Goal: Task Accomplishment & Management: Manage account settings

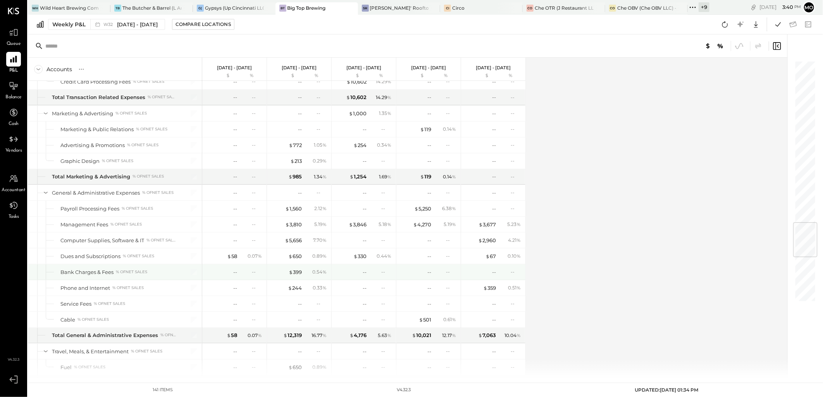
scroll to position [1420, 0]
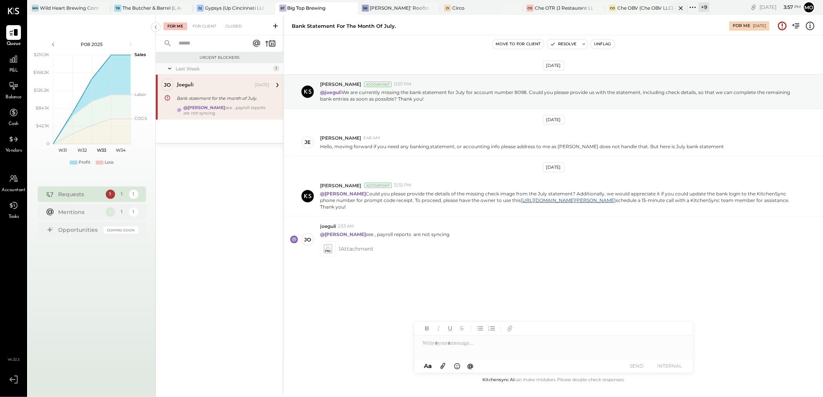
click at [638, 12] on div "CO Che OBV (Che OBV LLC) - Ignite" at bounding box center [646, 8] width 82 height 12
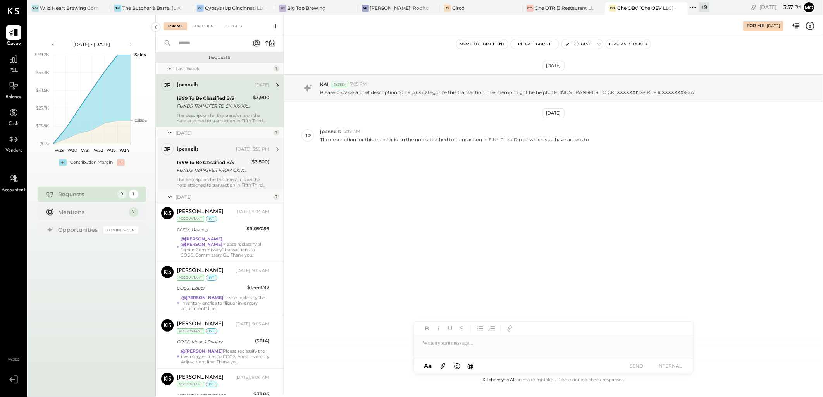
click at [234, 169] on div "FUNDS TRANSFER FROM CK: XXXXXX4617 REF # XXXXXXX8587" at bounding box center [212, 171] width 71 height 8
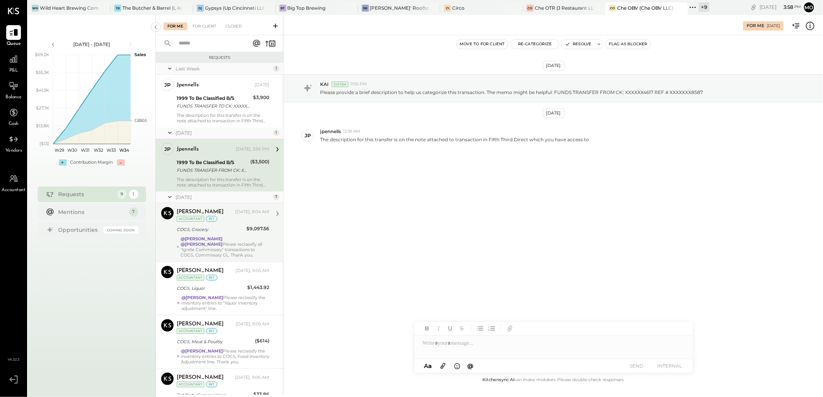
click at [214, 238] on strong "@[PERSON_NAME]" at bounding box center [201, 238] width 42 height 5
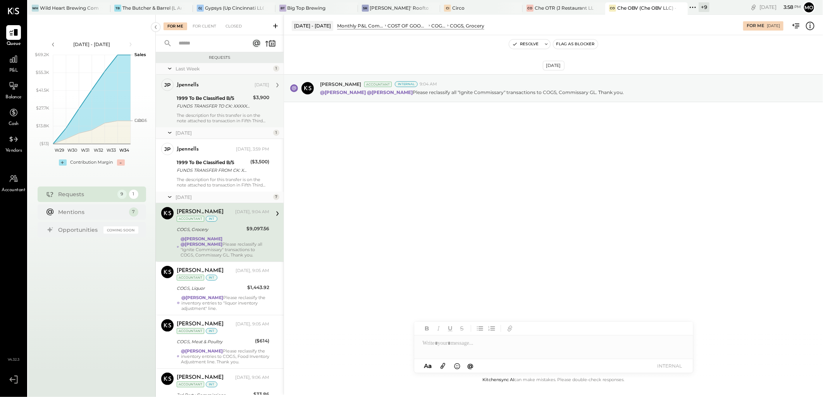
click at [225, 101] on div "1999 To Be Classified B/S" at bounding box center [214, 99] width 74 height 8
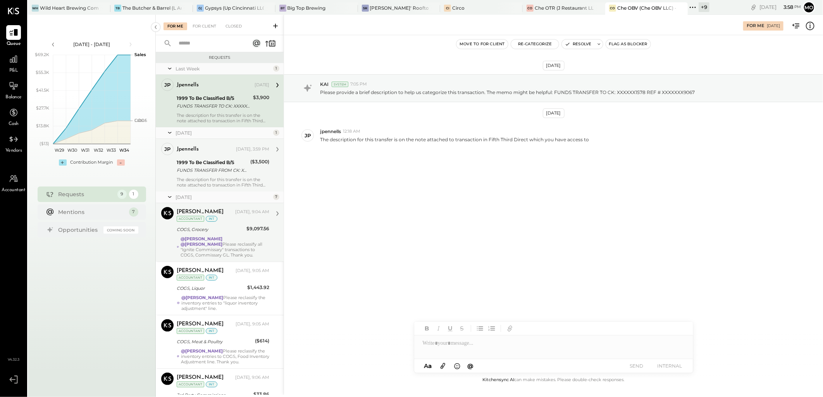
click at [231, 164] on div "1999 To Be Classified B/S" at bounding box center [212, 163] width 71 height 8
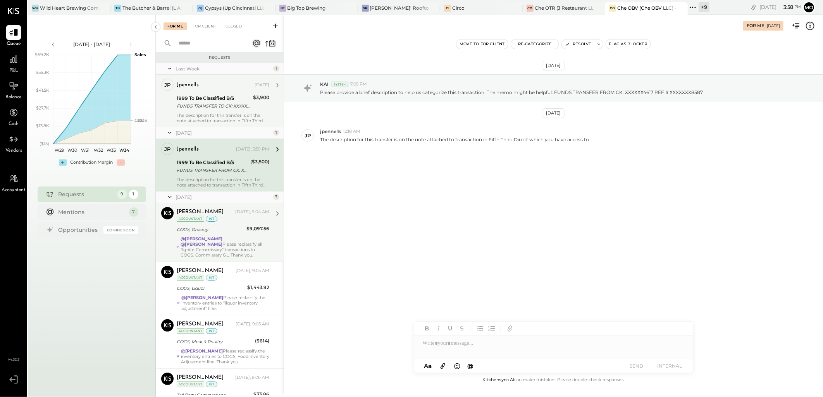
click at [215, 109] on div "FUNDS TRANSFER TO CK: XXXXXX1578 REF # XXXXXXX9067" at bounding box center [214, 106] width 74 height 8
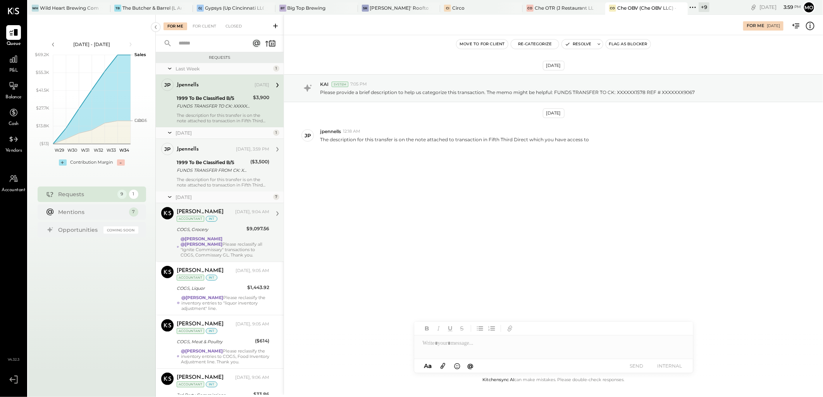
click at [244, 156] on div "jpennells Yesterday, 3:59 PM 1999 To Be Classified B/S FUNDS TRANSFER FROM CK: …" at bounding box center [223, 165] width 93 height 45
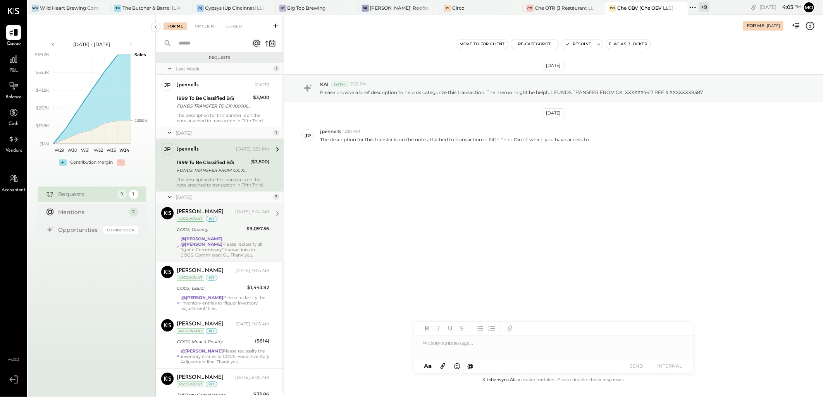
click at [219, 231] on div "COGS, Grocery" at bounding box center [210, 230] width 67 height 8
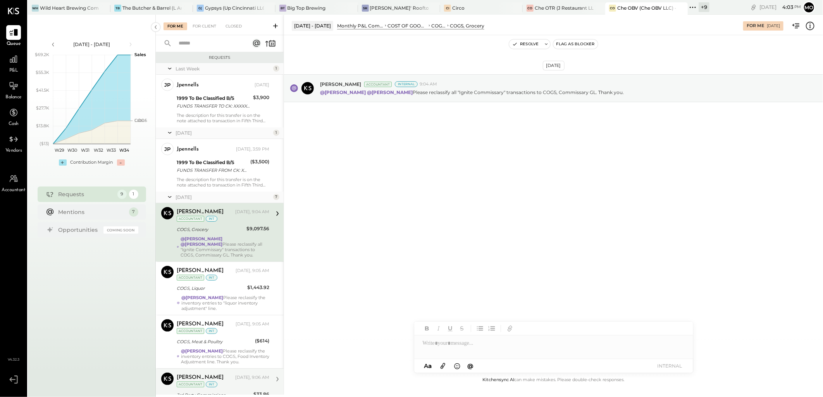
scroll to position [129, 0]
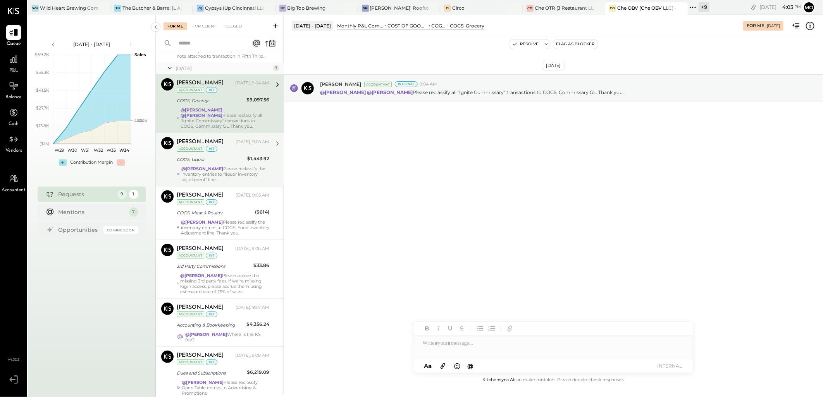
click at [211, 160] on div "COGS, Liquor" at bounding box center [211, 160] width 68 height 8
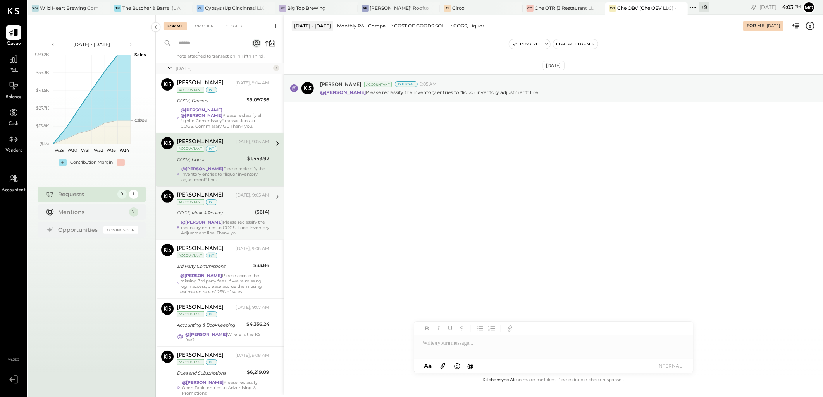
click at [217, 213] on div "COGS, Meat & Poultry" at bounding box center [215, 213] width 76 height 8
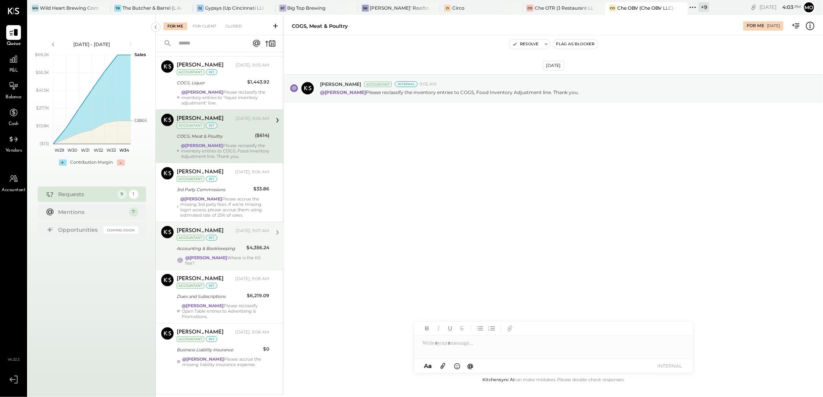
scroll to position [215, 0]
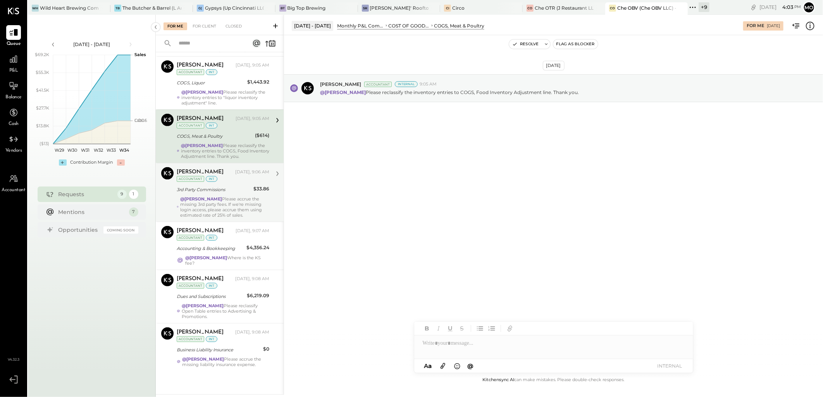
click at [220, 202] on div "@Mohammadsalkin Ansari Please accrue the missing 3rd party fees. If we're missi…" at bounding box center [224, 207] width 89 height 22
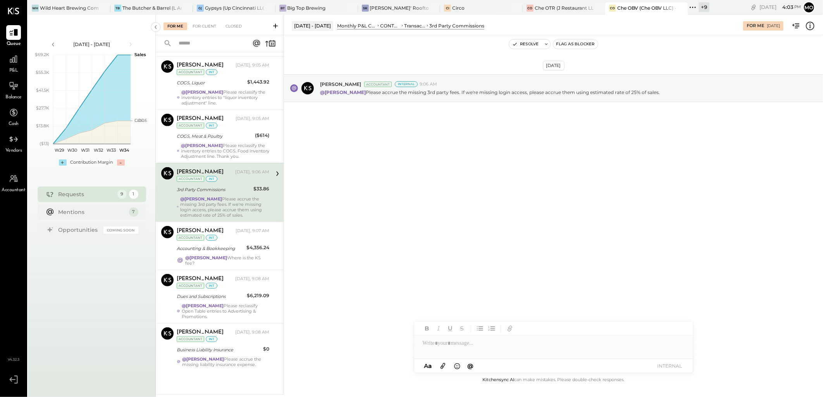
scroll to position [217, 0]
click at [227, 255] on strong "@[PERSON_NAME]" at bounding box center [206, 257] width 42 height 5
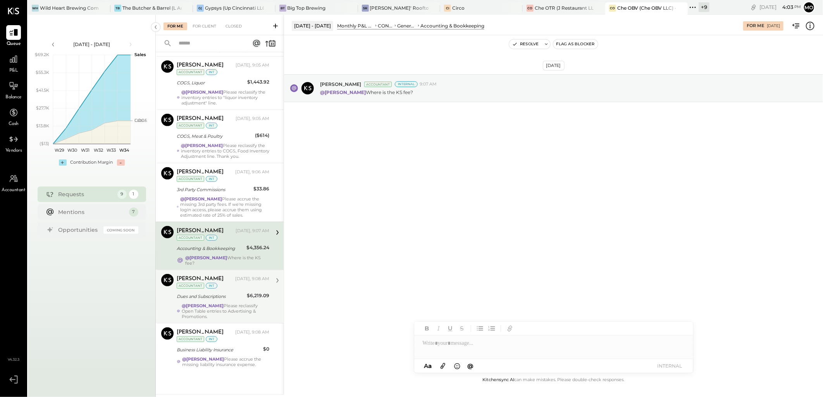
click at [223, 296] on div "Joseph Shin Today, 9:08 AM Accountant int Dues and Subscriptions $6,219.09 @Moh…" at bounding box center [223, 296] width 93 height 45
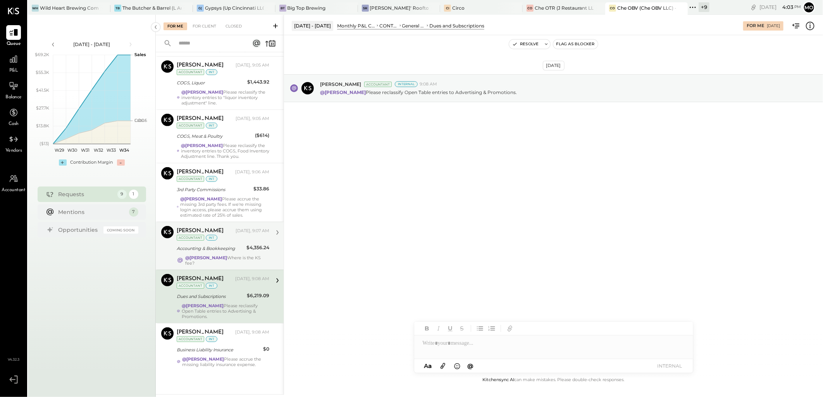
click at [232, 236] on div "Joseph Shin Today, 9:07 AM Accountant int" at bounding box center [223, 234] width 93 height 16
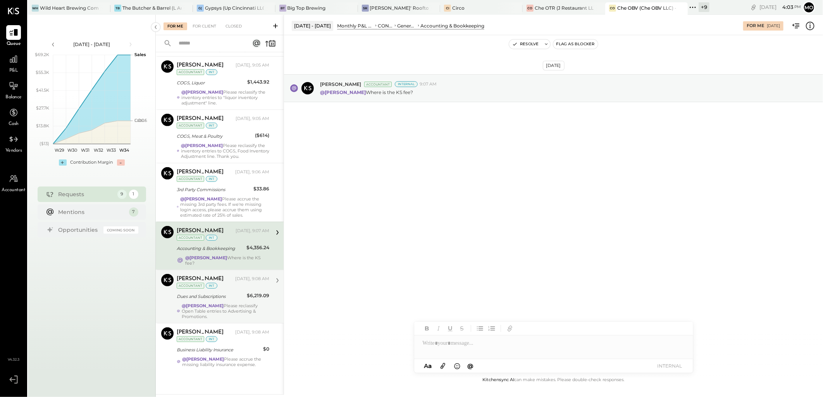
click at [231, 293] on div "Dues and Subscriptions" at bounding box center [211, 297] width 68 height 8
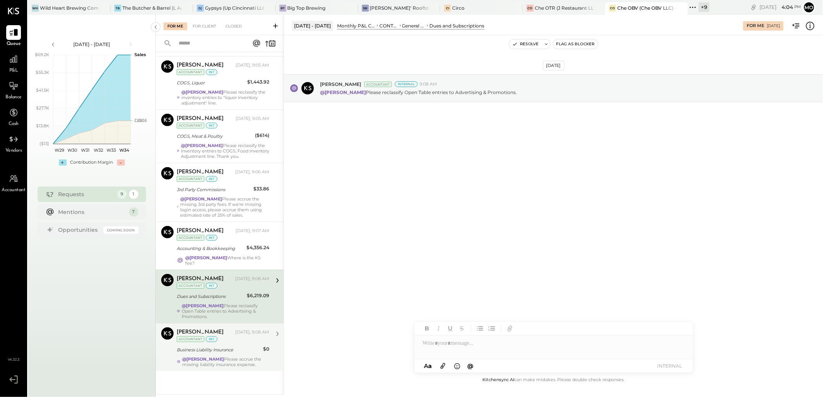
click at [225, 346] on div "Business Liability Insurance" at bounding box center [219, 350] width 84 height 8
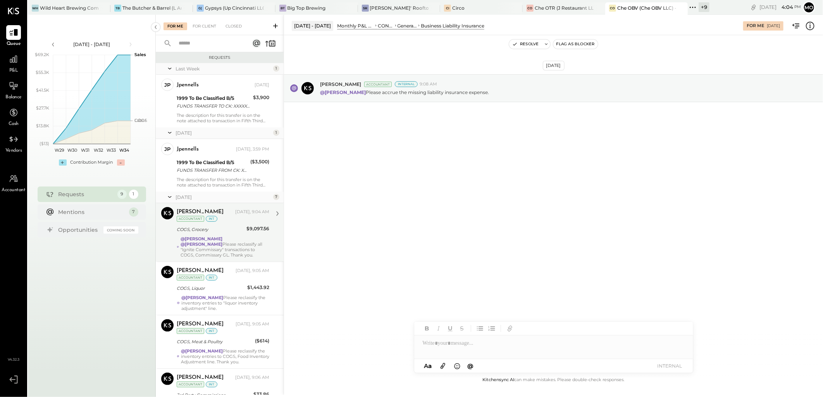
click at [226, 244] on div "@Mohammadsalkin Ansari @Ali Mehdi Please reclassify all "Ignite Commissary" tra…" at bounding box center [224, 247] width 89 height 22
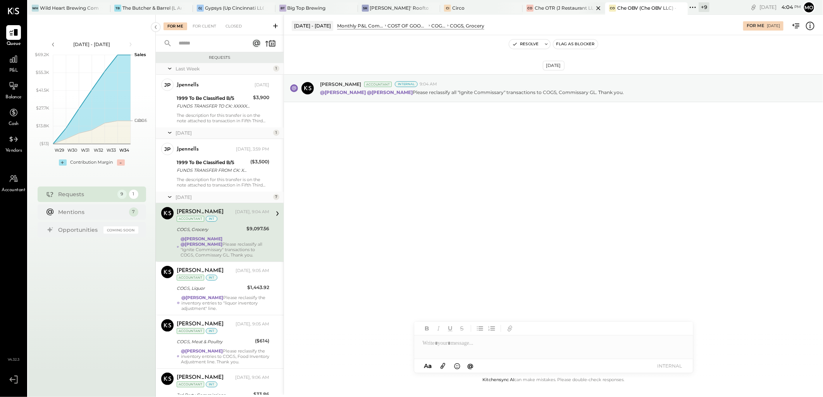
click at [540, 8] on div "Che OTR (J Restaurant LLC) - Ignite" at bounding box center [563, 8] width 59 height 7
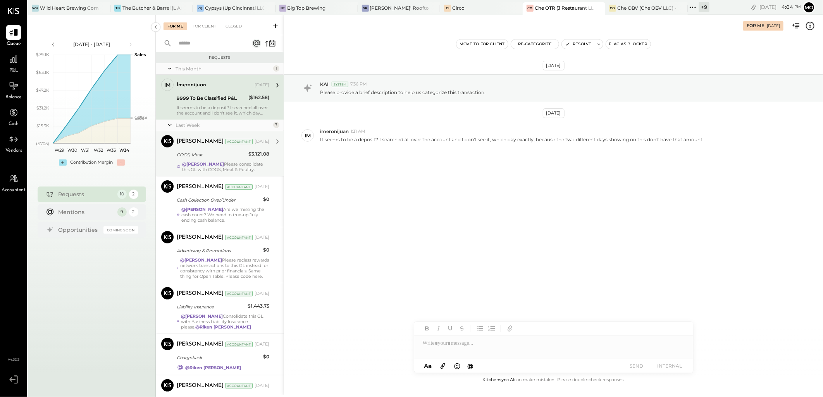
click at [222, 166] on strong "@Mohammadsalkin Ansari" at bounding box center [203, 164] width 42 height 5
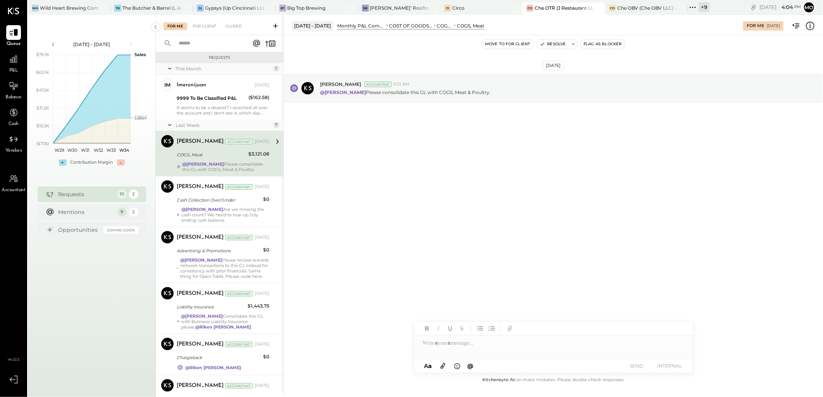
scroll to position [43, 0]
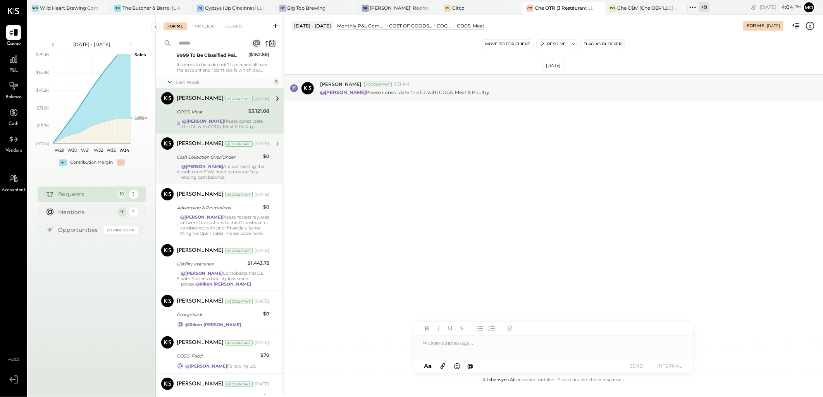
click at [231, 175] on div "@Mohammadsalkin Ansari Are we missing the cash count? We need to true-up July e…" at bounding box center [225, 172] width 88 height 16
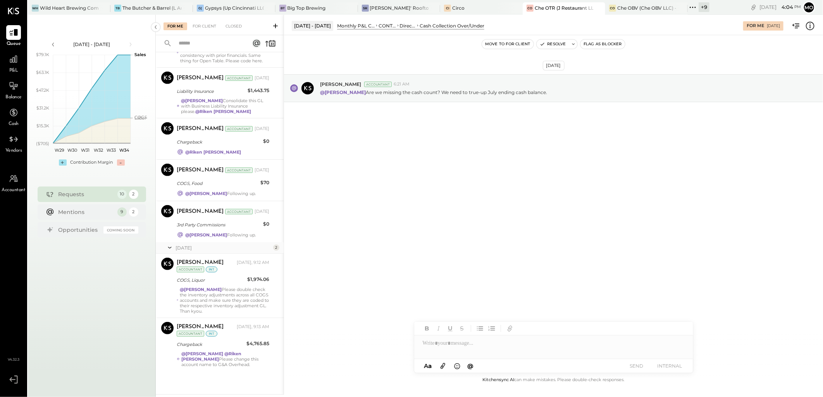
scroll to position [234, 0]
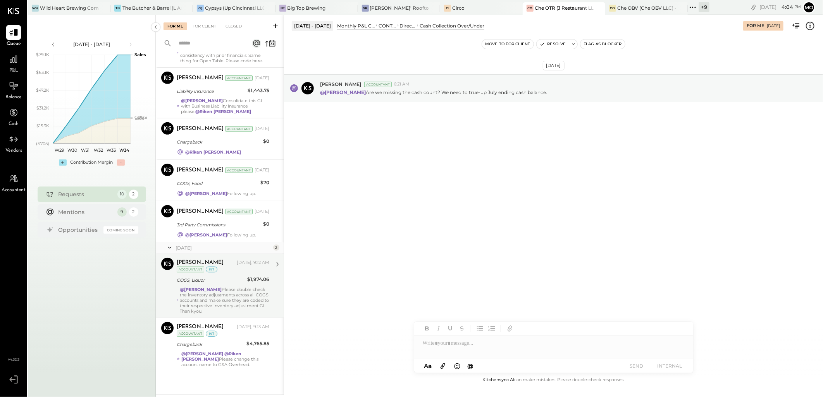
click at [222, 290] on strong "@Mohammadsalkin Ansari" at bounding box center [201, 289] width 42 height 5
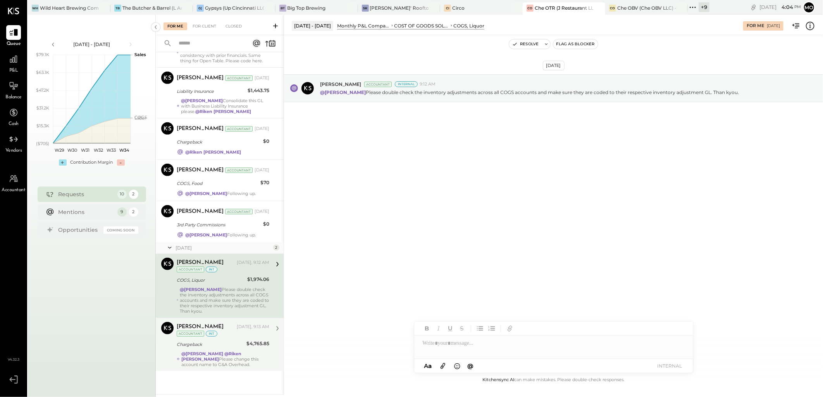
click at [223, 353] on strong "@Mohammadsalkin Ansari" at bounding box center [202, 353] width 42 height 5
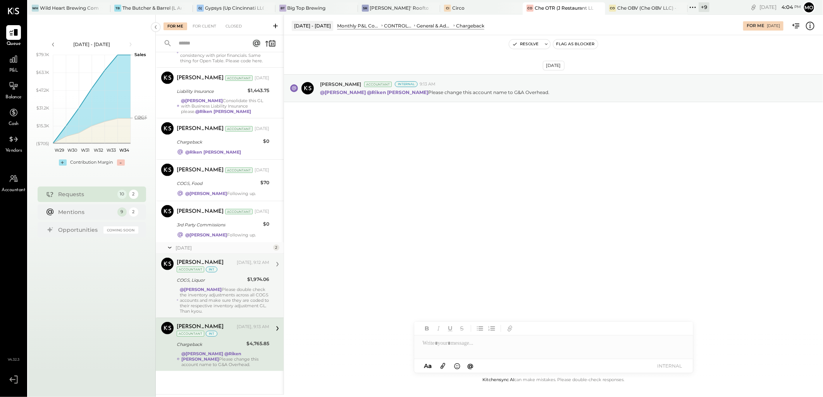
click at [215, 294] on div "@Mohammadsalkin Ansari Please double check the inventory adjustments across all…" at bounding box center [224, 300] width 89 height 27
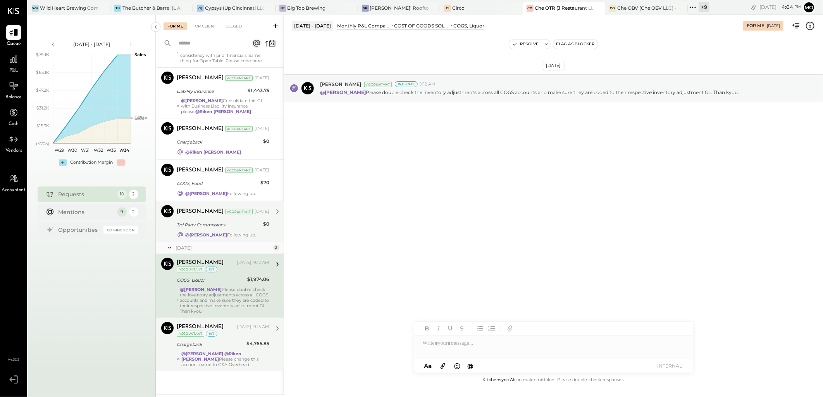
click at [214, 233] on div "@Mohammadsalkin Ansari Following up." at bounding box center [220, 234] width 70 height 5
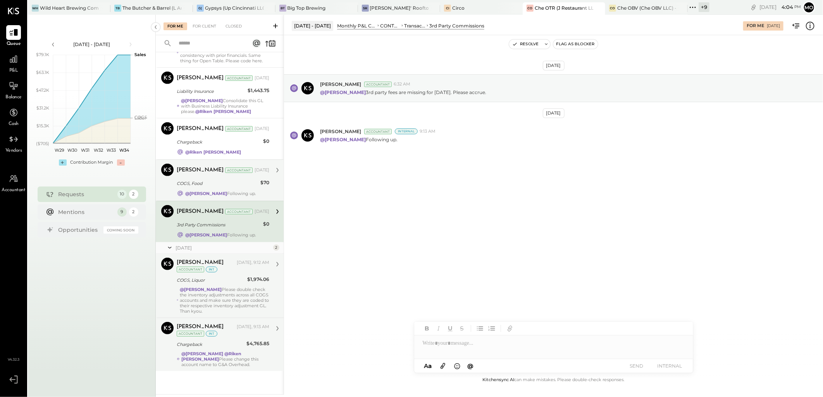
click at [224, 180] on div "COGS, Food" at bounding box center [217, 184] width 81 height 8
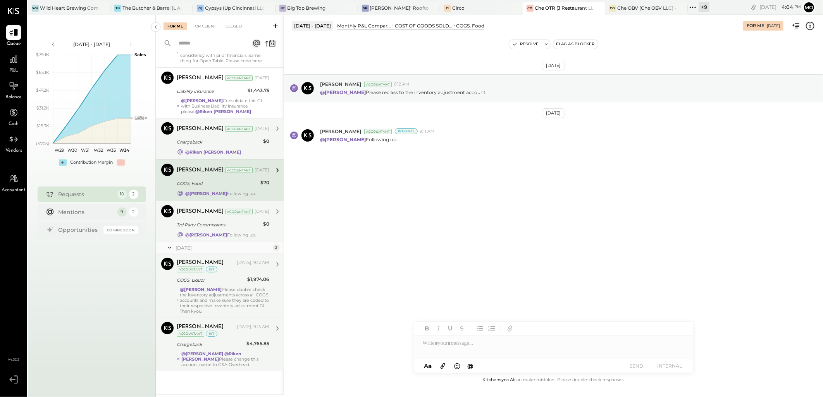
click at [219, 138] on div "Chargeback" at bounding box center [219, 141] width 84 height 9
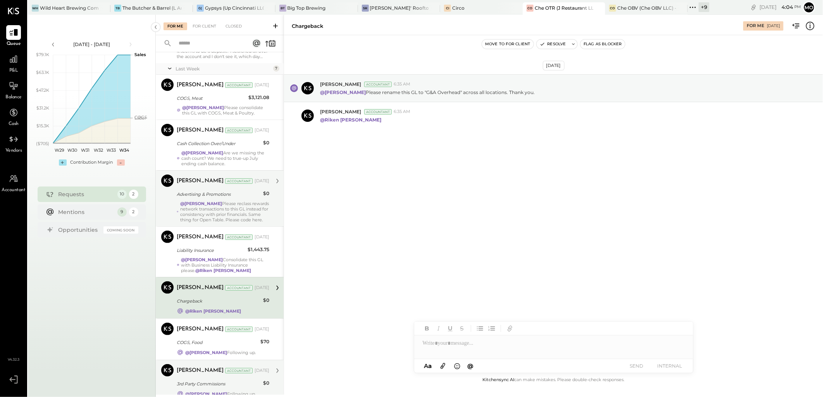
scroll to position [19, 0]
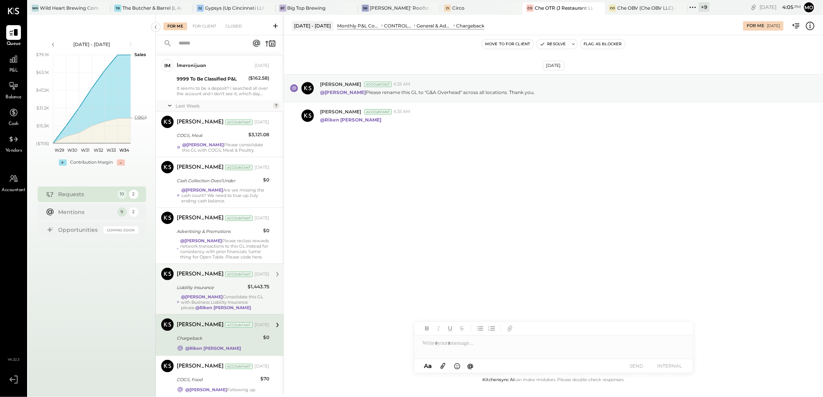
click at [217, 300] on strong "@Mohammadsalkin Ansari" at bounding box center [202, 296] width 42 height 5
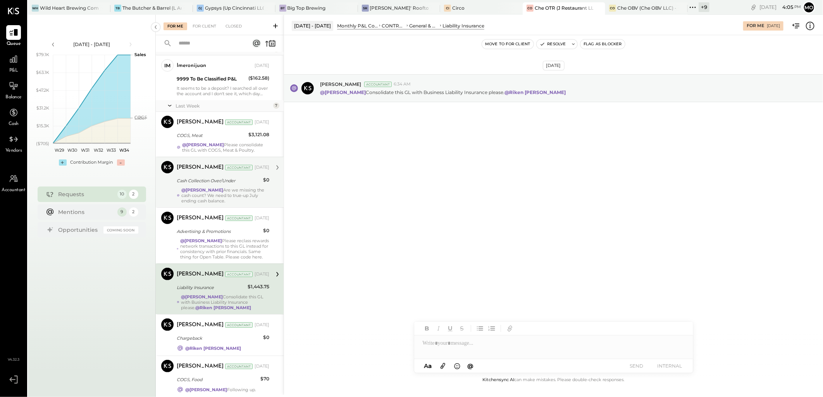
click at [225, 185] on div "Cash Collection Over/Under" at bounding box center [219, 181] width 84 height 8
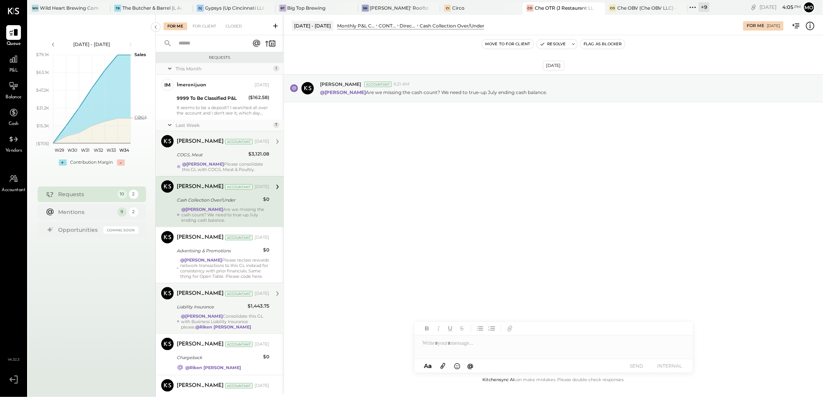
click at [225, 168] on div "@Mohammadsalkin Ansari Please consolidate this GL with COGS, Meat & Poultry." at bounding box center [225, 167] width 87 height 11
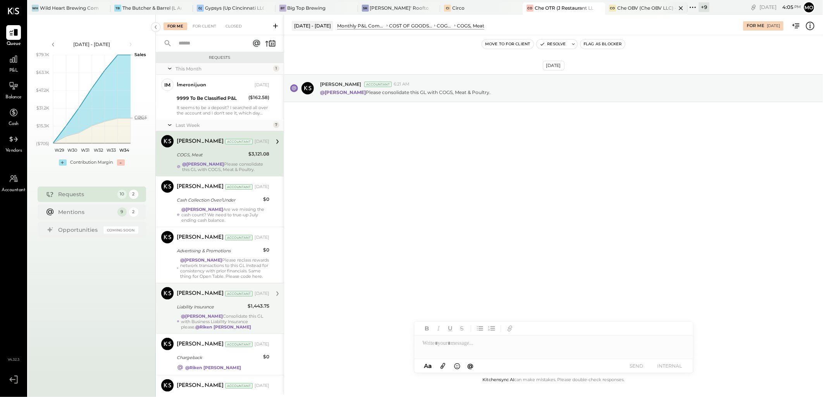
click at [626, 10] on div "Che OBV (Che OBV LLC) - Ignite" at bounding box center [646, 8] width 59 height 7
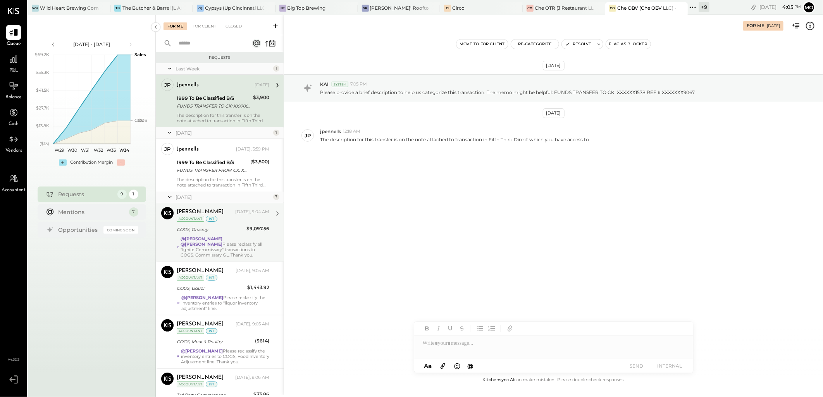
click at [221, 231] on div "COGS, Grocery" at bounding box center [210, 230] width 67 height 8
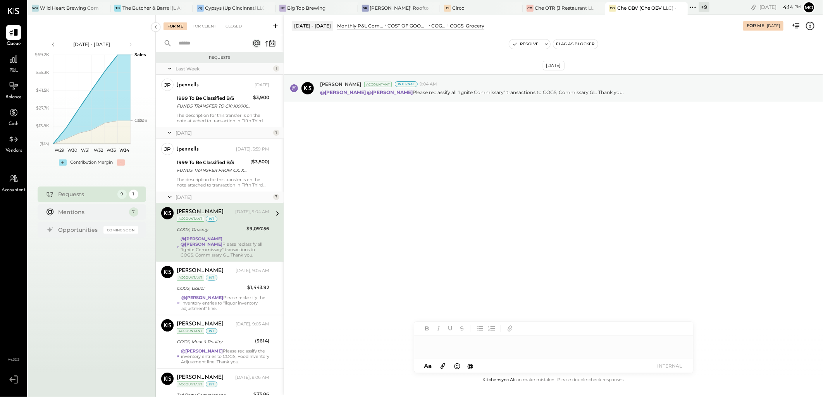
click at [455, 346] on div at bounding box center [553, 343] width 279 height 15
click at [478, 320] on span "Joseph Shin" at bounding box center [488, 319] width 61 height 7
click at [664, 368] on button "INTERNAL" at bounding box center [669, 366] width 31 height 10
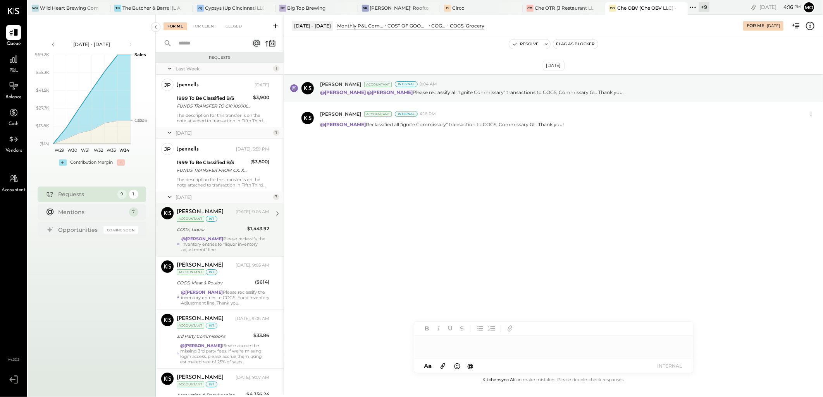
click at [223, 239] on strong "@Mohammadsalkin Ansari" at bounding box center [202, 238] width 42 height 5
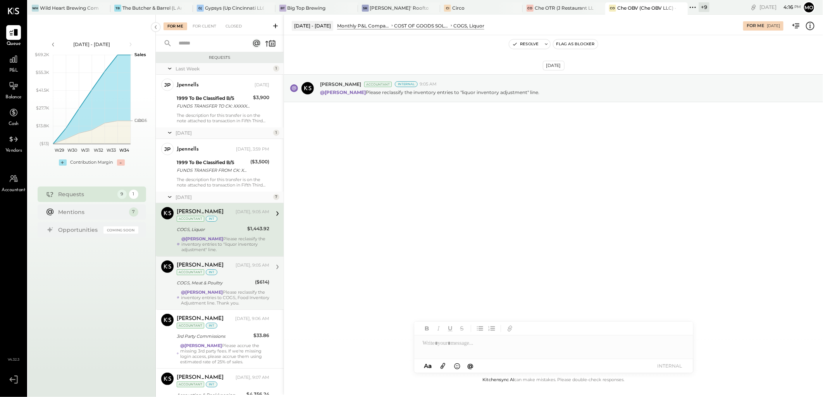
click at [253, 291] on div "@Mohammadsalkin Ansari Please reclassify the inventory entries to COGS, Food In…" at bounding box center [225, 298] width 88 height 16
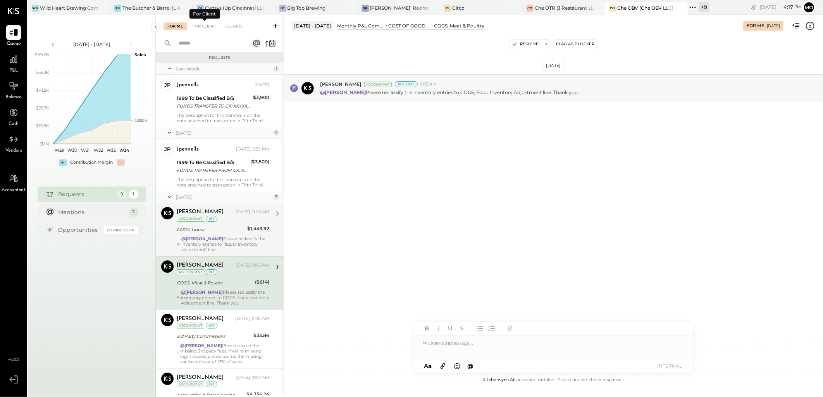
drag, startPoint x: 199, startPoint y: 25, endPoint x: 208, endPoint y: 43, distance: 20.1
click at [199, 25] on div "For Client" at bounding box center [204, 26] width 31 height 8
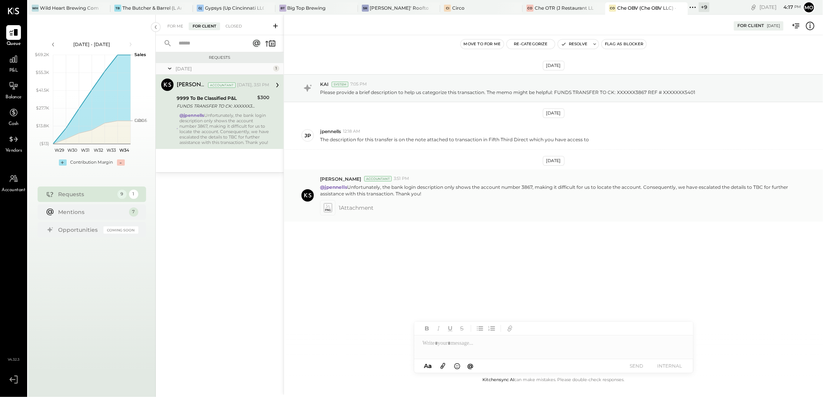
click at [328, 208] on icon at bounding box center [327, 207] width 8 height 9
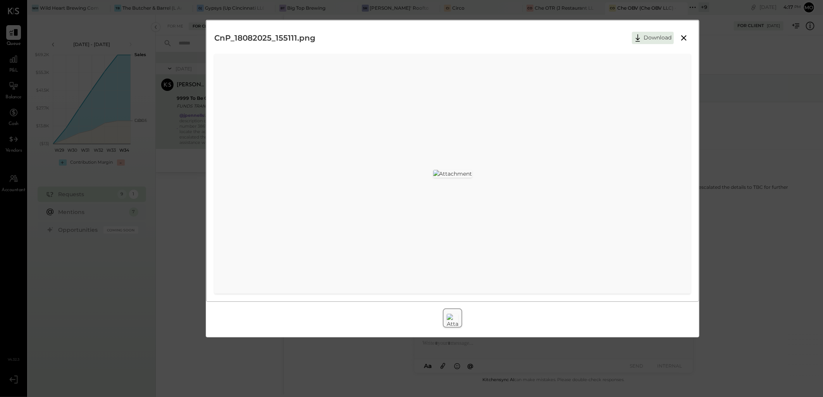
click at [686, 38] on icon at bounding box center [683, 37] width 9 height 9
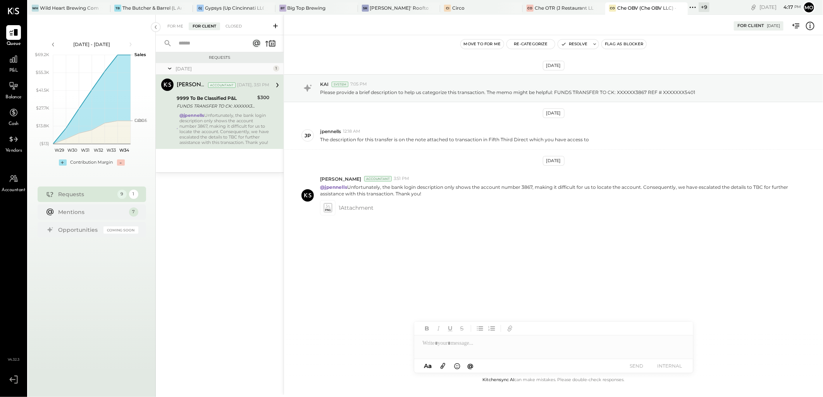
click at [173, 30] on div "For Me" at bounding box center [175, 26] width 24 height 8
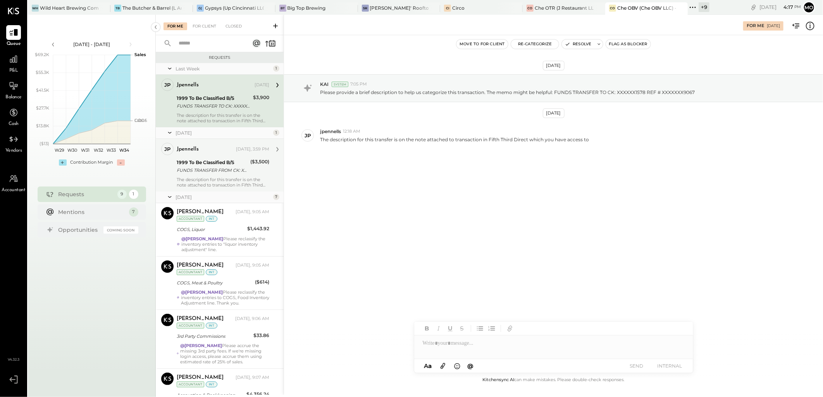
click at [232, 173] on div "FUNDS TRANSFER FROM CK: XXXXXX4617 REF # XXXXXXX8587" at bounding box center [212, 171] width 71 height 8
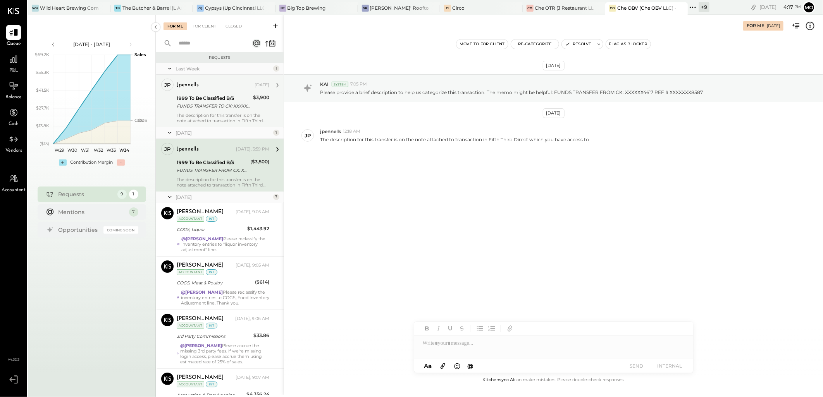
click at [203, 101] on div "1999 To Be Classified B/S" at bounding box center [214, 99] width 74 height 8
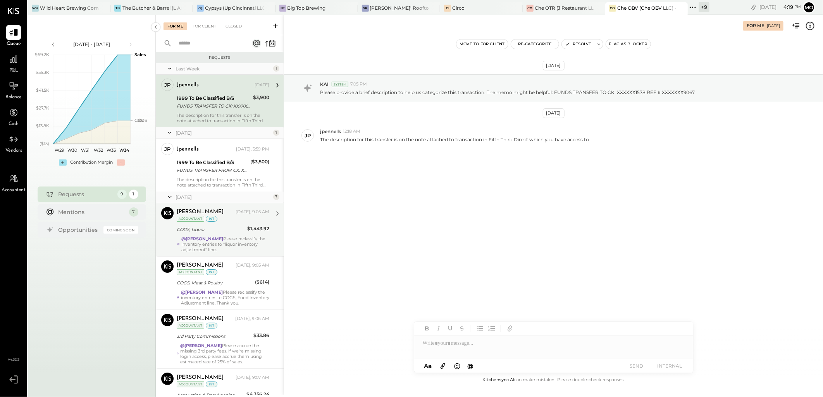
click at [253, 235] on div "Joseph Shin Today, 9:05 AM Accountant int COGS, Liquor $1,443.92 @Mohammadsalki…" at bounding box center [223, 229] width 93 height 45
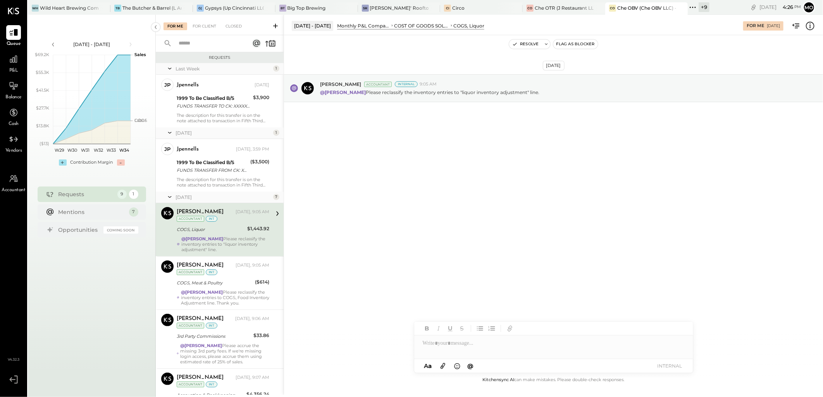
click at [436, 170] on div "Aug 19th, 2025 Joseph Shin Accountant Internal 9:05 AM @Mohammadsalkin Ansari P…" at bounding box center [553, 205] width 539 height 340
click at [439, 347] on div at bounding box center [553, 347] width 279 height 23
click at [483, 307] on div "JS Joseph Shin" at bounding box center [477, 311] width 89 height 15
click at [510, 344] on div "**********" at bounding box center [553, 343] width 279 height 15
drag, startPoint x: 668, startPoint y: 366, endPoint x: 679, endPoint y: 349, distance: 19.3
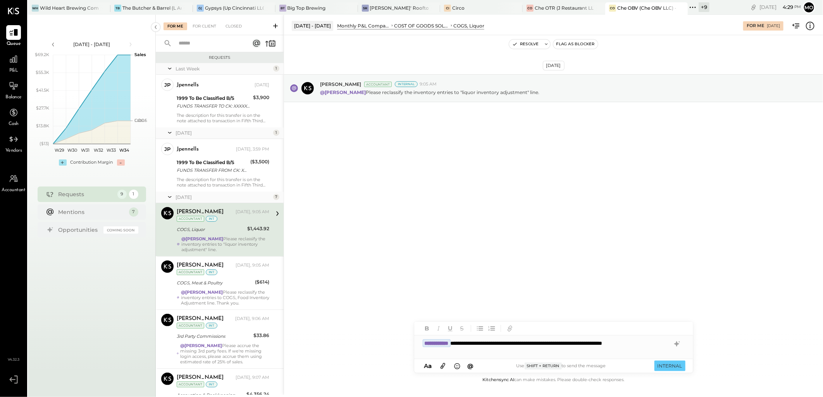
click at [668, 366] on button "INTERNAL" at bounding box center [669, 366] width 31 height 10
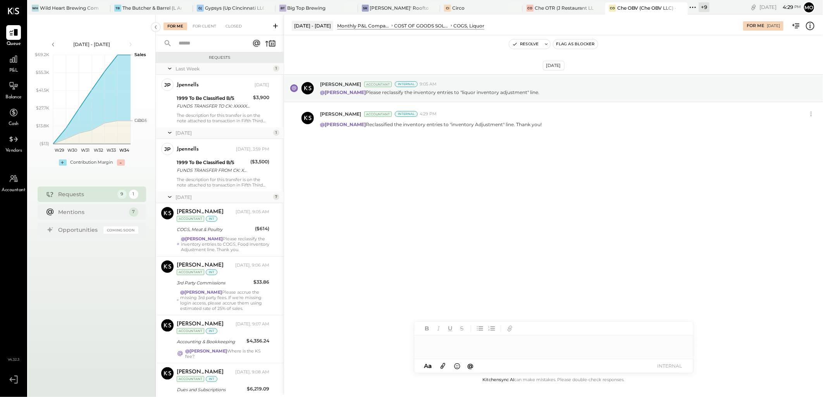
scroll to position [211, 0]
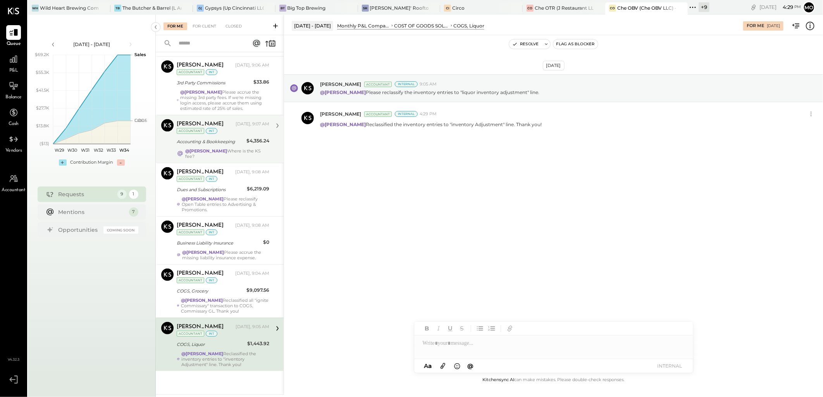
click at [226, 138] on div "Accounting & Bookkeeping" at bounding box center [210, 142] width 67 height 8
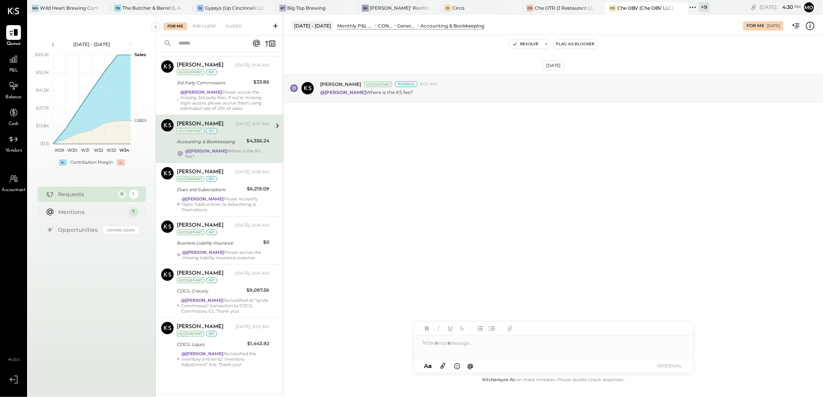
click at [451, 342] on div at bounding box center [553, 347] width 279 height 23
click at [475, 311] on span "Joseph Shin" at bounding box center [488, 311] width 61 height 7
click at [538, 338] on div "**********" at bounding box center [553, 343] width 279 height 15
drag, startPoint x: 589, startPoint y: 343, endPoint x: 636, endPoint y: 347, distance: 46.7
click at [590, 343] on div "**********" at bounding box center [553, 343] width 279 height 15
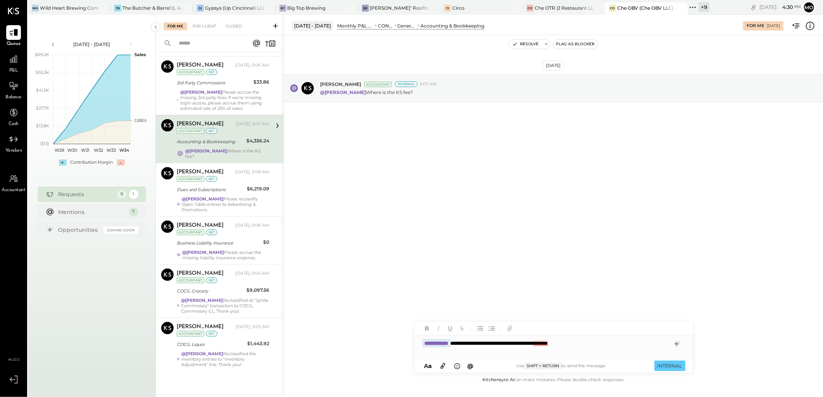
click at [540, 344] on div "**********" at bounding box center [553, 343] width 279 height 15
drag, startPoint x: 605, startPoint y: 342, endPoint x: 689, endPoint y: 346, distance: 83.4
click at [608, 342] on div "**********" at bounding box center [553, 343] width 279 height 15
click at [679, 366] on button "INTERNAL" at bounding box center [669, 366] width 31 height 10
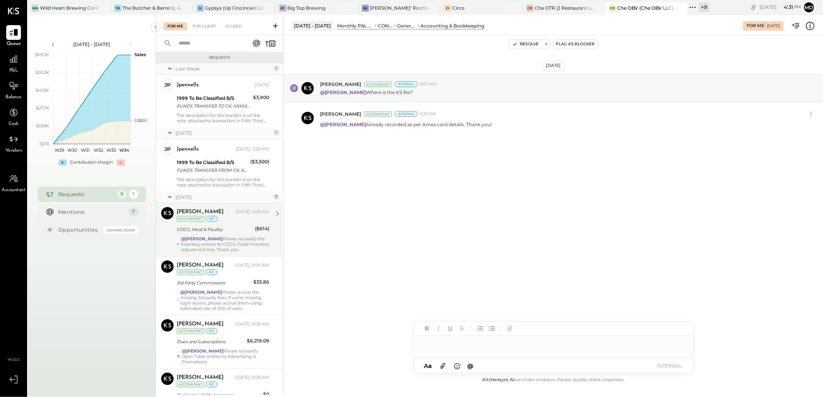
click at [208, 247] on div "@Mohammadsalkin Ansari Please reclassify the inventory entries to COGS, Food In…" at bounding box center [225, 244] width 88 height 16
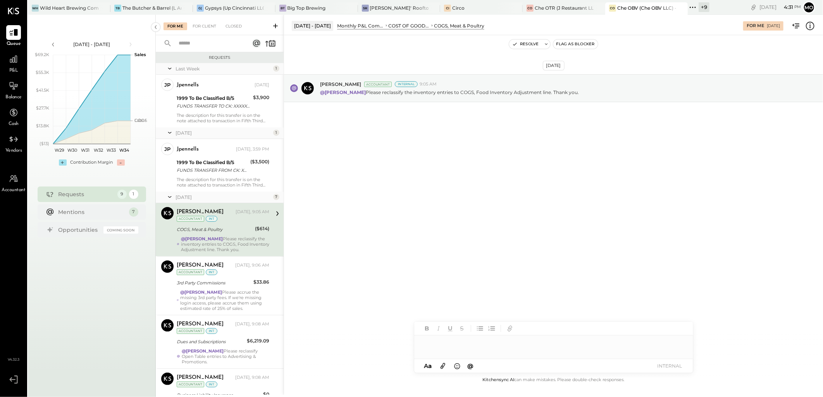
click at [445, 345] on div at bounding box center [553, 343] width 279 height 15
drag, startPoint x: 467, startPoint y: 306, endPoint x: 517, endPoint y: 348, distance: 65.5
click at [467, 306] on div "JS Joseph Shin" at bounding box center [477, 311] width 89 height 15
click at [587, 339] on div "**********" at bounding box center [553, 347] width 279 height 23
click at [660, 369] on button "INTERNAL" at bounding box center [669, 366] width 31 height 10
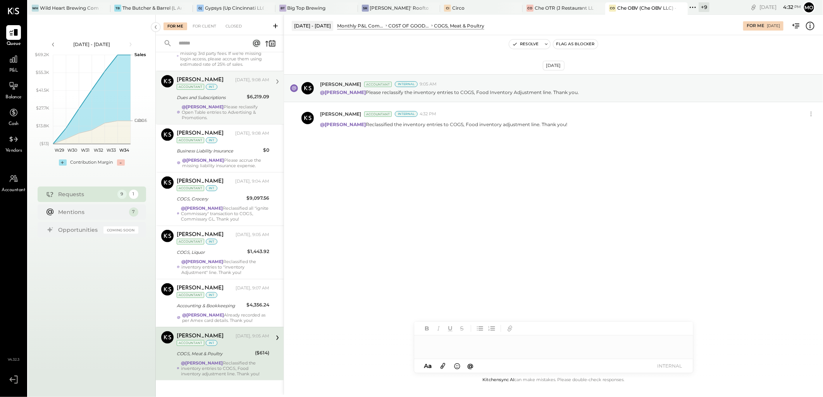
scroll to position [206, 0]
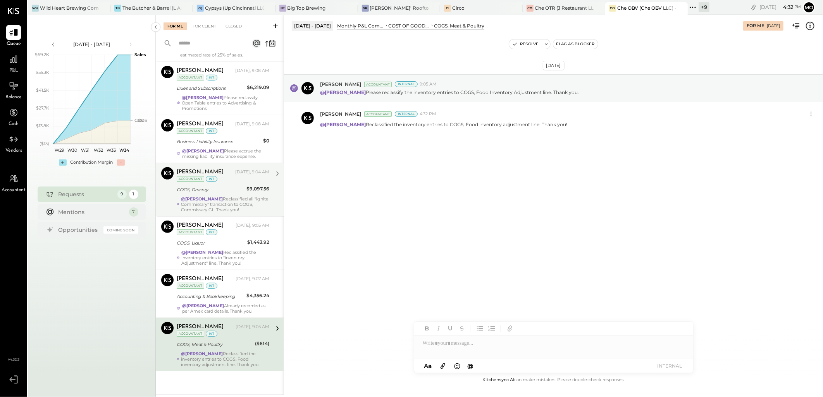
click at [215, 194] on div "COGS, Grocery" at bounding box center [210, 189] width 67 height 9
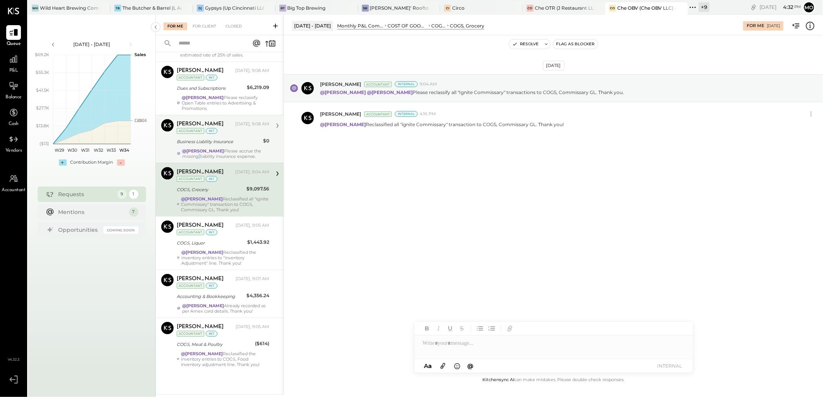
click at [221, 148] on div "@Mohammadsalkin Ansari Please accrue the missing liability insurance expense." at bounding box center [225, 153] width 87 height 11
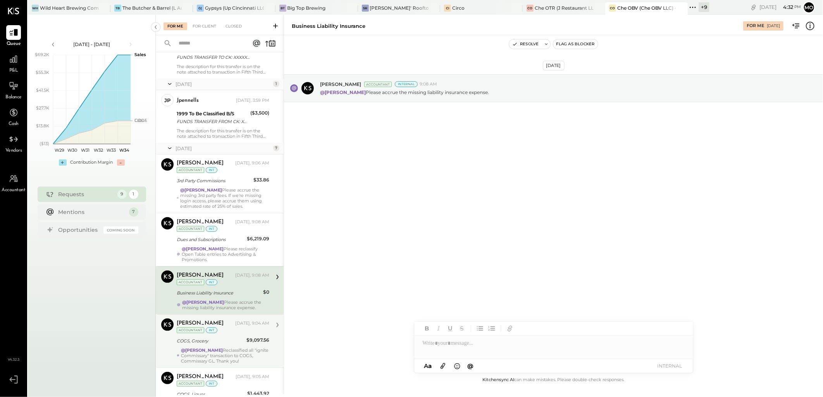
scroll to position [34, 0]
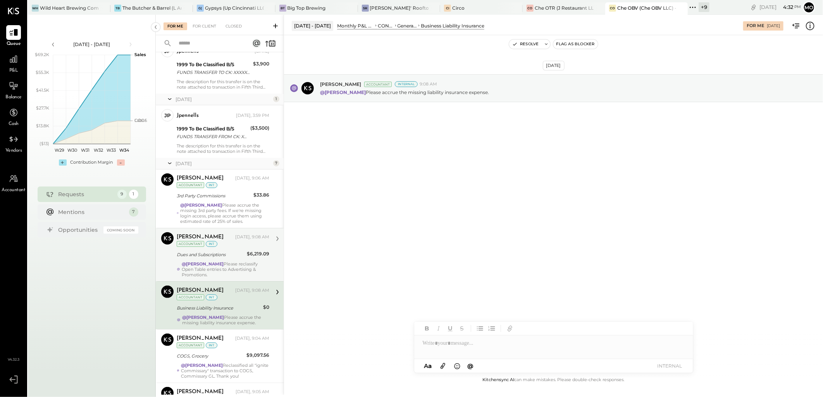
click at [213, 275] on div "@Mohammadsalkin Ansari Please reclassify Open Table entries to Advertising & Pr…" at bounding box center [226, 269] width 88 height 16
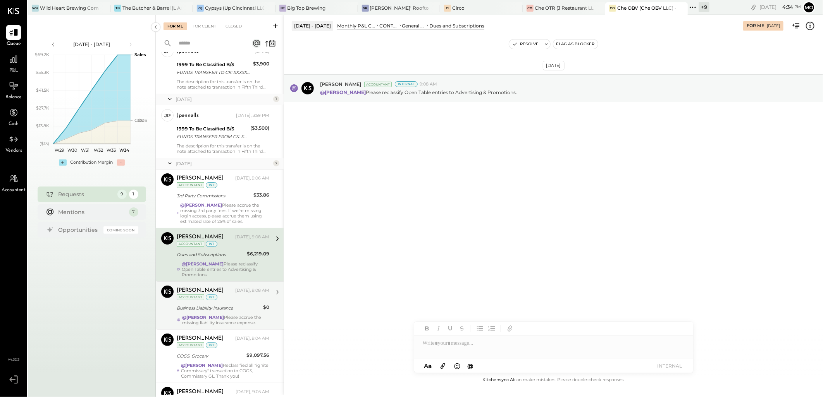
click at [471, 204] on div "Aug 19th, 2025 Joseph Shin Accountant Internal 9:08 AM @Mohammadsalkin Ansari P…" at bounding box center [553, 205] width 539 height 340
click at [447, 340] on div at bounding box center [553, 347] width 279 height 23
click at [479, 313] on span "[PERSON_NAME]" at bounding box center [488, 311] width 61 height 7
click at [475, 344] on div "**********" at bounding box center [553, 343] width 279 height 15
click at [671, 369] on button "INTERNAL" at bounding box center [669, 366] width 31 height 10
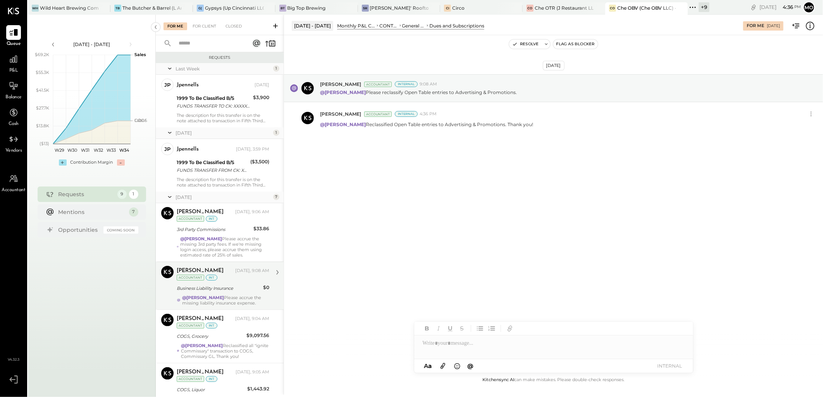
click at [237, 288] on div "Business Liability Insurance" at bounding box center [219, 289] width 84 height 8
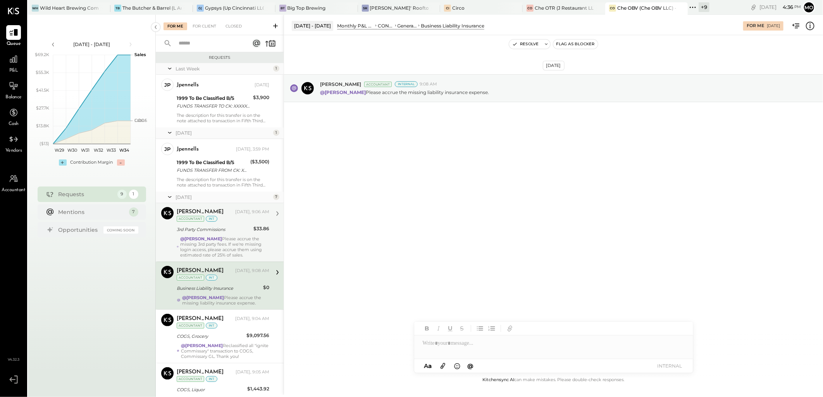
click at [220, 244] on div "@Mohammadsalkin Ansari Please accrue the missing 3rd party fees. If we're missi…" at bounding box center [224, 247] width 89 height 22
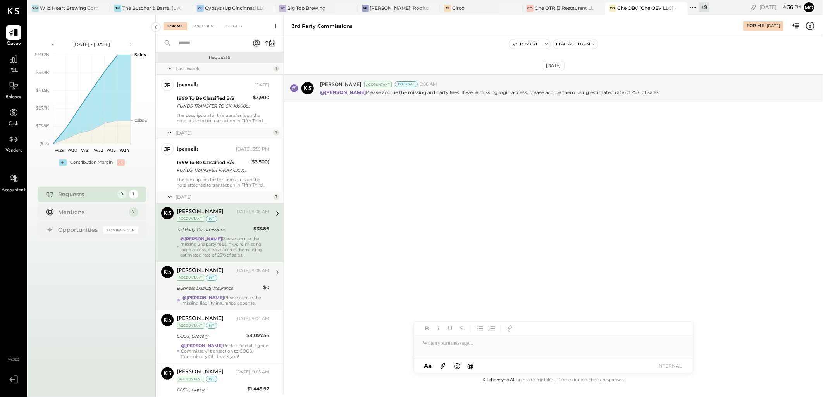
click at [235, 291] on div "Business Liability Insurance" at bounding box center [219, 289] width 84 height 8
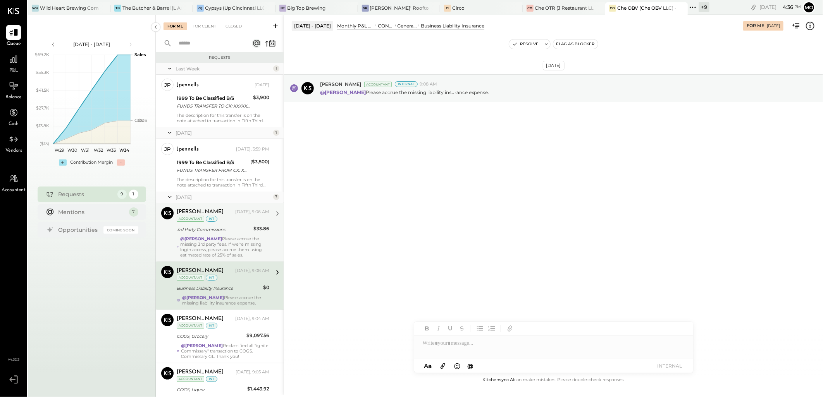
click at [222, 238] on strong "@[PERSON_NAME]" at bounding box center [201, 238] width 42 height 5
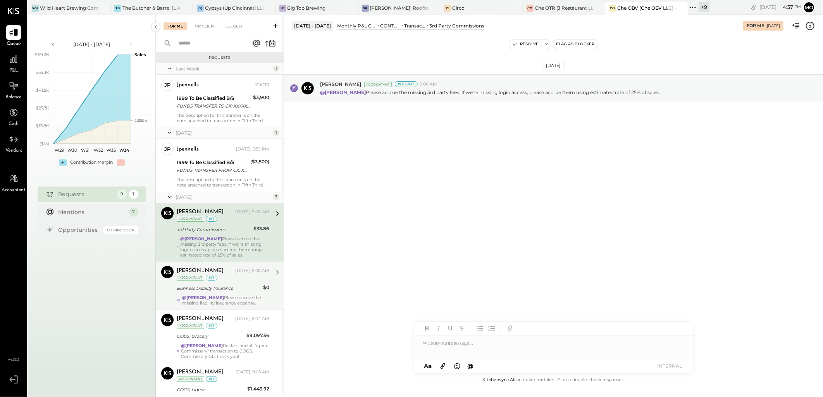
click at [223, 301] on div "@Mohammadsalkin Ansari Please accrue the missing liability insurance expense." at bounding box center [225, 300] width 87 height 11
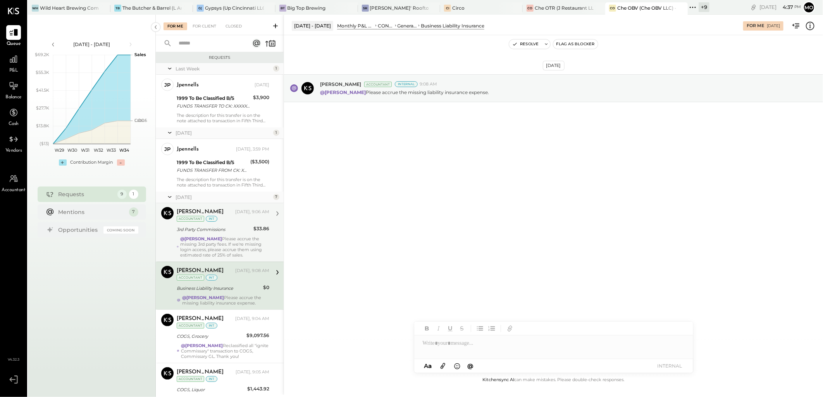
click at [222, 236] on strong "@[PERSON_NAME]" at bounding box center [201, 238] width 42 height 5
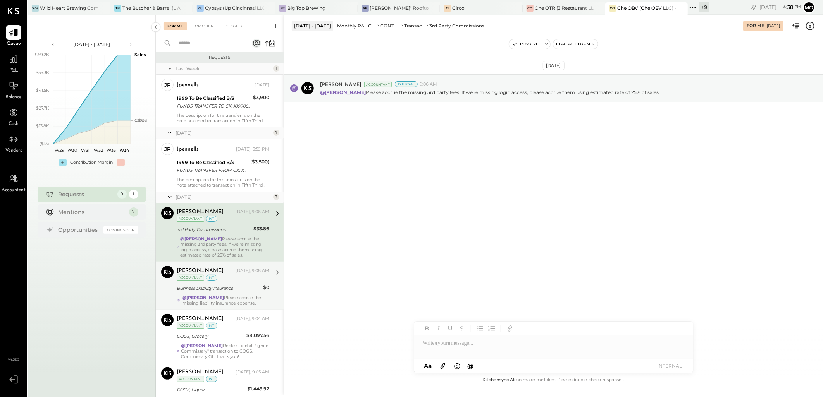
click at [208, 292] on div "Business Liability Insurance" at bounding box center [219, 289] width 84 height 8
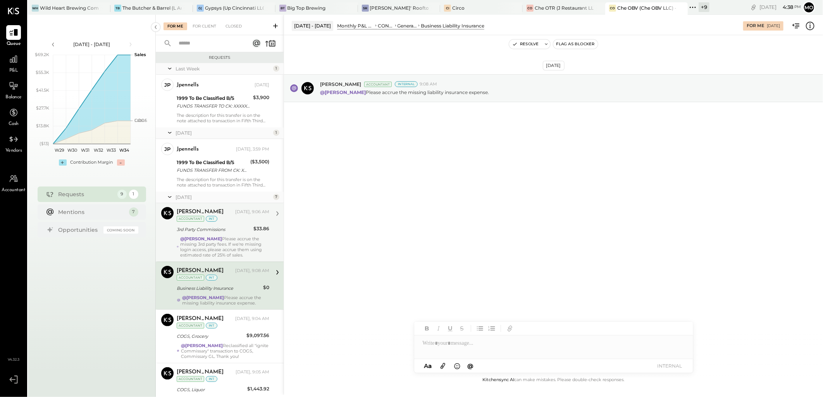
click at [203, 239] on strong "@[PERSON_NAME]" at bounding box center [201, 238] width 42 height 5
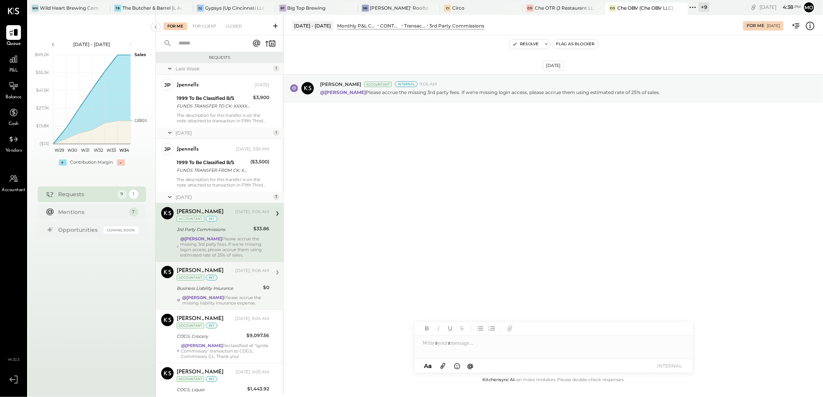
click at [230, 290] on div "Business Liability Insurance" at bounding box center [219, 289] width 84 height 8
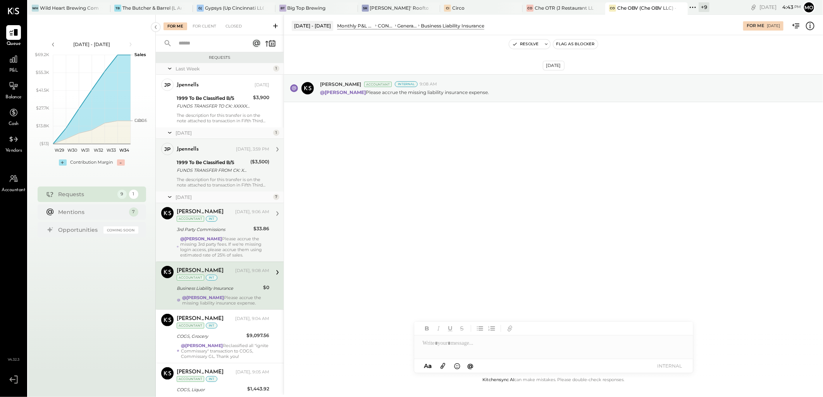
click at [230, 171] on div "FUNDS TRANSFER FROM CK: XXXXXX4617 REF # XXXXXXX8587" at bounding box center [212, 171] width 71 height 8
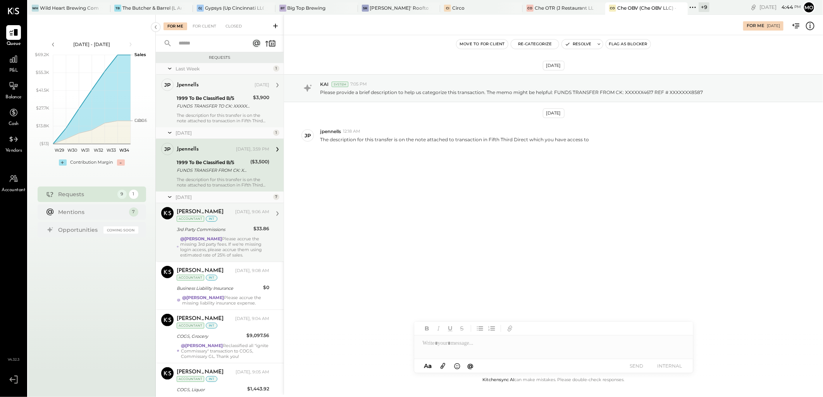
click at [214, 107] on div "FUNDS TRANSFER TO CK: XXXXXX1578 REF # XXXXXXX9067" at bounding box center [214, 106] width 74 height 8
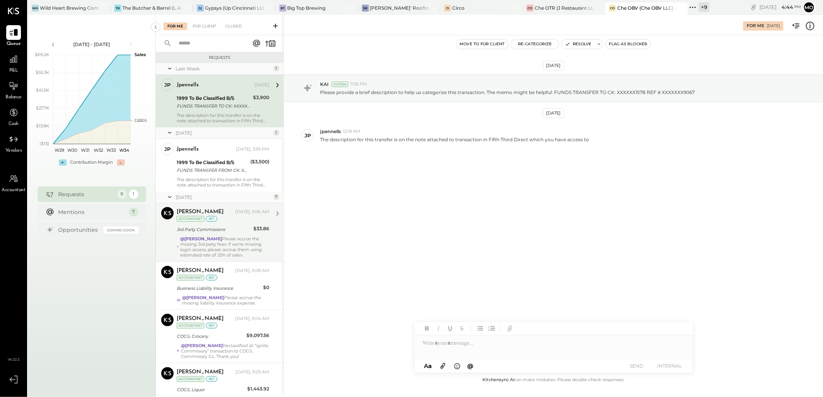
click at [451, 346] on div at bounding box center [553, 343] width 279 height 15
click at [639, 366] on button "SEND" at bounding box center [636, 366] width 31 height 10
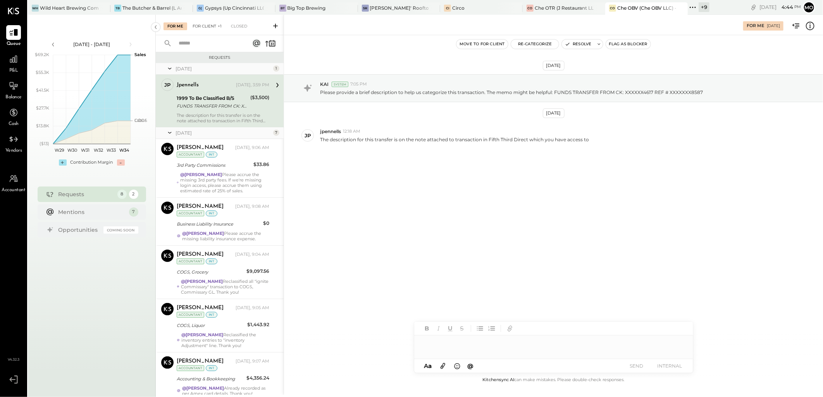
drag, startPoint x: 218, startPoint y: 24, endPoint x: 238, endPoint y: 39, distance: 24.9
click at [218, 24] on span "+1" at bounding box center [220, 26] width 4 height 5
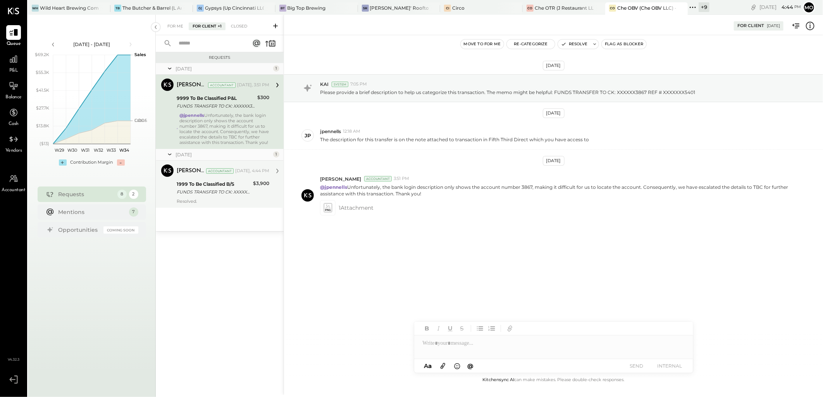
click at [218, 203] on div "Mohammadsalkin Ansari Accountant Today, 4:44 PM 1999 To Be Classified B/S FUNDS…" at bounding box center [223, 185] width 93 height 40
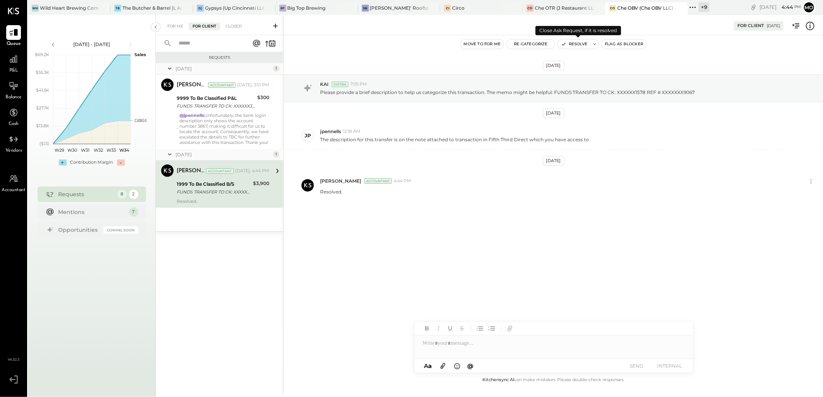
click at [579, 44] on button "Resolve" at bounding box center [574, 44] width 33 height 9
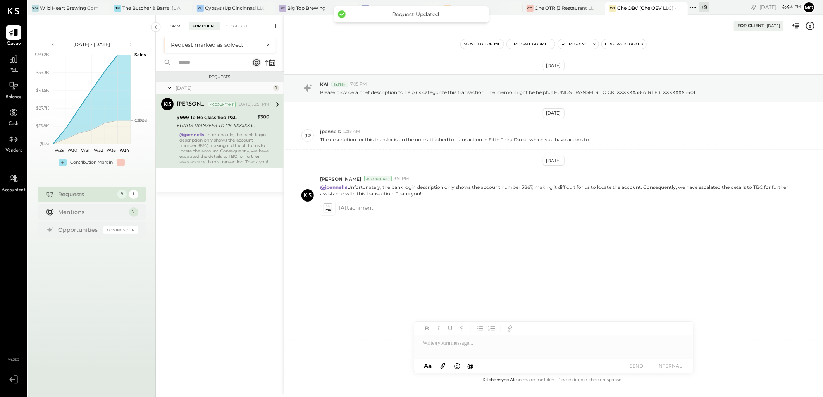
click at [169, 25] on div "For Me" at bounding box center [175, 26] width 24 height 8
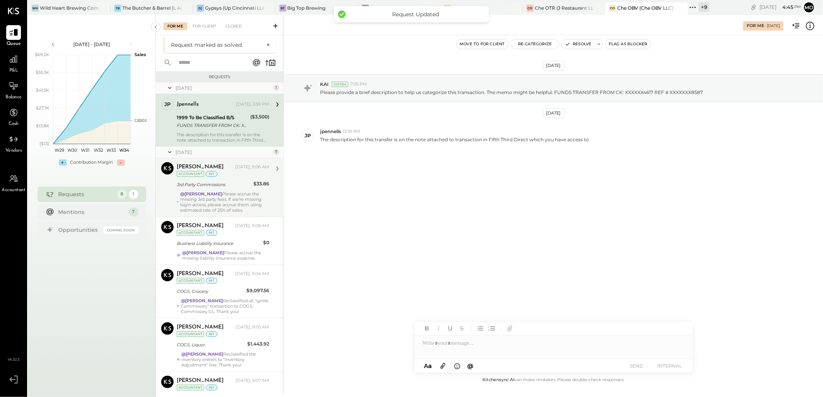
click at [222, 192] on strong "@[PERSON_NAME]" at bounding box center [201, 193] width 42 height 5
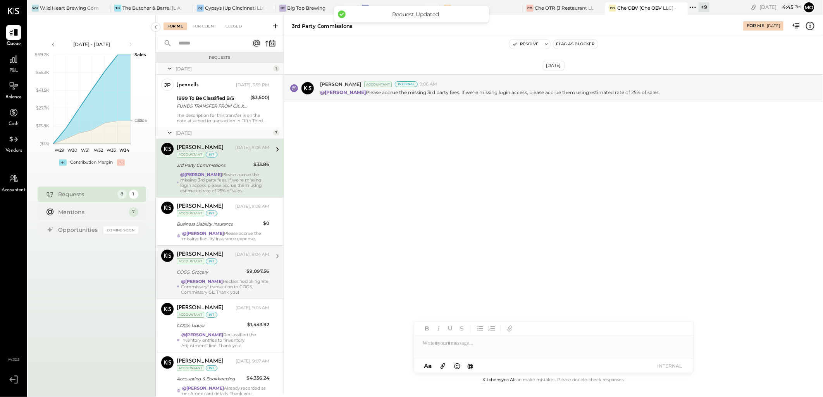
click at [222, 254] on div "Mohammadsalkin Ansari Accountant Mohammadsalkin Ansari Today, 9:04 AM Accountan…" at bounding box center [220, 272] width 128 height 53
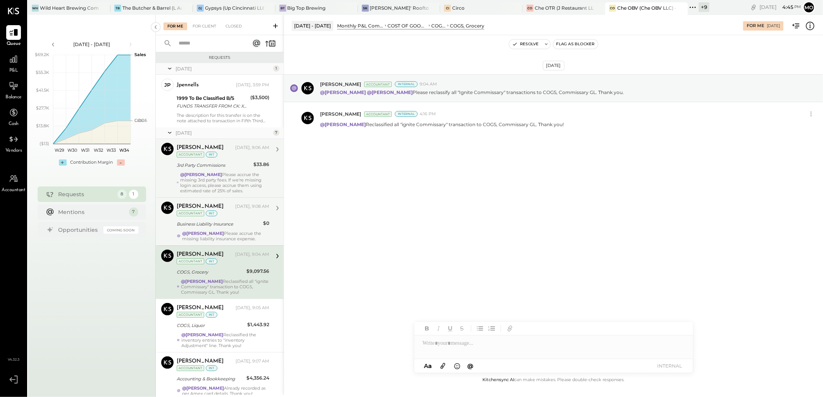
click at [227, 225] on div "Business Liability Insurance" at bounding box center [219, 224] width 84 height 8
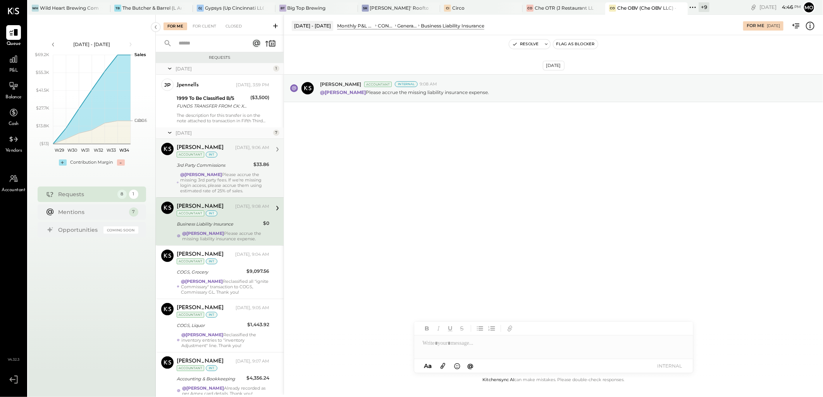
click at [222, 176] on strong "@[PERSON_NAME]" at bounding box center [201, 174] width 42 height 5
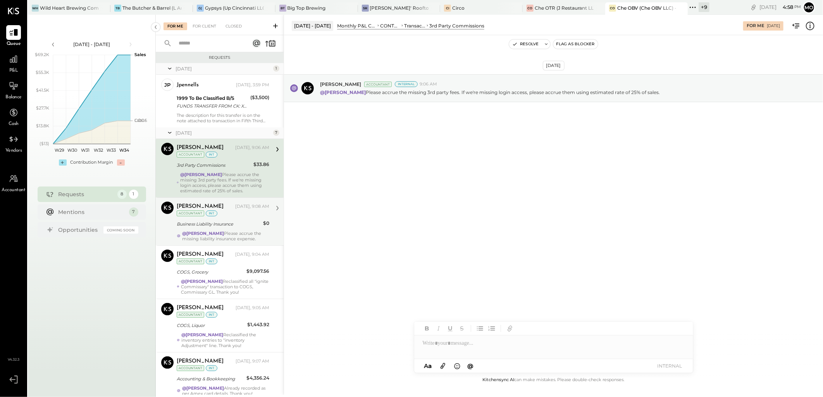
click at [217, 228] on div "Business Liability Insurance" at bounding box center [219, 224] width 84 height 8
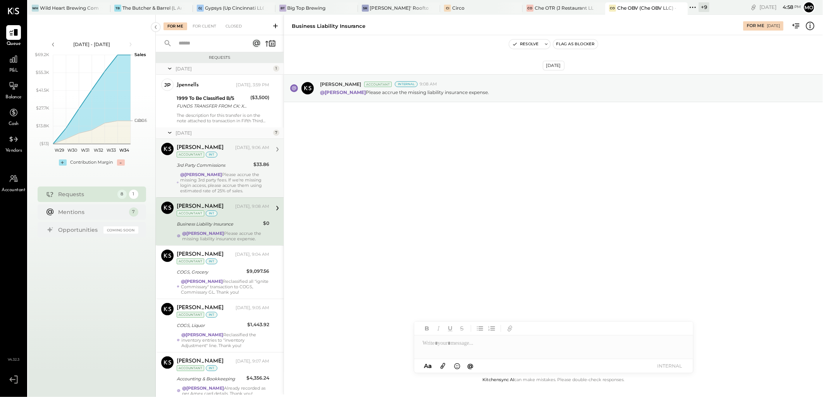
click at [220, 168] on div "3rd Party Commissions" at bounding box center [214, 166] width 74 height 8
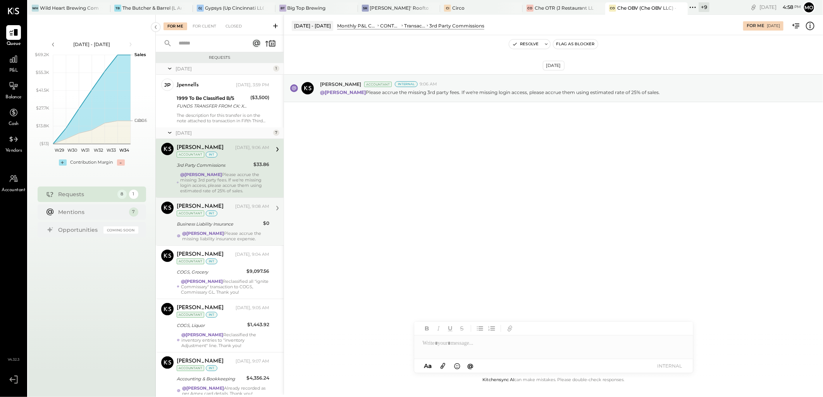
click at [218, 220] on div "Business Liability Insurance" at bounding box center [219, 224] width 84 height 9
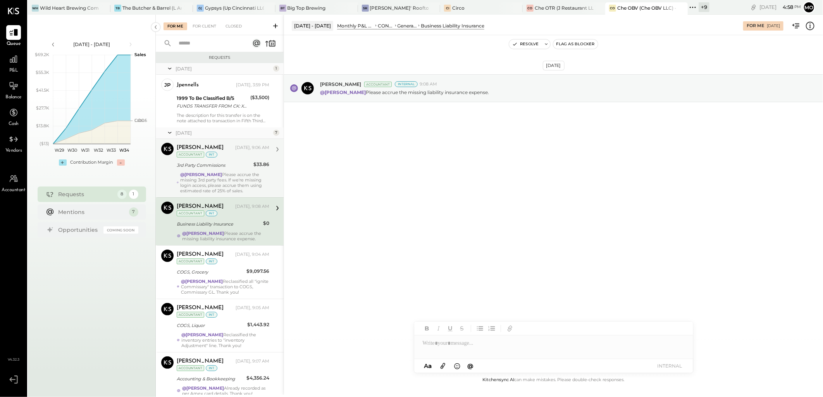
click at [222, 177] on strong "@[PERSON_NAME]" at bounding box center [201, 174] width 42 height 5
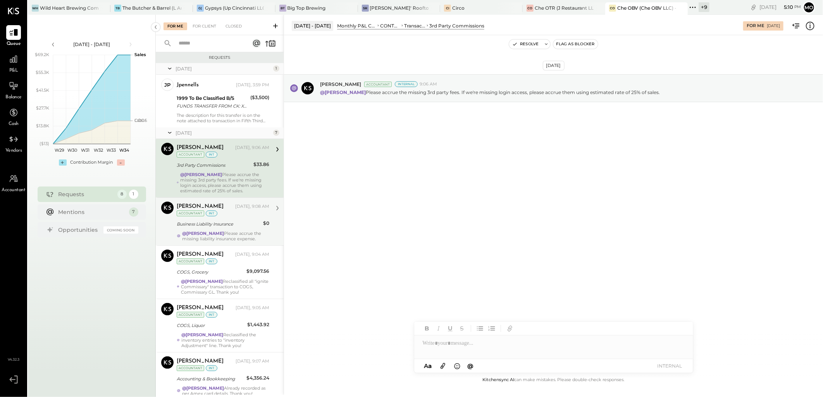
drag, startPoint x: 221, startPoint y: 221, endPoint x: 234, endPoint y: 220, distance: 12.4
click at [221, 221] on div "Business Liability Insurance" at bounding box center [219, 224] width 84 height 8
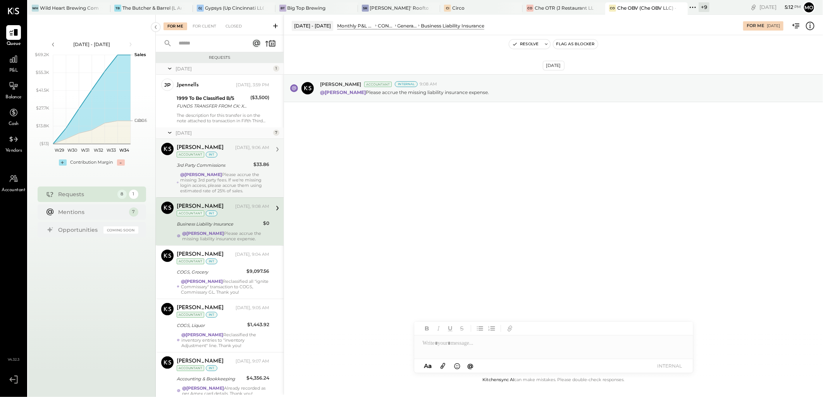
click at [235, 189] on div "@Mohammadsalkin Ansari Please accrue the missing 3rd party fees. If we're missi…" at bounding box center [224, 183] width 89 height 22
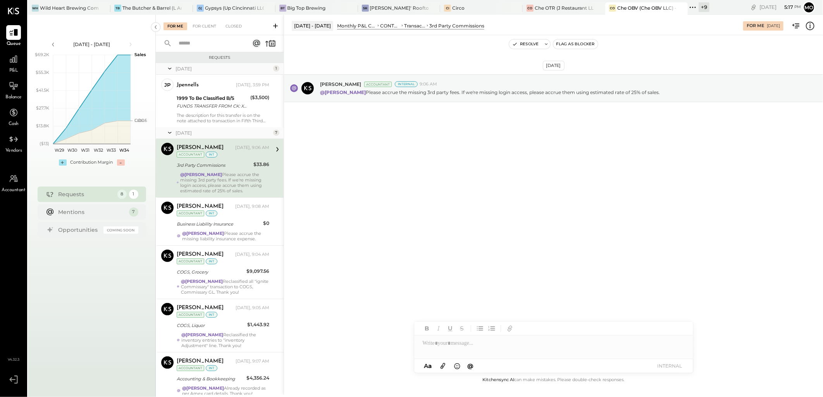
click at [467, 348] on div at bounding box center [553, 343] width 279 height 15
click at [477, 313] on span "[PERSON_NAME]" at bounding box center [488, 311] width 61 height 7
click at [610, 342] on div "**********" at bounding box center [553, 343] width 279 height 15
drag, startPoint x: 648, startPoint y: 341, endPoint x: 677, endPoint y: 348, distance: 29.1
click at [650, 342] on div "**********" at bounding box center [553, 343] width 279 height 15
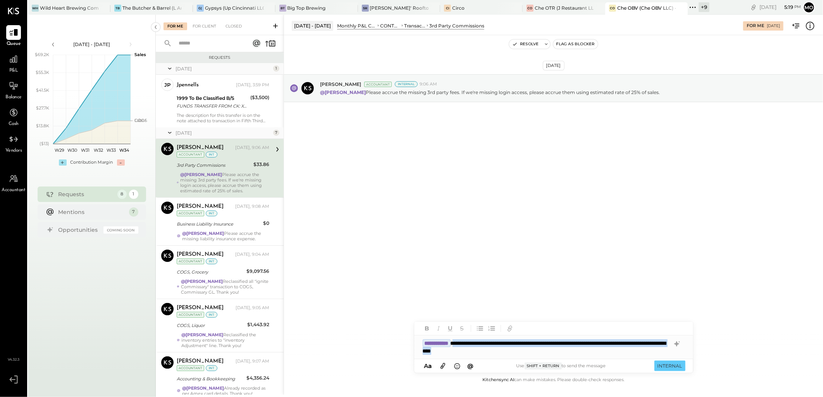
drag, startPoint x: 467, startPoint y: 342, endPoint x: 553, endPoint y: 352, distance: 86.2
click at [553, 352] on div "**********" at bounding box center [553, 347] width 279 height 23
click at [676, 343] on icon at bounding box center [676, 344] width 5 height 5
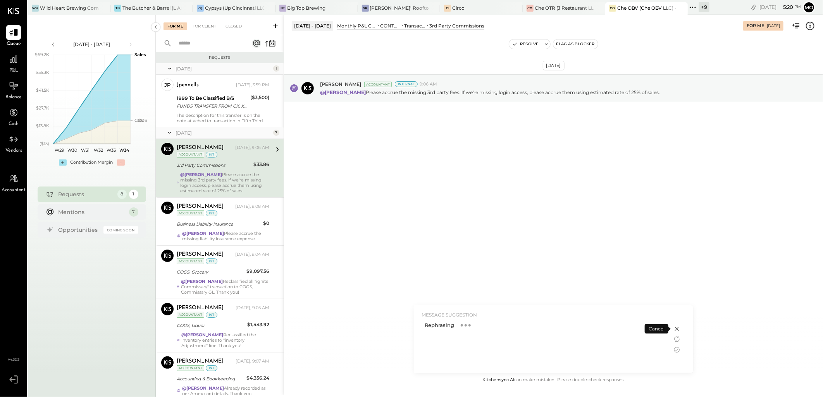
drag, startPoint x: 657, startPoint y: 330, endPoint x: 652, endPoint y: 294, distance: 35.9
click at [657, 330] on div "Cancel" at bounding box center [656, 329] width 24 height 9
click at [676, 328] on icon at bounding box center [676, 329] width 9 height 9
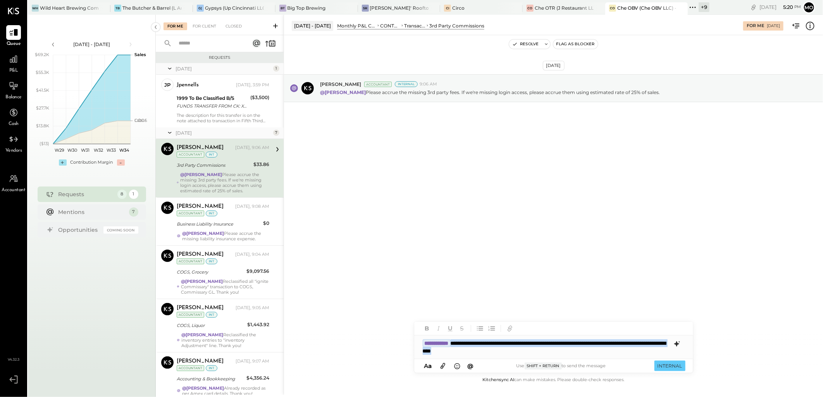
drag, startPoint x: 467, startPoint y: 340, endPoint x: 609, endPoint y: 366, distance: 144.9
click at [553, 353] on div "**********" at bounding box center [553, 347] width 279 height 23
click at [677, 340] on icon at bounding box center [676, 344] width 9 height 9
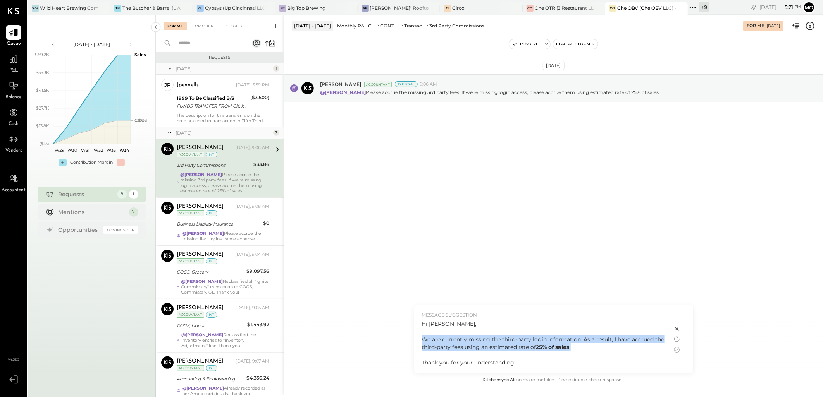
drag, startPoint x: 423, startPoint y: 339, endPoint x: 576, endPoint y: 351, distance: 153.8
click at [576, 351] on div "Hi Joseph, We are currently missing the third-party login information. As a res…" at bounding box center [543, 343] width 242 height 46
copy div "We are currently missing the third-party login information. As a result, I have…"
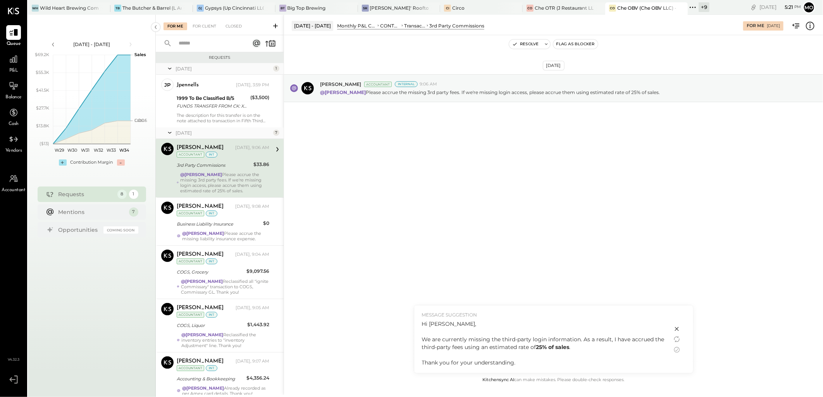
click at [677, 330] on icon at bounding box center [676, 329] width 9 height 9
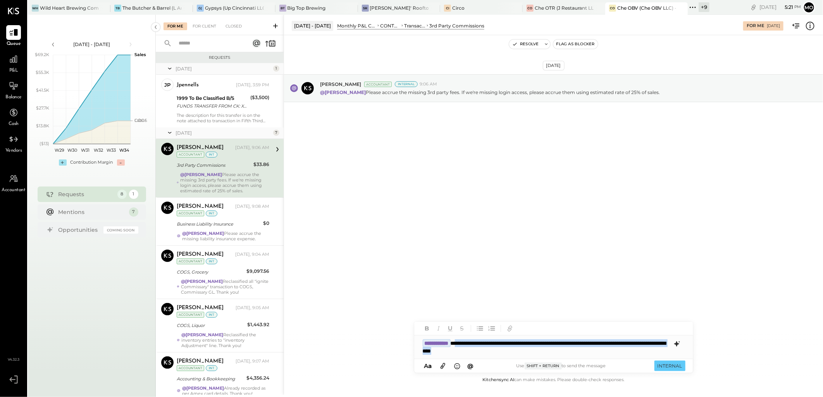
drag, startPoint x: 469, startPoint y: 341, endPoint x: 551, endPoint y: 351, distance: 82.0
click at [551, 351] on div "**********" at bounding box center [553, 347] width 279 height 23
drag, startPoint x: 471, startPoint y: 343, endPoint x: 509, endPoint y: 346, distance: 38.5
click at [472, 343] on div "**********" at bounding box center [553, 347] width 279 height 23
click at [626, 350] on div "**********" at bounding box center [553, 347] width 279 height 23
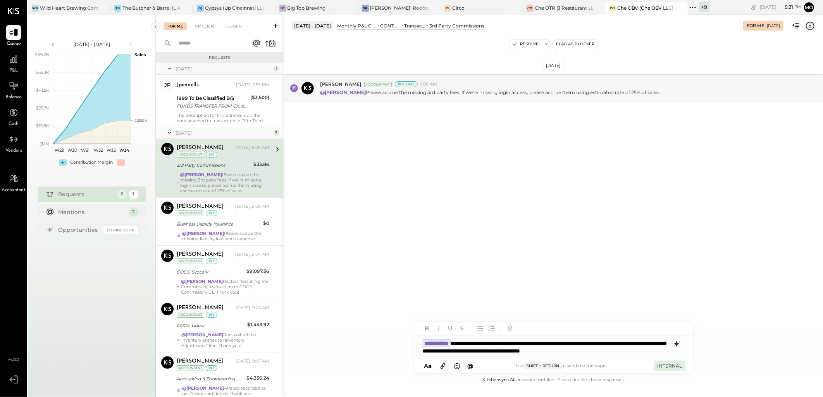
click at [669, 365] on button "INTERNAL" at bounding box center [669, 366] width 31 height 10
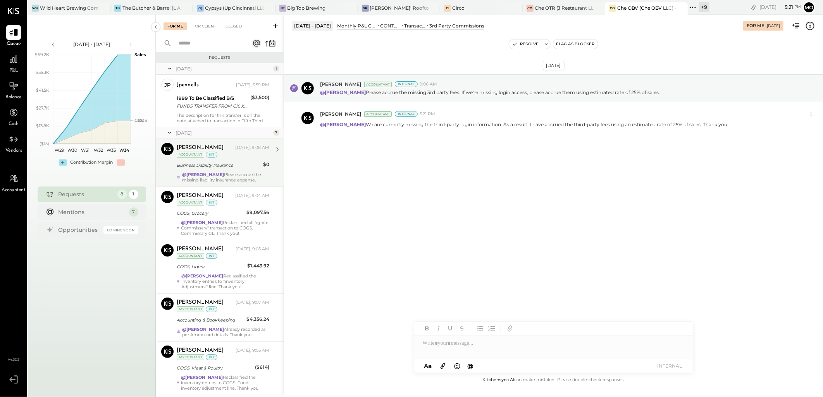
click at [217, 154] on div "Joseph Shin Today, 9:08 AM Accountant int" at bounding box center [223, 151] width 93 height 16
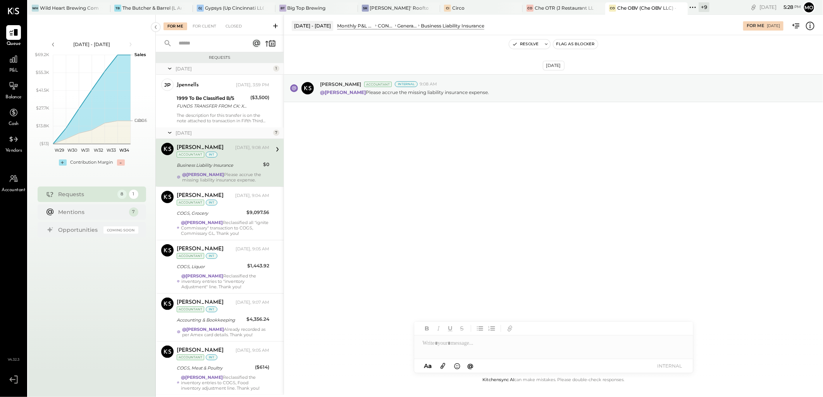
click at [452, 349] on div at bounding box center [553, 347] width 279 height 23
type input "***"
drag, startPoint x: 467, startPoint y: 314, endPoint x: 552, endPoint y: 347, distance: 91.1
click at [467, 314] on span "[PERSON_NAME]" at bounding box center [488, 311] width 61 height 7
drag, startPoint x: 628, startPoint y: 341, endPoint x: 634, endPoint y: 341, distance: 6.2
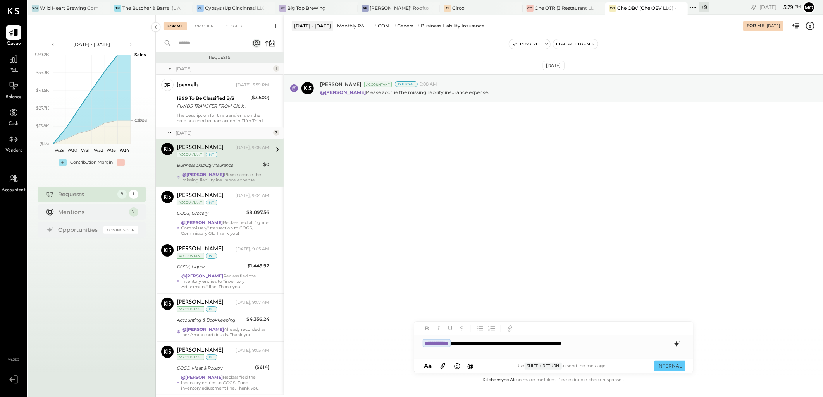
click at [628, 341] on div "**********" at bounding box center [553, 343] width 279 height 15
click at [498, 339] on div "**********" at bounding box center [553, 343] width 279 height 15
click at [665, 367] on button "INTERNAL" at bounding box center [669, 366] width 31 height 10
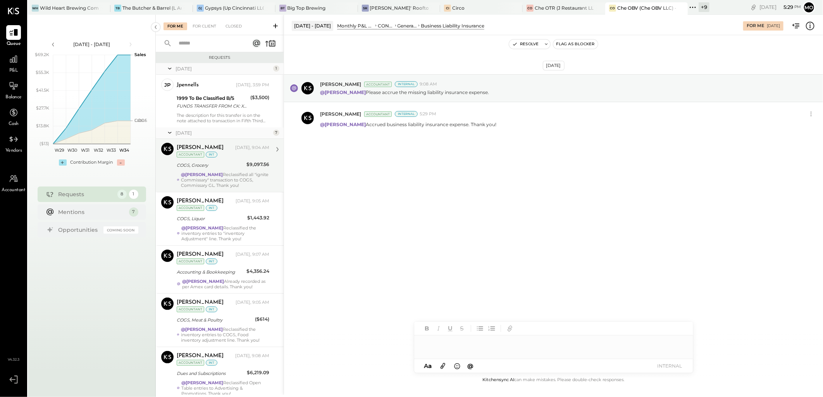
click at [231, 176] on div "@Joseph Shin Reclassified all "ignite Commissary" transaction to COGS, Commissa…" at bounding box center [225, 180] width 88 height 16
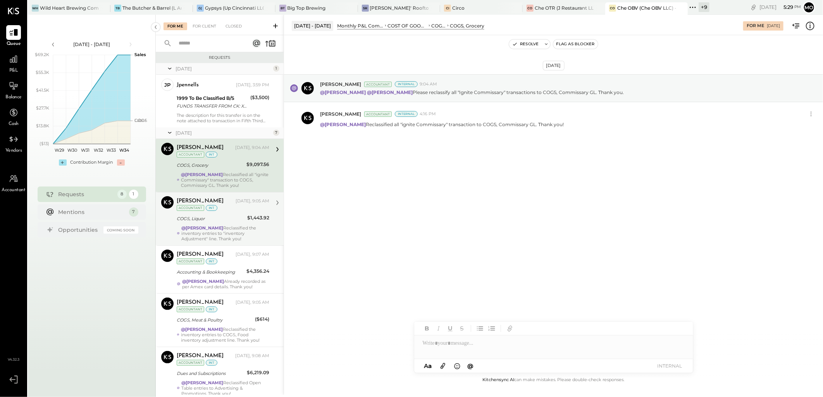
click at [218, 214] on div "COGS, Liquor" at bounding box center [211, 218] width 68 height 9
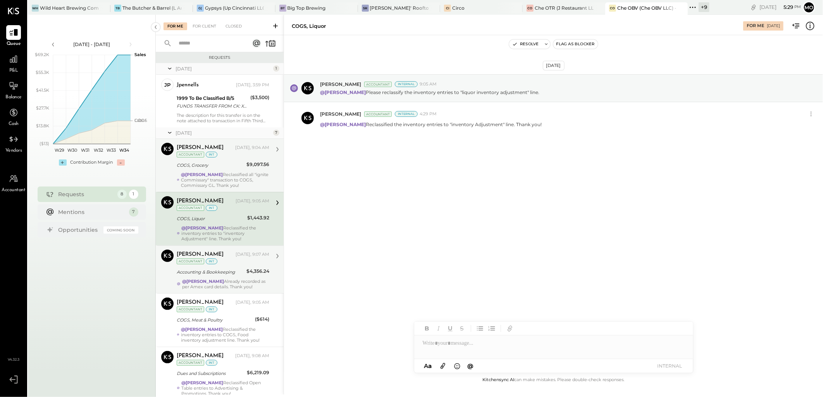
drag, startPoint x: 224, startPoint y: 264, endPoint x: 228, endPoint y: 274, distance: 10.8
click at [225, 267] on div "Mohammadsalkin Ansari Today, 9:07 AM Accountant int Accounting & Bookkeeping $4…" at bounding box center [223, 270] width 93 height 40
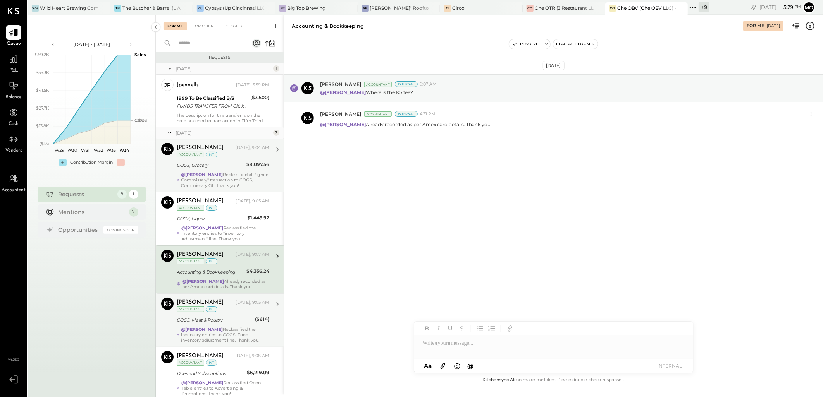
drag, startPoint x: 228, startPoint y: 274, endPoint x: 232, endPoint y: 312, distance: 38.2
click at [232, 312] on div "Mohammadsalkin Ansari Today, 9:05 AM Accountant int" at bounding box center [223, 306] width 93 height 16
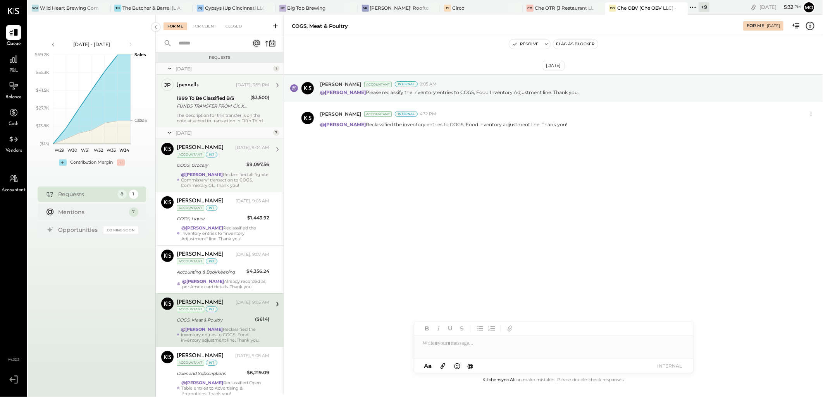
click at [220, 117] on div "The description for this transfer is on the note attached to transaction in Fif…" at bounding box center [223, 118] width 93 height 11
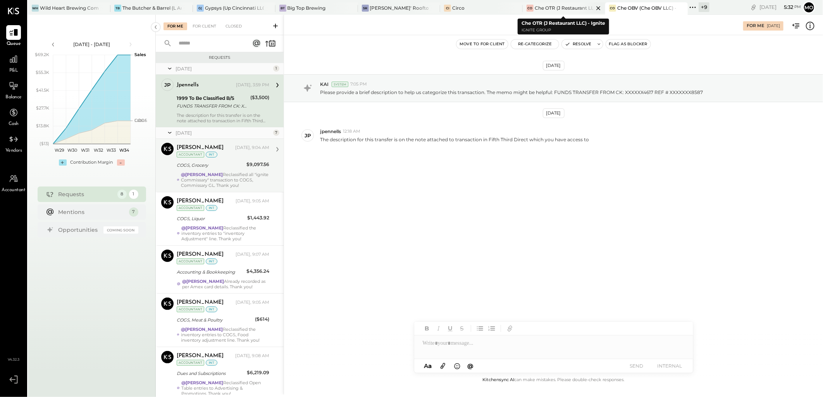
click at [553, 8] on div "Che OTR (J Restaurant LLC) - Ignite" at bounding box center [563, 8] width 59 height 7
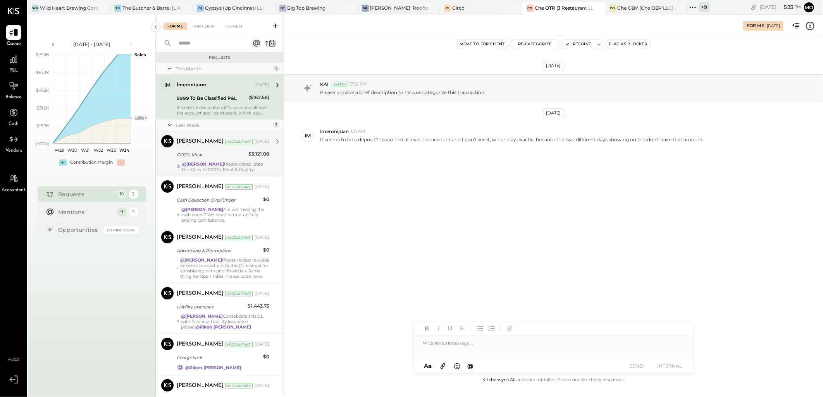
click at [215, 156] on div "COGS, Meat" at bounding box center [211, 155] width 69 height 8
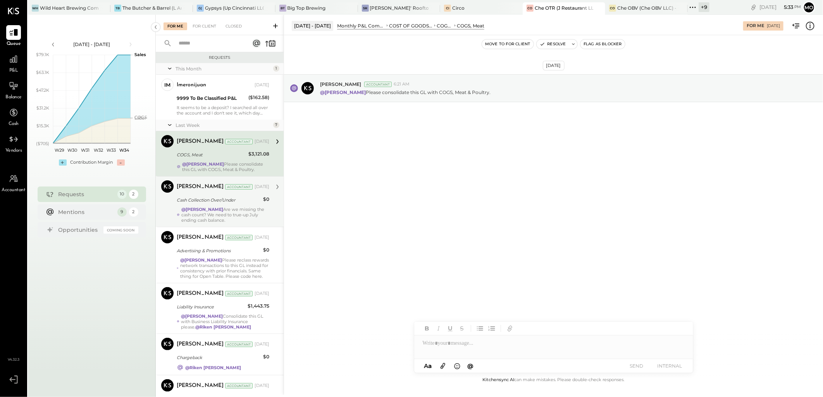
click at [212, 218] on div "@Mohammadsalkin Ansari Are we missing the cash count? We need to true-up July e…" at bounding box center [225, 215] width 88 height 16
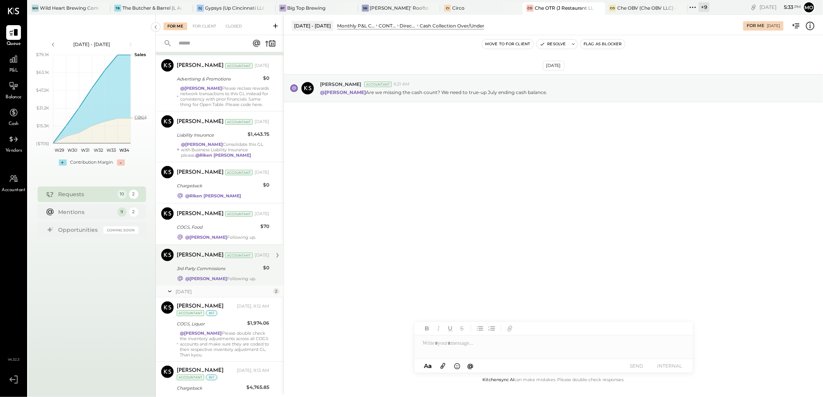
scroll to position [234, 0]
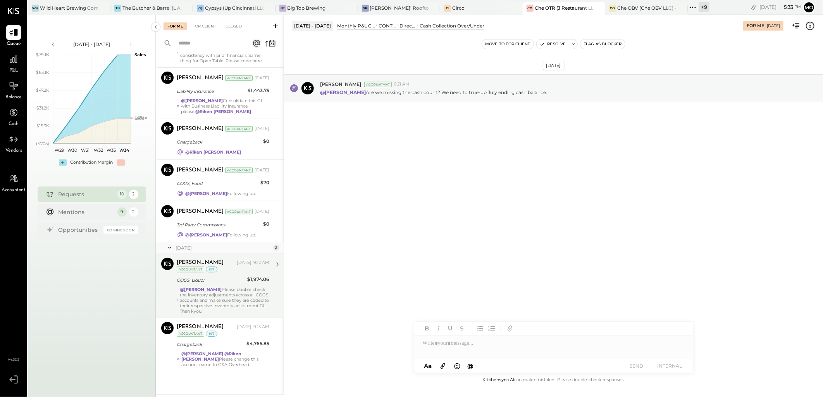
click at [246, 285] on div "Joseph Shin Today, 9:12 AM Accountant int COGS, Liquor $1,974.06 @Mohammadsalki…" at bounding box center [223, 286] width 93 height 56
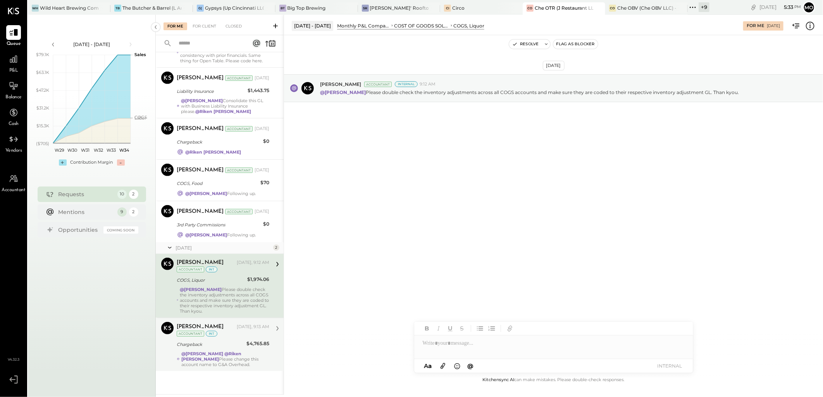
click at [223, 356] on strong "@[PERSON_NAME]" at bounding box center [202, 353] width 42 height 5
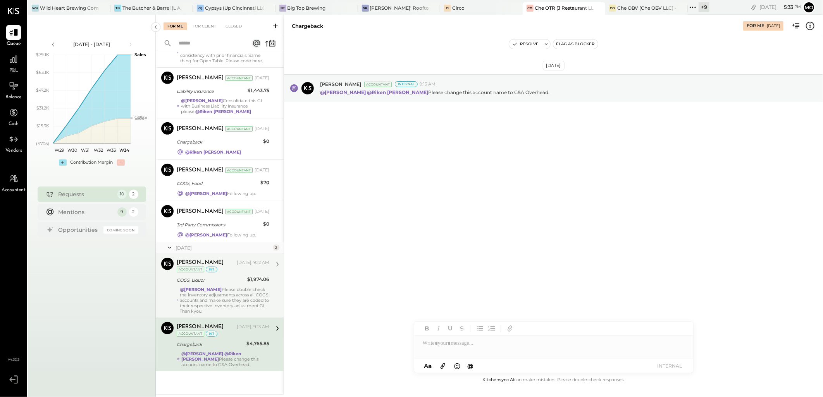
scroll to position [105, 0]
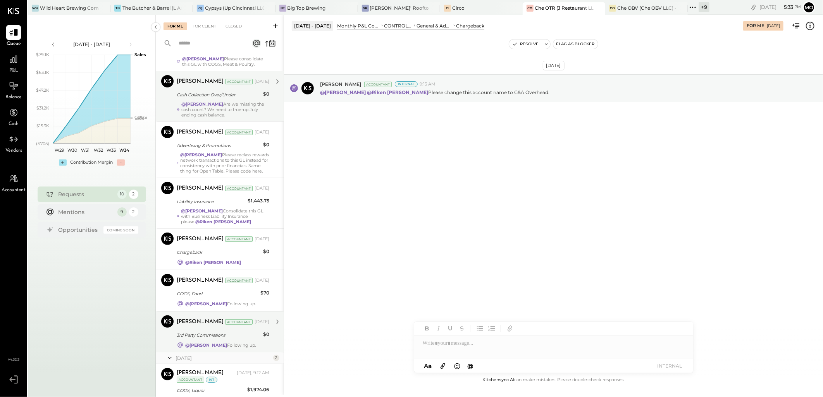
click at [234, 348] on div "@Mohammadsalkin Ansari Following up." at bounding box center [220, 345] width 70 height 5
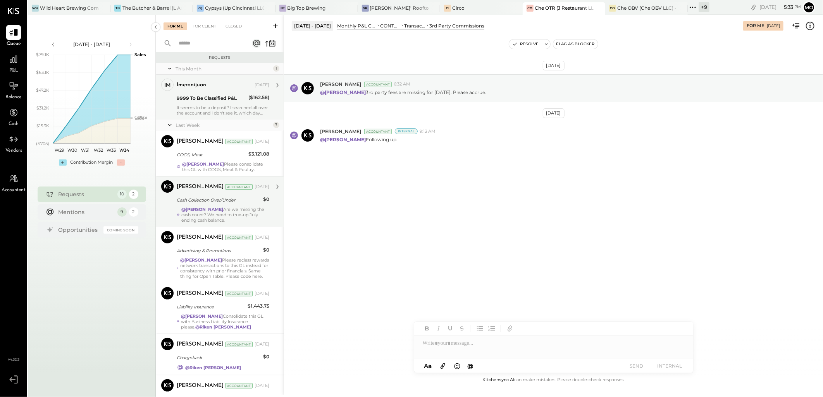
click at [237, 106] on div "It seems to be a deposit? I searched all over the account and I don't see it, w…" at bounding box center [223, 110] width 93 height 11
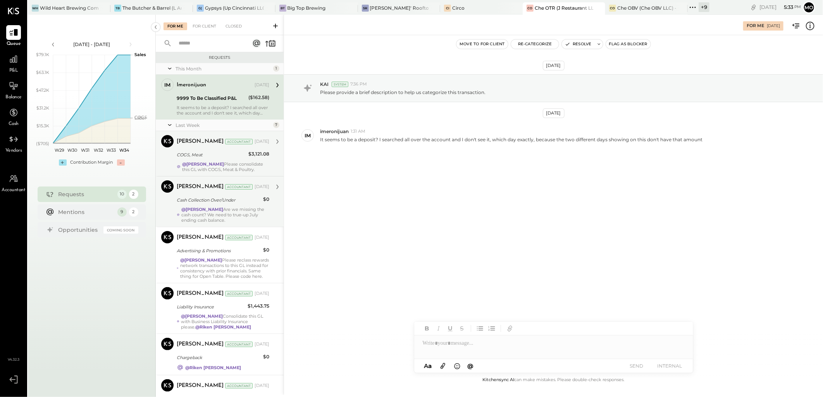
click at [229, 168] on div "@Mohammadsalkin Ansari Please consolidate this GL with COGS, Meat & Poultry." at bounding box center [225, 167] width 87 height 11
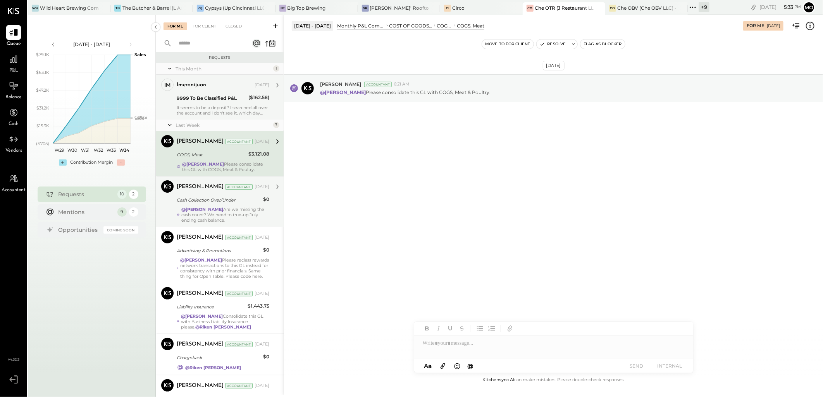
click at [231, 222] on div "@Mohammadsalkin Ansari Are we missing the cash count? We need to true-up July e…" at bounding box center [225, 215] width 88 height 16
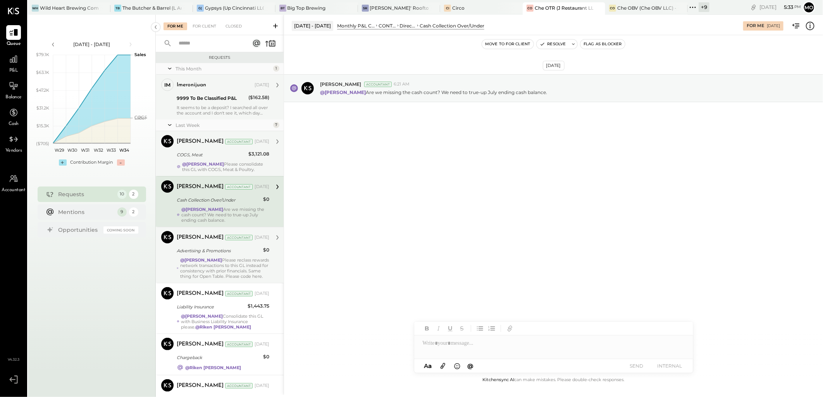
click at [230, 279] on div "@Mohammadsalkin Ansari Please reclass rewards network transactions to this GL i…" at bounding box center [224, 269] width 89 height 22
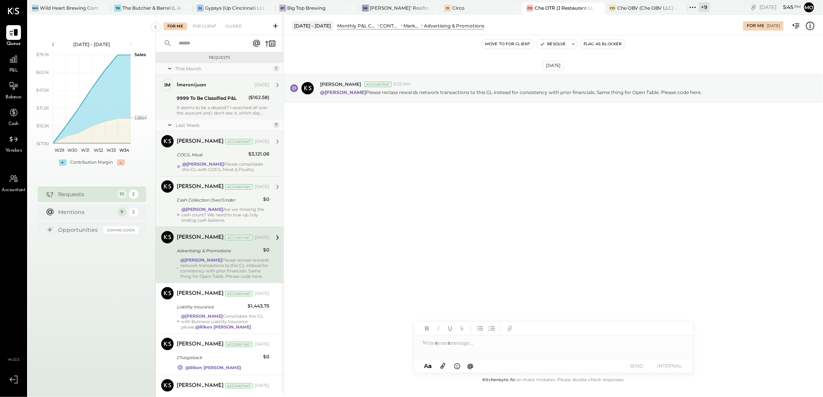
click at [211, 160] on div "Joseph Shin Accountant Aug 16, 2025 COGS, Meat $3,121.08 @Mohammadsalkin Ansari…" at bounding box center [223, 153] width 93 height 37
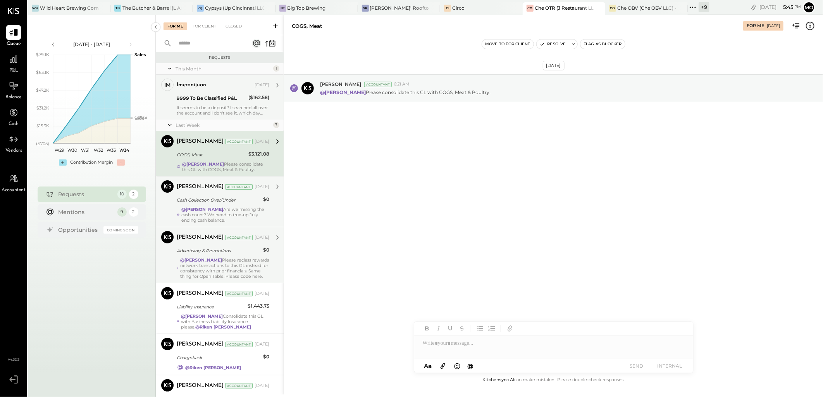
click at [221, 211] on div "Joseph Shin Accountant Aug 16, 2025 Cash Collection Over/Under $0 @Mohammadsalk…" at bounding box center [223, 201] width 93 height 43
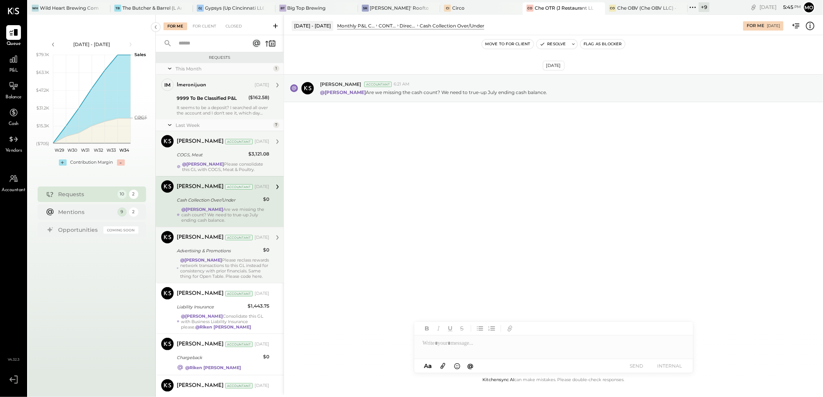
click at [224, 163] on strong "@[PERSON_NAME]" at bounding box center [203, 164] width 42 height 5
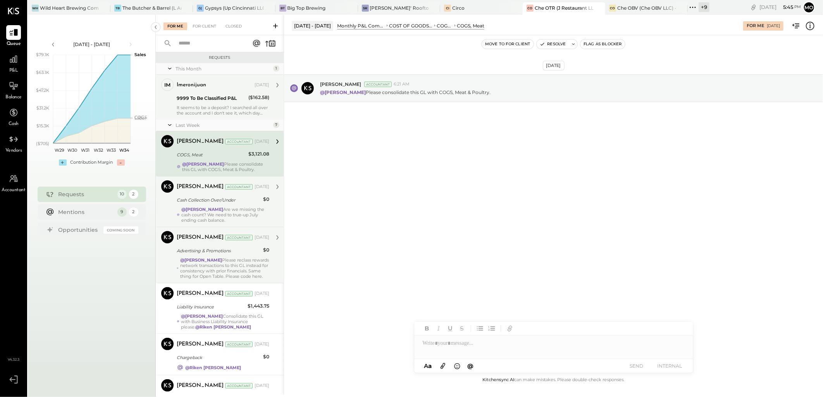
scroll to position [43, 0]
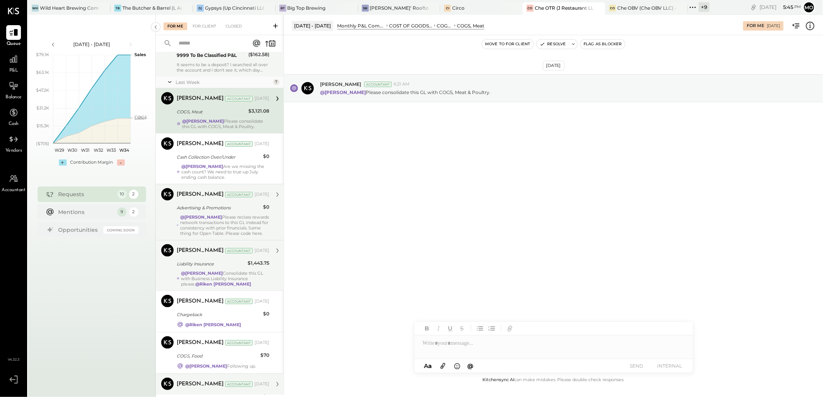
click at [238, 287] on div "@Mohammadsalkin Ansari Consolidate this GL with Business Liability Insurance pl…" at bounding box center [225, 279] width 88 height 16
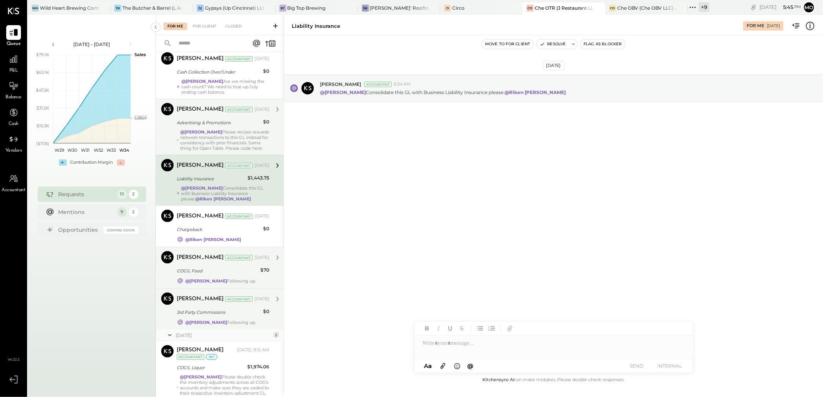
scroll to position [129, 0]
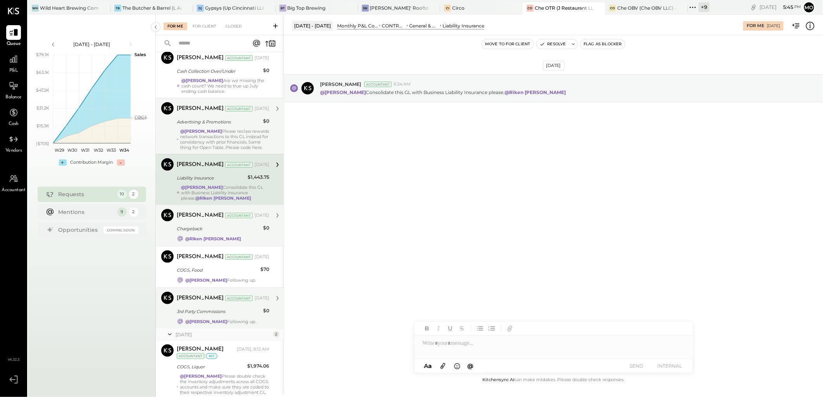
click at [211, 233] on div "Chargeback" at bounding box center [219, 229] width 84 height 8
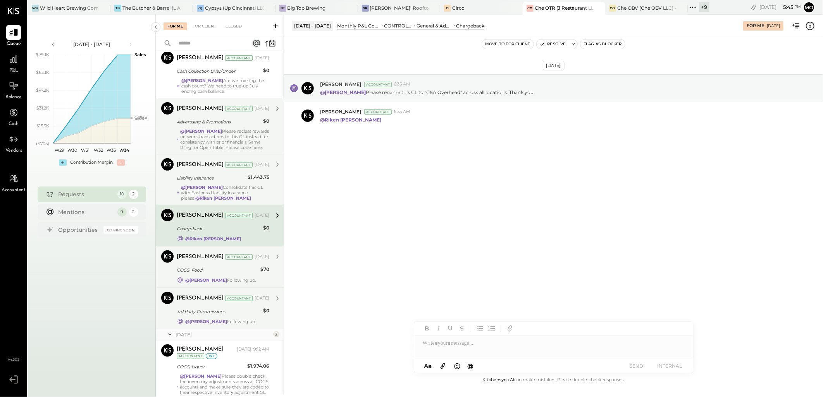
click at [214, 274] on div "COGS, Food" at bounding box center [217, 270] width 81 height 8
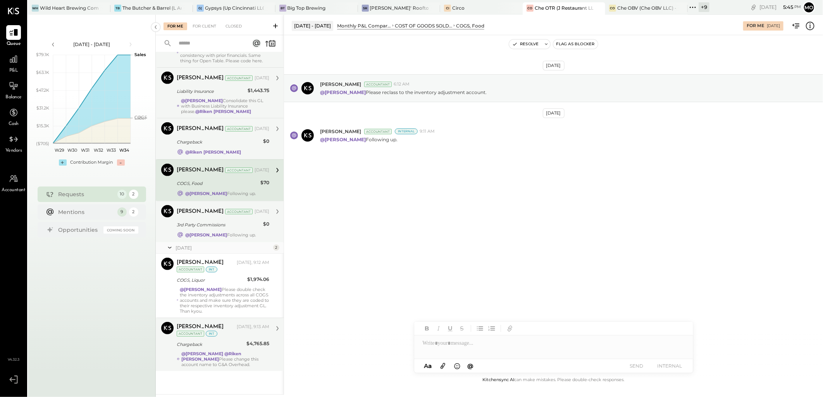
scroll to position [234, 0]
click at [219, 223] on div "3rd Party Commissions" at bounding box center [219, 225] width 84 height 8
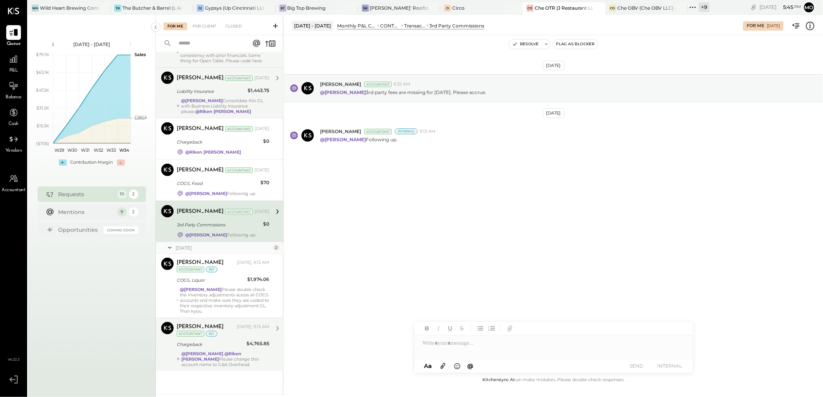
click at [442, 343] on div at bounding box center [553, 343] width 279 height 15
click at [483, 316] on div "JS [PERSON_NAME]" at bounding box center [477, 311] width 89 height 15
click at [473, 345] on div "**********" at bounding box center [553, 343] width 279 height 15
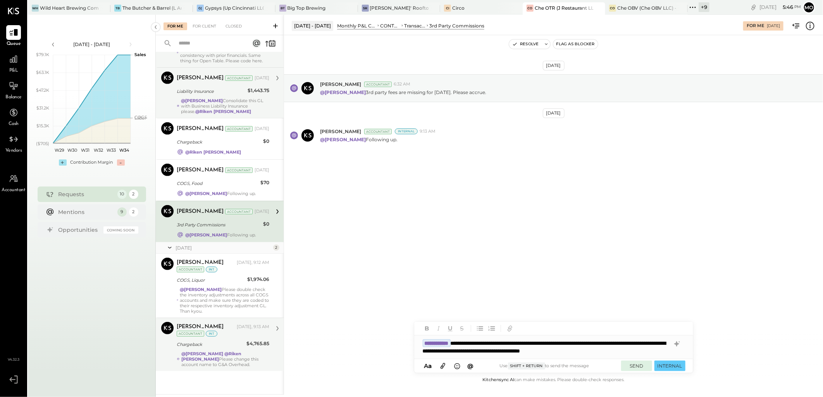
click at [636, 370] on button "SEND" at bounding box center [636, 366] width 31 height 10
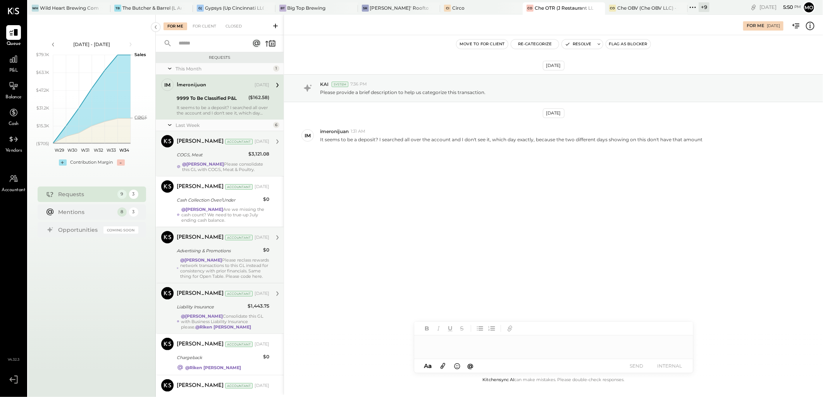
click at [224, 163] on strong "@[PERSON_NAME]" at bounding box center [203, 164] width 42 height 5
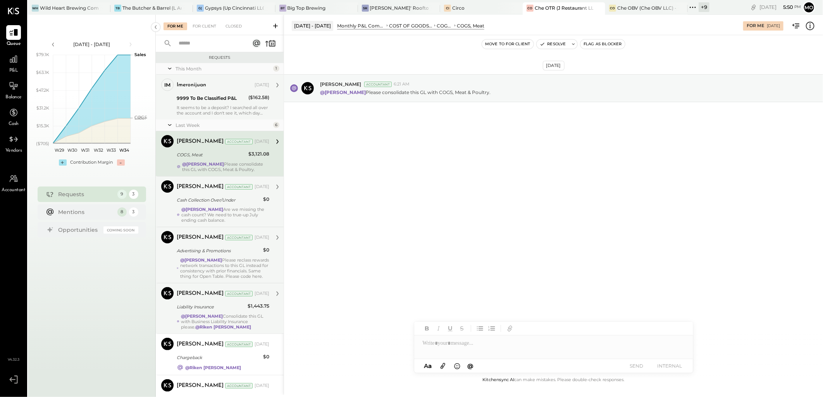
click at [226, 221] on div "@Mohammadsalkin Ansari Are we missing the cash count? We need to true-up July e…" at bounding box center [225, 215] width 88 height 16
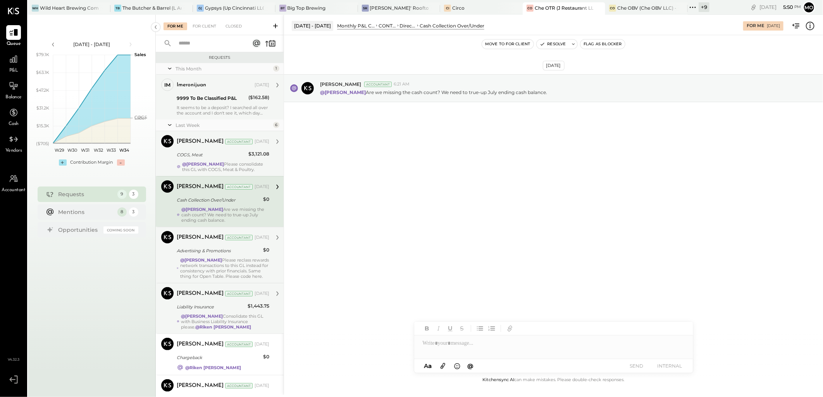
click at [255, 255] on div "Advertising & Promotions" at bounding box center [219, 251] width 84 height 8
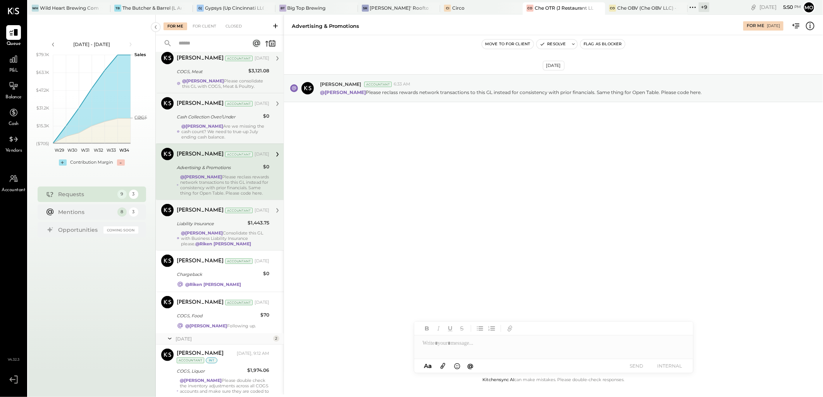
scroll to position [86, 0]
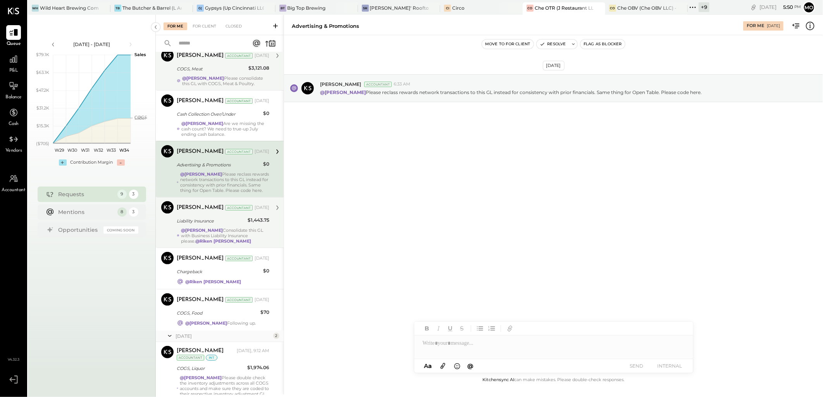
click at [223, 233] on strong "@[PERSON_NAME]" at bounding box center [202, 230] width 42 height 5
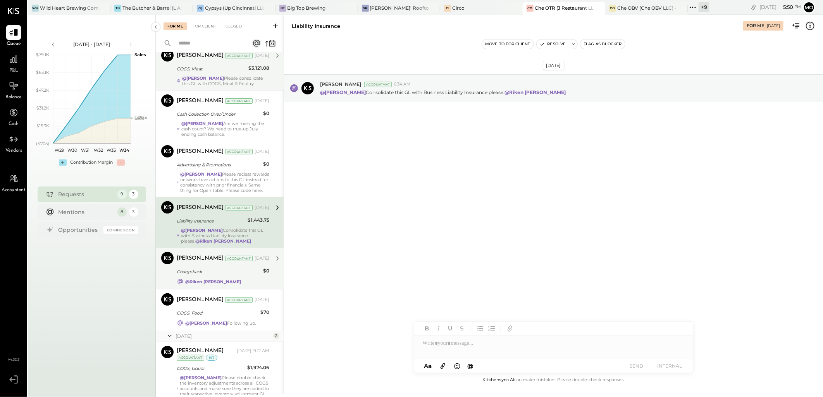
click at [239, 276] on div "Chargeback" at bounding box center [219, 272] width 84 height 8
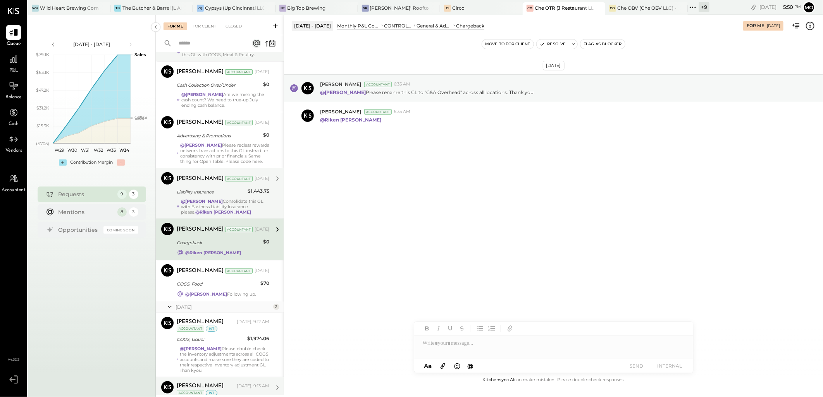
scroll to position [172, 0]
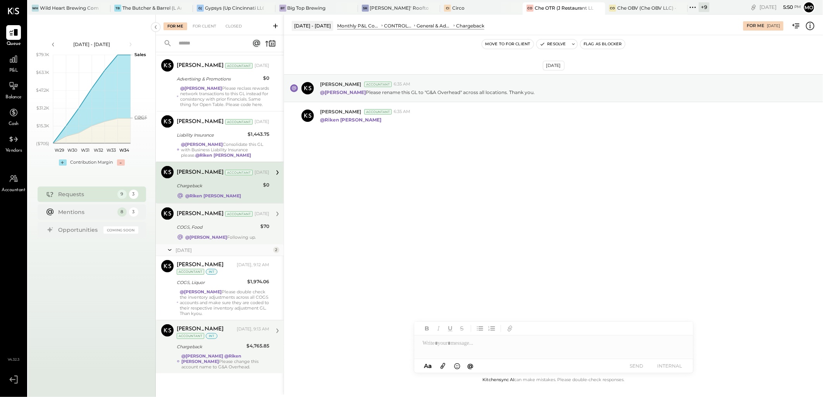
click at [245, 240] on div "@Mohammadsalkin Ansari Following up." at bounding box center [220, 237] width 70 height 5
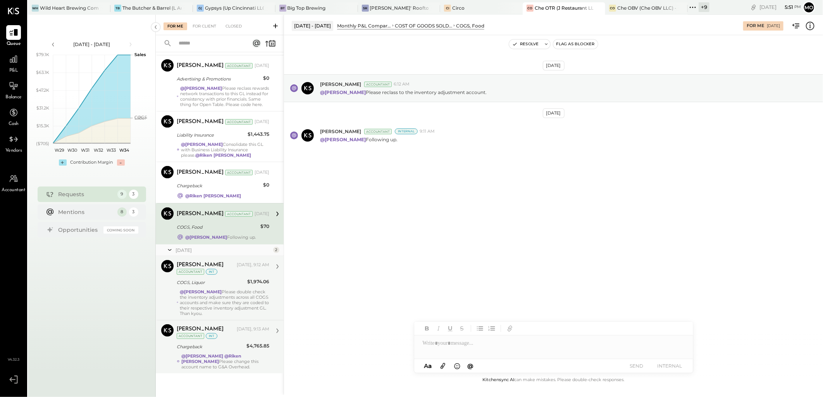
click at [222, 295] on strong "@[PERSON_NAME]" at bounding box center [201, 291] width 42 height 5
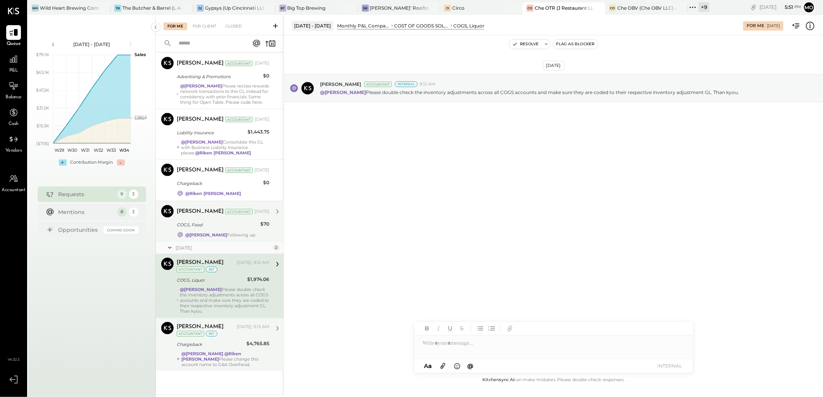
scroll to position [189, 0]
click at [222, 357] on div "@Mohammadsalkin Ansari @Riken Shethiya Please change this account name to G&A O…" at bounding box center [225, 359] width 88 height 16
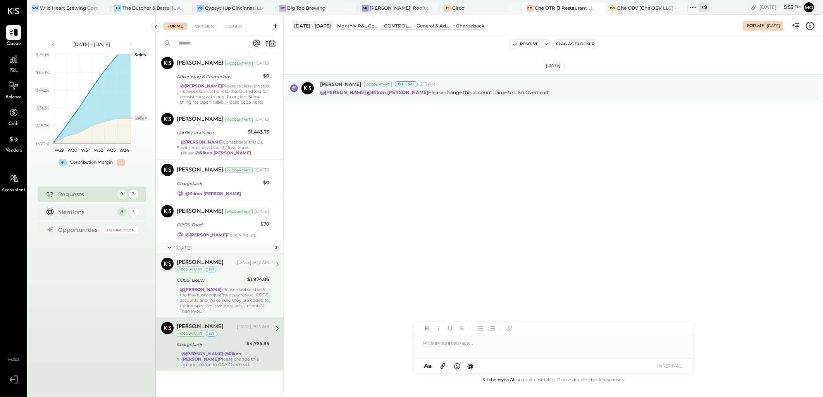
drag, startPoint x: 518, startPoint y: 92, endPoint x: 598, endPoint y: 144, distance: 95.0
click at [551, 92] on div "@Mohammadsalkin Ansari @Riken Shethiya Please change this account name to G&A O…" at bounding box center [568, 92] width 497 height 8
click at [212, 300] on div "@Mohammadsalkin Ansari Please double check the inventory adjustments across all…" at bounding box center [224, 300] width 89 height 27
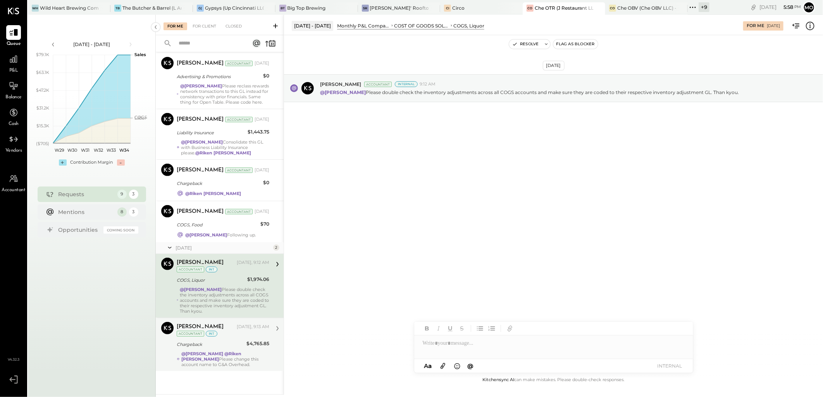
click at [440, 350] on div at bounding box center [553, 347] width 279 height 23
click at [473, 328] on span "[PERSON_NAME]" at bounding box center [488, 326] width 61 height 7
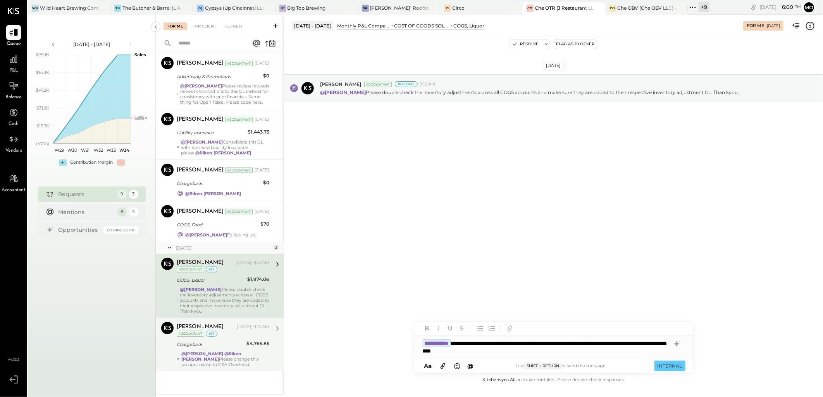
click at [455, 350] on div "**********" at bounding box center [553, 347] width 279 height 23
click at [664, 369] on button "INTERNAL" at bounding box center [669, 366] width 31 height 10
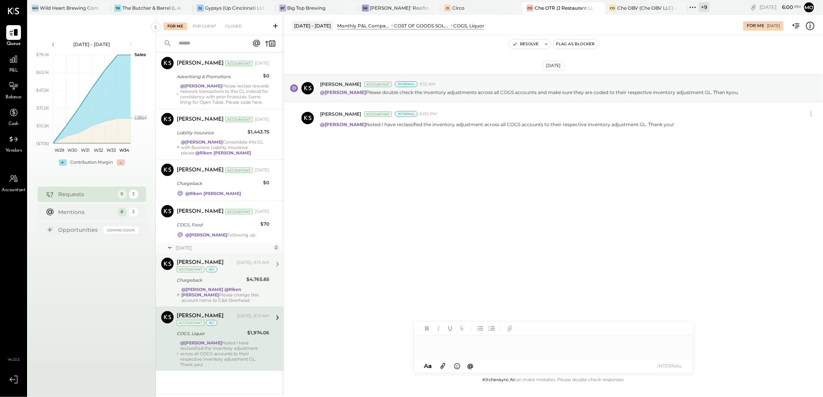
scroll to position [184, 0]
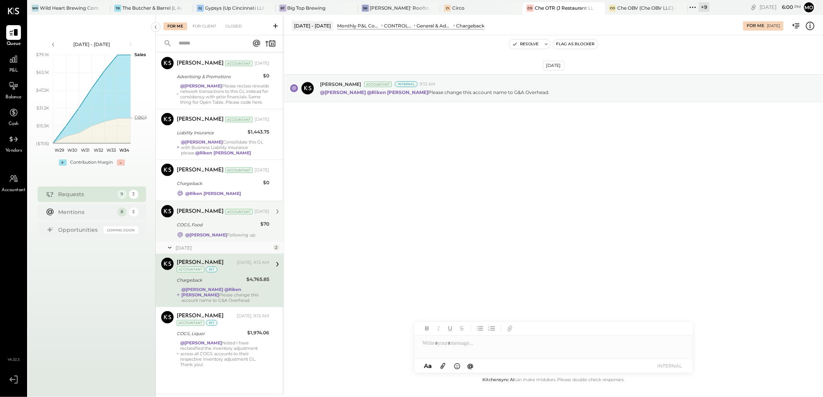
click at [208, 242] on div "Joseph Shin Accountant Joseph Shin Accountant Aug 16, 2025 COGS, Food $70 @Moha…" at bounding box center [220, 221] width 128 height 41
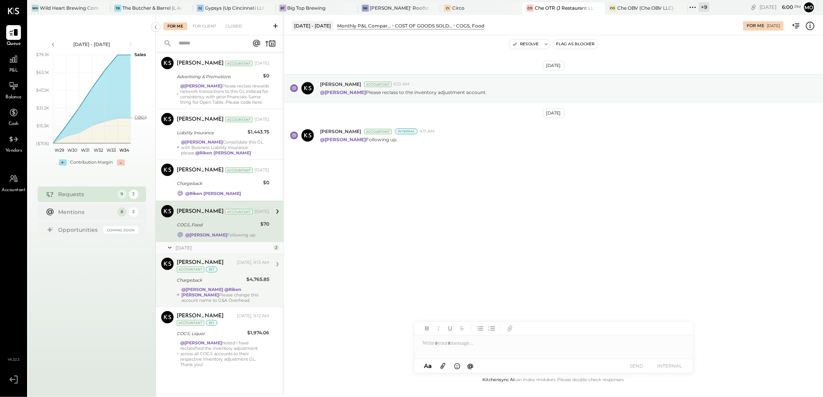
click at [440, 345] on div at bounding box center [553, 347] width 279 height 23
type input "***"
click at [479, 314] on span "[PERSON_NAME]" at bounding box center [488, 311] width 61 height 7
click at [636, 367] on button "SEND" at bounding box center [636, 366] width 31 height 10
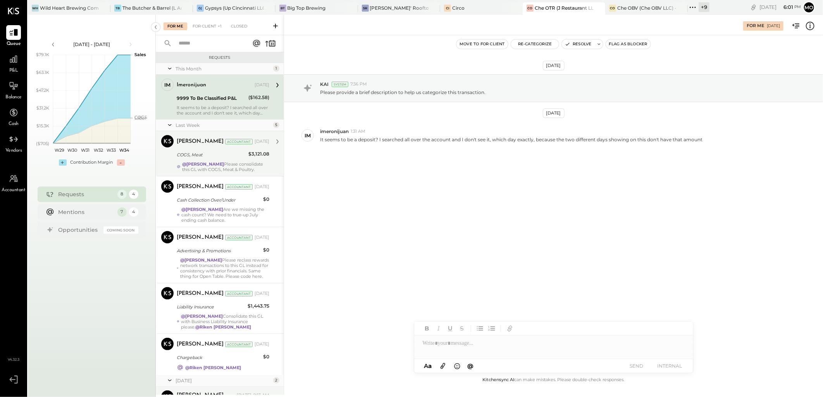
click at [244, 164] on div "@Mohammadsalkin Ansari Please consolidate this GL with COGS, Meat & Poultry." at bounding box center [225, 167] width 87 height 11
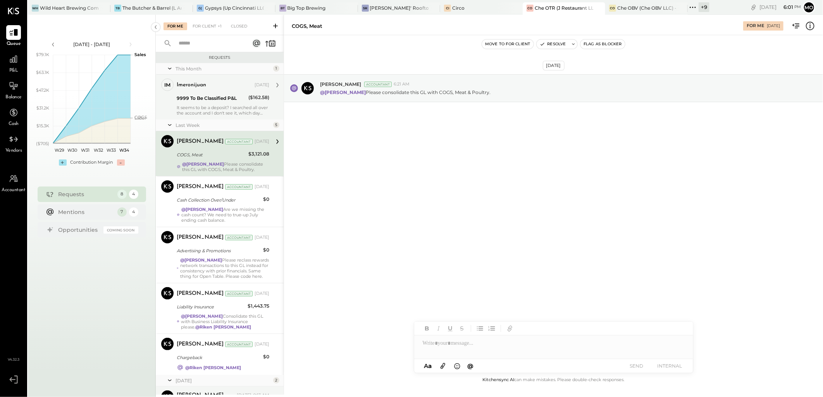
click at [242, 220] on div "@Mohammadsalkin Ansari Are we missing the cash count? We need to true-up July e…" at bounding box center [225, 215] width 88 height 16
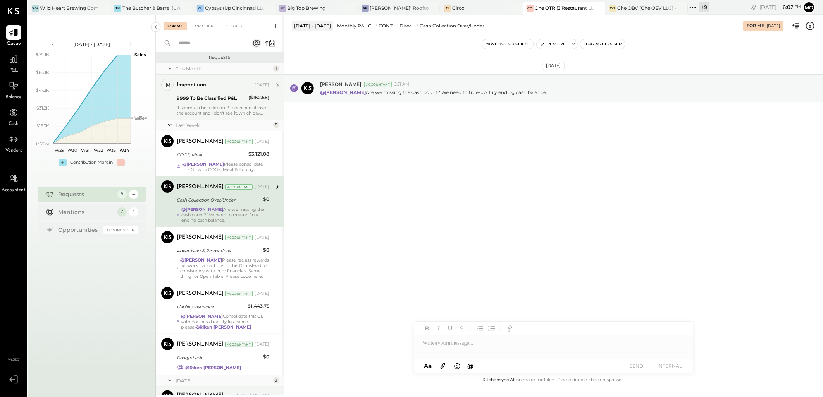
drag, startPoint x: 201, startPoint y: 161, endPoint x: 402, endPoint y: 182, distance: 201.4
click at [201, 162] on strong "@[PERSON_NAME]" at bounding box center [203, 164] width 42 height 5
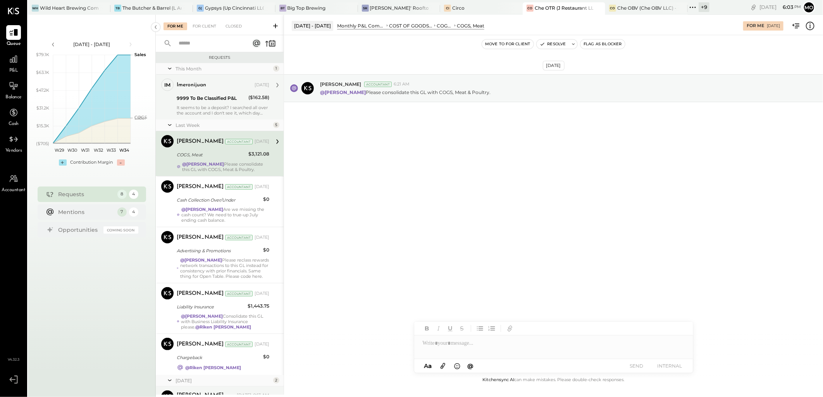
click at [247, 216] on div "@Mohammadsalkin Ansari Are we missing the cash count? We need to true-up July e…" at bounding box center [225, 215] width 88 height 16
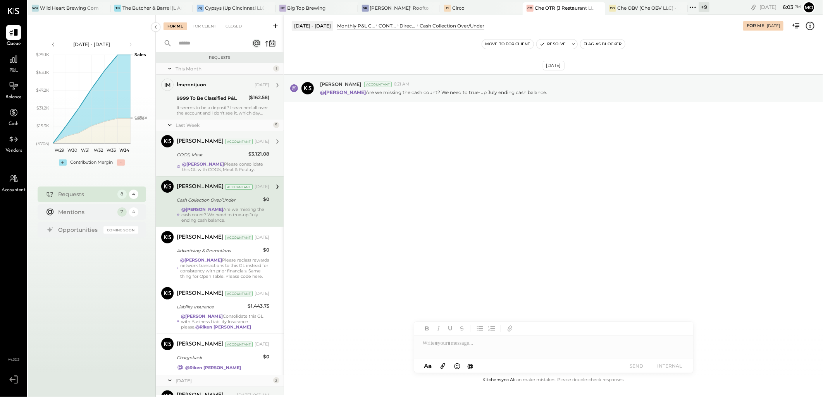
click at [233, 167] on div "@Mohammadsalkin Ansari Please consolidate this GL with COGS, Meat & Poultry." at bounding box center [225, 167] width 87 height 11
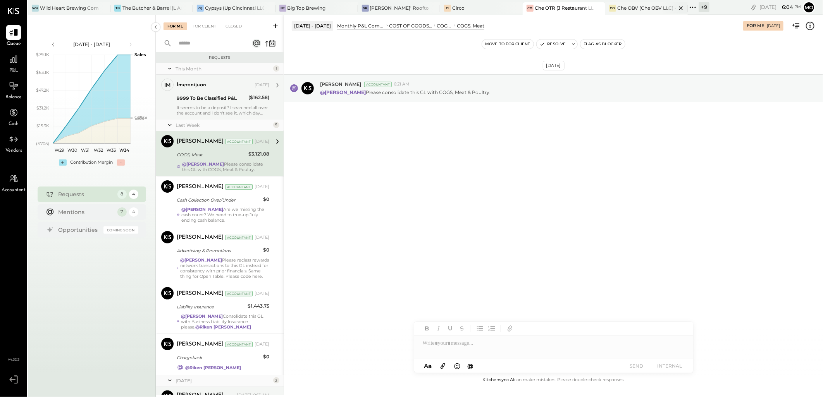
click at [635, 7] on div "Che OBV (Che OBV LLC) - Ignite" at bounding box center [646, 8] width 59 height 7
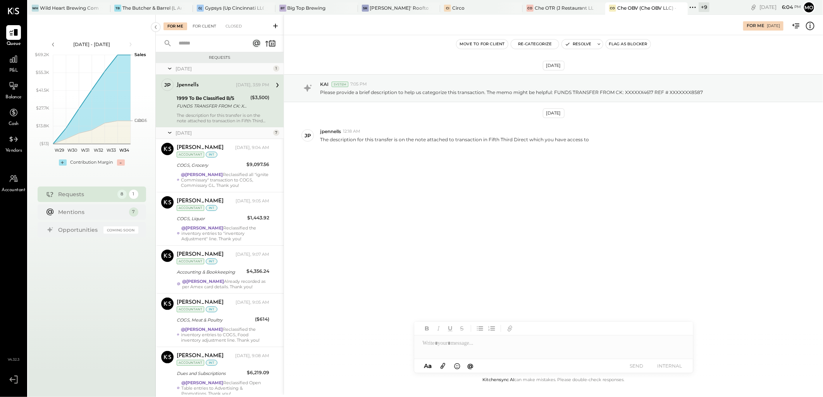
click at [203, 26] on div "For Client" at bounding box center [204, 26] width 31 height 8
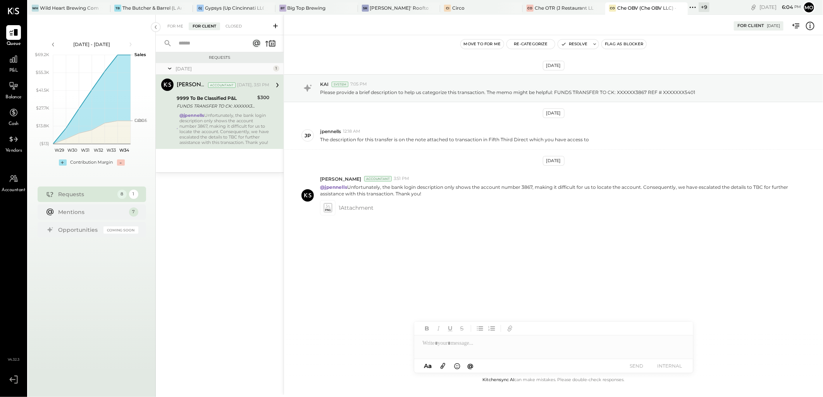
click at [172, 21] on div "For Me For Client Closed" at bounding box center [220, 25] width 128 height 21
click at [174, 24] on div "For Me" at bounding box center [175, 26] width 24 height 8
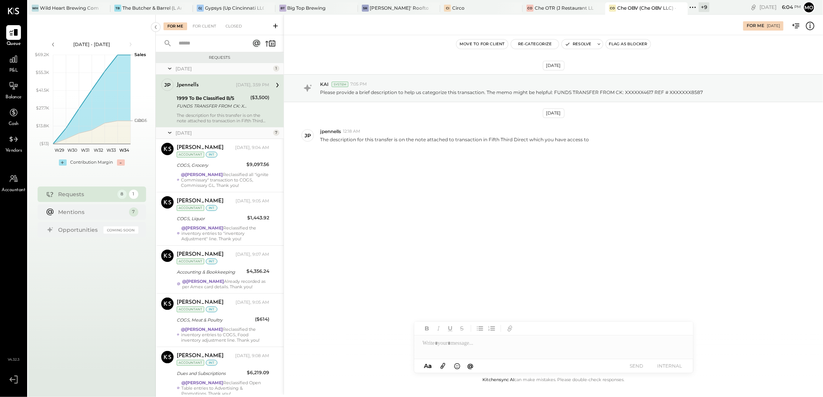
click at [220, 106] on div "FUNDS TRANSFER FROM CK: XXXXXX4617 REF # XXXXXXX8587" at bounding box center [212, 106] width 71 height 8
click at [205, 25] on div "For Client" at bounding box center [204, 26] width 31 height 8
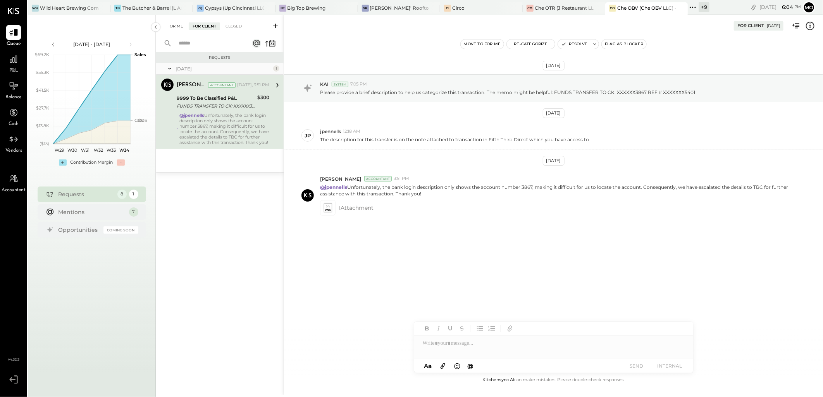
click at [175, 28] on div "For Me" at bounding box center [175, 26] width 24 height 8
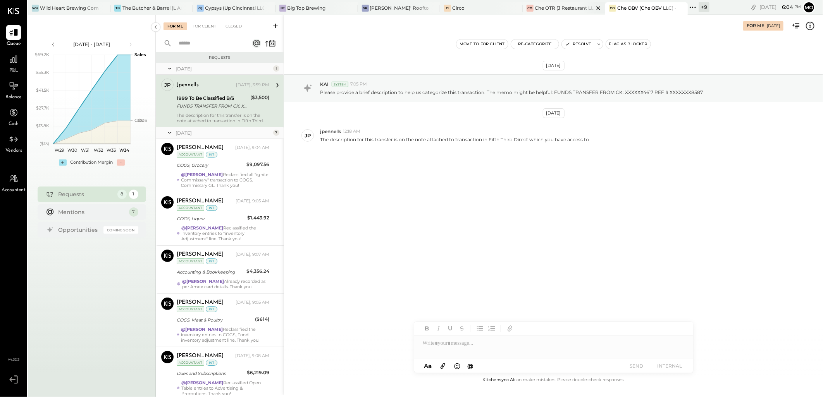
click at [539, 7] on div "Che OTR (J Restaurant LLC) - Ignite" at bounding box center [563, 8] width 59 height 7
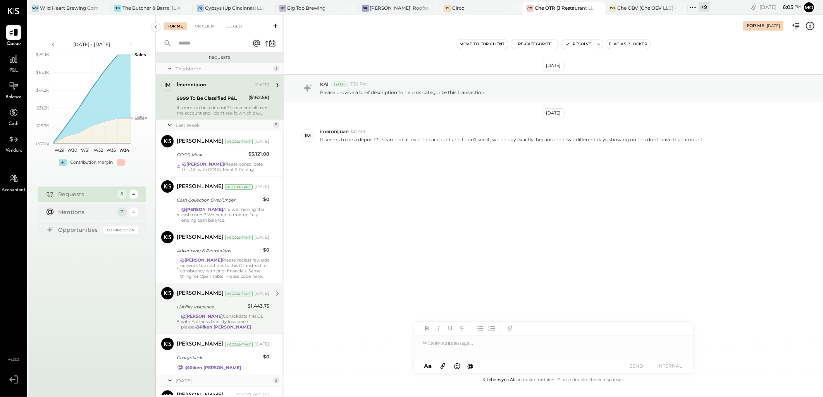
scroll to position [138, 0]
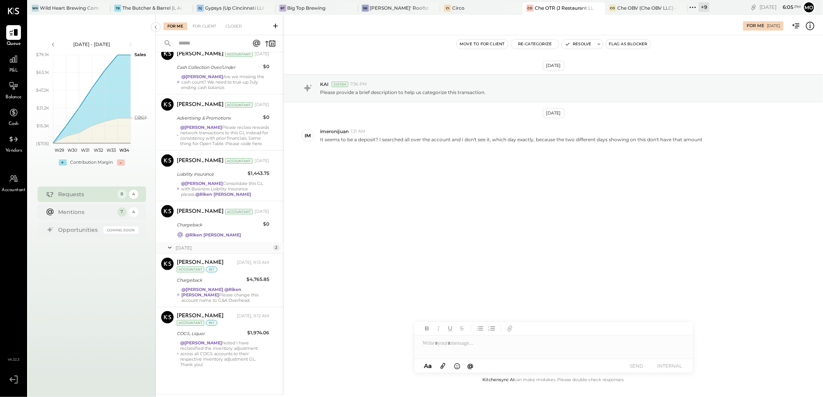
click at [235, 248] on div "Today 2" at bounding box center [220, 248] width 128 height 12
click at [232, 235] on div "Joseph Shin Accountant Aug 16, 2025 Chargeback $0 @Riken Shethiya" at bounding box center [223, 221] width 93 height 33
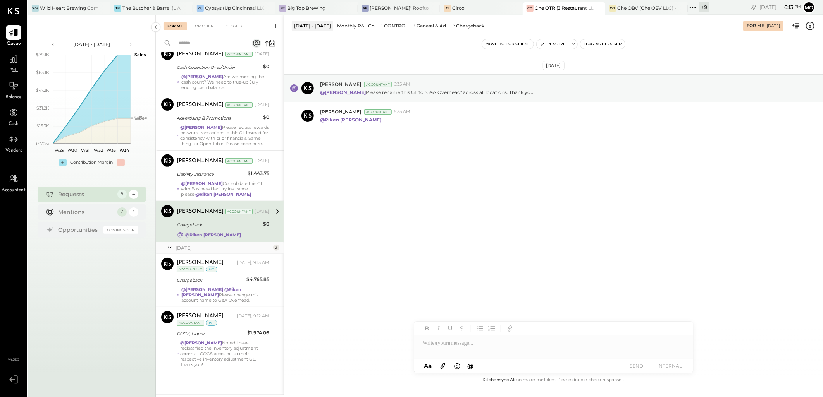
click at [442, 346] on div at bounding box center [553, 343] width 279 height 15
type input "***"
drag, startPoint x: 460, startPoint y: 314, endPoint x: 540, endPoint y: 258, distance: 97.3
click at [461, 314] on span "[PERSON_NAME]" at bounding box center [488, 311] width 61 height 7
click at [641, 364] on button "SEND" at bounding box center [636, 366] width 31 height 10
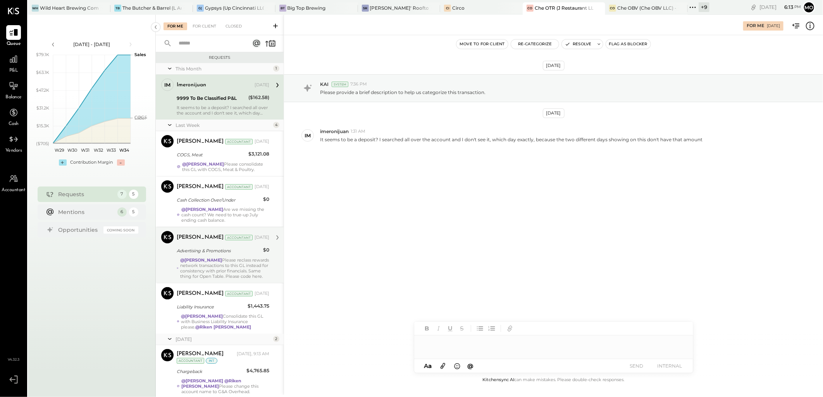
click at [239, 270] on div "@Mohammadsalkin Ansari Please reclass rewards network transactions to this GL i…" at bounding box center [224, 269] width 89 height 22
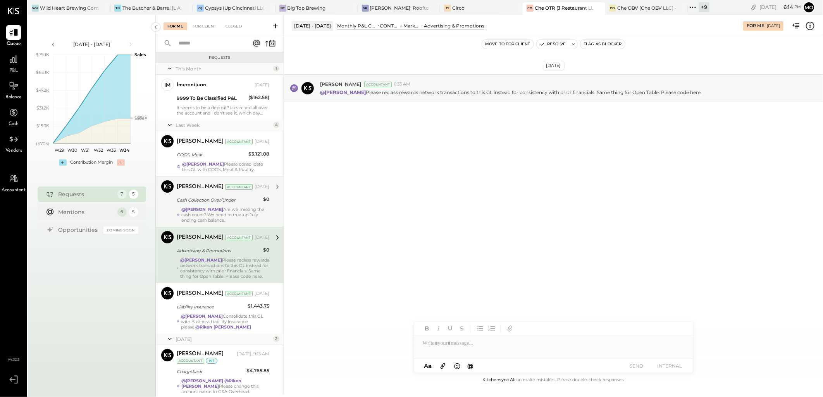
scroll to position [43, 0]
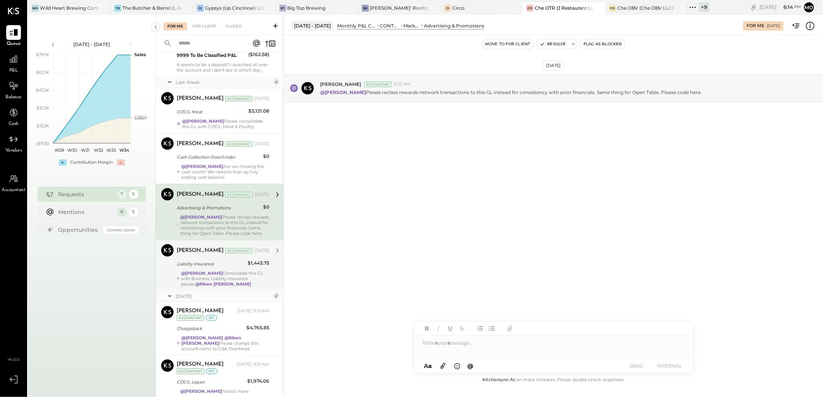
click at [237, 281] on div "Joseph Shin Accountant Aug 16, 2025 Liability Insurance $1,443.75 @Mohammadsalk…" at bounding box center [223, 265] width 93 height 43
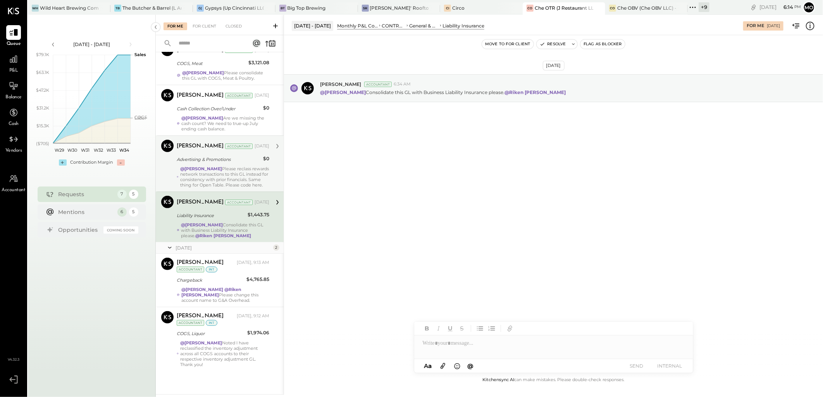
scroll to position [97, 0]
click at [233, 284] on div "Chargeback" at bounding box center [210, 281] width 67 height 8
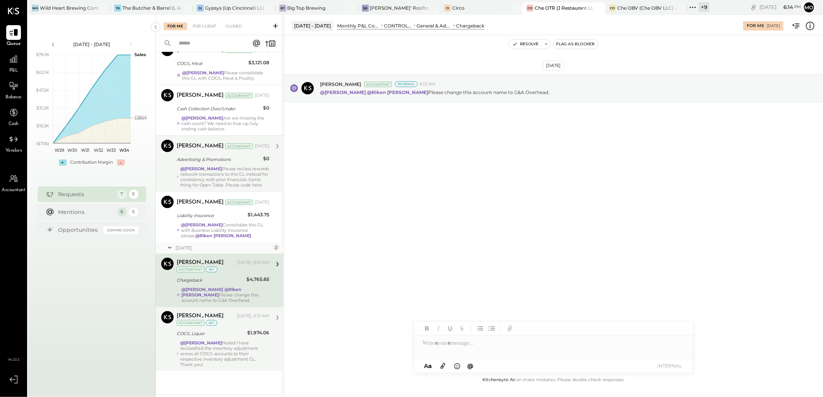
click at [217, 345] on div "Mohammadsalkin Ansari Today, 9:12 AM Accountant int COGS, Liquor $1,974.06 @Jos…" at bounding box center [223, 339] width 93 height 56
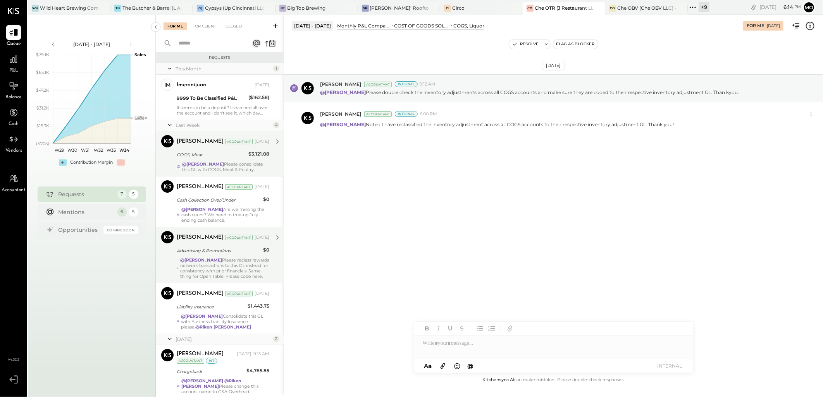
click at [231, 158] on div "COGS, Meat" at bounding box center [211, 155] width 69 height 8
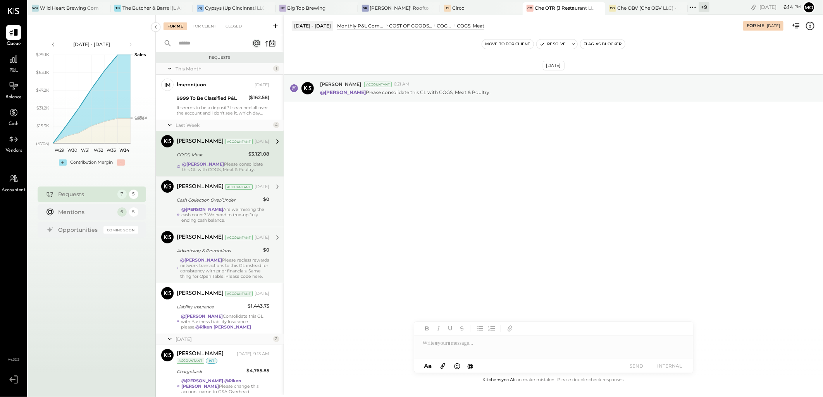
click at [244, 213] on div "@Mohammadsalkin Ansari Are we missing the cash count? We need to true-up July e…" at bounding box center [225, 215] width 88 height 16
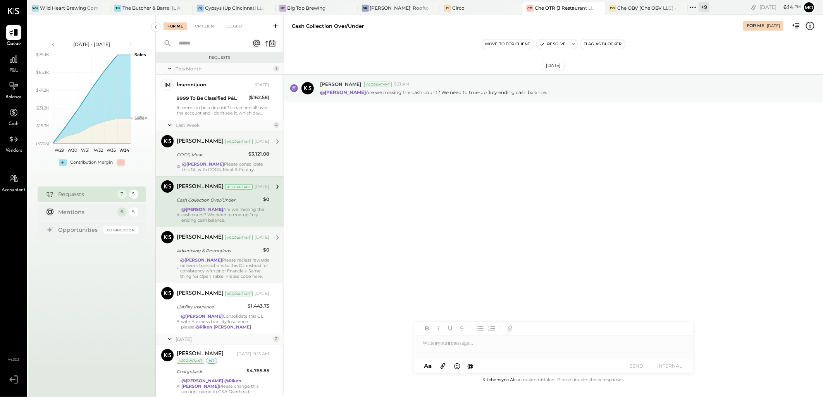
click at [224, 165] on strong "@[PERSON_NAME]" at bounding box center [203, 164] width 42 height 5
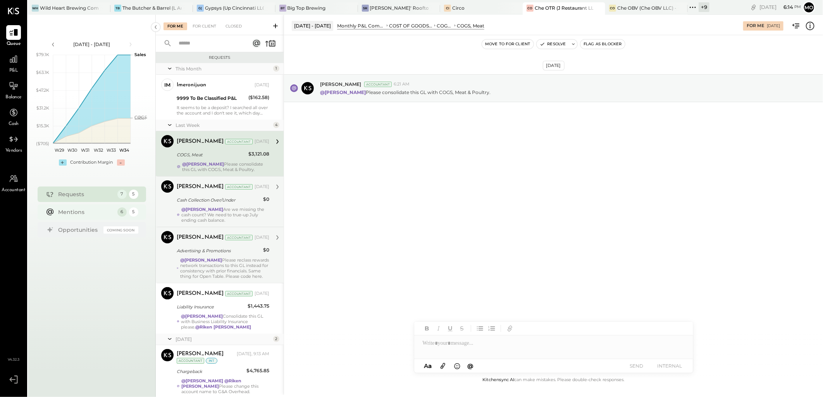
click at [101, 211] on div "Mentions" at bounding box center [85, 212] width 55 height 8
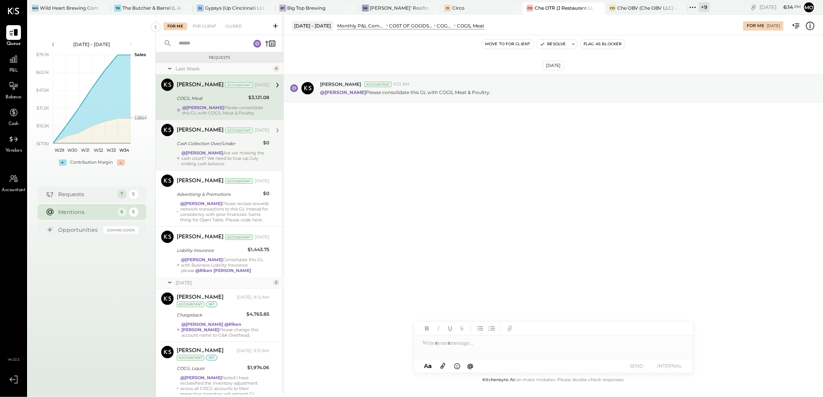
click at [218, 156] on strong "@[PERSON_NAME]" at bounding box center [202, 152] width 42 height 5
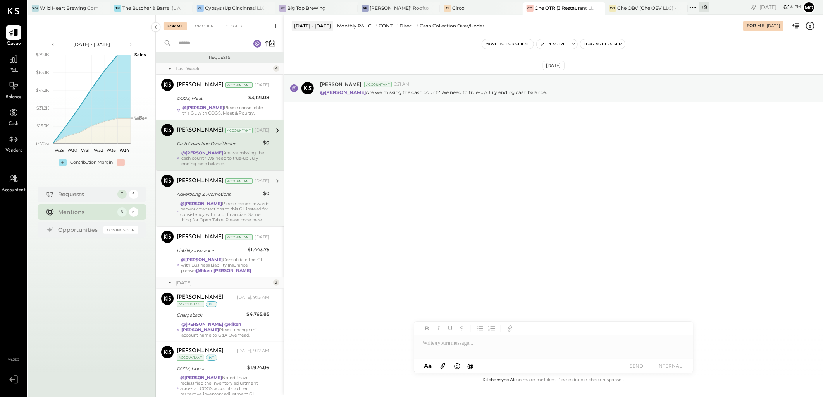
click at [211, 198] on div "Advertising & Promotions" at bounding box center [219, 195] width 84 height 8
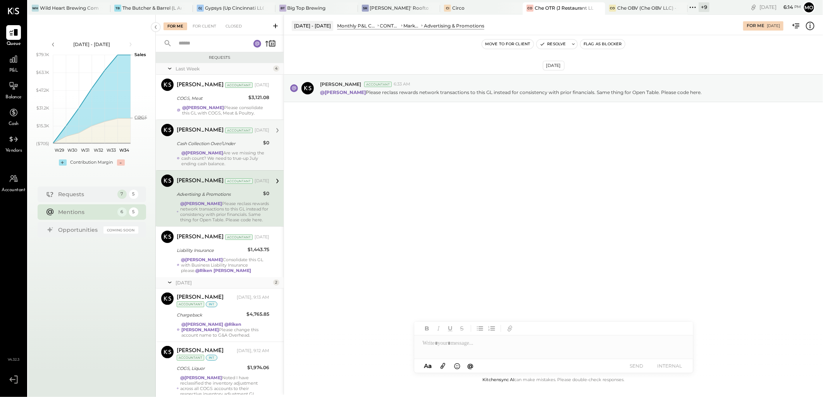
scroll to position [40, 0]
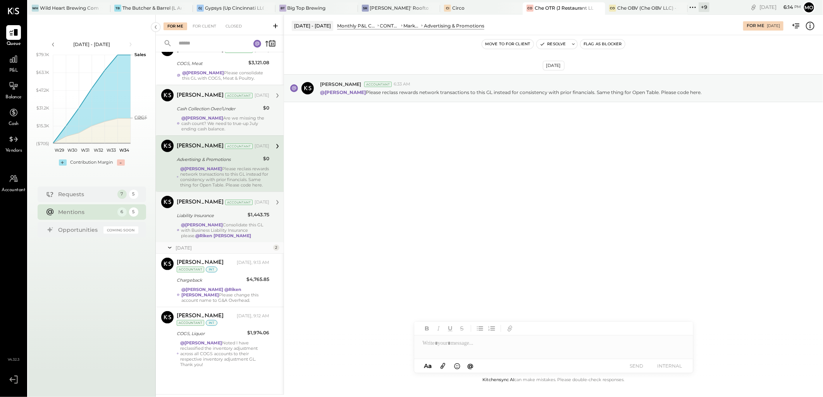
click at [235, 220] on div "Liability Insurance" at bounding box center [211, 216] width 69 height 8
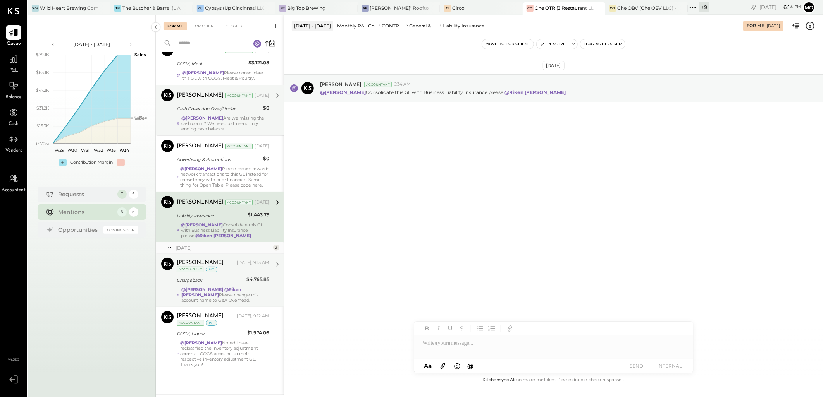
click at [217, 292] on strong "@[PERSON_NAME]" at bounding box center [202, 289] width 42 height 5
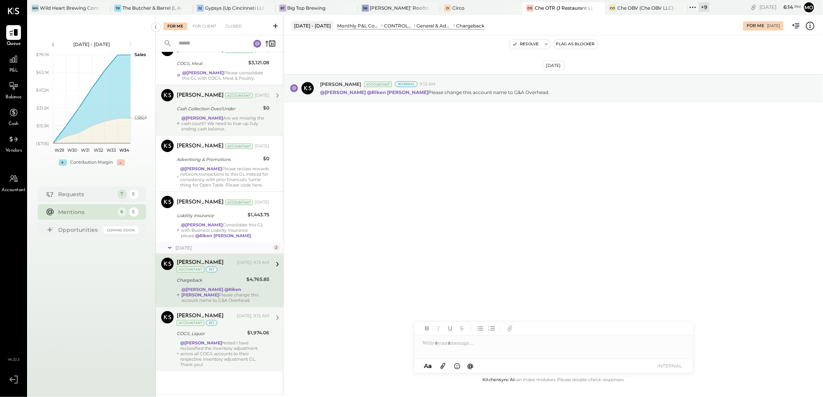
click at [218, 339] on div "COGS, Liquor" at bounding box center [211, 333] width 68 height 9
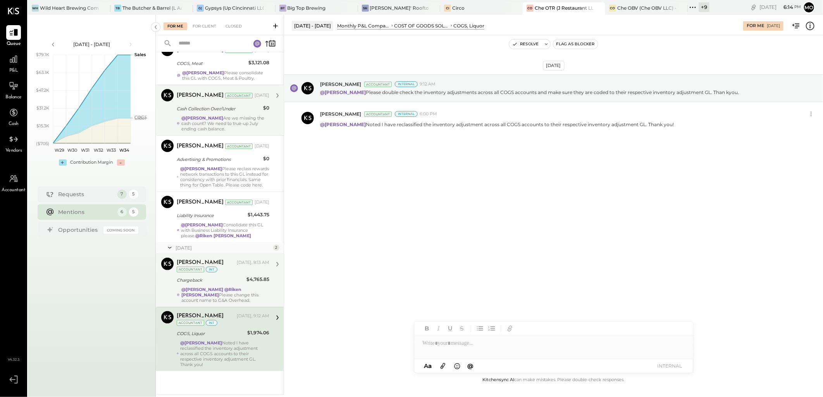
click at [230, 284] on div "Chargeback" at bounding box center [210, 281] width 67 height 8
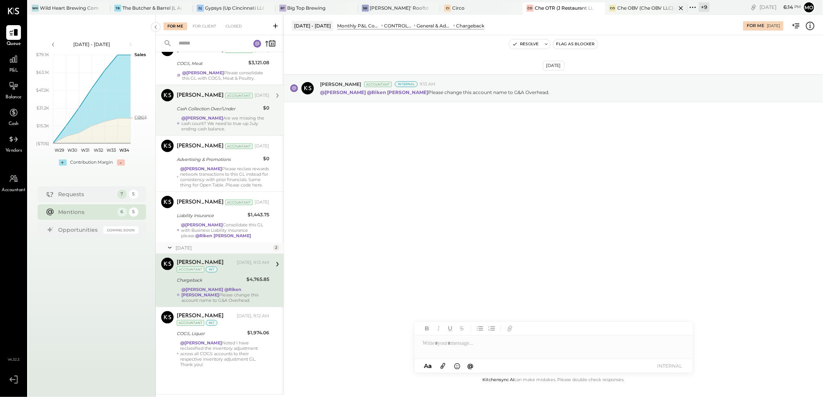
click at [622, 8] on div "Che OBV (Che OBV LLC) - Ignite" at bounding box center [646, 8] width 59 height 7
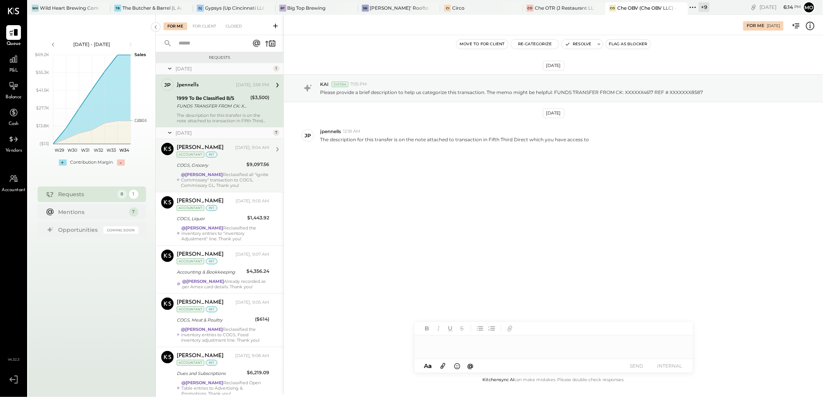
click at [221, 171] on div "Mohammadsalkin Ansari Today, 9:04 AM Accountant int COGS, Grocery $9,097.56 @Jo…" at bounding box center [223, 165] width 93 height 45
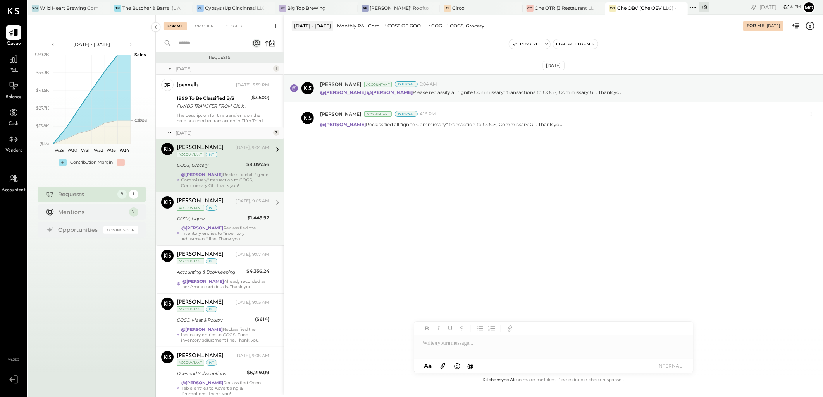
click at [223, 211] on div "Mohammadsalkin Ansari Today, 9:05 AM Accountant int" at bounding box center [223, 204] width 93 height 16
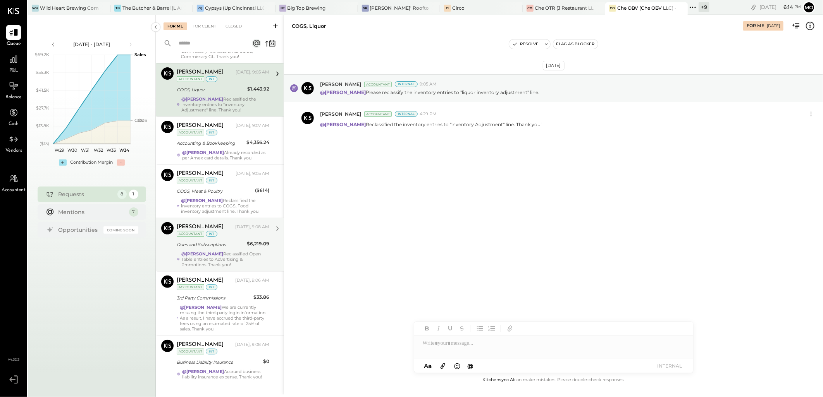
click at [218, 237] on div "Mohammadsalkin Ansari Today, 9:08 AM Accountant int" at bounding box center [223, 230] width 93 height 16
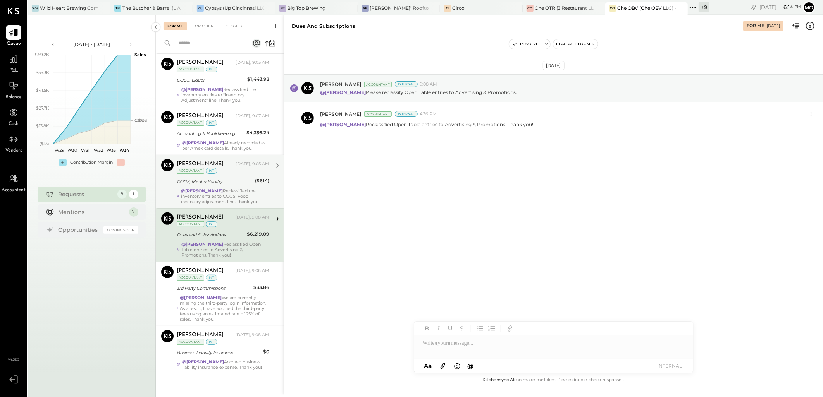
scroll to position [141, 0]
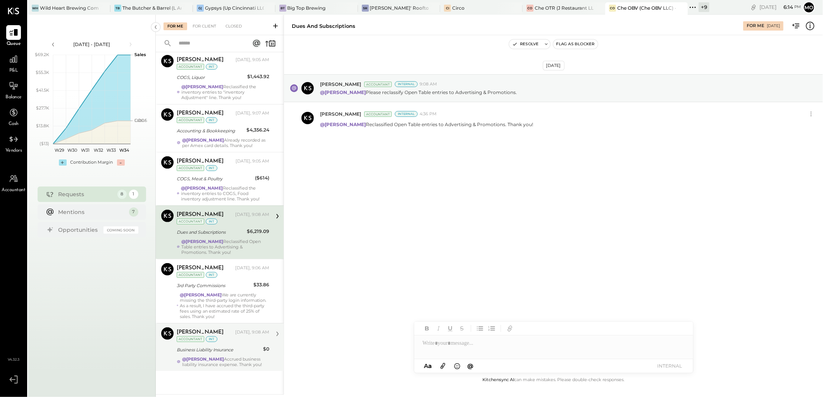
click at [223, 355] on div "Business Liability Insurance" at bounding box center [219, 349] width 84 height 9
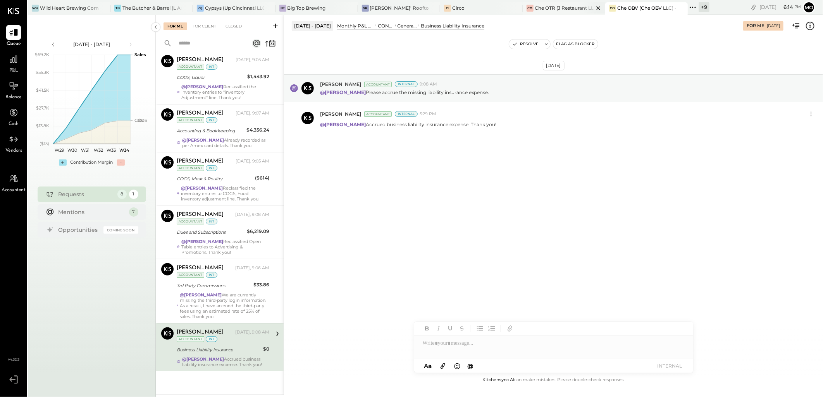
click at [538, 9] on div "Che OTR (J Restaurant LLC) - Ignite" at bounding box center [563, 8] width 59 height 7
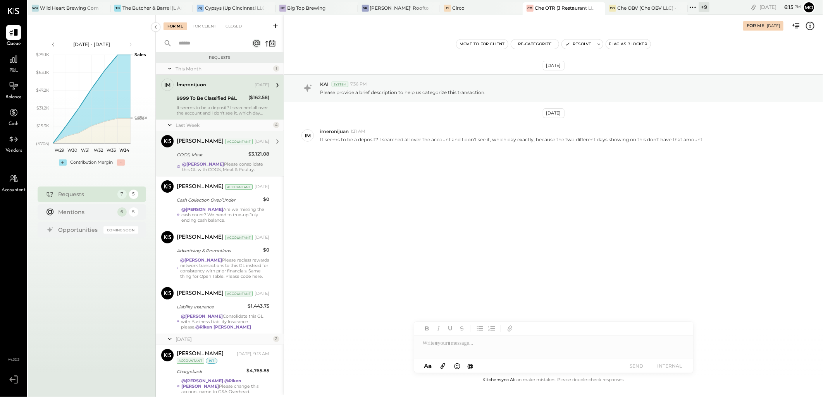
click at [243, 163] on div "@Mohammadsalkin Ansari Please consolidate this GL with COGS, Meat & Poultry." at bounding box center [225, 167] width 87 height 11
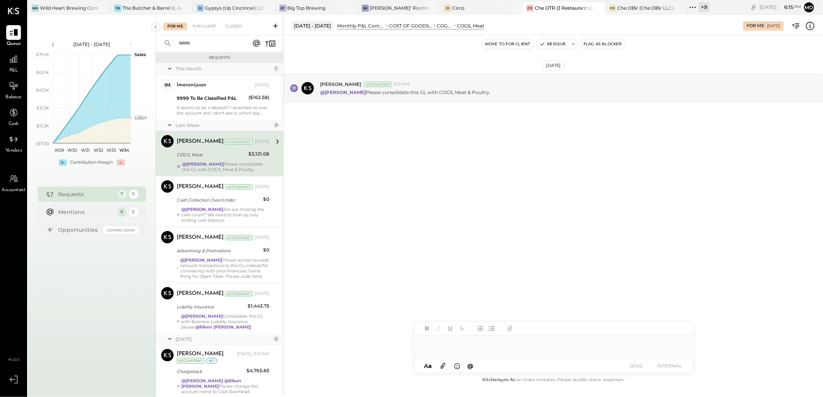
click at [432, 344] on div at bounding box center [553, 343] width 279 height 15
drag, startPoint x: 485, startPoint y: 311, endPoint x: 610, endPoint y: 309, distance: 124.7
click at [498, 314] on span "[PERSON_NAME]" at bounding box center [488, 311] width 61 height 7
click at [634, 368] on button "SEND" at bounding box center [636, 366] width 31 height 10
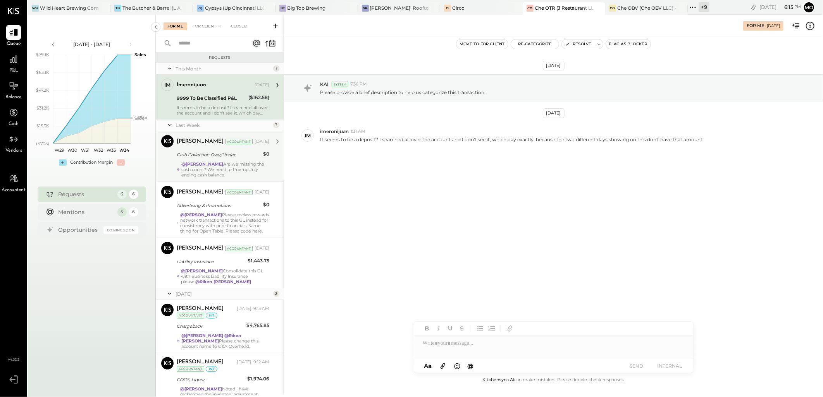
click at [264, 162] on div "@Mohammadsalkin Ansari Are we missing the cash count? We need to true-up July e…" at bounding box center [225, 170] width 88 height 16
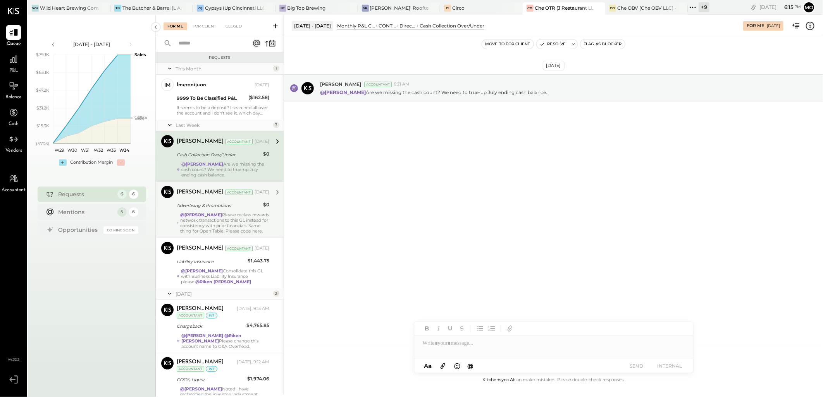
click at [266, 206] on div "$0" at bounding box center [266, 205] width 6 height 8
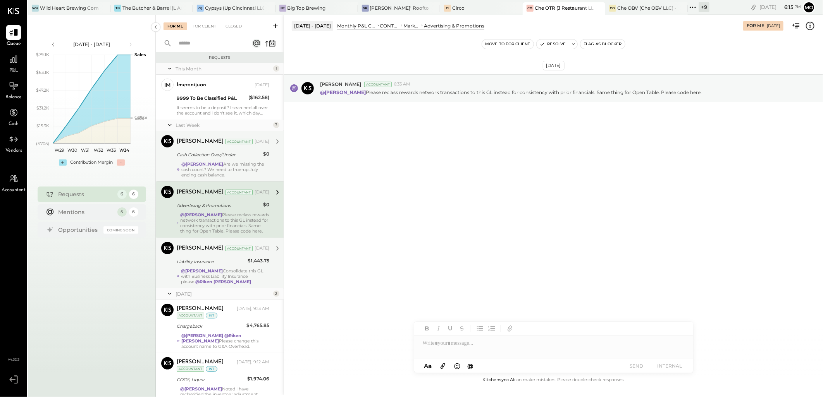
click at [217, 285] on strong "@Riken [PERSON_NAME]" at bounding box center [223, 281] width 56 height 5
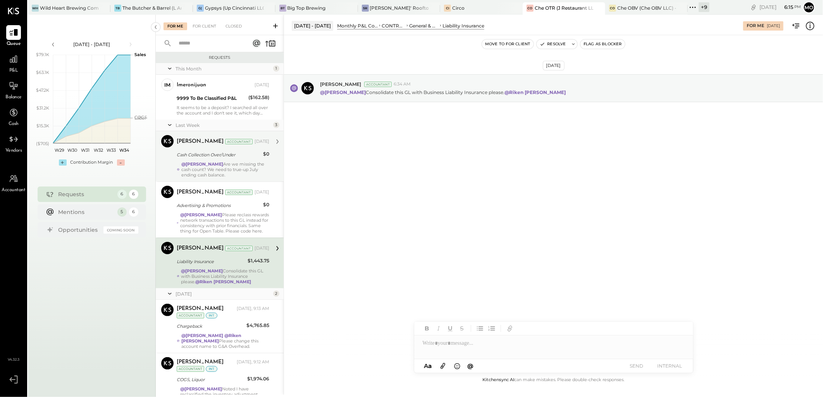
click at [456, 348] on div at bounding box center [553, 343] width 279 height 15
click at [463, 312] on span "[PERSON_NAME]" at bounding box center [488, 311] width 61 height 7
click at [482, 346] on div "**********" at bounding box center [553, 343] width 279 height 15
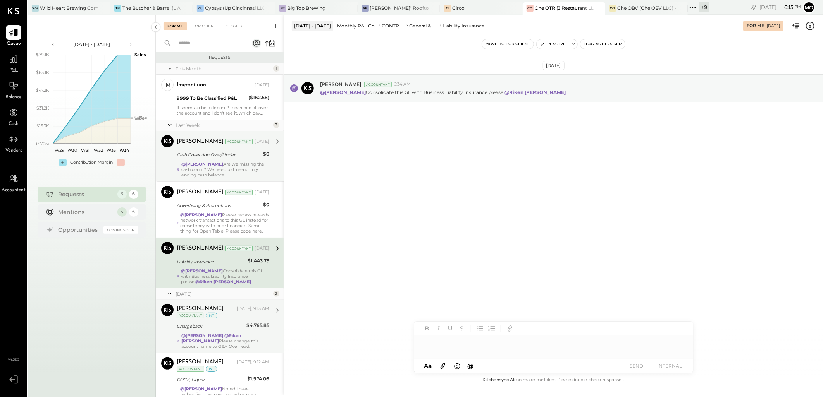
click at [246, 328] on div "$4,765.85" at bounding box center [257, 326] width 23 height 8
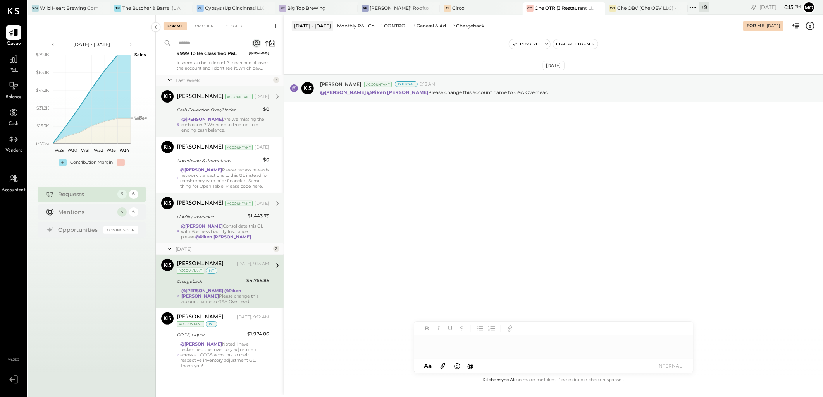
scroll to position [46, 0]
click at [459, 342] on div at bounding box center [553, 343] width 279 height 15
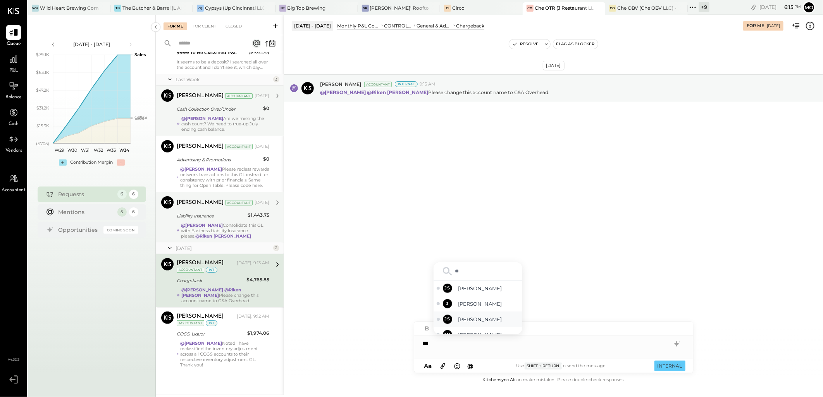
drag, startPoint x: 485, startPoint y: 320, endPoint x: 497, endPoint y: 326, distance: 13.3
click at [486, 320] on span "[PERSON_NAME]" at bounding box center [488, 319] width 61 height 7
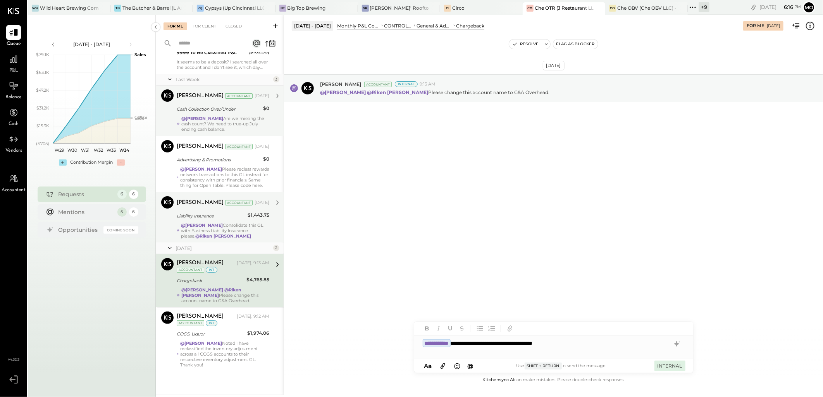
click at [660, 363] on button "INTERNAL" at bounding box center [669, 366] width 31 height 10
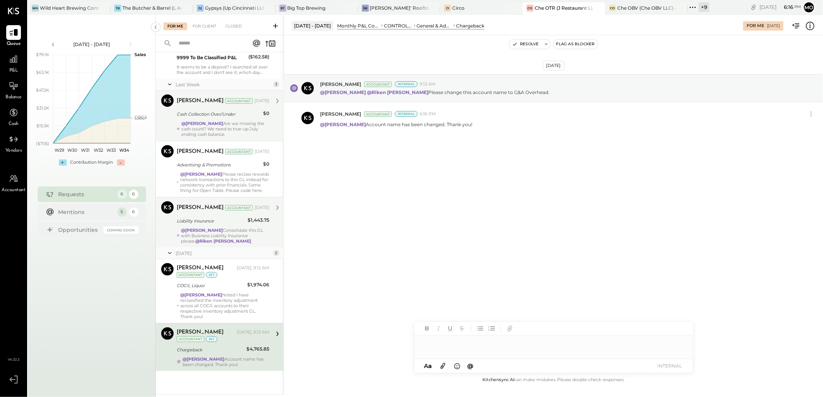
scroll to position [41, 0]
click at [223, 125] on strong "@[PERSON_NAME]" at bounding box center [202, 123] width 42 height 5
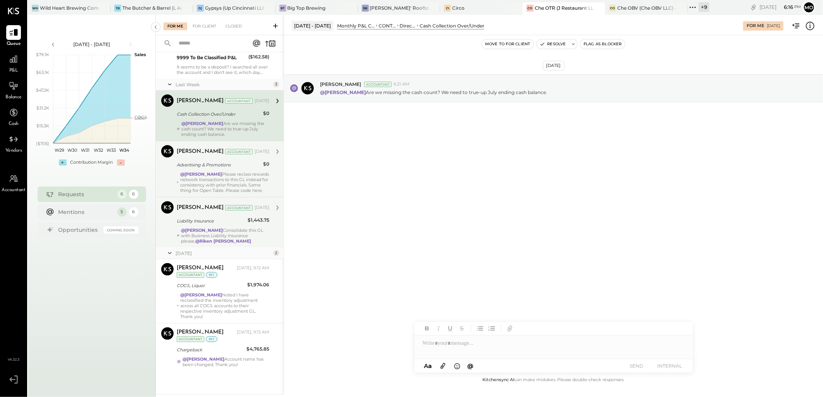
click at [259, 178] on div "@Mohammadsalkin Ansari Please reclass rewards network transactions to this GL i…" at bounding box center [224, 183] width 89 height 22
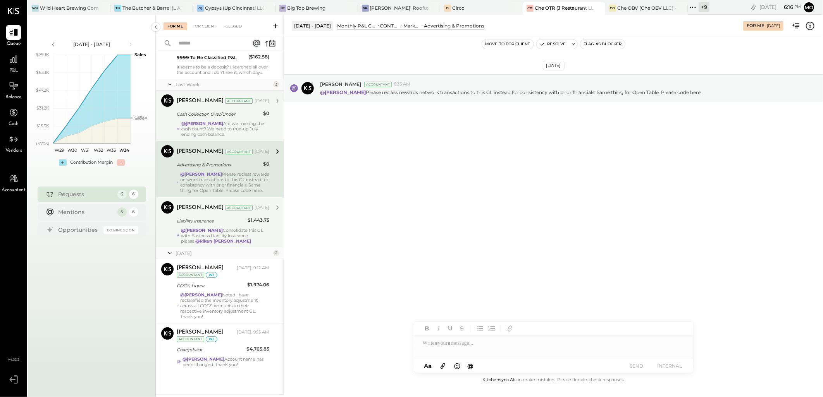
click at [223, 233] on strong "@[PERSON_NAME]" at bounding box center [202, 230] width 42 height 5
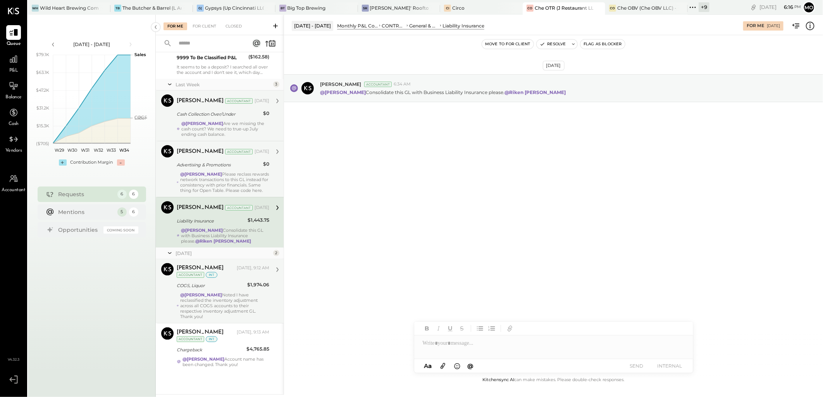
drag, startPoint x: 236, startPoint y: 282, endPoint x: 260, endPoint y: 280, distance: 23.7
click at [237, 279] on div "Mohammadsalkin Ansari Today, 9:12 AM Accountant int" at bounding box center [223, 271] width 93 height 16
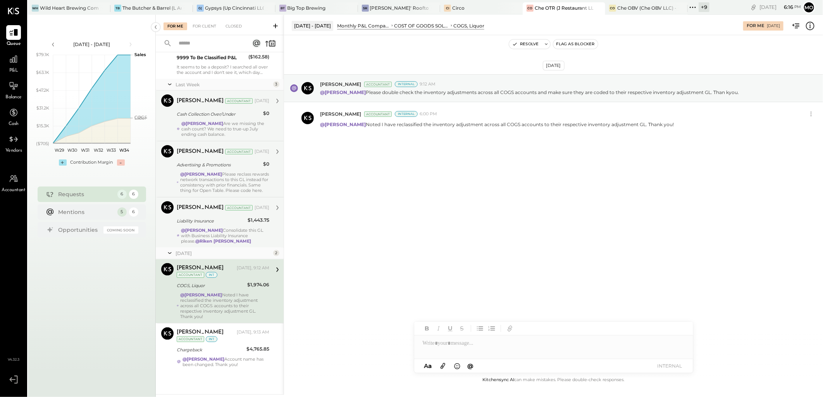
scroll to position [40, 0]
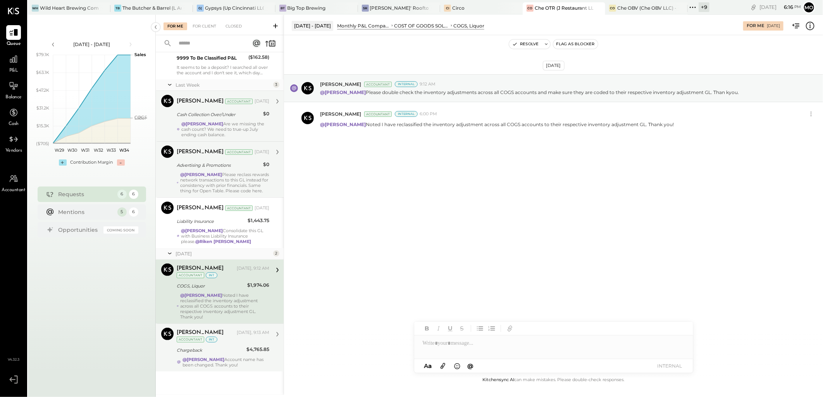
click at [238, 336] on div "Mohammadsalkin Ansari Today, 9:13 AM" at bounding box center [223, 333] width 93 height 8
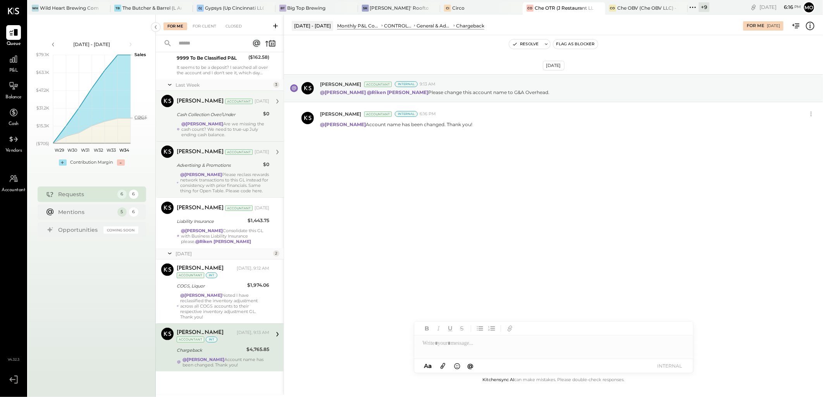
click at [234, 115] on div "Cash Collection Over/Under" at bounding box center [219, 115] width 84 height 8
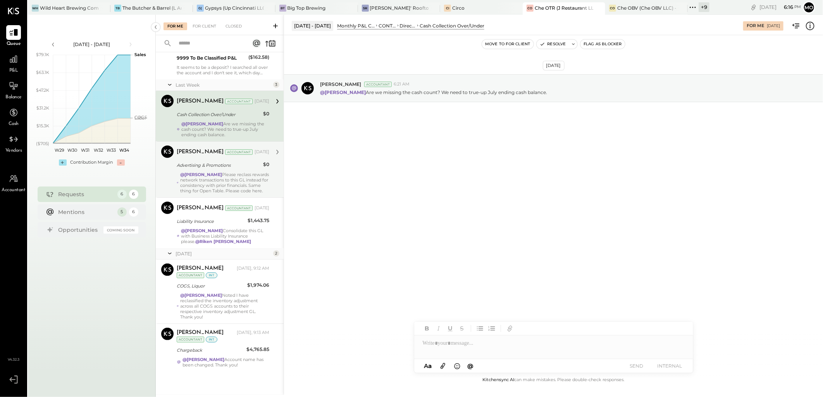
click at [434, 349] on div at bounding box center [553, 343] width 279 height 15
click at [469, 314] on span "[PERSON_NAME]" at bounding box center [488, 311] width 61 height 7
click at [640, 367] on button "SEND" at bounding box center [636, 366] width 31 height 10
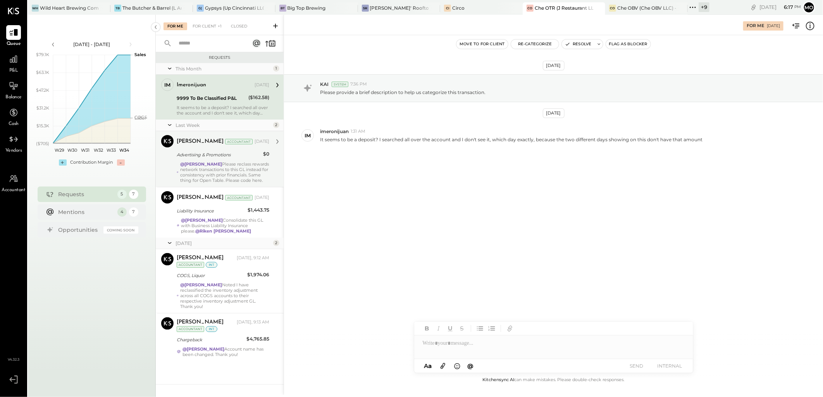
click at [241, 168] on div "@Mohammadsalkin Ansari Please reclass rewards network transactions to this GL i…" at bounding box center [224, 173] width 89 height 22
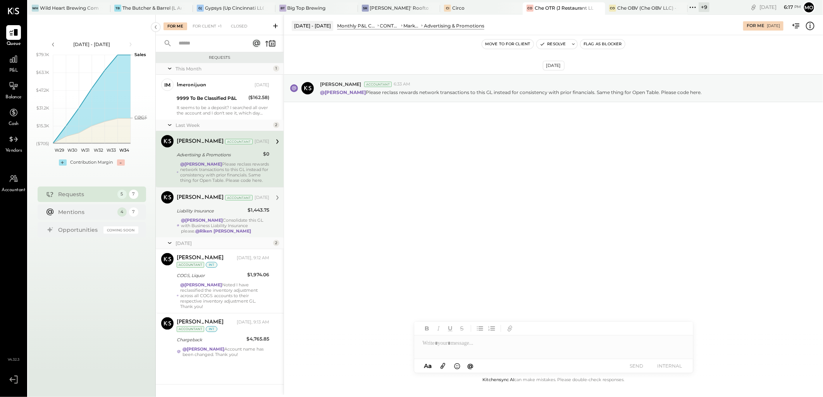
click at [260, 234] on div "@Mohammadsalkin Ansari Consolidate this GL with Business Liability Insurance pl…" at bounding box center [225, 226] width 88 height 16
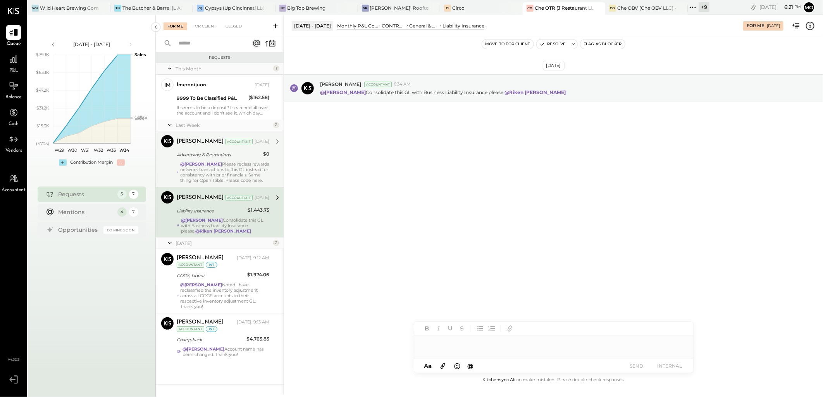
click at [439, 339] on div at bounding box center [553, 343] width 279 height 15
click at [481, 327] on span "[PERSON_NAME]" at bounding box center [488, 326] width 61 height 7
click at [628, 367] on button "SEND" at bounding box center [636, 366] width 31 height 10
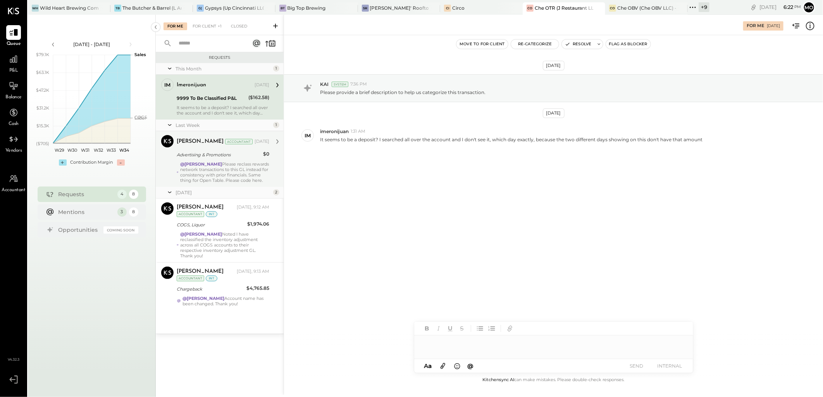
click at [242, 162] on div "@Mohammadsalkin Ansari Please reclass rewards network transactions to this GL i…" at bounding box center [224, 173] width 89 height 22
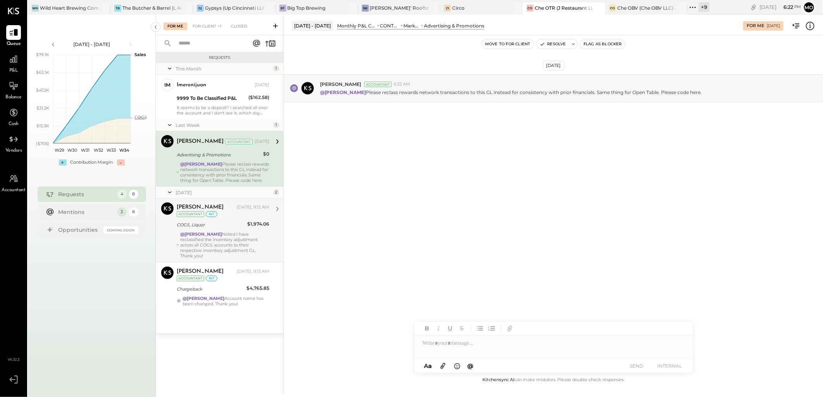
click at [252, 228] on div "$1,974.06" at bounding box center [258, 224] width 22 height 8
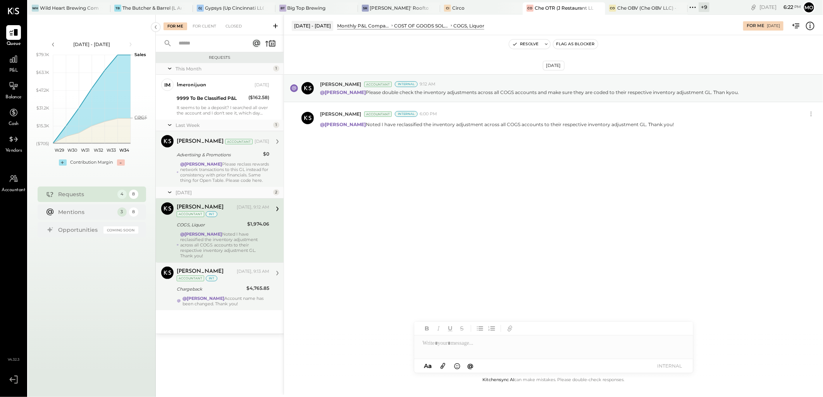
click at [246, 287] on div "Chargeback $4,765.85" at bounding box center [223, 289] width 93 height 9
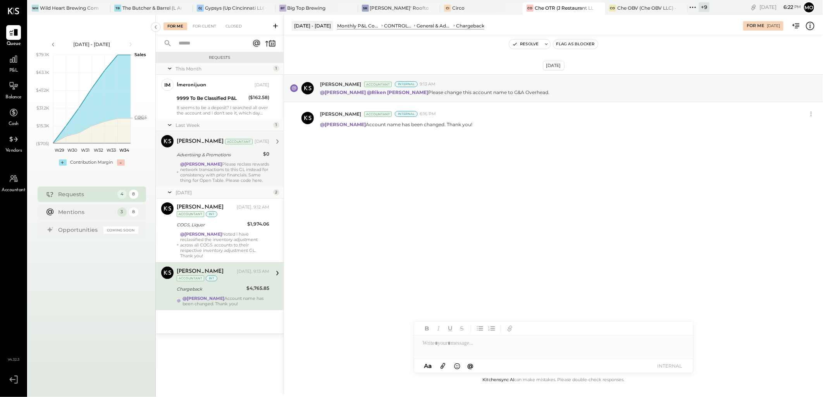
click at [256, 179] on div "@Mohammadsalkin Ansari Please reclass rewards network transactions to this GL i…" at bounding box center [224, 173] width 89 height 22
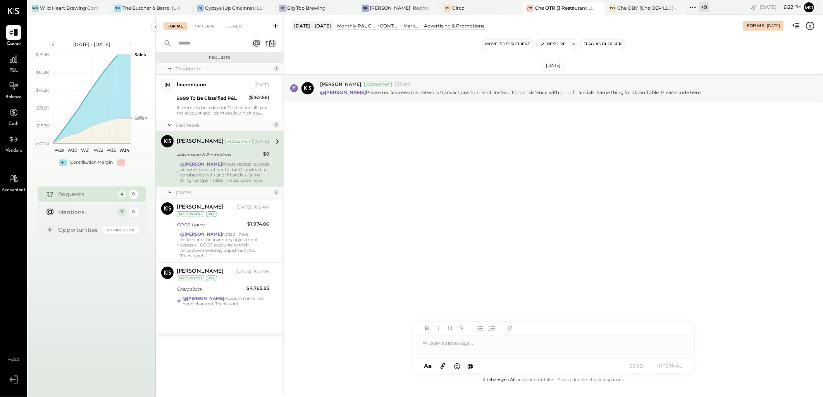
click at [171, 195] on icon at bounding box center [170, 192] width 8 height 19
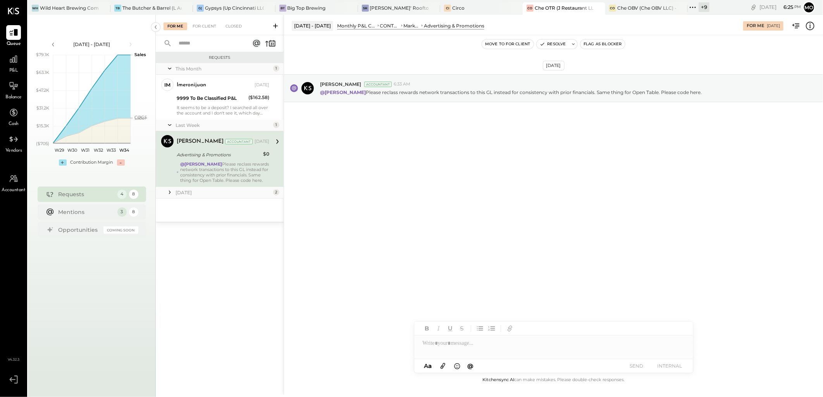
click at [451, 340] on div at bounding box center [553, 343] width 279 height 15
type input "*****"
drag, startPoint x: 491, startPoint y: 325, endPoint x: 539, endPoint y: 351, distance: 54.4
click at [492, 324] on span "[PERSON_NAME]" at bounding box center [488, 326] width 61 height 7
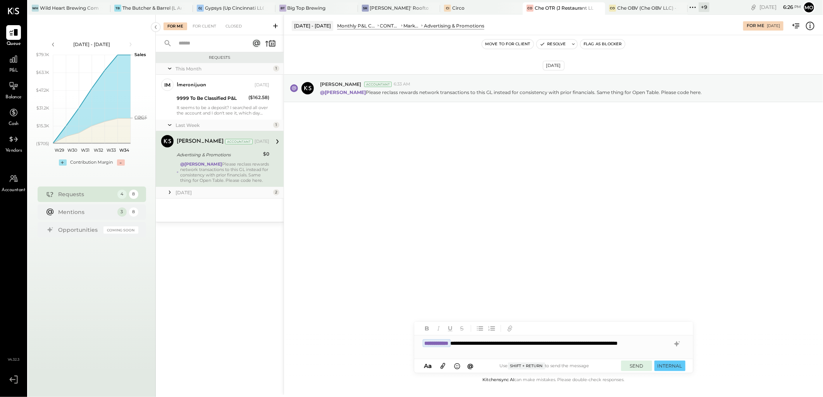
click at [641, 364] on button "SEND" at bounding box center [636, 366] width 31 height 10
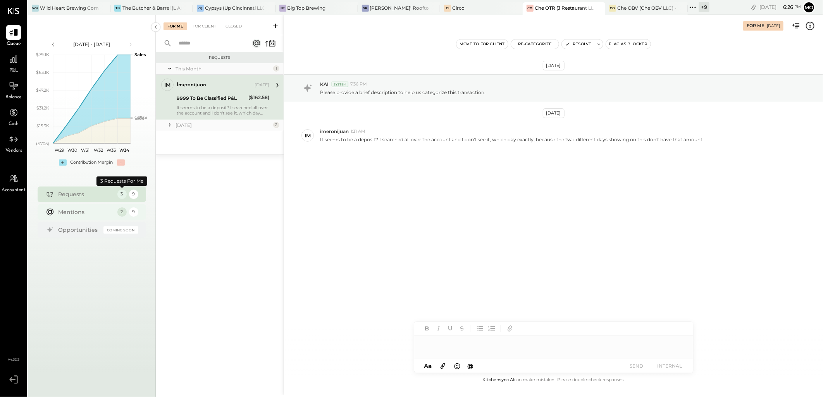
click at [86, 214] on div "Mentions" at bounding box center [85, 212] width 55 height 8
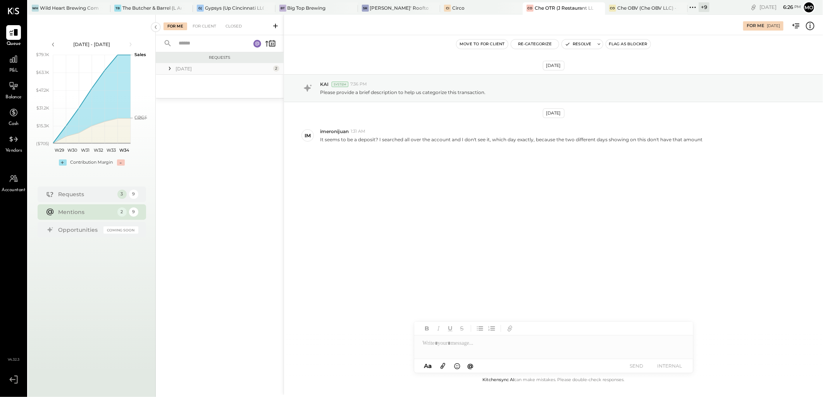
click at [171, 68] on icon at bounding box center [170, 69] width 8 height 8
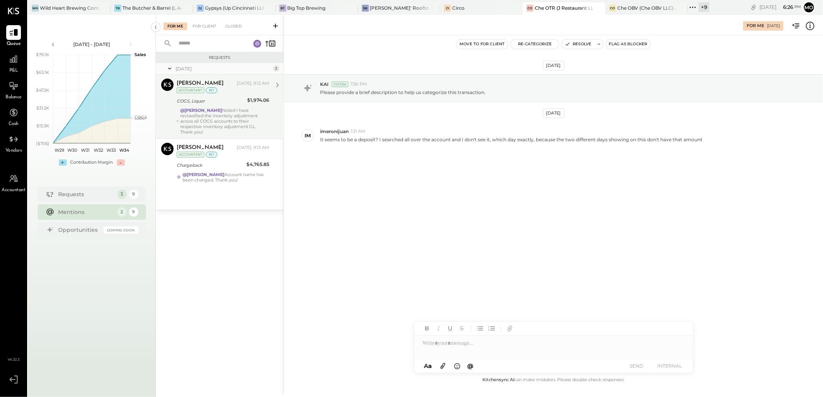
click at [210, 117] on div "@[PERSON_NAME] Noted I have reclassified the inventory adjustment across all CO…" at bounding box center [224, 121] width 89 height 27
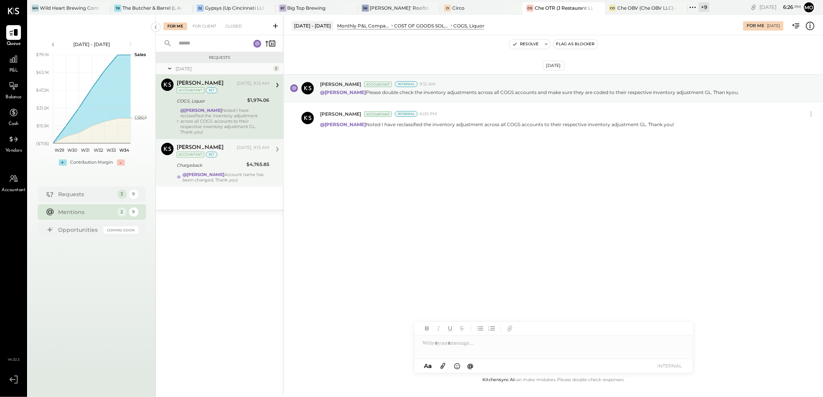
click at [216, 164] on div "Chargeback" at bounding box center [210, 165] width 67 height 9
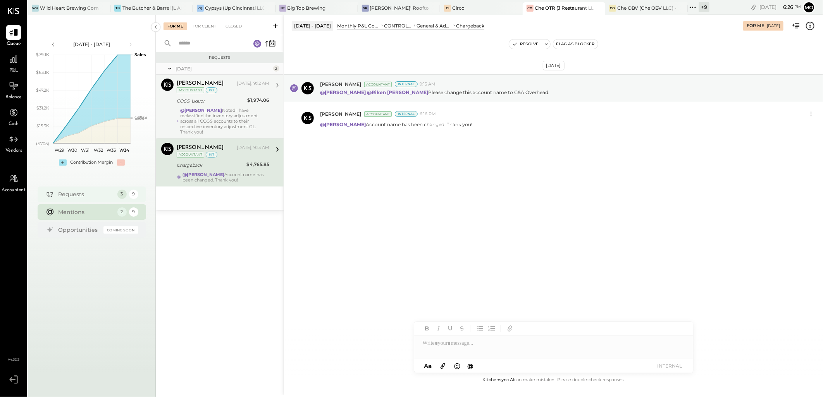
click at [85, 196] on div "Requests" at bounding box center [85, 195] width 55 height 8
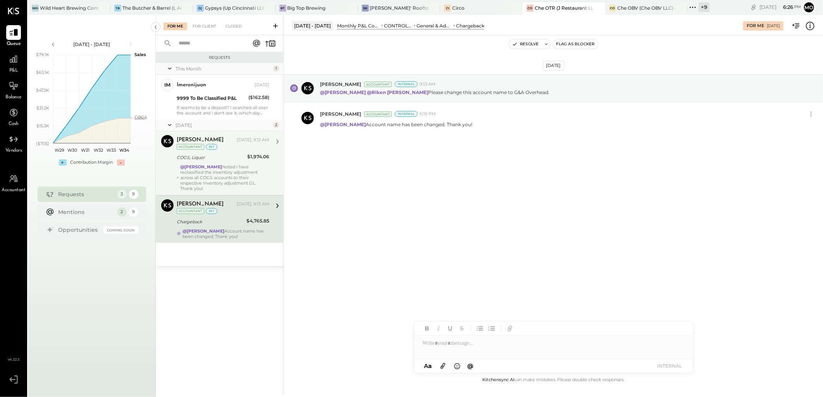
click at [222, 171] on div "@[PERSON_NAME] Noted I have reclassified the inventory adjustment across all CO…" at bounding box center [224, 177] width 89 height 27
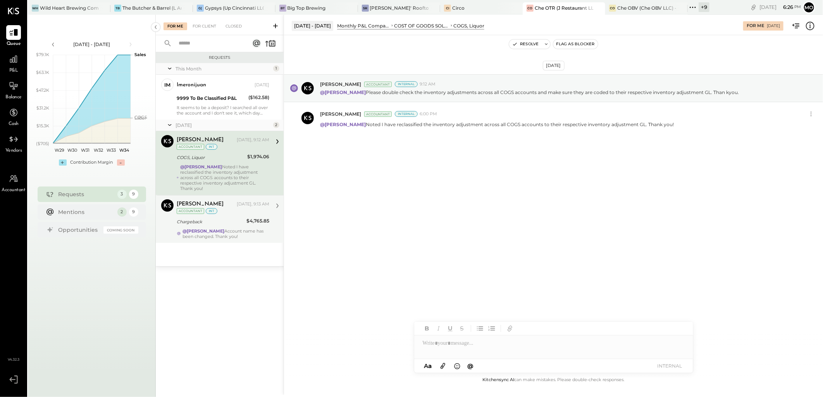
click at [226, 229] on div "@[PERSON_NAME] Account name has been changed. Thank you!" at bounding box center [225, 234] width 87 height 11
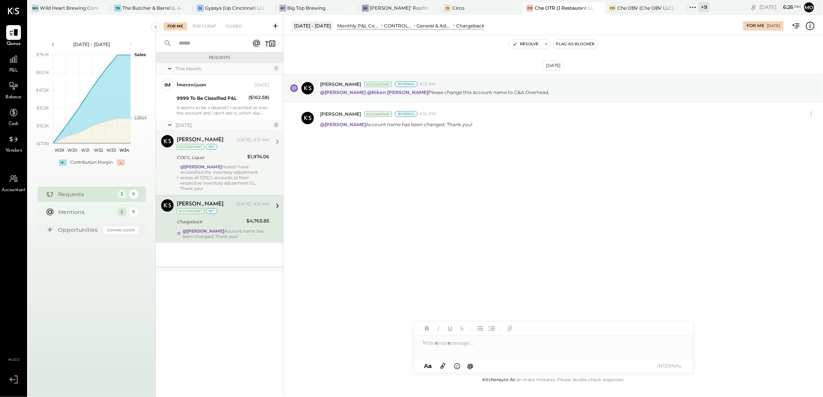
click at [72, 210] on div "Mentions" at bounding box center [85, 212] width 55 height 8
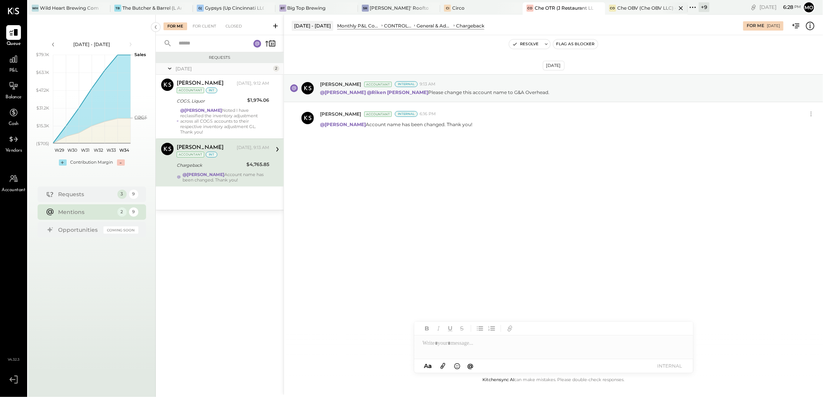
click at [638, 8] on div "Che OBV (Che OBV LLC) - Ignite" at bounding box center [646, 8] width 59 height 7
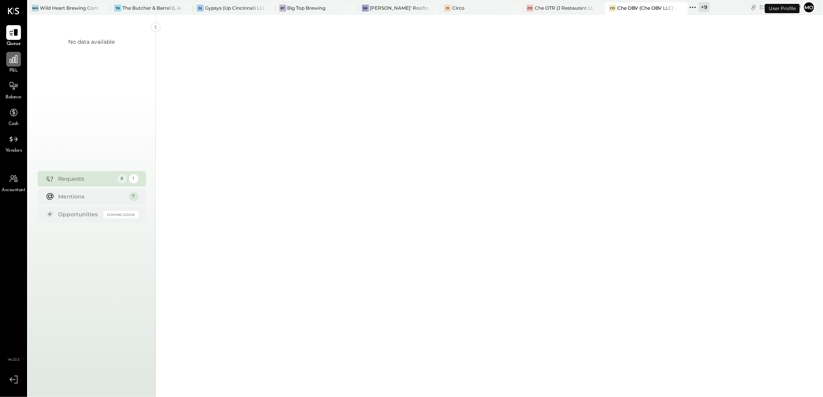
click at [21, 61] on div at bounding box center [13, 59] width 15 height 15
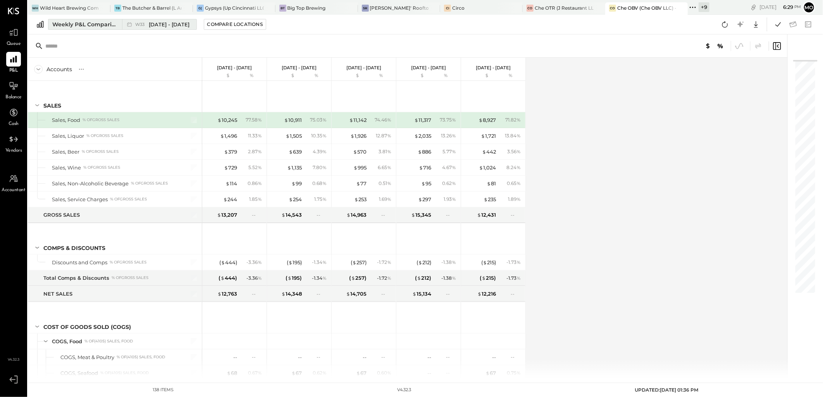
click at [85, 24] on div "Weekly P&L Comparison" at bounding box center [84, 25] width 65 height 8
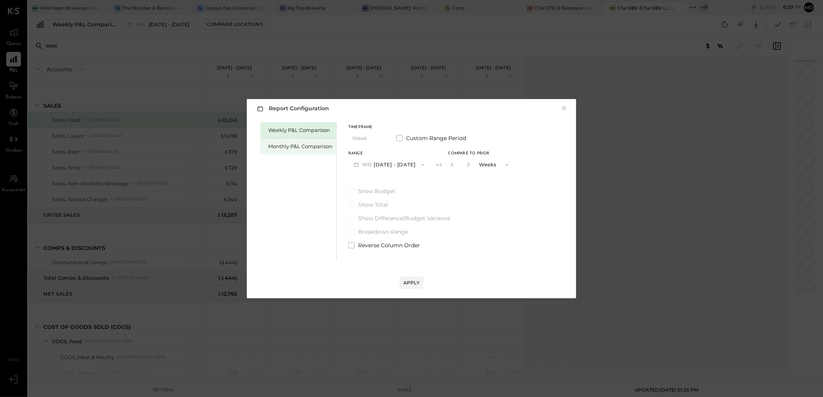
click at [303, 145] on div "Monthly P&L Comparison" at bounding box center [300, 146] width 64 height 7
drag, startPoint x: 435, startPoint y: 165, endPoint x: 440, endPoint y: 168, distance: 5.8
click at [439, 165] on div "Compare" at bounding box center [451, 164] width 25 height 7
click at [466, 165] on icon "button" at bounding box center [468, 164] width 5 height 5
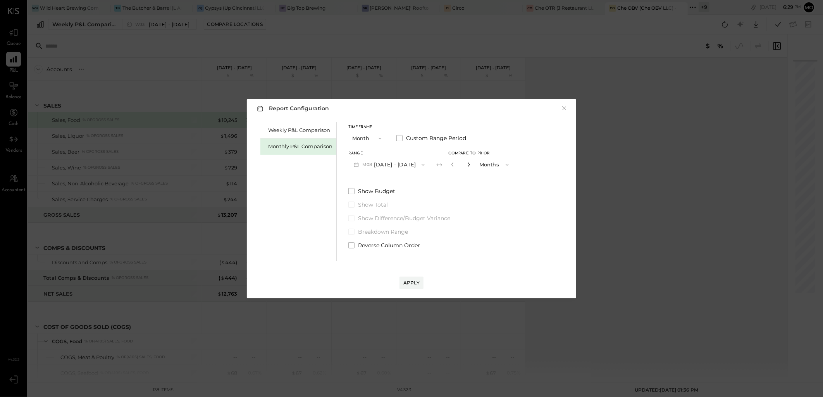
type input "*"
click at [404, 283] on div "Apply" at bounding box center [411, 283] width 16 height 7
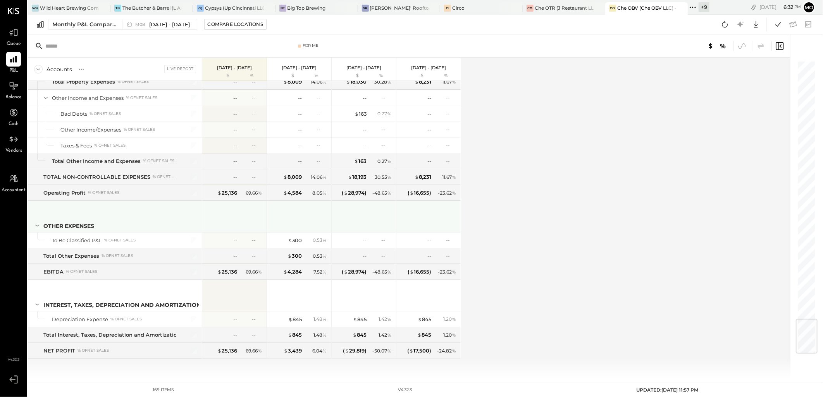
scroll to position [2201, 0]
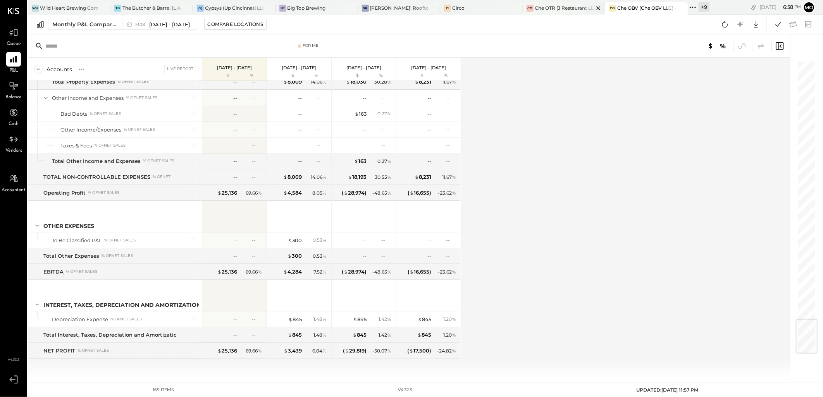
click at [553, 10] on div "Che OTR (J Restaurant LLC) - Ignite" at bounding box center [563, 8] width 59 height 7
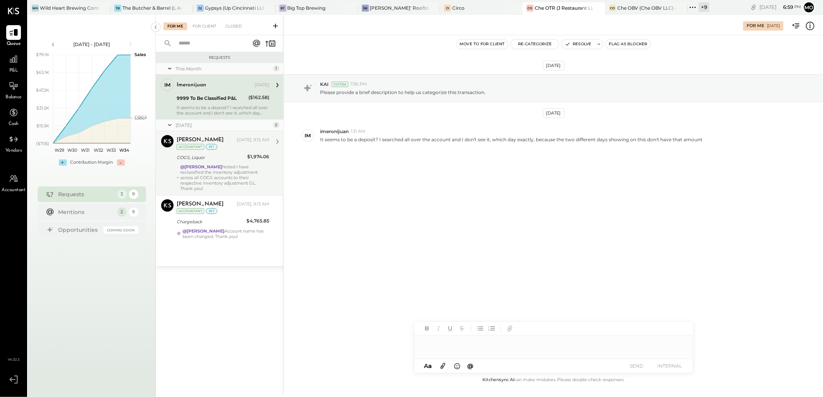
click at [209, 165] on strong "@[PERSON_NAME]" at bounding box center [201, 166] width 42 height 5
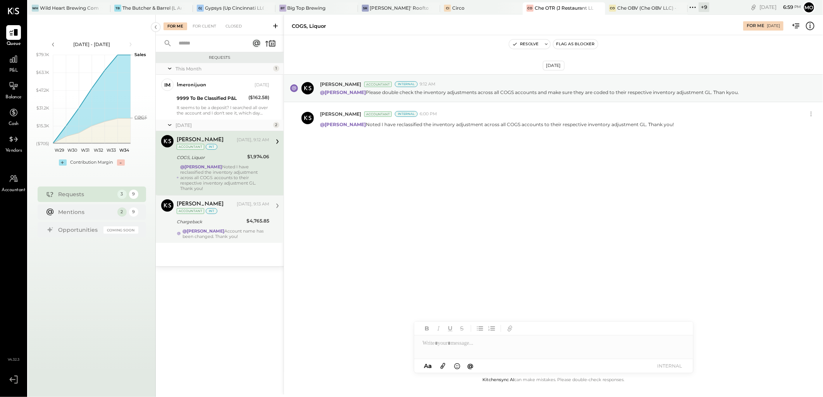
click at [214, 218] on div "Chargeback" at bounding box center [210, 222] width 67 height 8
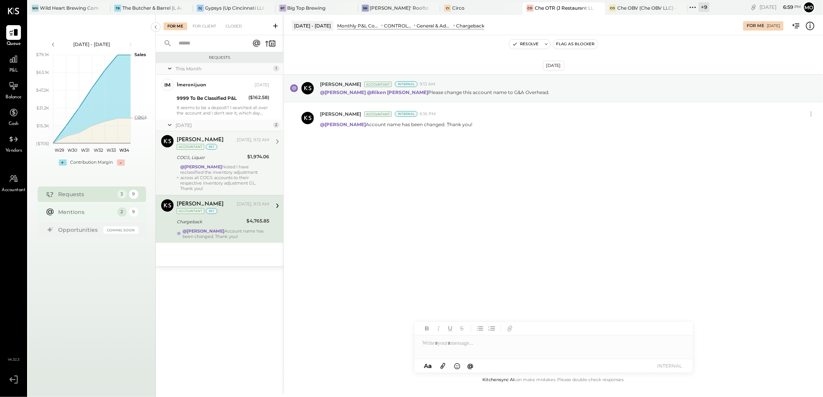
click at [87, 213] on div "Mentions" at bounding box center [85, 212] width 55 height 8
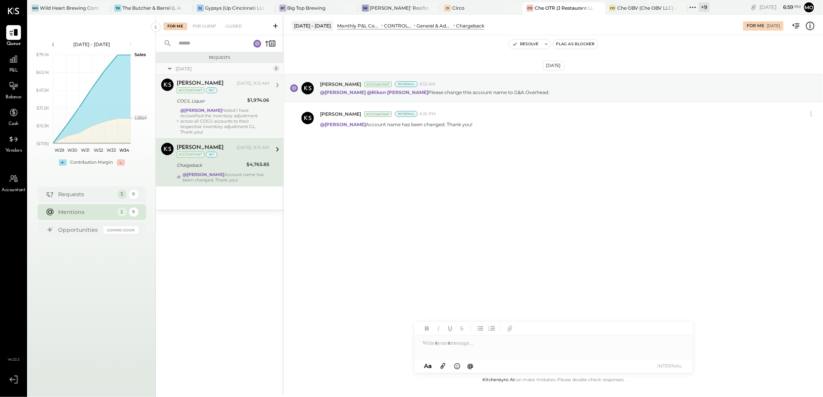
click at [223, 111] on div "@[PERSON_NAME] Noted I have reclassified the inventory adjustment across all CO…" at bounding box center [224, 121] width 89 height 27
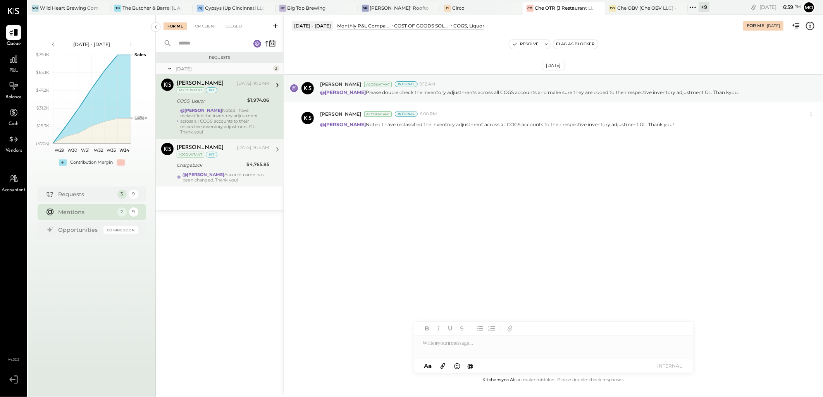
click at [232, 162] on div "Chargeback" at bounding box center [210, 166] width 67 height 8
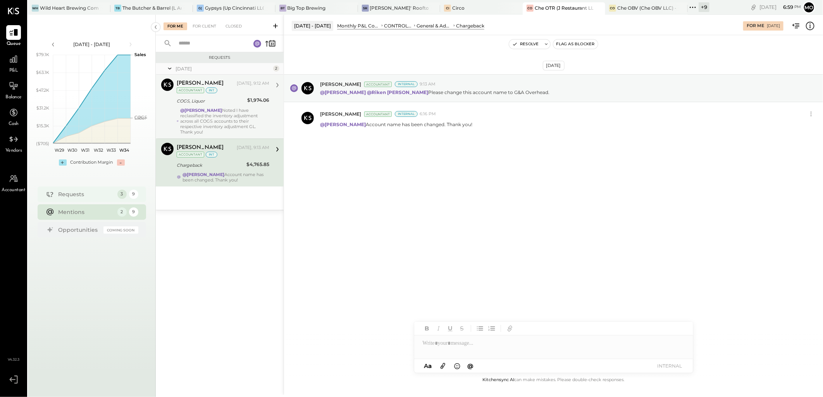
click at [132, 192] on div "9" at bounding box center [133, 194] width 9 height 9
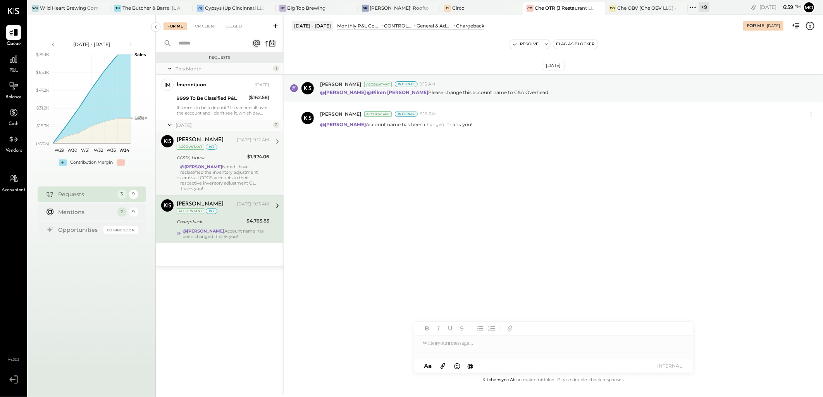
click at [217, 162] on div "COGS, Liquor" at bounding box center [211, 157] width 68 height 9
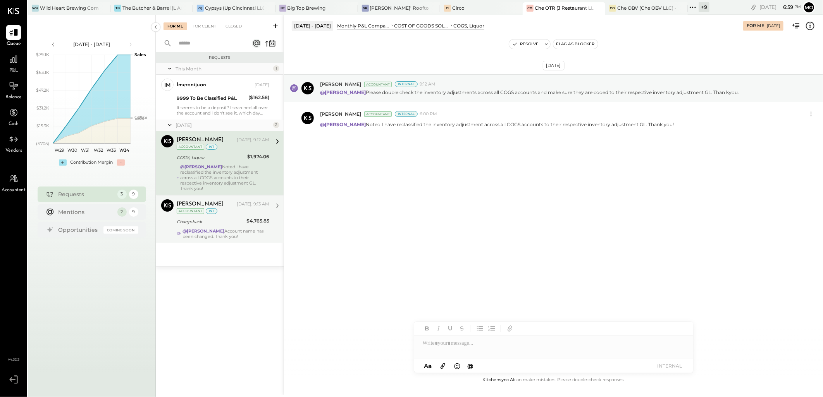
click at [218, 209] on div "Mohammadsalkin Ansari Today, 9:13 AM Accountant int" at bounding box center [223, 207] width 93 height 16
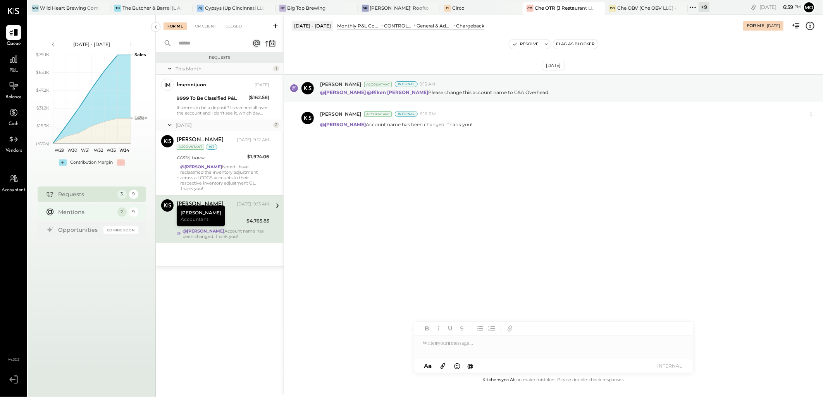
click at [114, 213] on div "Mentions 2 9" at bounding box center [92, 212] width 108 height 15
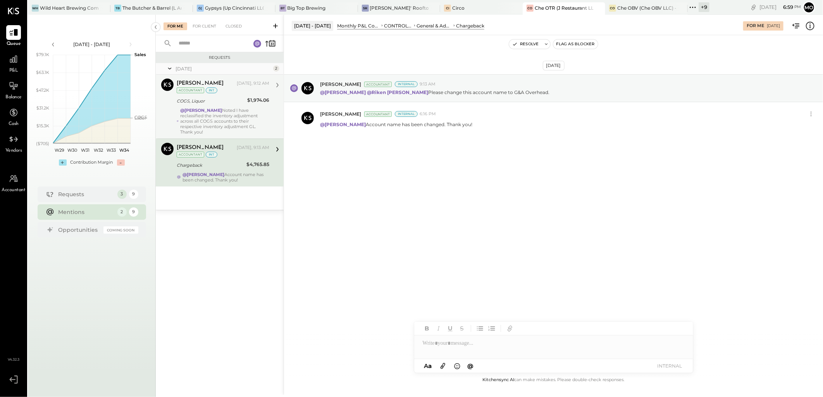
click at [248, 105] on div "$1,974.06" at bounding box center [258, 100] width 22 height 9
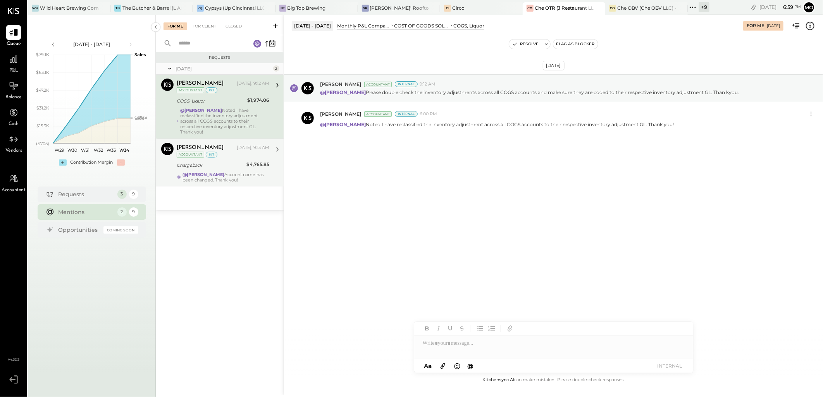
click at [222, 162] on div "Chargeback" at bounding box center [210, 166] width 67 height 8
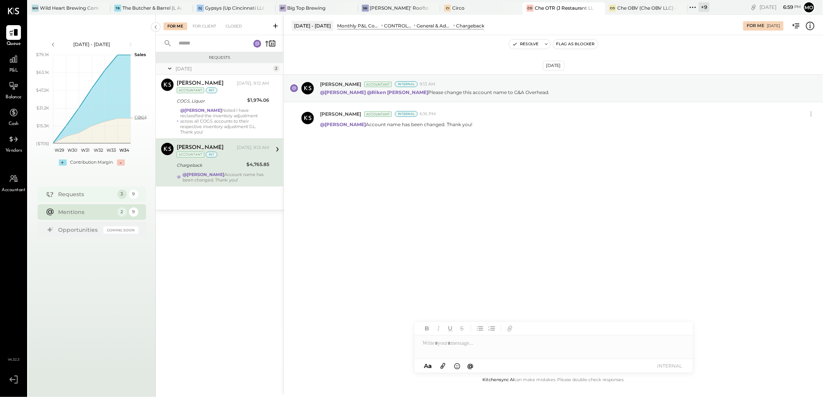
click at [47, 194] on icon at bounding box center [48, 194] width 4 height 5
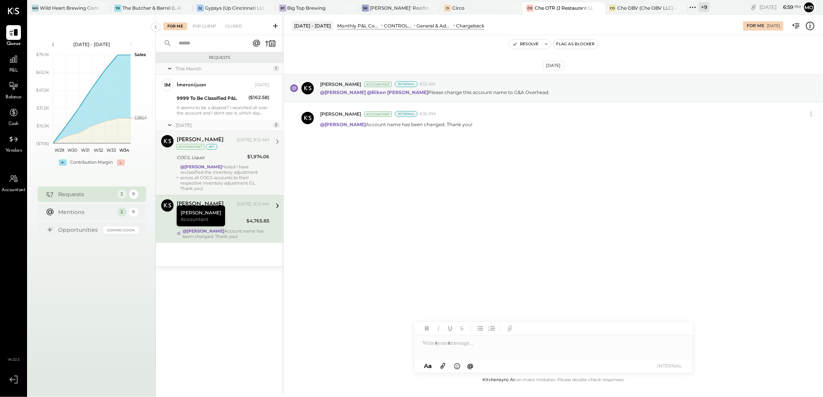
click at [198, 168] on strong "@[PERSON_NAME]" at bounding box center [201, 166] width 42 height 5
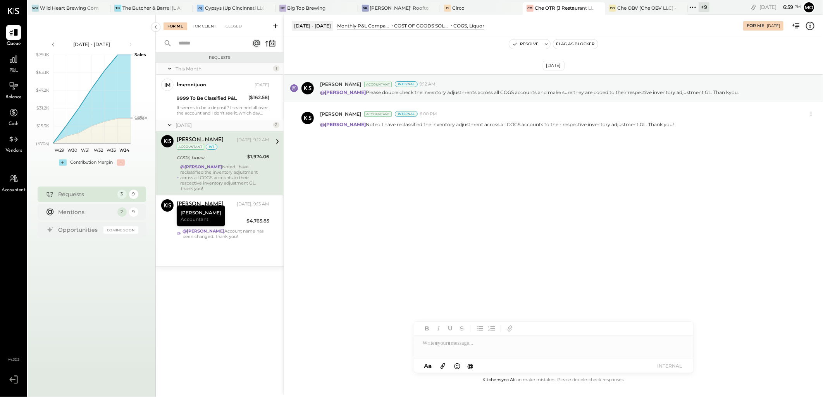
click at [192, 24] on div "For Client" at bounding box center [204, 26] width 31 height 8
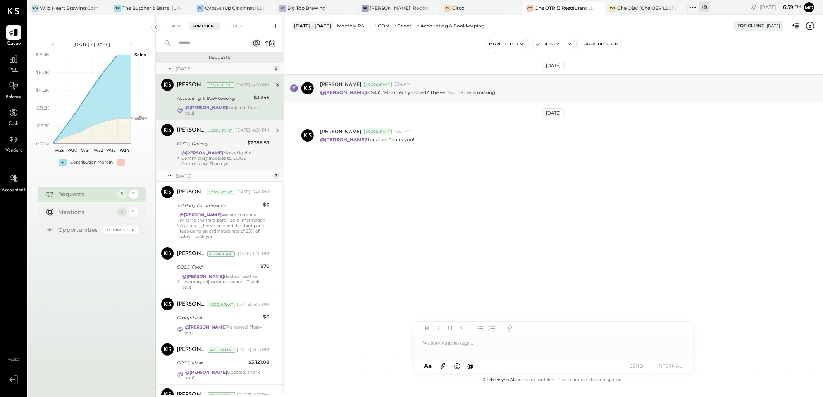
click at [222, 156] on div "@Joseph Shin Moved Ignite Commissary invoices to, COGS Commissary. Thank you!" at bounding box center [225, 158] width 88 height 16
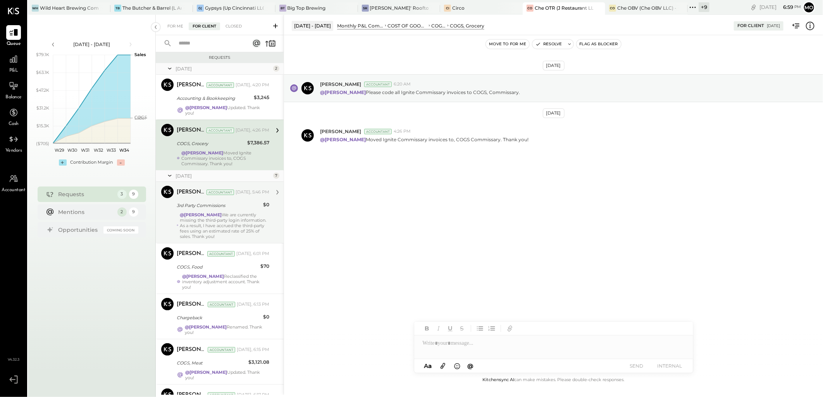
click at [229, 212] on div "@Joseph Shin We are currently missing the third-party login information. As a r…" at bounding box center [224, 225] width 89 height 27
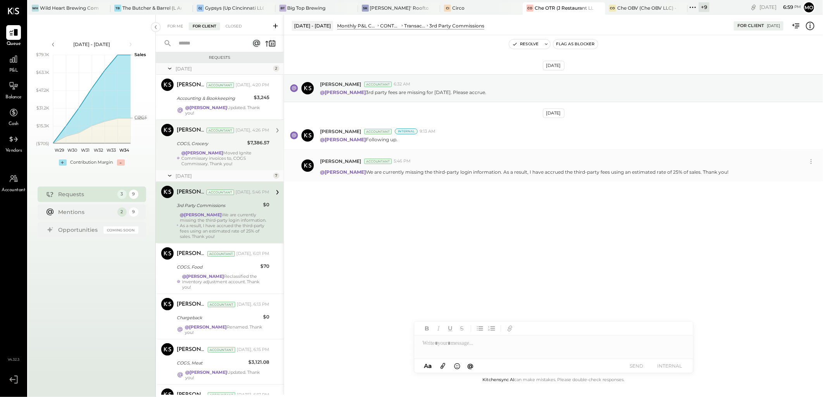
drag, startPoint x: 394, startPoint y: 170, endPoint x: 734, endPoint y: 172, distance: 340.8
click at [734, 172] on div "@Joseph Shin We are currently missing the third-party login information. As a r…" at bounding box center [568, 171] width 497 height 8
copy p "We are currently missing the third-party login information. As a result, I have…"
click at [470, 232] on div "Aug 16th, 2025 Joseph Shin Accountant 6:32 AM @Mohammadsalkin Ansari 3rd party …" at bounding box center [553, 147] width 539 height 185
click at [510, 229] on div "Aug 16th, 2025 Joseph Shin Accountant 6:32 AM @Mohammadsalkin Ansari 3rd party …" at bounding box center [553, 147] width 539 height 185
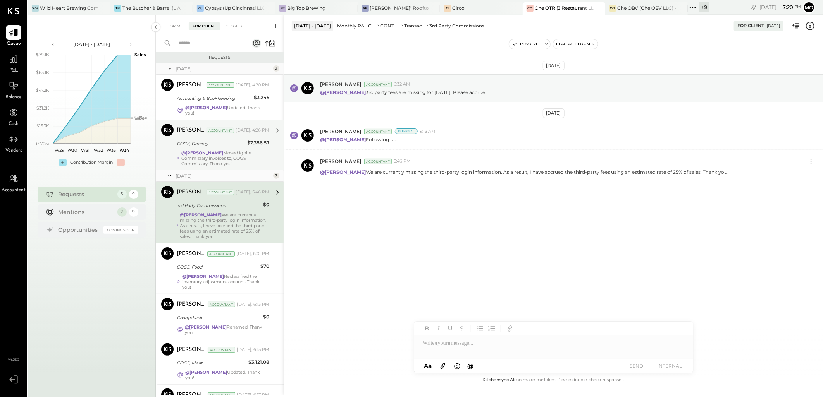
click at [229, 162] on div "@Joseph Shin Moved Ignite Commissary invoices to, COGS Commissary. Thank you!" at bounding box center [225, 158] width 88 height 16
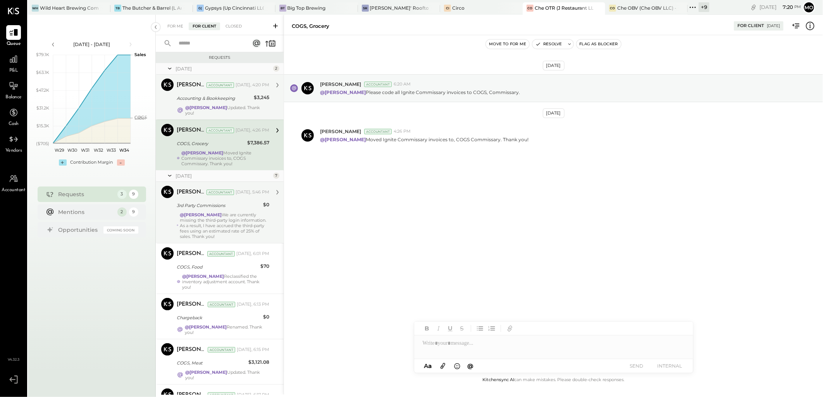
click at [209, 105] on div "@Joseph Shin Updated. Thank you!" at bounding box center [223, 110] width 93 height 11
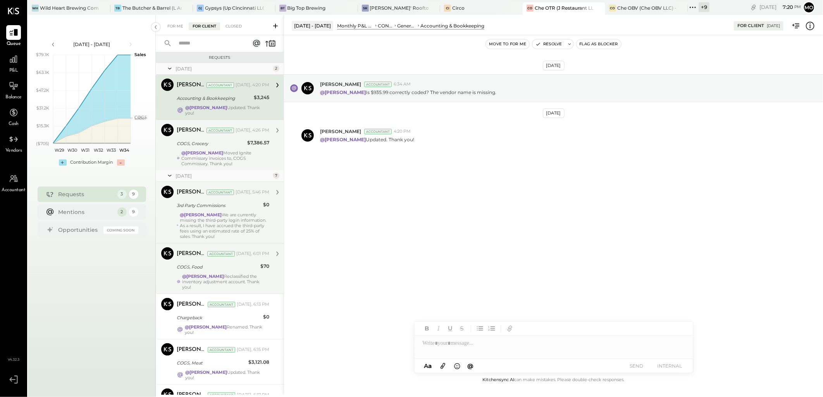
click at [229, 269] on div "Mohammadsalkin Ansari Accountant Today, 6:01 PM COGS, Food $70 @Joseph Shin Rec…" at bounding box center [223, 268] width 93 height 43
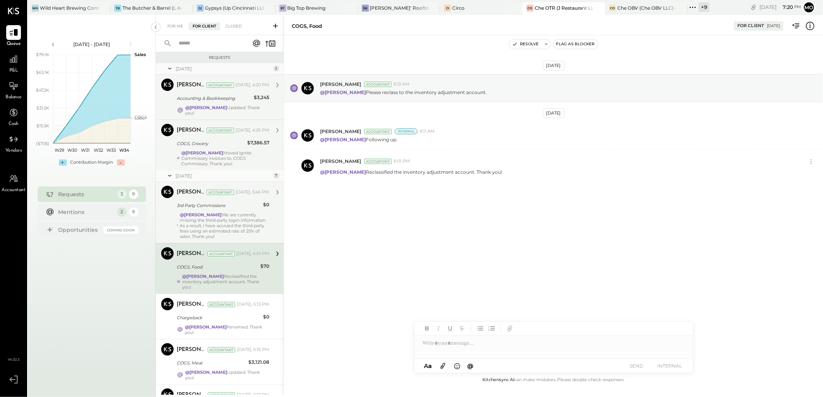
scroll to position [129, 0]
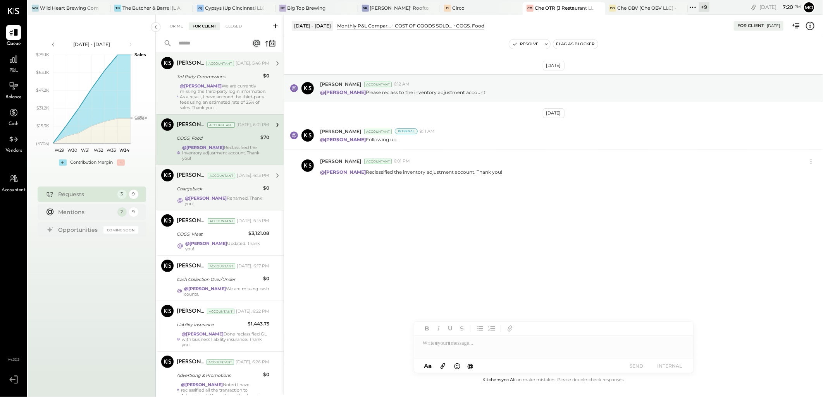
click at [206, 196] on strong "@[PERSON_NAME]" at bounding box center [206, 198] width 42 height 5
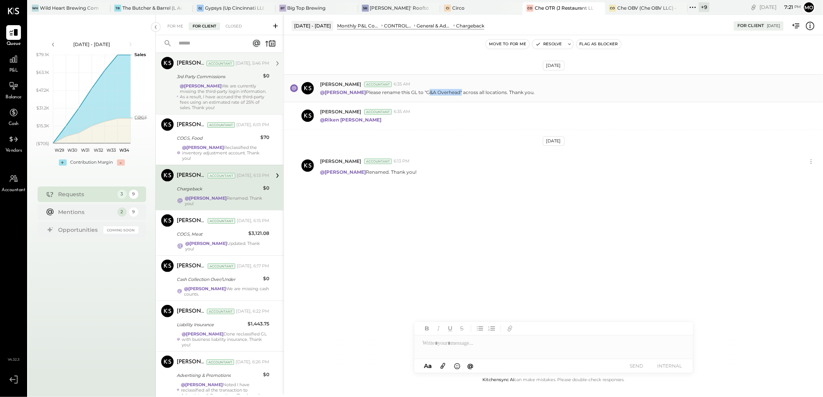
drag, startPoint x: 448, startPoint y: 91, endPoint x: 481, endPoint y: 91, distance: 32.9
click at [481, 91] on p "@Mohammadsalkin Ansari Please rename this GL to "G&A Overhead" across all locat…" at bounding box center [427, 92] width 215 height 7
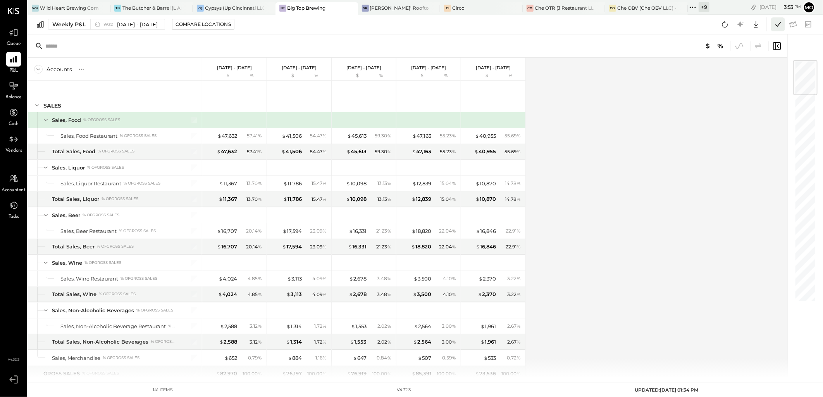
click at [775, 24] on icon at bounding box center [778, 24] width 10 height 10
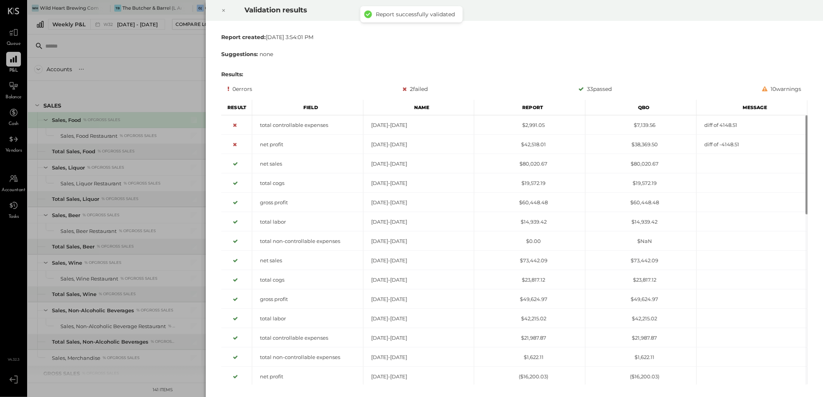
click at [222, 13] on icon at bounding box center [223, 10] width 5 height 9
click at [223, 10] on icon at bounding box center [223, 10] width 5 height 9
click at [224, 9] on icon at bounding box center [223, 10] width 5 height 9
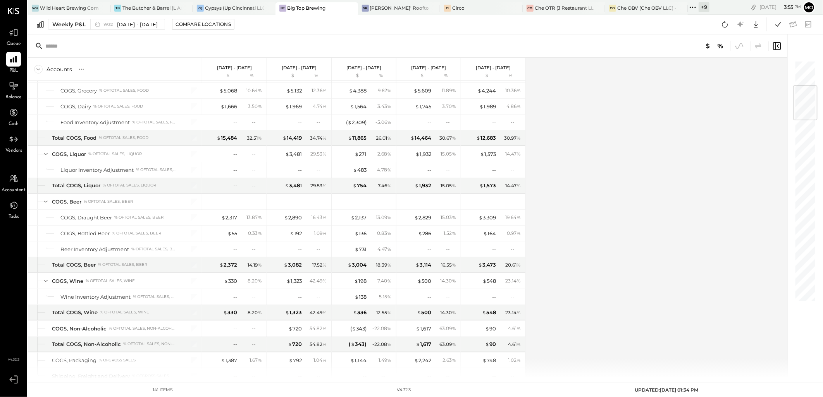
scroll to position [215, 0]
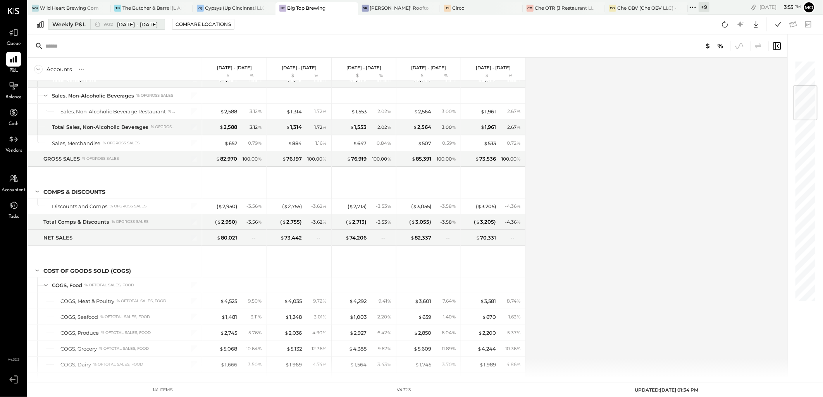
click at [61, 26] on div "Weekly P&L" at bounding box center [68, 25] width 33 height 8
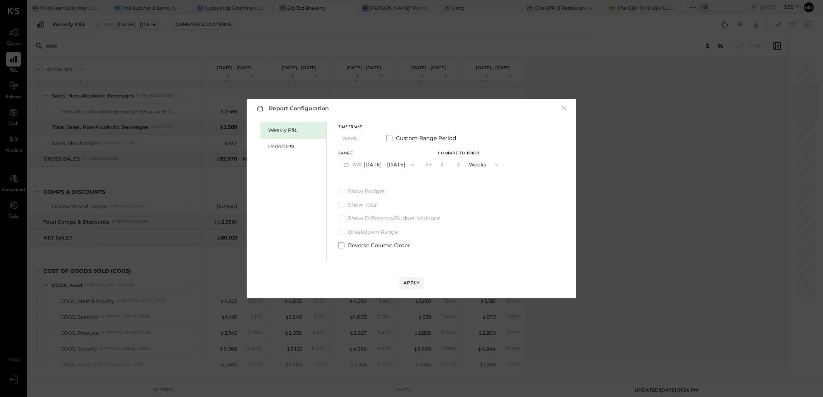
click at [384, 164] on button "W32 Aug 6 - 12, 2025" at bounding box center [378, 165] width 81 height 14
click at [380, 167] on span "Aug 13 - 19, 2025" at bounding box center [375, 165] width 37 height 7
click at [411, 284] on div "Apply" at bounding box center [411, 283] width 16 height 7
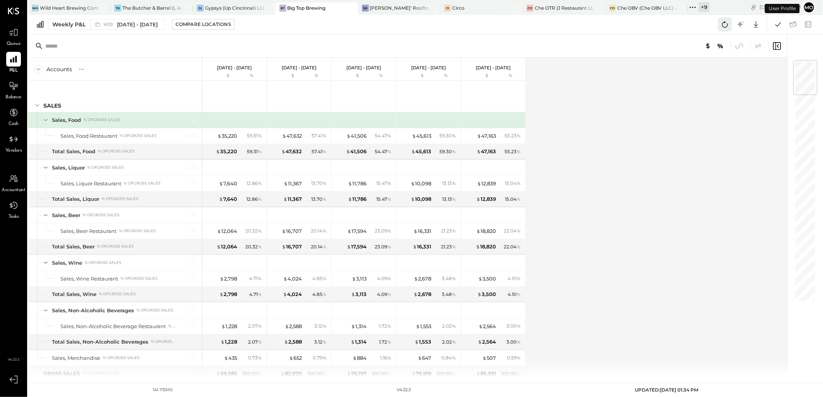
click at [726, 22] on icon at bounding box center [725, 24] width 10 height 10
click at [780, 22] on icon at bounding box center [777, 24] width 5 height 4
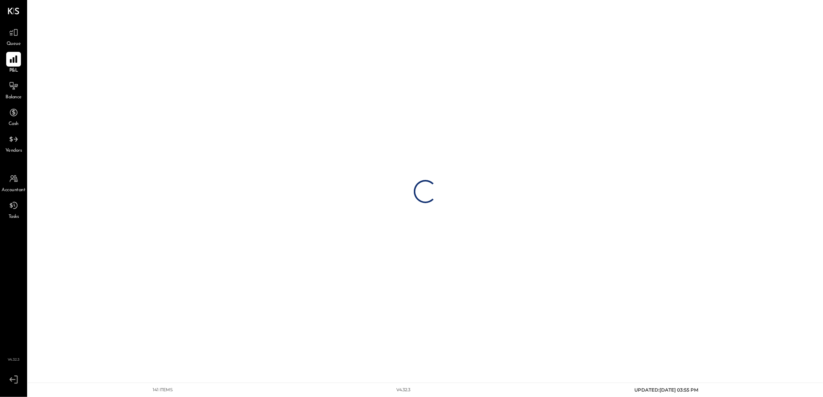
click at [18, 61] on icon at bounding box center [14, 59] width 10 height 10
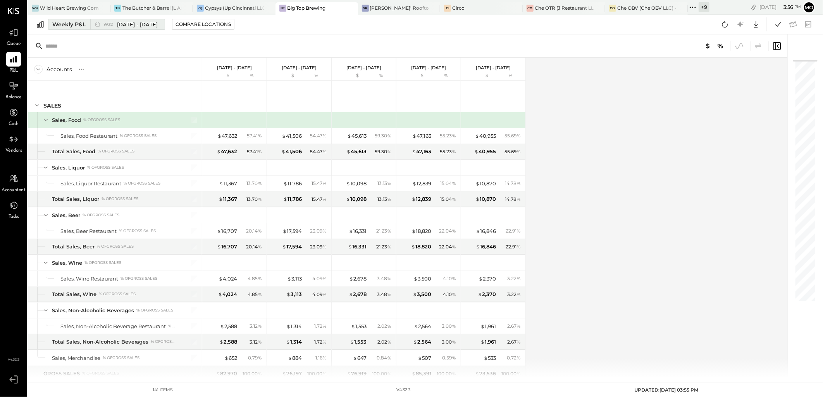
click at [98, 22] on icon at bounding box center [98, 25] width 8 height 8
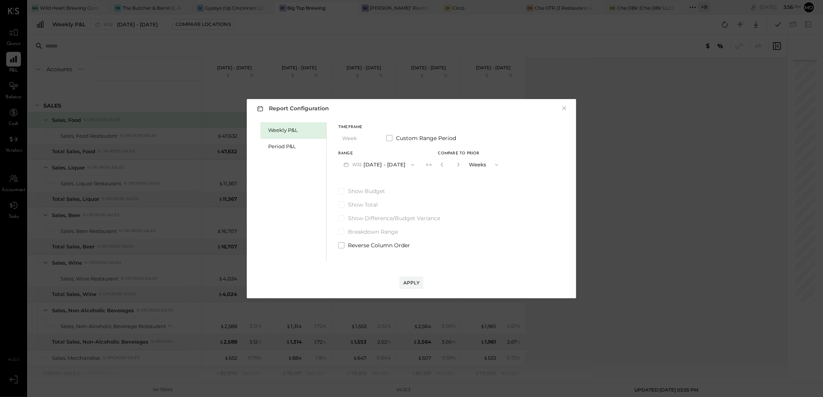
click at [372, 164] on button "W32 Aug 6 - 12, 2025" at bounding box center [378, 165] width 81 height 14
click at [385, 164] on span "Aug 13 - 19, 2025" at bounding box center [375, 165] width 37 height 7
click at [418, 284] on div "Apply" at bounding box center [411, 283] width 16 height 7
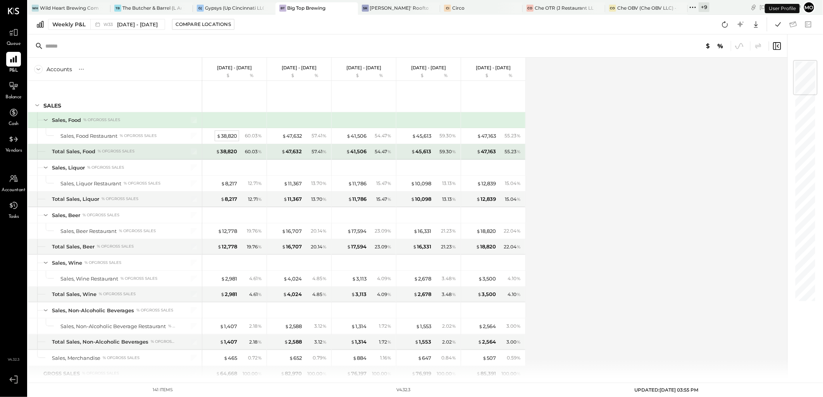
click at [226, 136] on div "$ 38,820" at bounding box center [227, 135] width 21 height 7
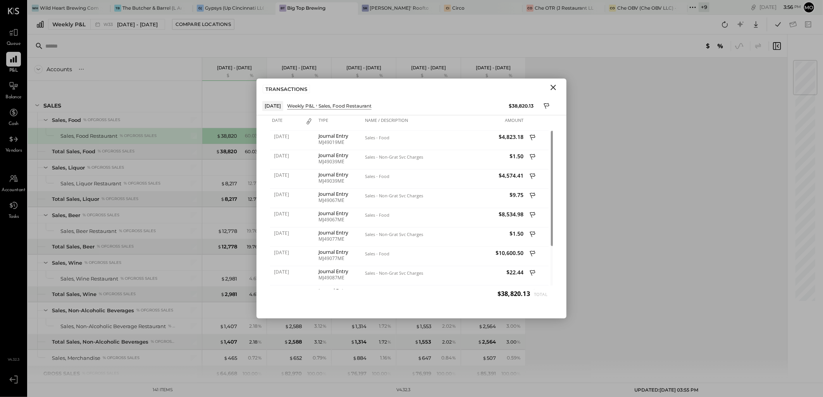
click at [556, 86] on icon "Close" at bounding box center [552, 87] width 9 height 9
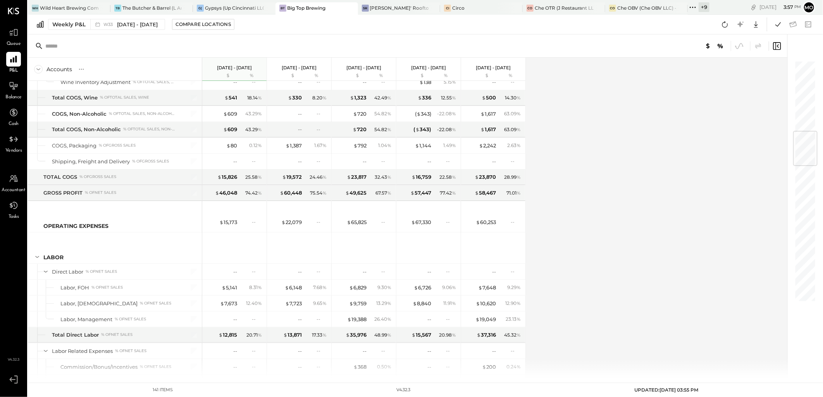
scroll to position [731, 0]
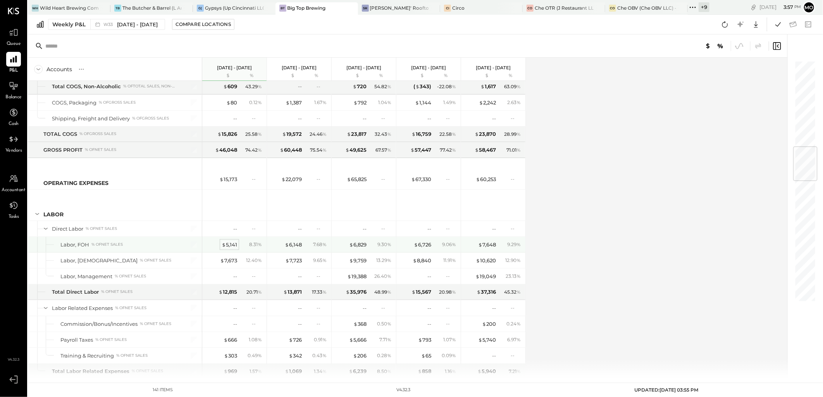
click at [232, 246] on div "$ 5,141" at bounding box center [229, 244] width 15 height 7
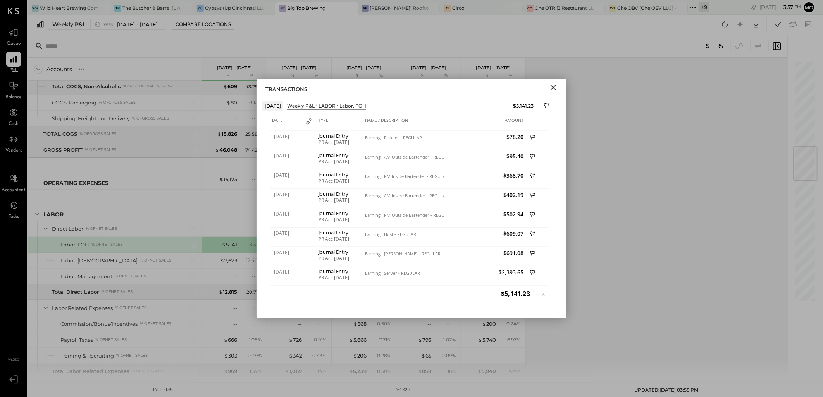
click at [551, 86] on icon "Close" at bounding box center [552, 87] width 9 height 9
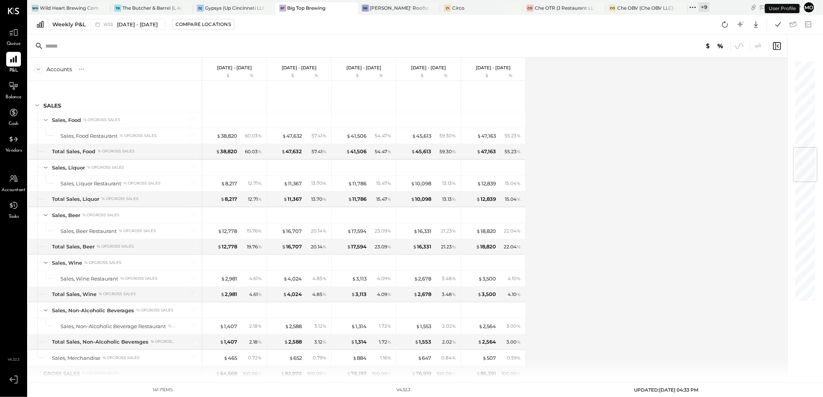
scroll to position [741, 0]
click at [636, 7] on div "Che OBV (Che OBV LLC) - Ignite" at bounding box center [646, 8] width 59 height 7
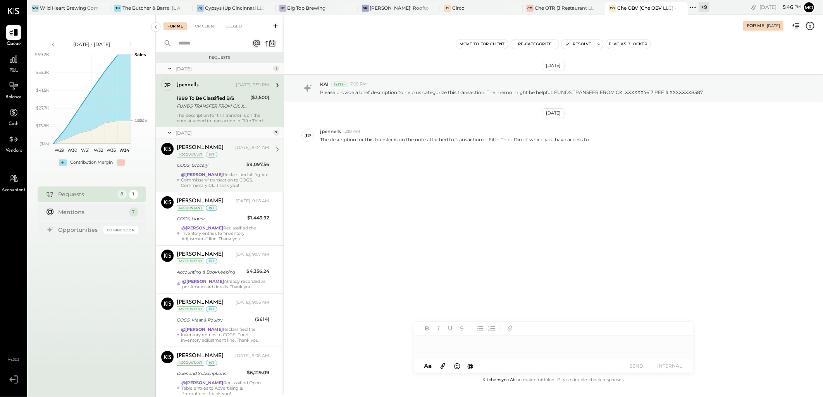
scroll to position [141, 0]
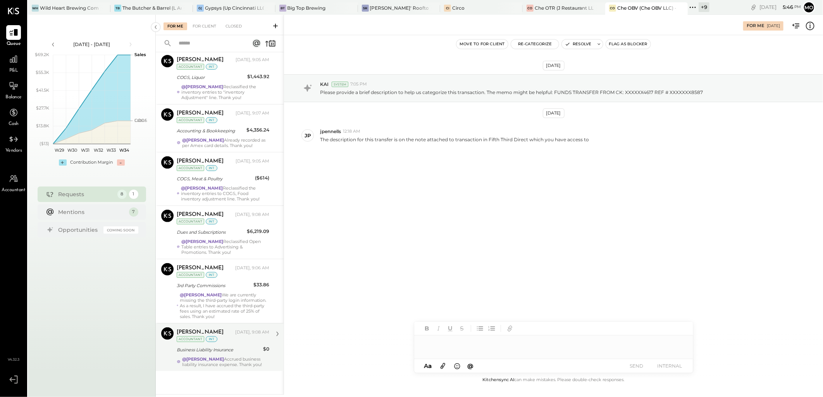
click at [245, 361] on div "@Joseph Shin Accrued business liability insurance expense. Thank you!" at bounding box center [225, 362] width 87 height 11
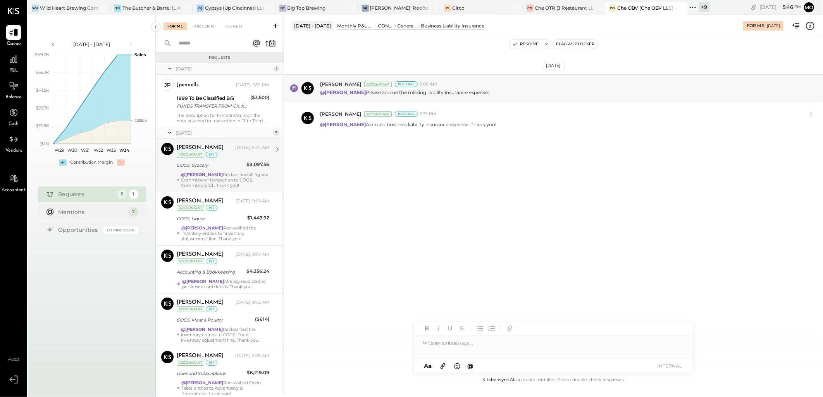
click at [245, 177] on div "@Joseph Shin Reclassified all "ignite Commissary" transaction to COGS, Commissa…" at bounding box center [225, 180] width 88 height 16
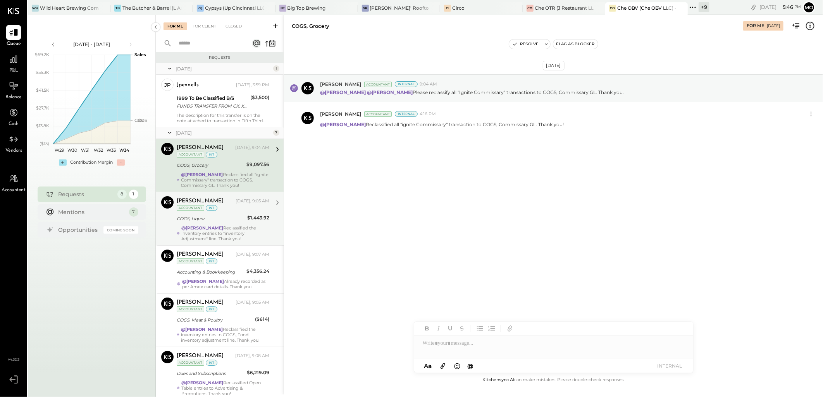
click at [239, 204] on div "Today, 9:05 AM" at bounding box center [252, 201] width 34 height 6
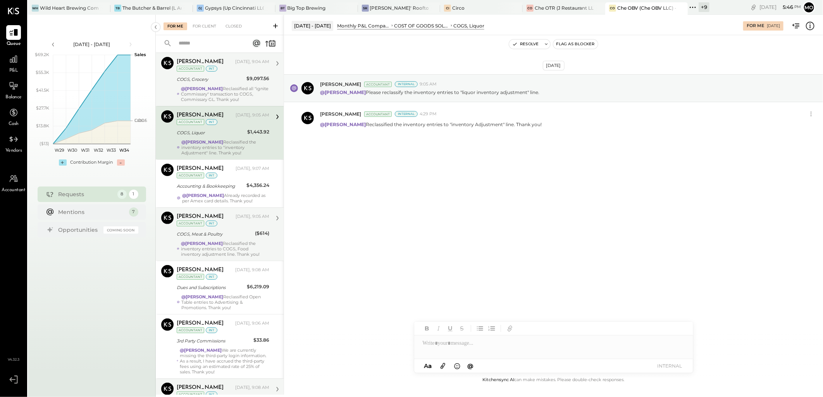
click at [239, 222] on div "Mohammadsalkin Ansari Today, 9:05 AM Accountant int" at bounding box center [223, 220] width 93 height 16
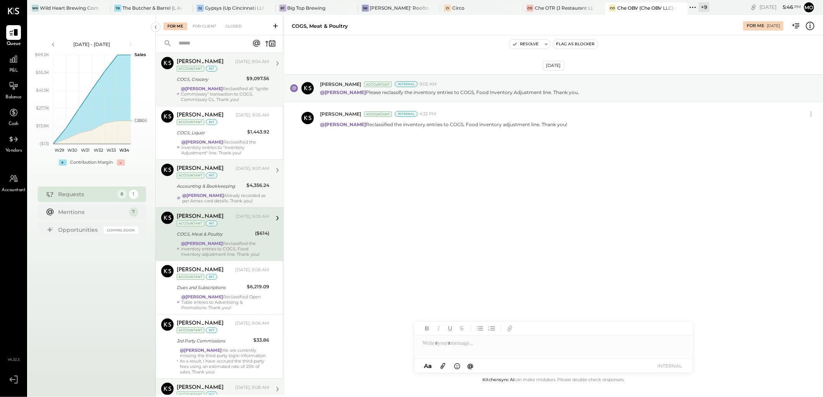
scroll to position [141, 0]
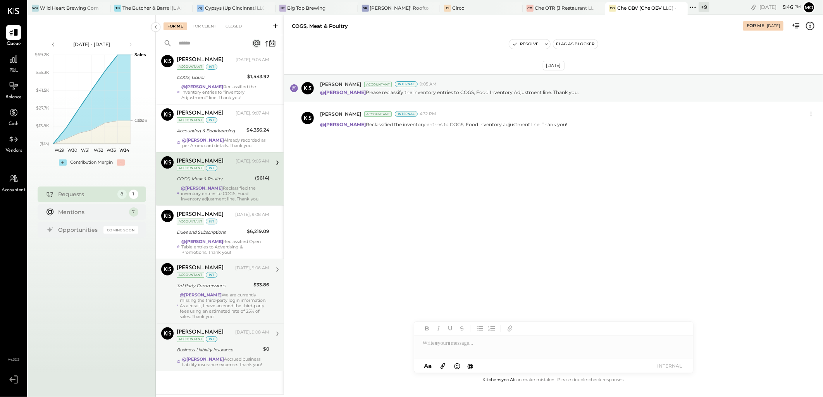
click at [238, 296] on div "@Joseph Shin We are currently missing the third-party login information. As a r…" at bounding box center [224, 305] width 89 height 27
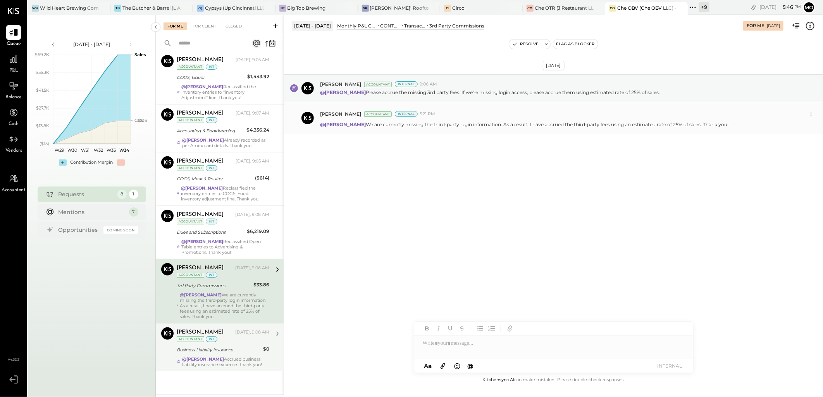
drag, startPoint x: 357, startPoint y: 124, endPoint x: 725, endPoint y: 119, distance: 368.0
click at [725, 119] on div "Mohammadsalkin Ansari Accountant Internal 5:21 PM @Joseph Shin We are currently…" at bounding box center [568, 117] width 497 height 19
click at [373, 145] on div "Aug 19th, 2025 Joseph Shin Accountant Internal 9:06 AM @Mohammadsalkin Ansari P…" at bounding box center [553, 123] width 539 height 137
drag, startPoint x: 368, startPoint y: 125, endPoint x: 734, endPoint y: 124, distance: 365.2
click at [734, 124] on div "@Joseph Shin We are currently missing the third-party login information. As a r…" at bounding box center [568, 124] width 497 height 8
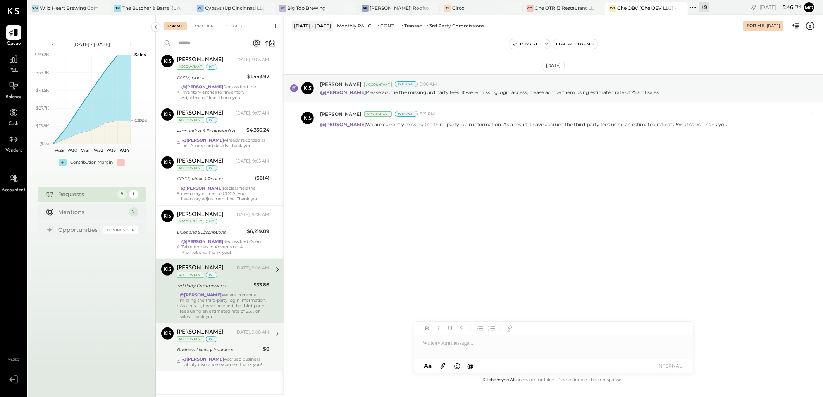
copy p "We are currently missing the third-party login information. As a result, I have…"
click at [516, 207] on div "Aug 19th, 2025 Joseph Shin Accountant Internal 9:06 AM @Mohammadsalkin Ansari P…" at bounding box center [553, 205] width 539 height 340
click at [391, 248] on div "Aug 19th, 2025 Joseph Shin Accountant Internal 9:06 AM @Mohammadsalkin Ansari P…" at bounding box center [553, 205] width 539 height 340
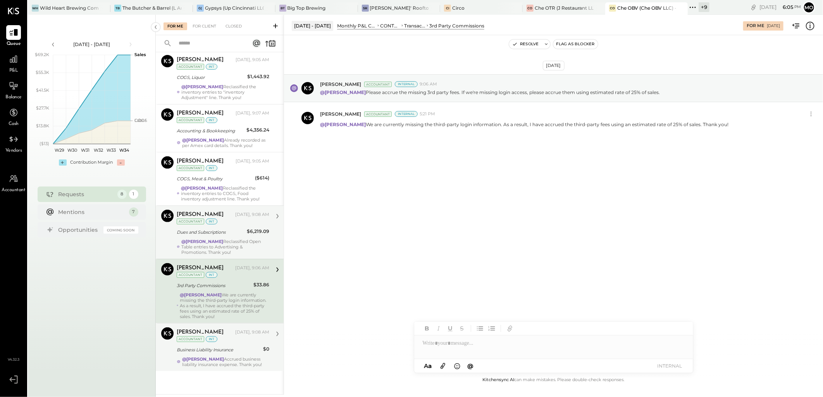
click at [251, 231] on div "$6,219.09" at bounding box center [258, 232] width 22 height 8
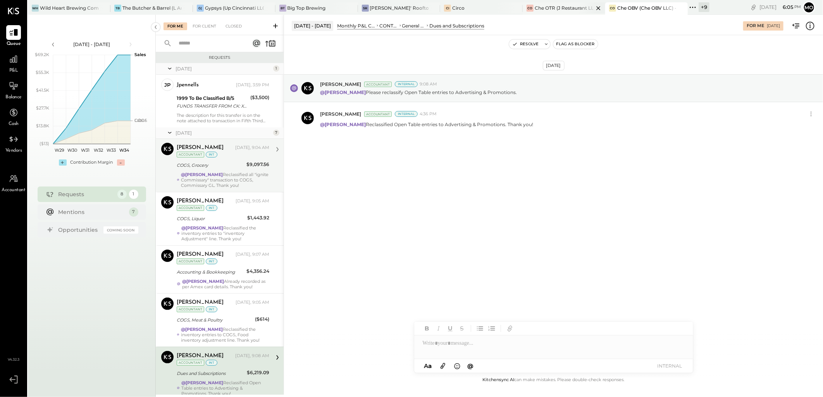
click at [557, 9] on div "Che OTR (J Restaurant LLC) - Ignite" at bounding box center [563, 8] width 59 height 7
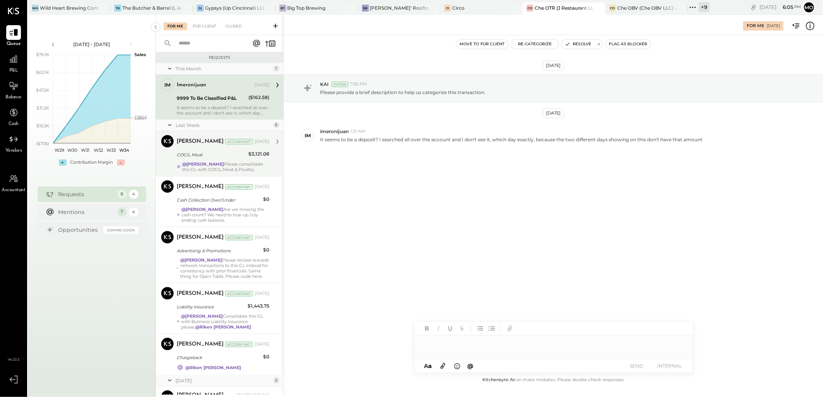
click at [224, 162] on strong "@Mohammadsalkin Ansari" at bounding box center [203, 164] width 42 height 5
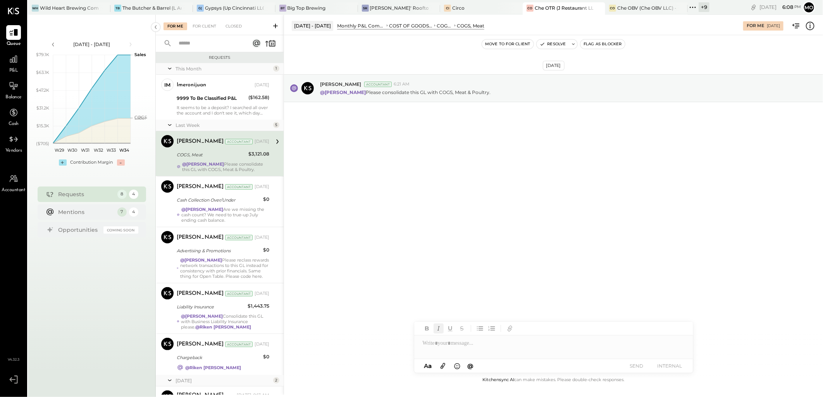
click at [440, 333] on icon "button" at bounding box center [438, 329] width 9 height 9
click at [380, 169] on div "Aug 16th, 2025 Joseph Shin Accountant 6:21 AM @Mohammadsalkin Ansari Please con…" at bounding box center [553, 205] width 539 height 340
click at [439, 348] on div at bounding box center [553, 343] width 279 height 15
type input "***"
drag, startPoint x: 461, startPoint y: 313, endPoint x: 486, endPoint y: 340, distance: 37.0
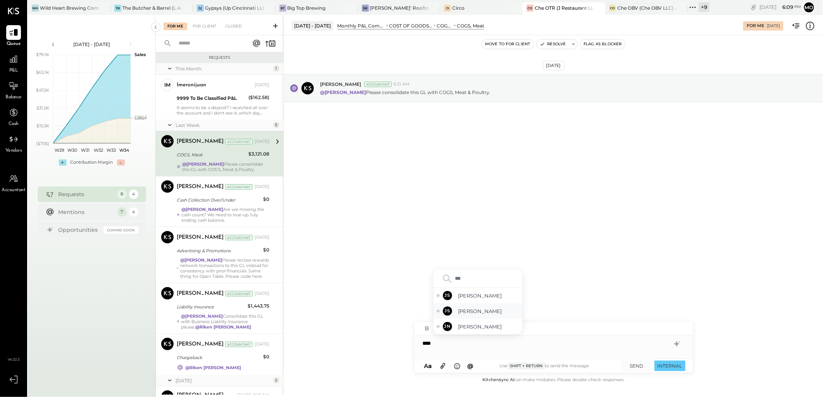
click at [462, 313] on span "Joseph Shin" at bounding box center [488, 311] width 61 height 7
click at [474, 345] on div "**********" at bounding box center [553, 343] width 279 height 15
click at [494, 347] on div "**********" at bounding box center [553, 343] width 279 height 15
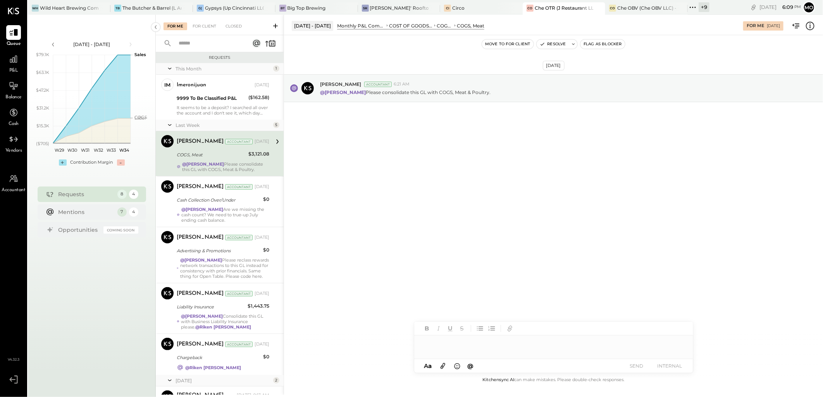
click at [451, 272] on div "Aug 16th, 2025 Joseph Shin Accountant 6:21 AM @Mohammadsalkin Ansari Please con…" at bounding box center [553, 205] width 539 height 340
click at [211, 212] on strong "@Mohammadsalkin Ansari" at bounding box center [202, 209] width 42 height 5
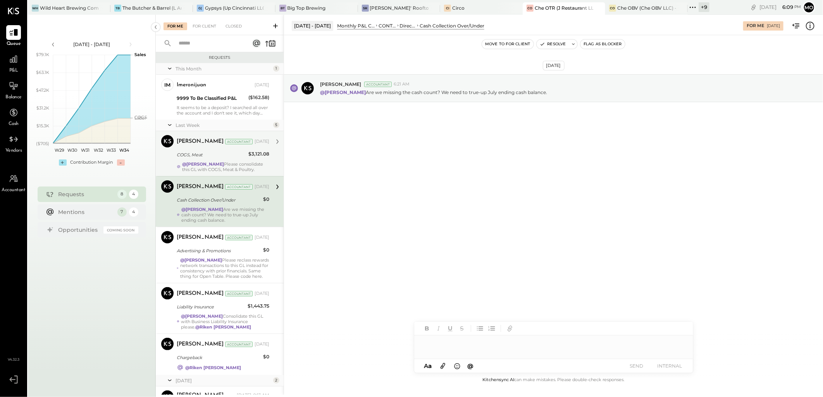
scroll to position [86, 0]
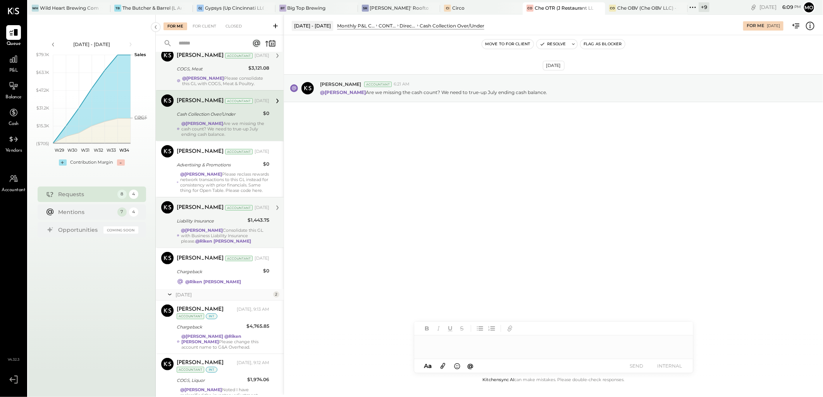
click at [218, 244] on div "@Mohammadsalkin Ansari Consolidate this GL with Business Liability Insurance pl…" at bounding box center [225, 236] width 88 height 16
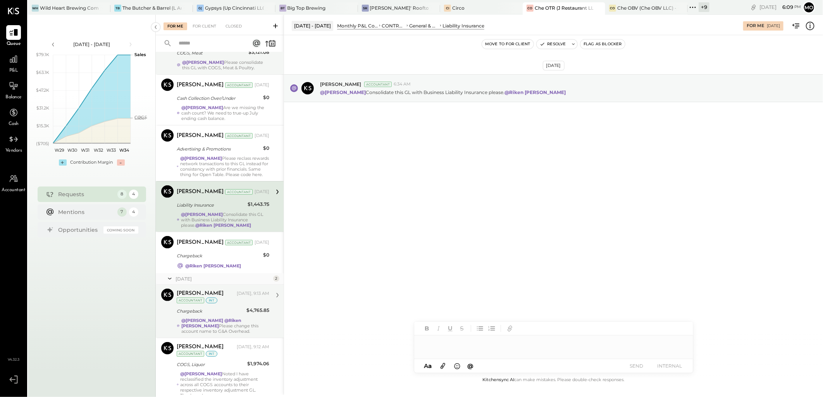
scroll to position [129, 0]
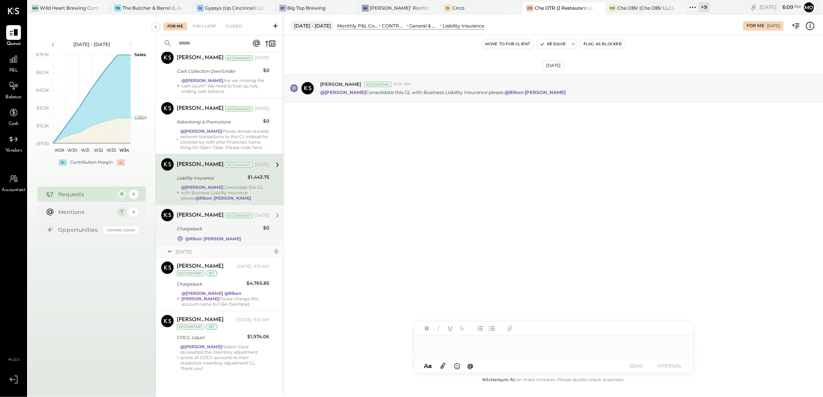
click at [211, 242] on strong "@Riken Shethiya" at bounding box center [213, 238] width 56 height 5
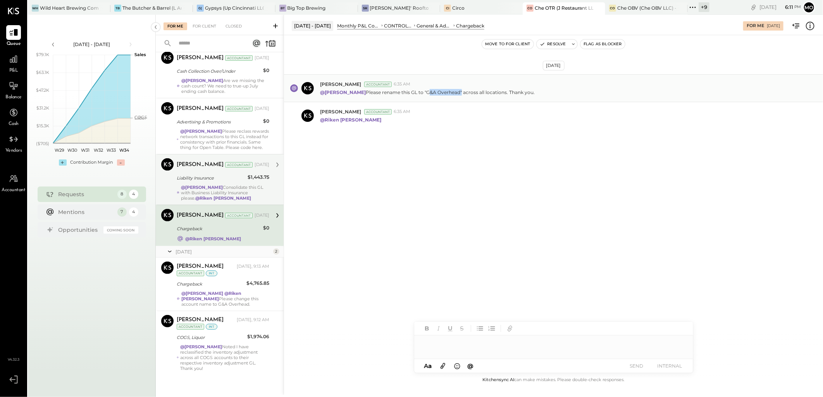
drag, startPoint x: 455, startPoint y: 91, endPoint x: 479, endPoint y: 91, distance: 24.0
click at [479, 91] on p "@Mohammadsalkin Ansari Please rename this GL to "G&A Overhead" across all locat…" at bounding box center [427, 92] width 215 height 7
copy p "G&A Overhead"
click at [456, 199] on div "Aug 16th, 2025 Joseph Shin Accountant 6:35 AM @Mohammadsalkin Ansari Please ren…" at bounding box center [553, 205] width 539 height 340
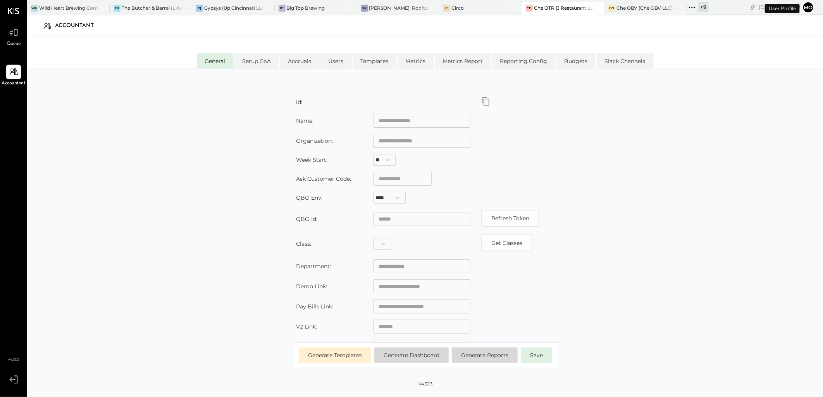
type input "**********"
type input "*********"
type input "**********"
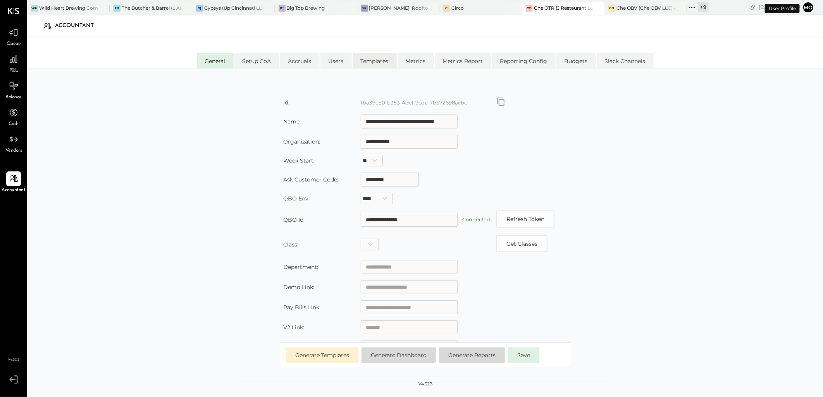
click at [366, 62] on li "Templates" at bounding box center [374, 60] width 44 height 15
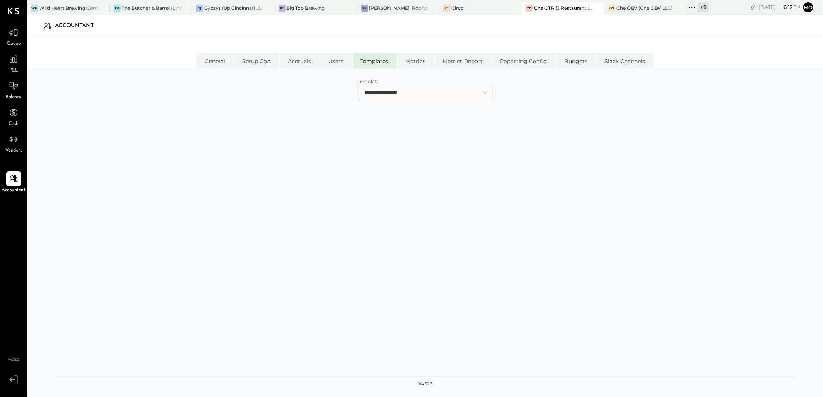
click at [379, 94] on select "**********" at bounding box center [425, 92] width 136 height 15
select select "**********"
click at [357, 85] on select "**********" at bounding box center [425, 92] width 136 height 15
select select "*****"
select select "******"
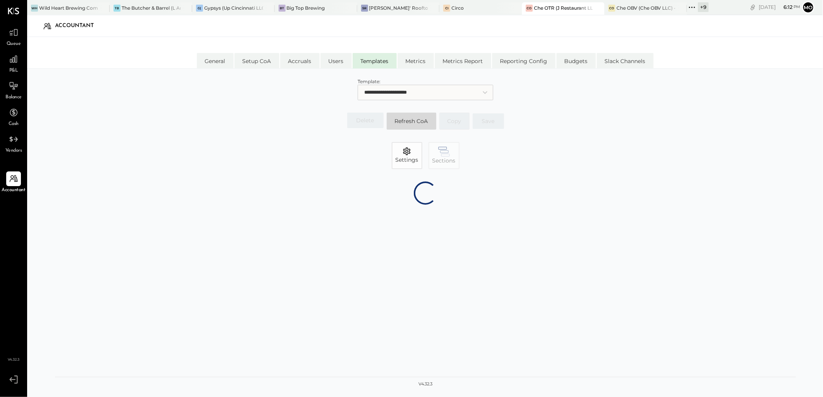
select select "*******"
select select "******"
select select "********"
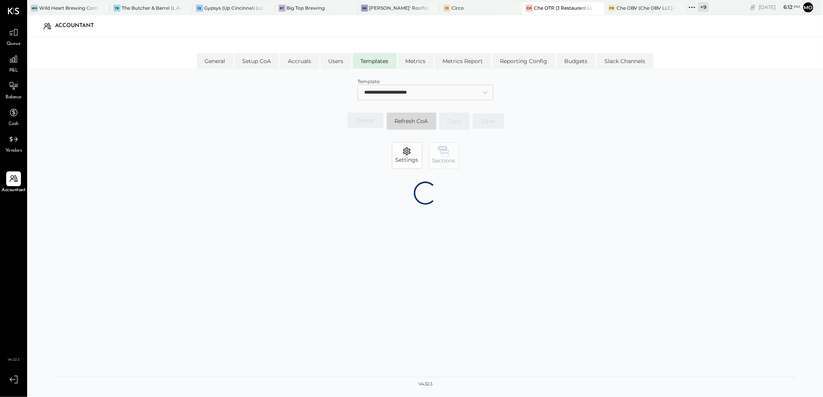
select select "********"
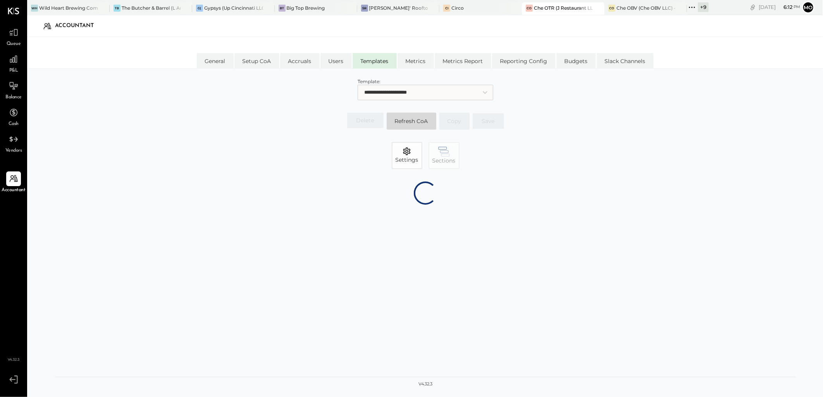
select select "********"
select select "*******"
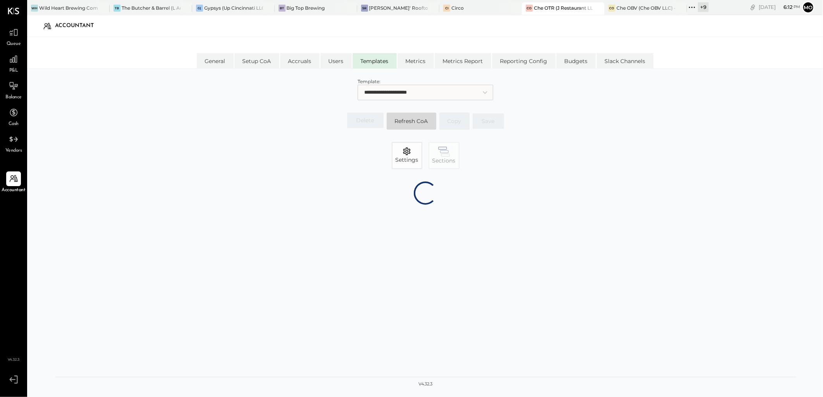
select select "*******"
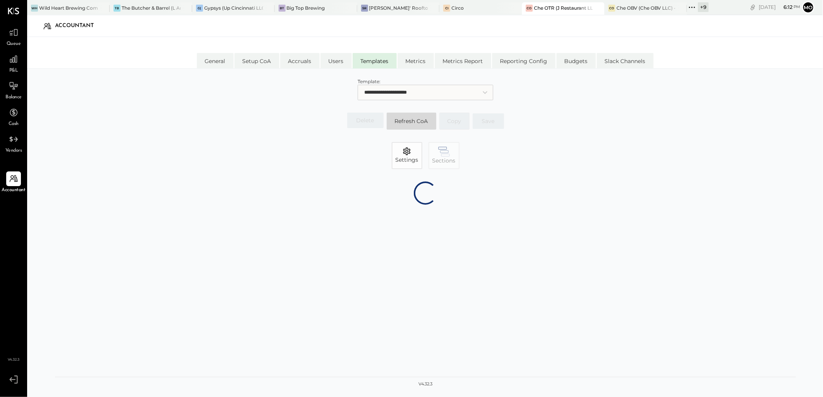
select select "*******"
select select "******"
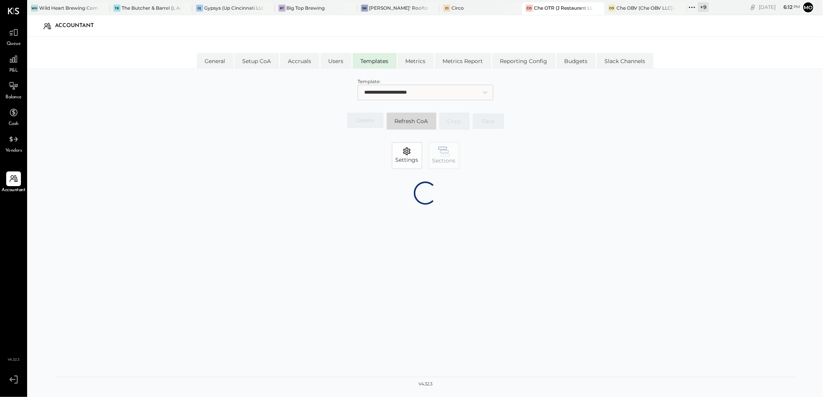
select select "*******"
select select "********"
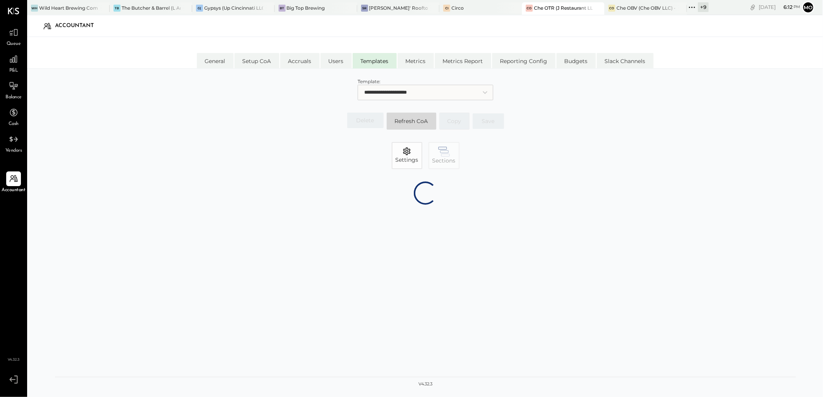
select select "*******"
select select "********"
select select "*******"
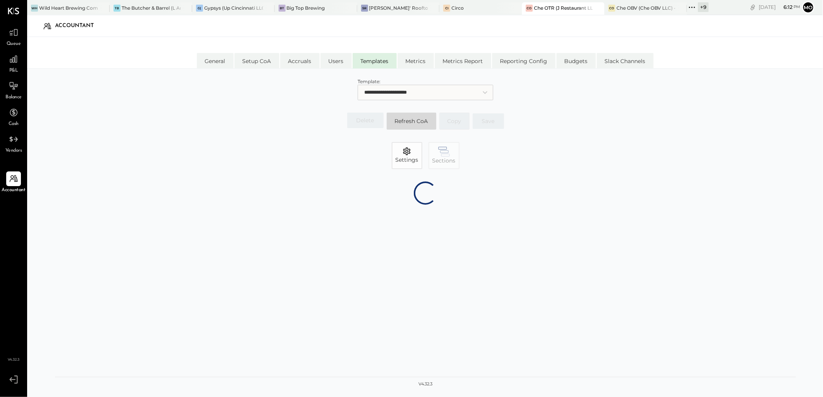
select select "********"
select select "*******"
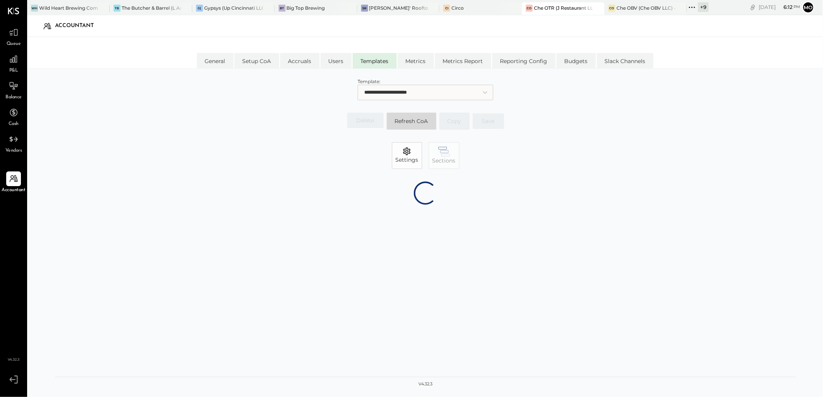
select select "*******"
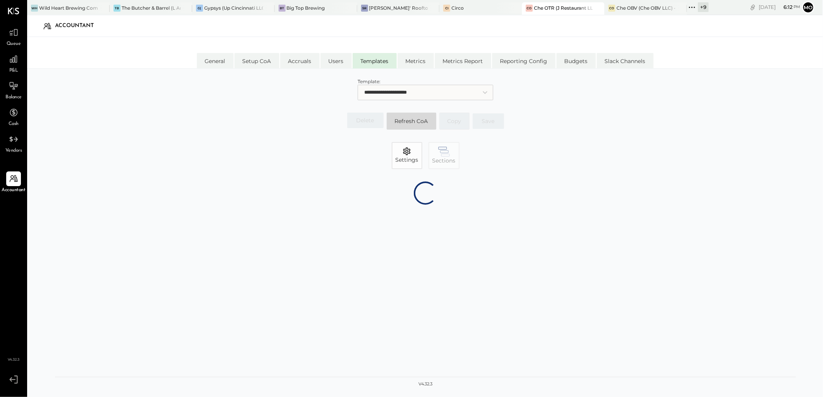
select select "*******"
select select "********"
select select "*******"
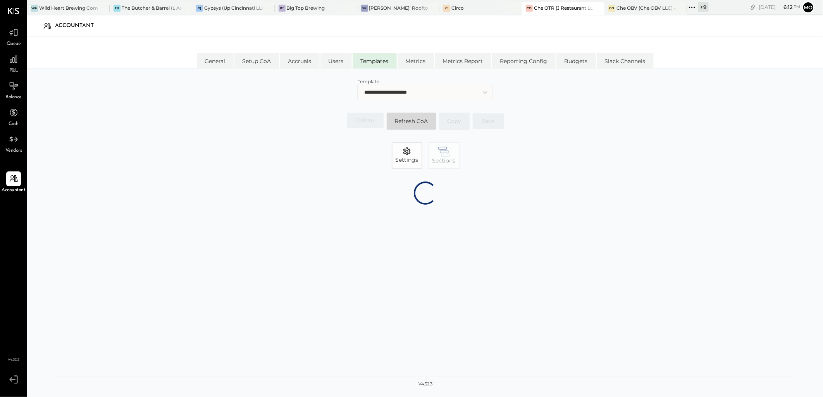
select select "*******"
select select "********"
select select "*******"
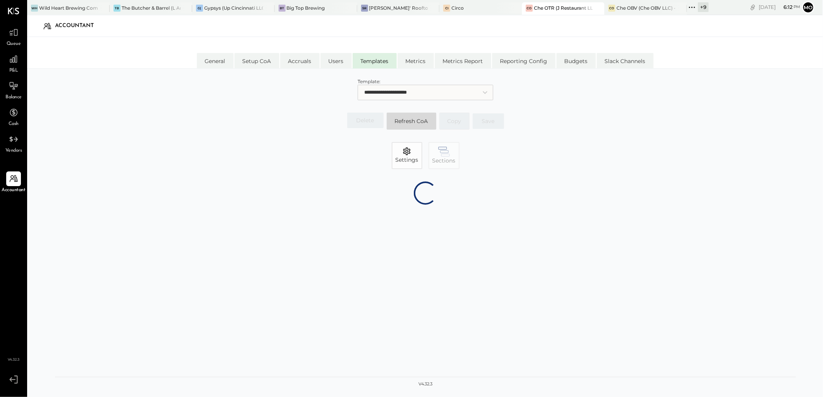
select select "*******"
select select "********"
select select "*******"
select select "********"
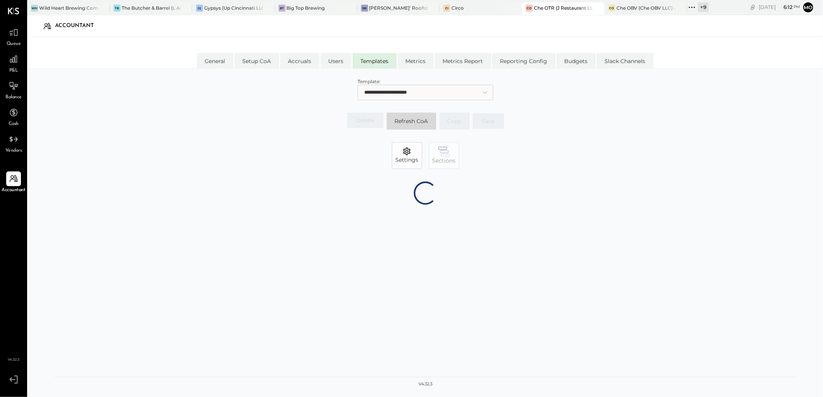
select select "*******"
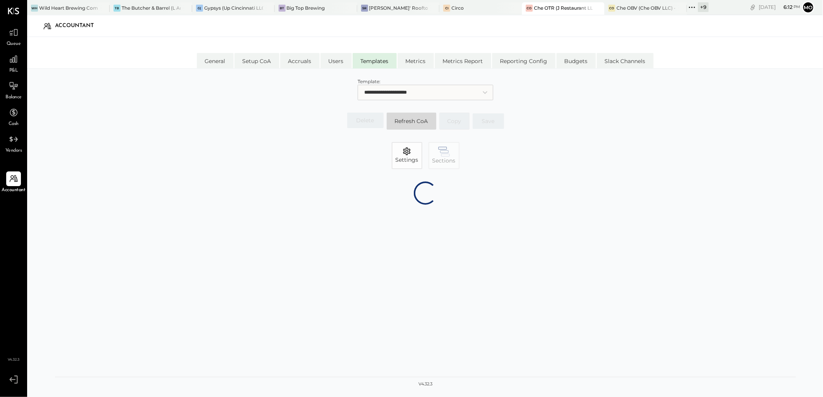
select select "*******"
select select "******"
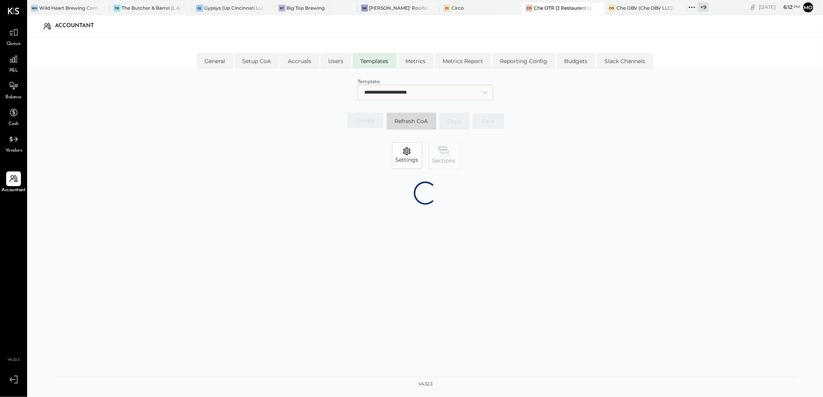
select select "*******"
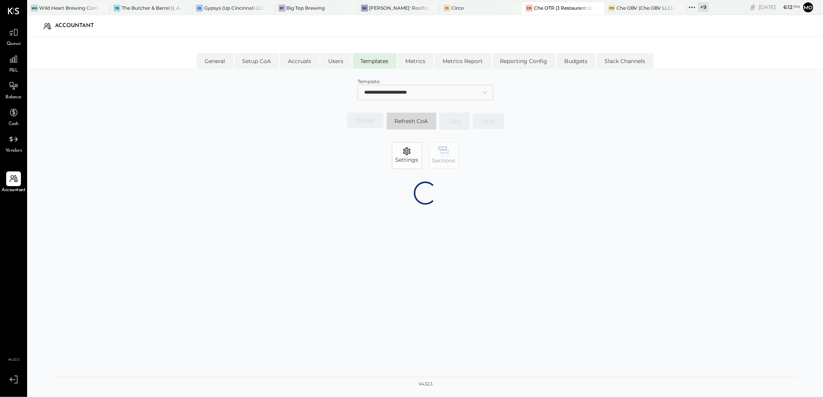
select select "*****"
select select "********"
select select "*******"
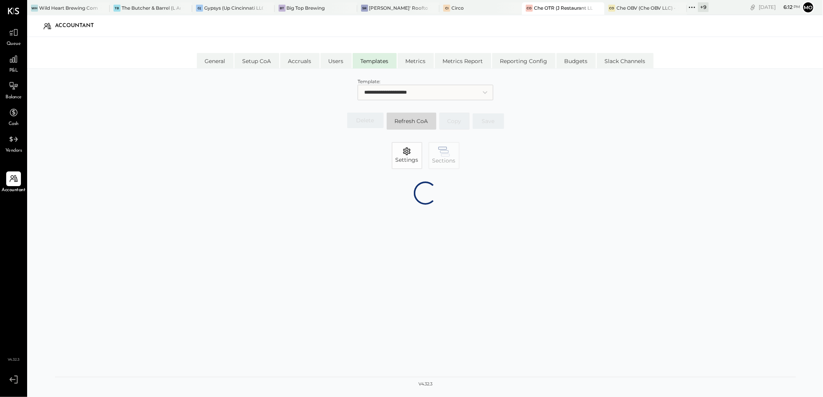
select select "*******"
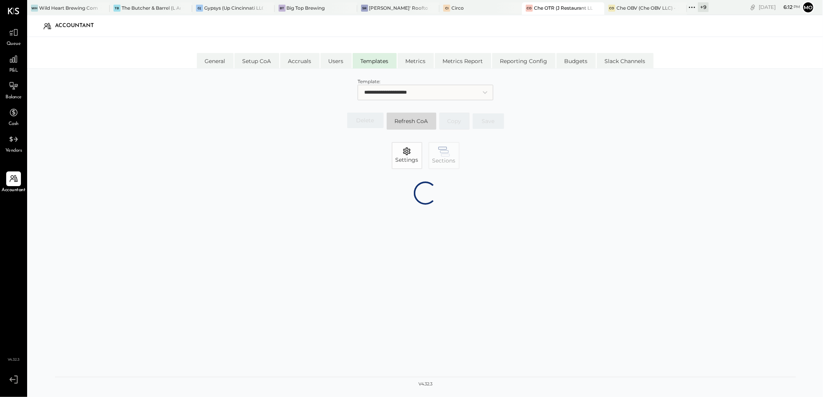
select select "*******"
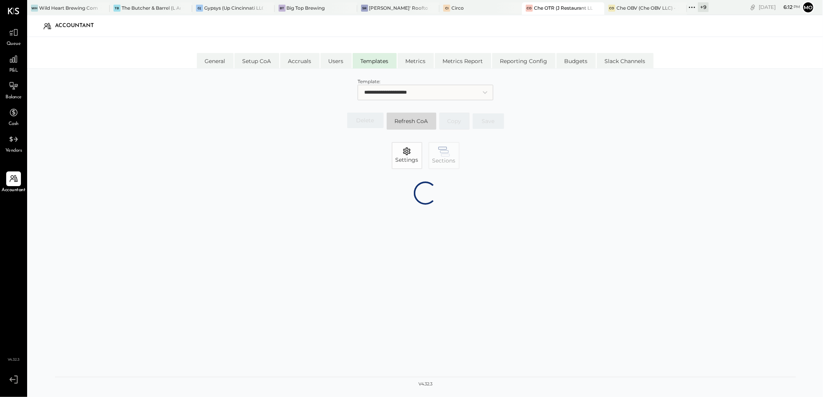
select select "*******"
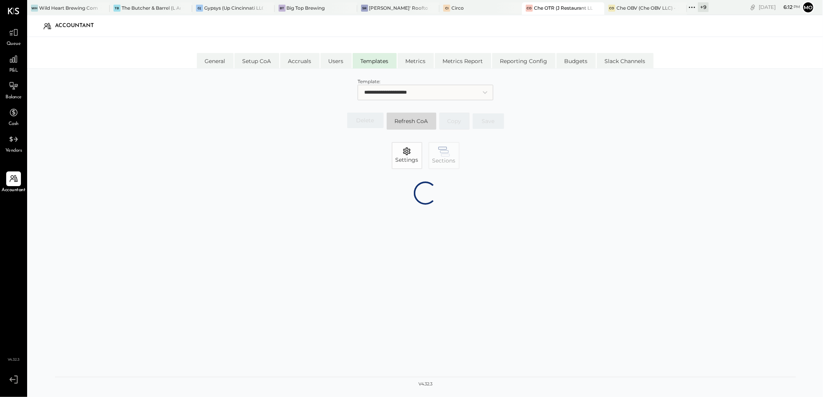
select select "*******"
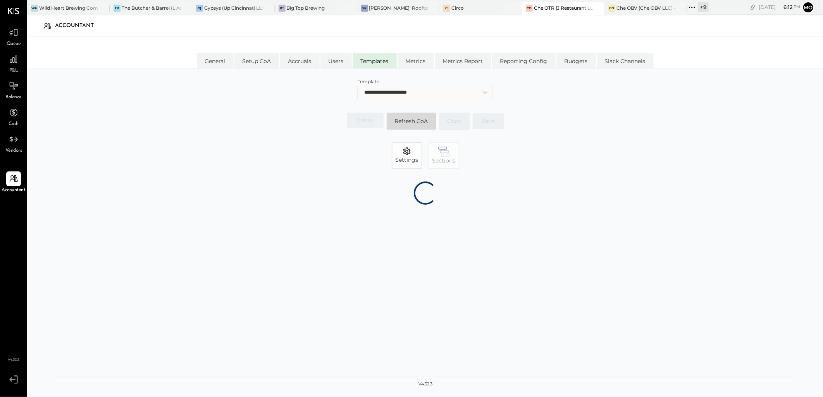
select select "*******"
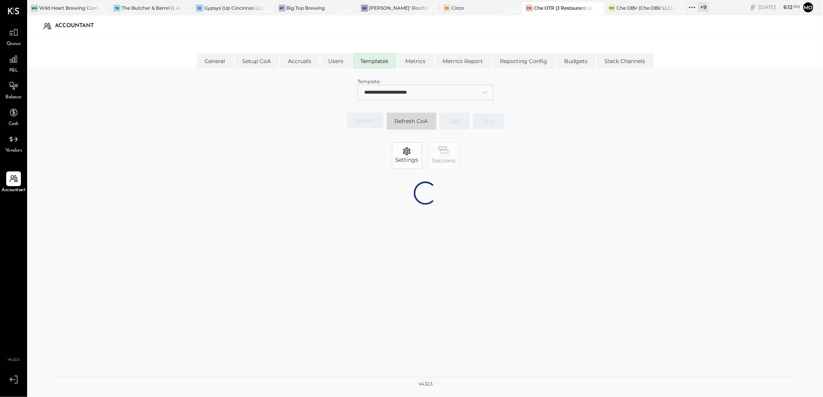
select select "*******"
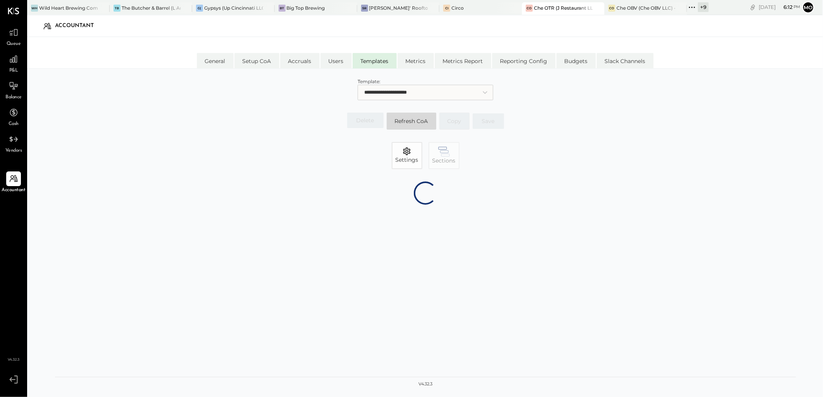
select select "*******"
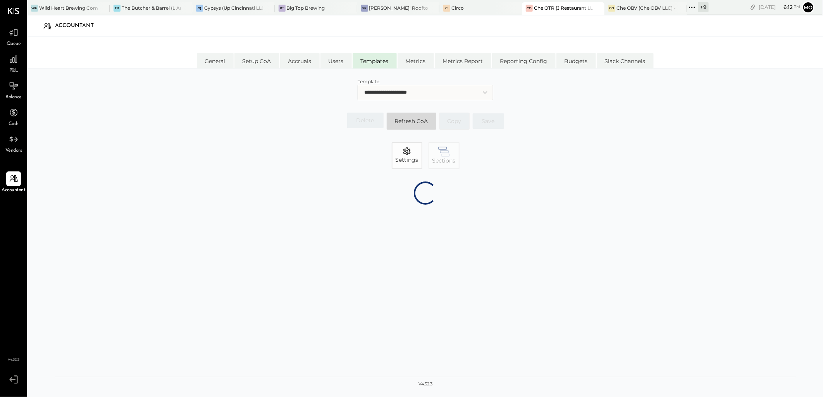
select select "*******"
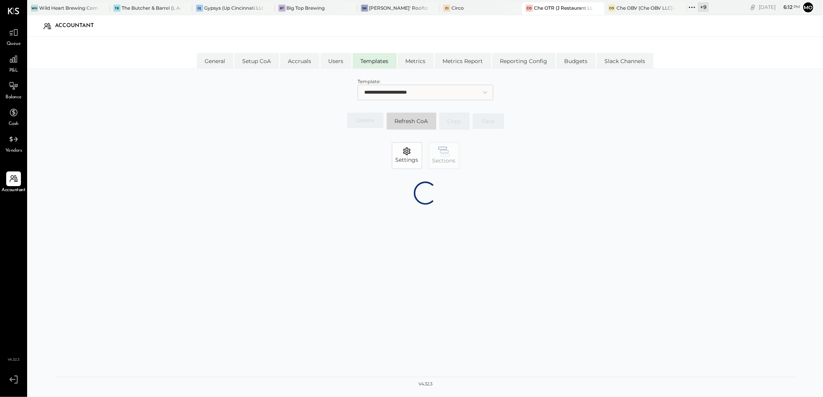
select select "*******"
select select "*****"
select select "********"
select select "*******"
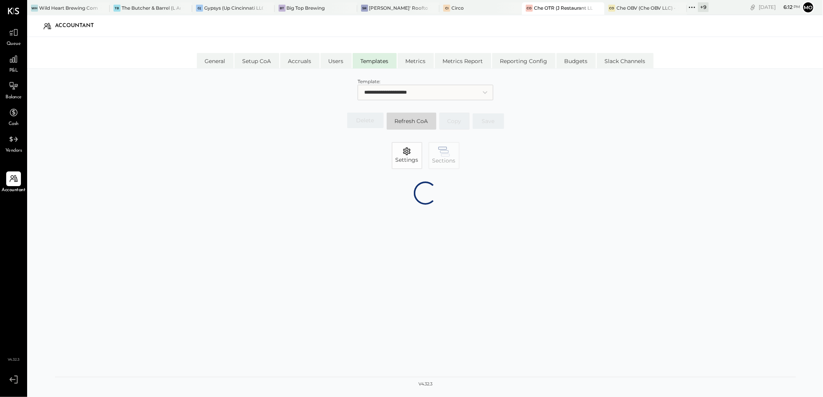
select select "*******"
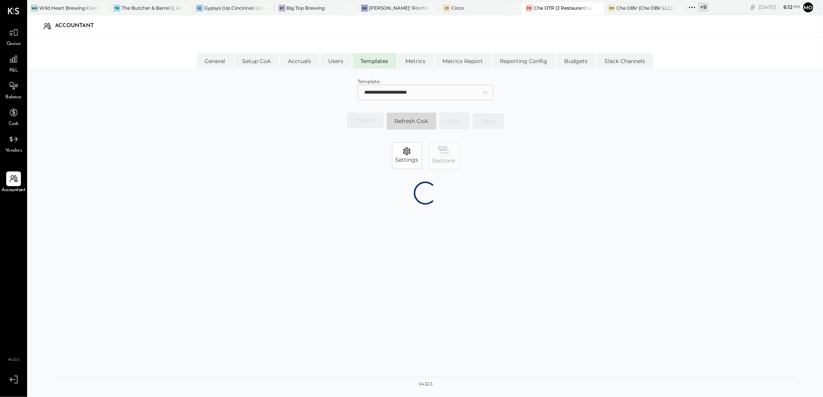
select select "*******"
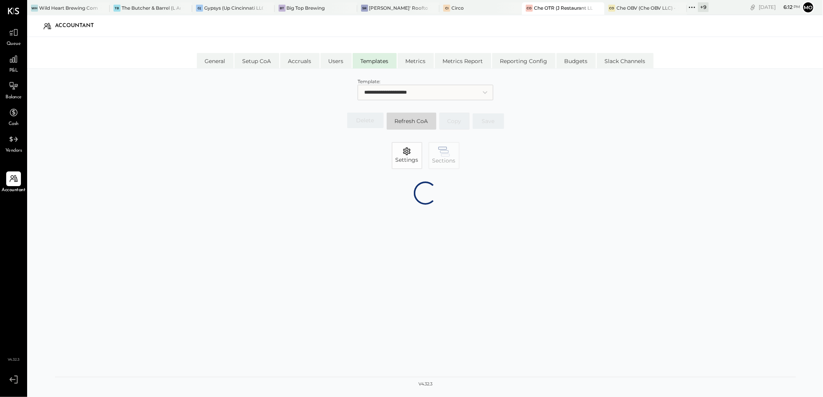
select select "*******"
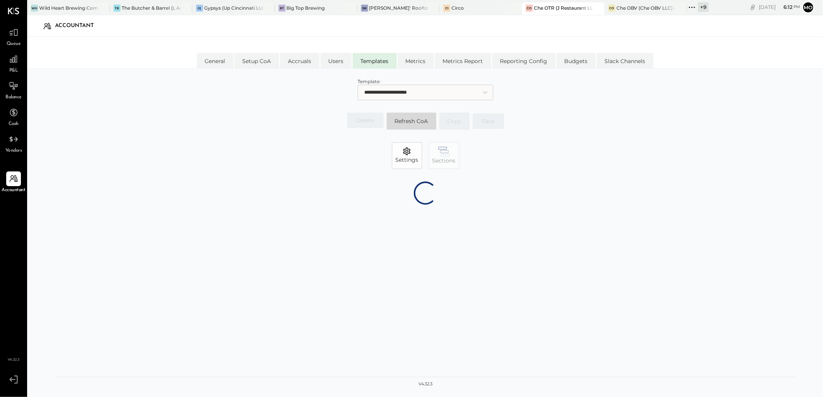
select select "*******"
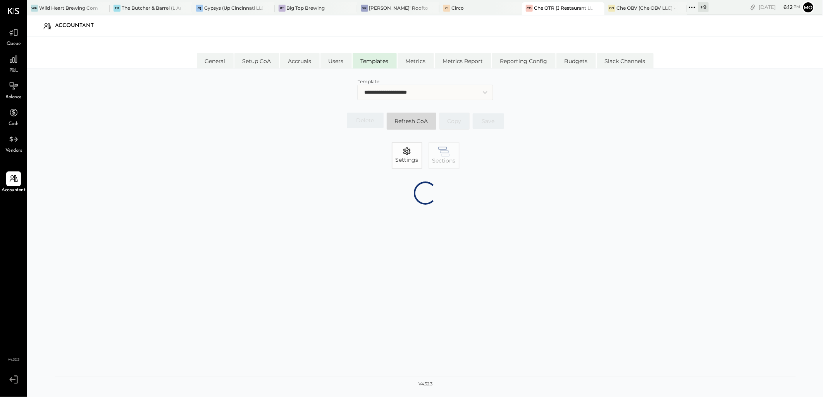
select select "*******"
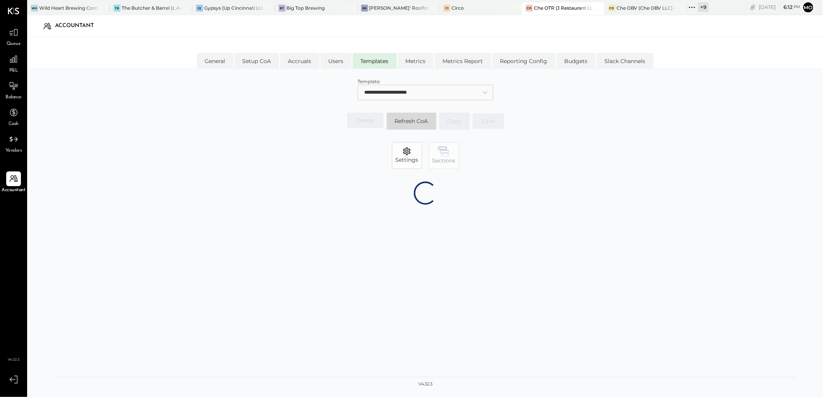
select select "*******"
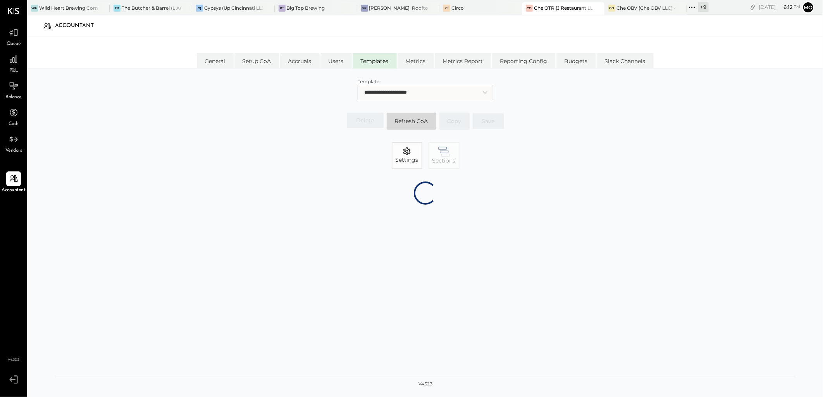
select select "*******"
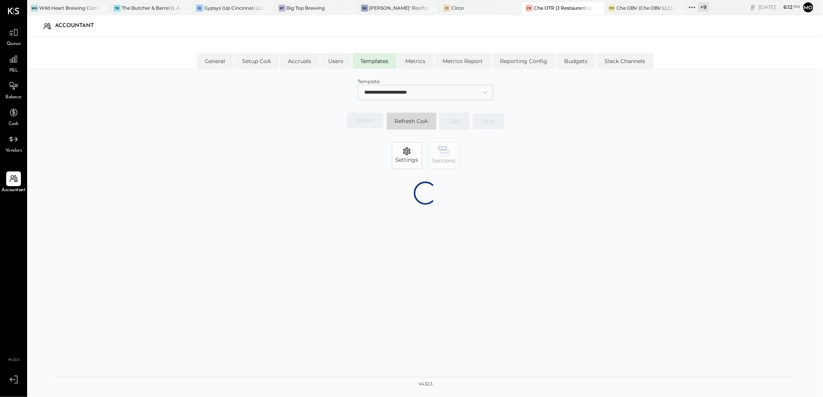
select select "*******"
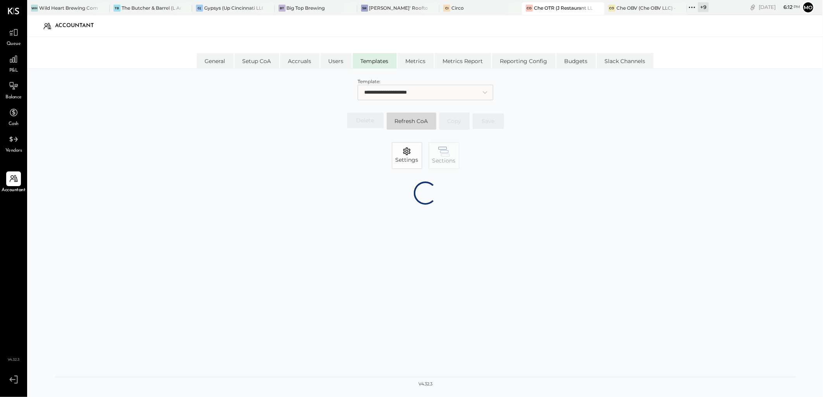
select select "*******"
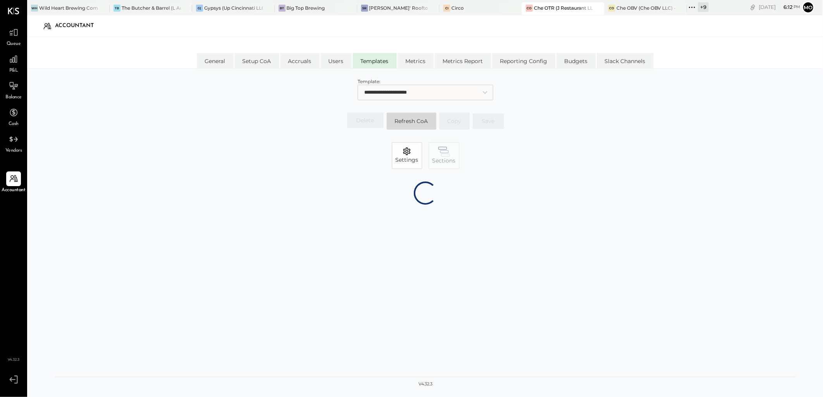
select select "*******"
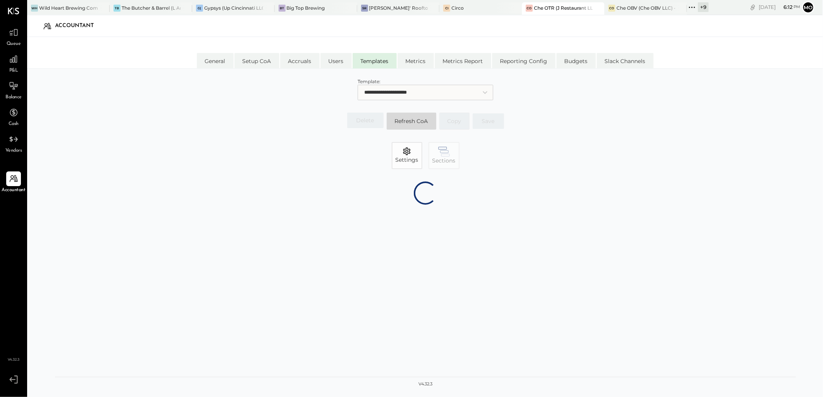
select select "*******"
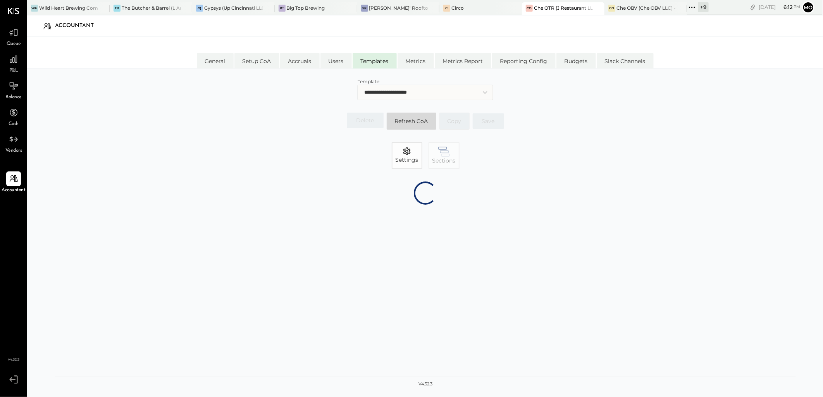
select select "*******"
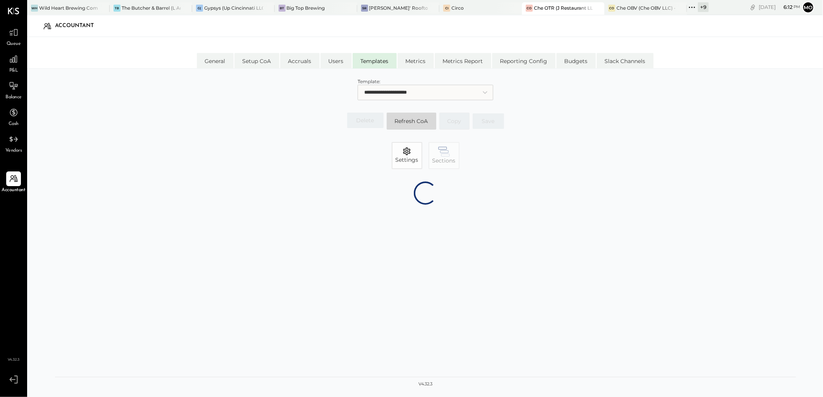
select select "*******"
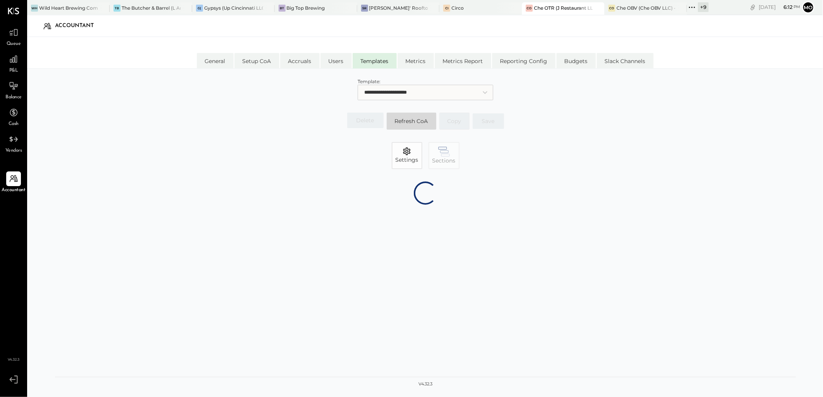
select select "*******"
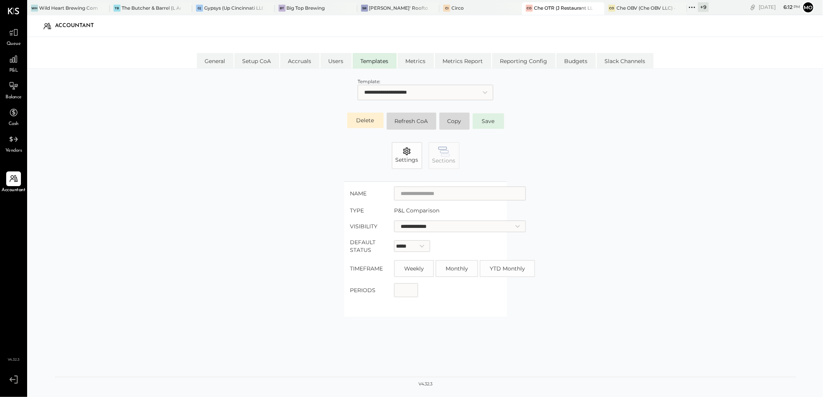
click at [438, 157] on span "Sections" at bounding box center [443, 161] width 23 height 8
click at [444, 159] on span "Sections" at bounding box center [443, 161] width 23 height 8
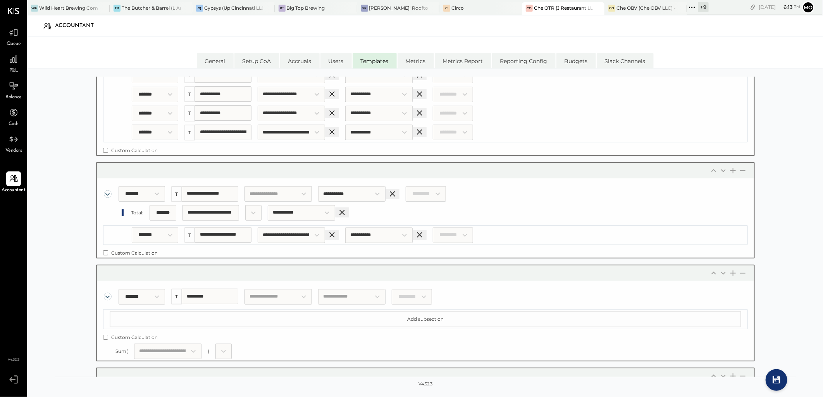
scroll to position [901, 0]
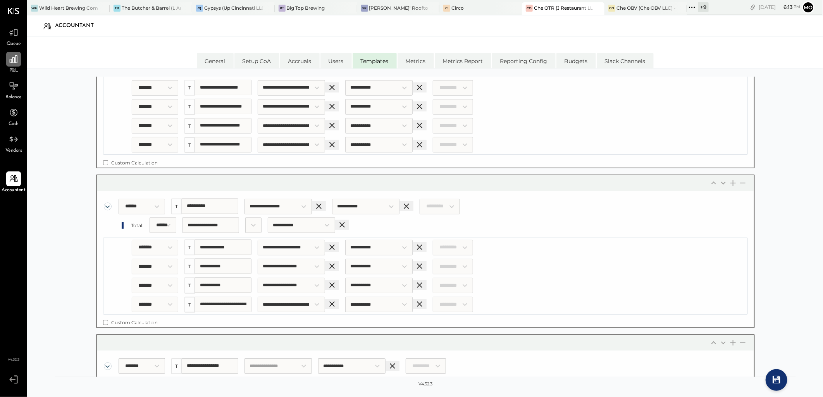
click at [11, 62] on icon at bounding box center [14, 59] width 10 height 10
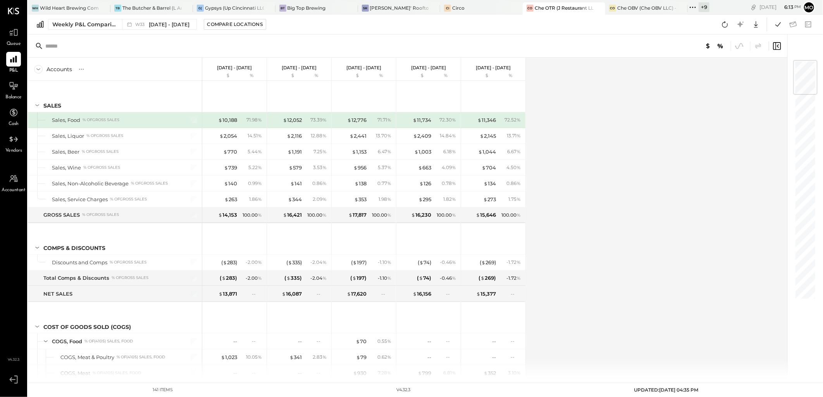
click at [653, 224] on div "Accounts S % GL Aug 11 - 17, 2025 $ % Aug 4 - 10, 2025 $ % Jul 28 - Aug 3, 2025…" at bounding box center [408, 218] width 760 height 321
click at [13, 61] on icon at bounding box center [13, 59] width 7 height 7
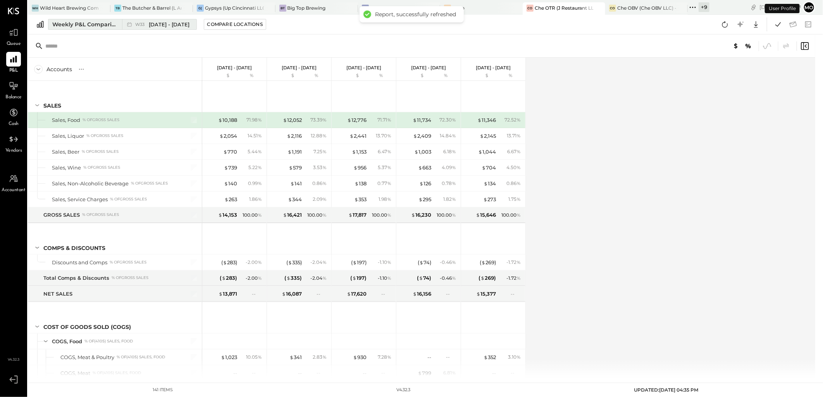
click at [134, 26] on div "W33 Aug 11 - 17, 2025" at bounding box center [157, 24] width 70 height 10
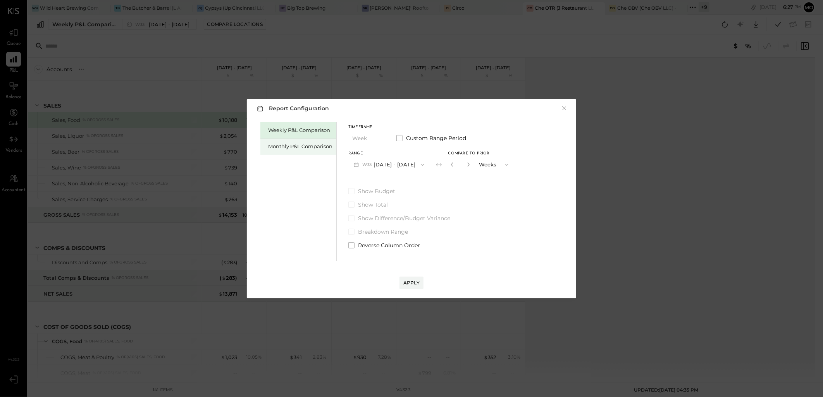
click at [280, 148] on div "Monthly P&L Comparison" at bounding box center [300, 146] width 64 height 7
click at [411, 280] on div "Apply" at bounding box center [411, 283] width 16 height 7
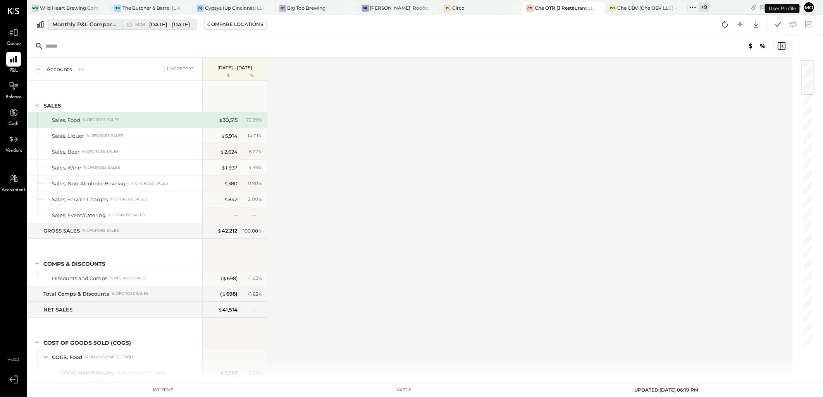
click at [167, 26] on span "Aug 1 - 31, 2025" at bounding box center [169, 24] width 41 height 7
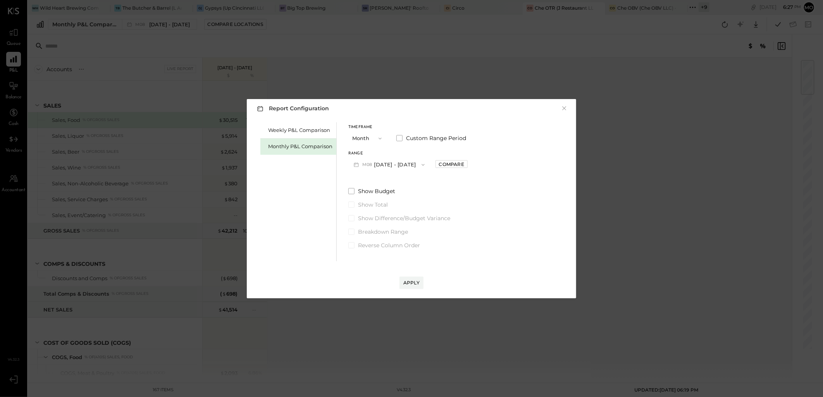
click at [396, 164] on button "M08 Aug 1 - 31, 2025" at bounding box center [389, 165] width 82 height 14
click at [385, 181] on span "[DATE] - [DATE]" at bounding box center [386, 182] width 37 height 7
click at [457, 157] on div "Range M07 Jul 1 - 31, 2025 Compare" at bounding box center [407, 162] width 119 height 20
click at [454, 162] on div "Compare" at bounding box center [451, 164] width 25 height 7
click at [466, 168] on button "button" at bounding box center [469, 164] width 6 height 9
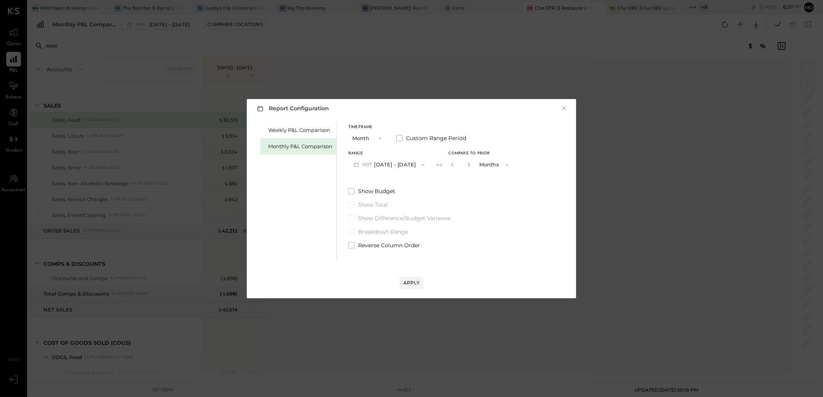
click at [466, 168] on button "button" at bounding box center [469, 164] width 6 height 9
type input "*"
click at [415, 281] on div "Apply" at bounding box center [411, 283] width 16 height 7
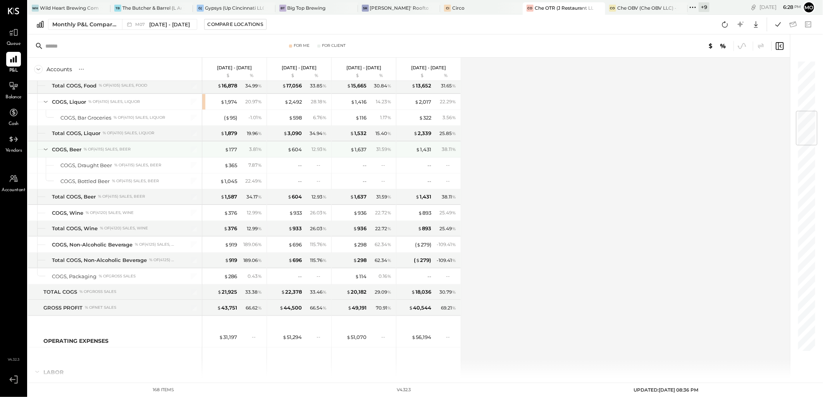
scroll to position [387, 0]
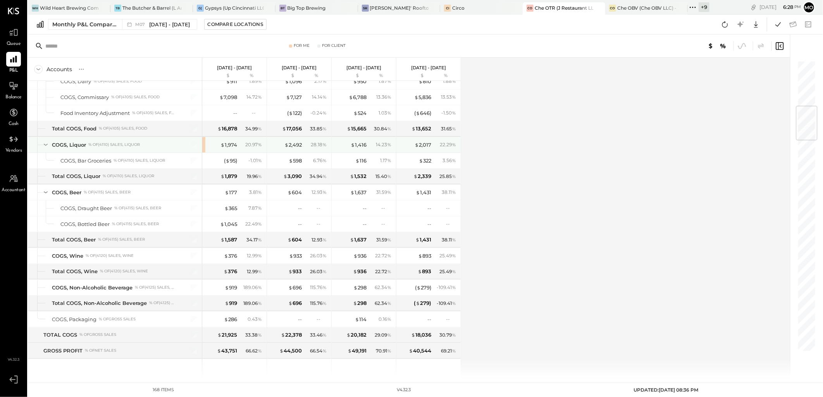
click at [204, 146] on div "$ 1,974 20.97 %" at bounding box center [234, 144] width 64 height 15
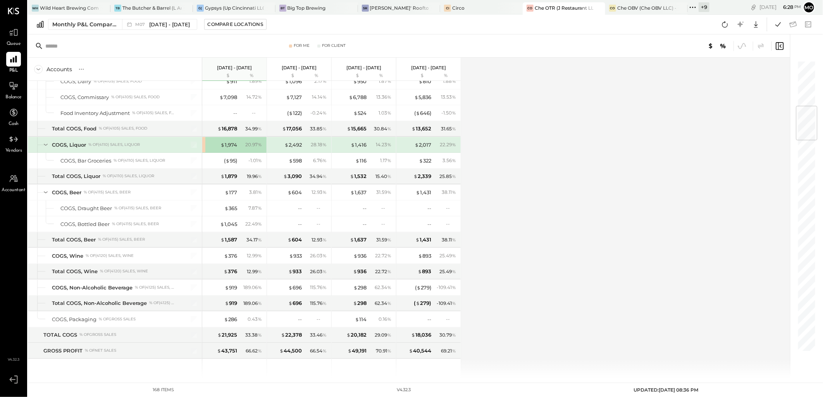
click at [203, 145] on div "$ 1,974 20.97 %" at bounding box center [234, 144] width 64 height 15
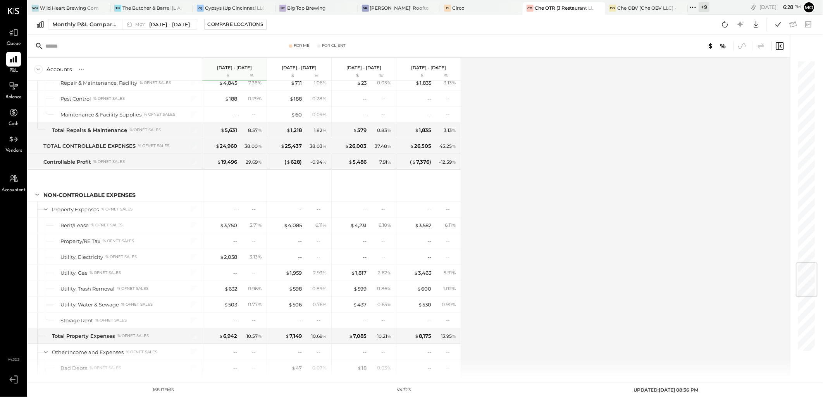
scroll to position [1721, 0]
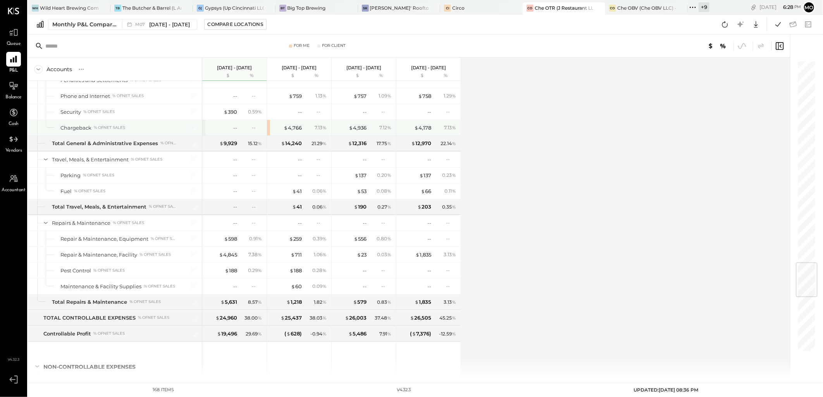
click at [268, 131] on div "$ 4,766 7.13 %" at bounding box center [299, 127] width 64 height 15
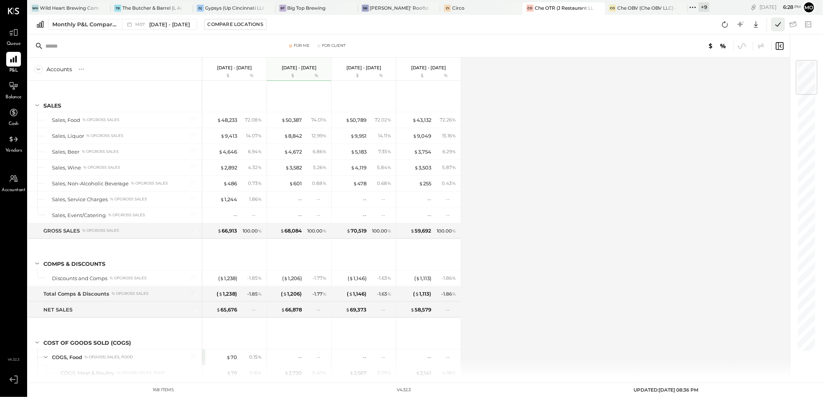
click at [778, 21] on icon at bounding box center [778, 24] width 10 height 10
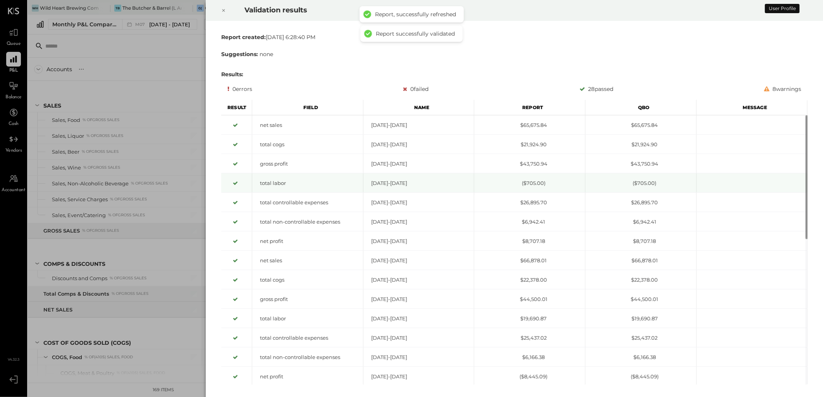
scroll to position [1632, 0]
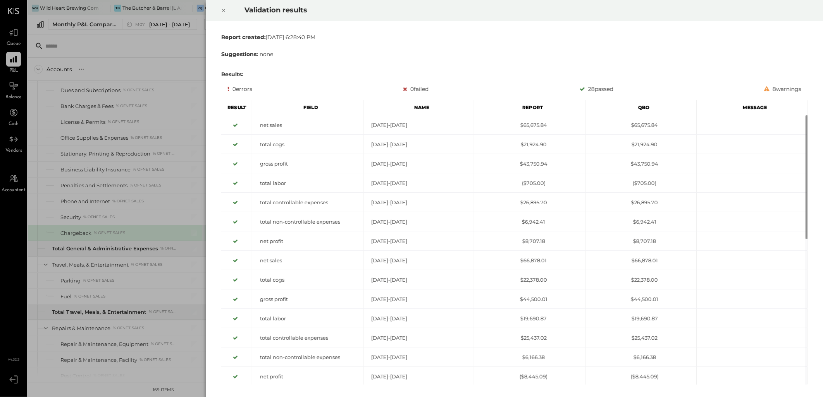
click at [222, 10] on icon at bounding box center [223, 10] width 5 height 9
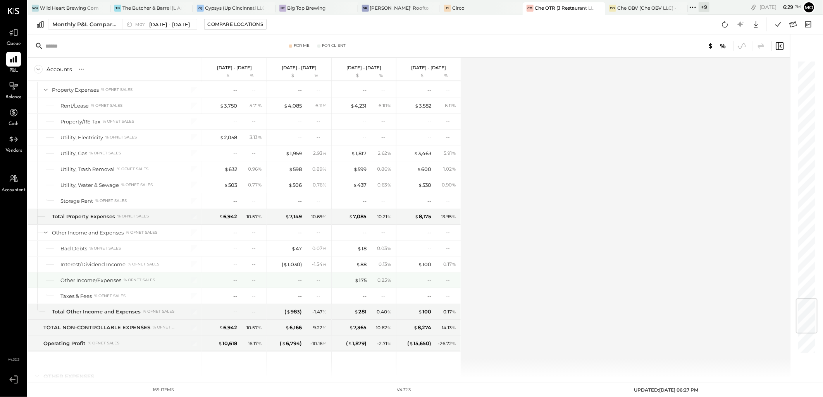
scroll to position [2201, 0]
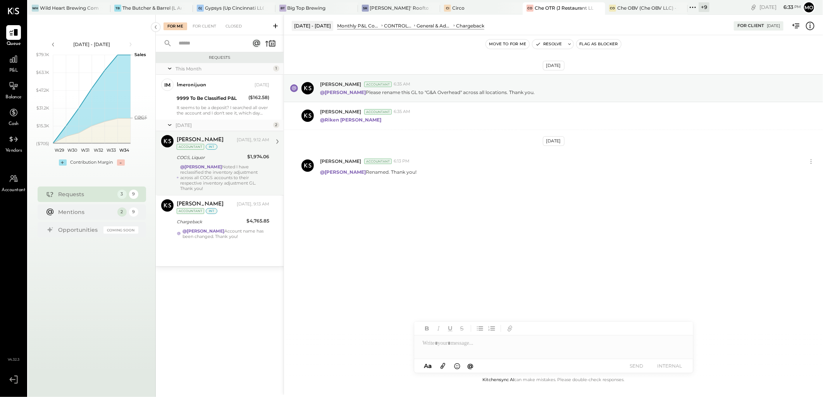
click at [229, 166] on div "@[PERSON_NAME] Noted I have reclassified the inventory adjustment across all CO…" at bounding box center [224, 177] width 89 height 27
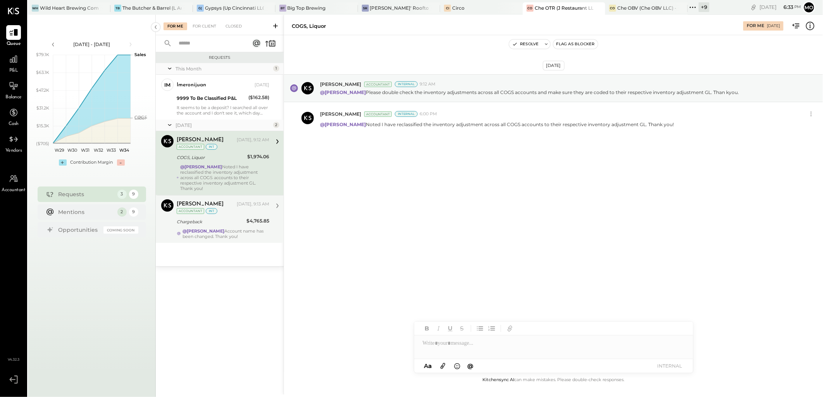
click at [234, 218] on div "Chargeback" at bounding box center [210, 222] width 67 height 8
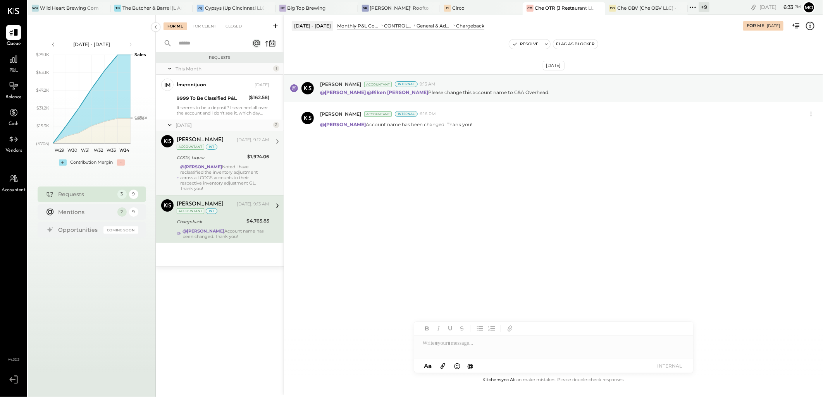
click at [169, 68] on icon at bounding box center [170, 68] width 8 height 19
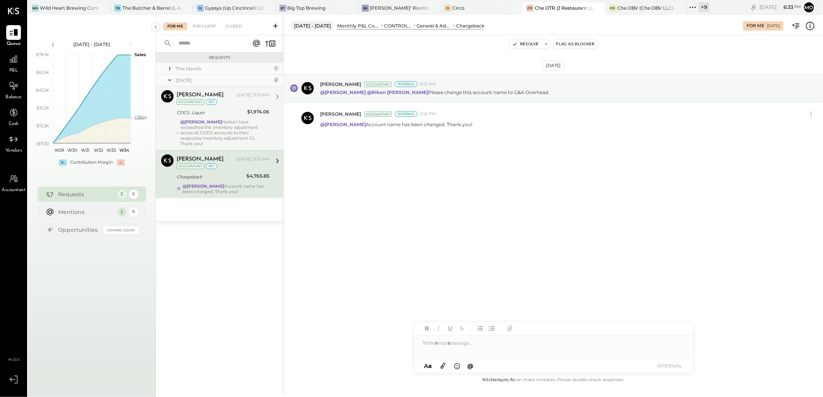
click at [202, 114] on div "COGS, Liquor" at bounding box center [211, 113] width 68 height 8
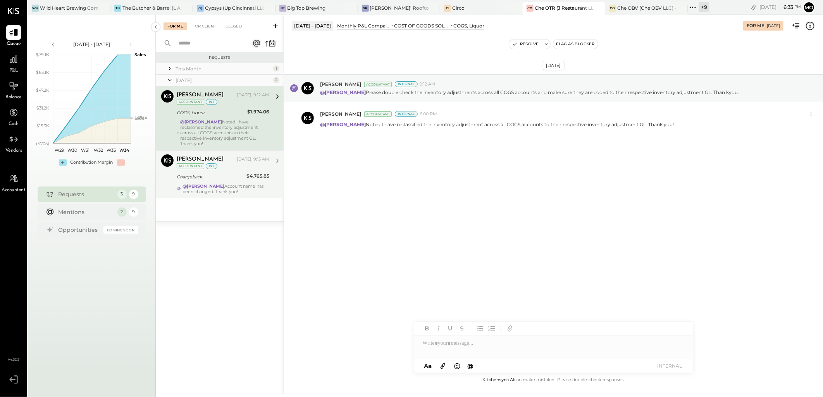
click at [229, 174] on div "Chargeback" at bounding box center [210, 177] width 67 height 8
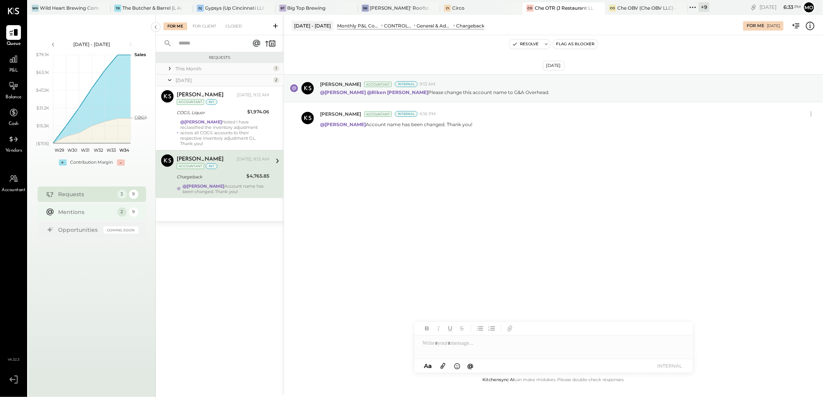
click at [88, 214] on div "Mentions" at bounding box center [85, 212] width 55 height 8
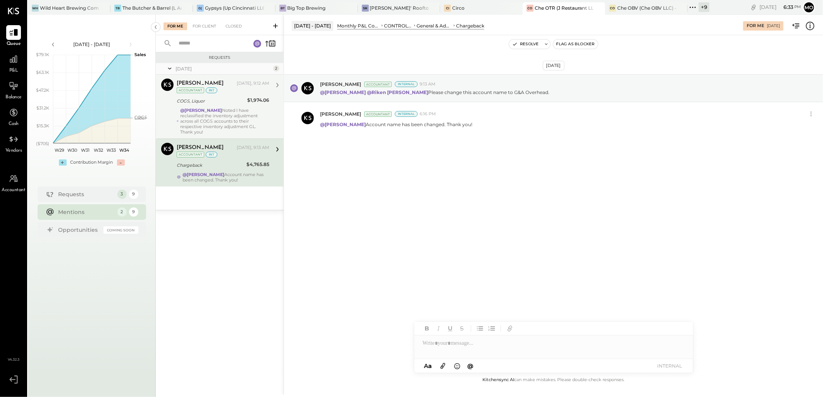
click at [228, 114] on div "@[PERSON_NAME] Noted I have reclassified the inventory adjustment across all CO…" at bounding box center [224, 121] width 89 height 27
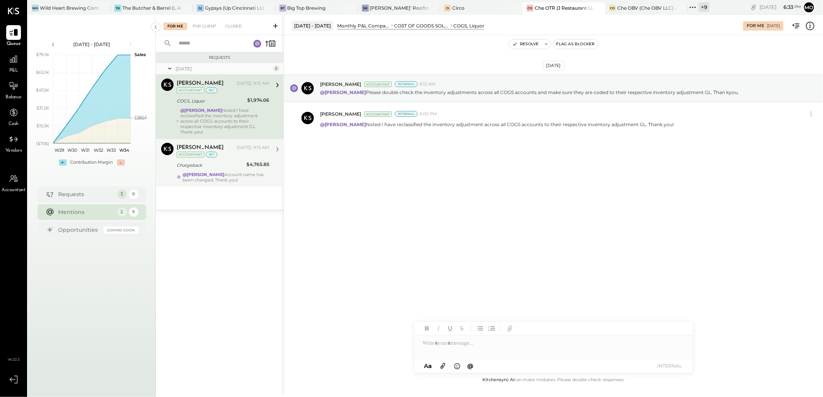
drag, startPoint x: 229, startPoint y: 167, endPoint x: 245, endPoint y: 180, distance: 20.6
click at [229, 172] on div "@[PERSON_NAME] Account name has been changed. Thank you!" at bounding box center [225, 177] width 87 height 11
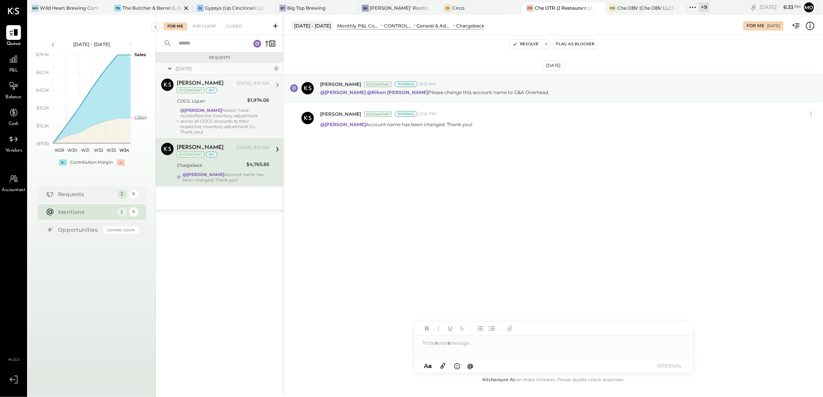
click at [152, 10] on div "The Butcher & Barrel (L Argento LLC) - [GEOGRAPHIC_DATA]" at bounding box center [151, 8] width 59 height 7
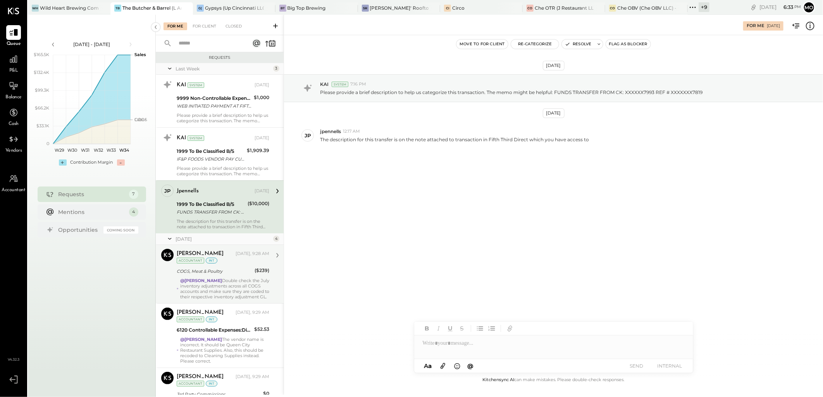
click at [245, 274] on div "COGS, Meat & Poultry" at bounding box center [215, 272] width 76 height 8
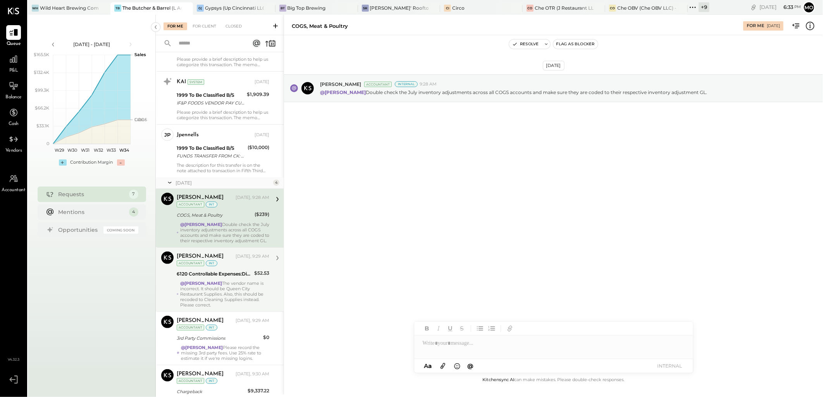
scroll to position [114, 0]
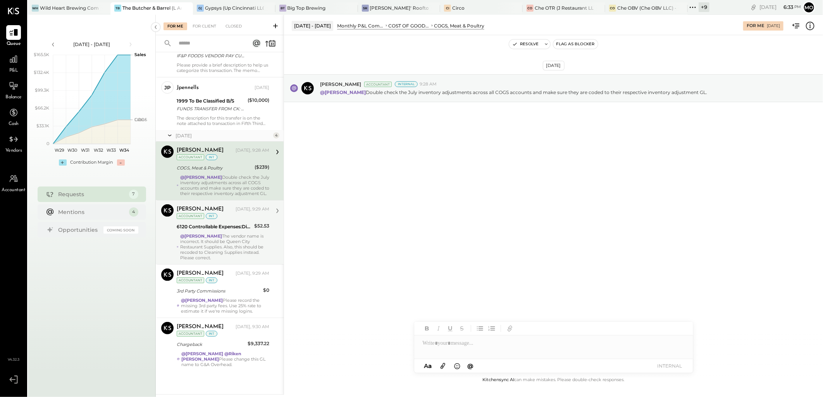
click at [239, 237] on div "@[PERSON_NAME] The vendor name is incorrect. It should be Queen City Restaurant…" at bounding box center [224, 247] width 89 height 27
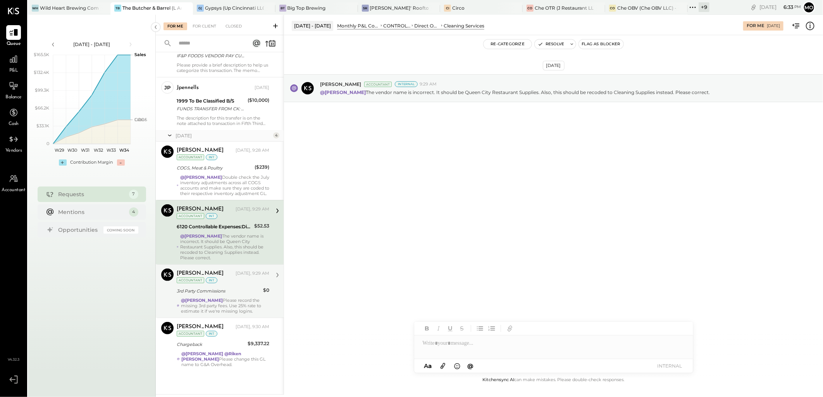
click at [218, 299] on div "@[PERSON_NAME] Please record the missing 3rd party fees. Use 25% rate to estima…" at bounding box center [225, 306] width 88 height 16
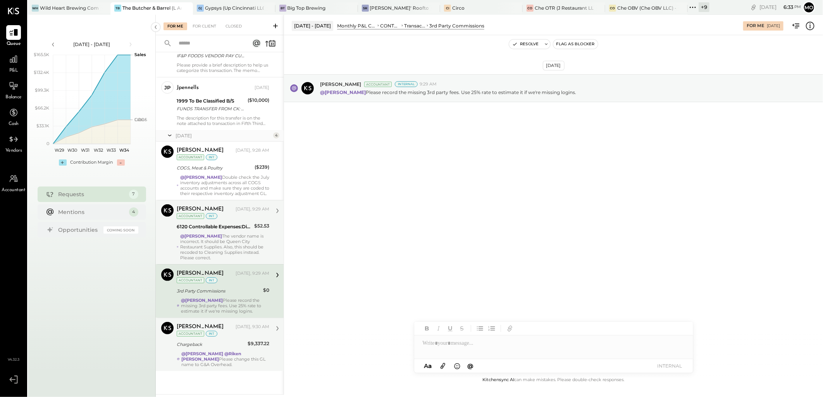
click at [232, 363] on div "@Mohammadsalkin Ansari @[PERSON_NAME] Please change this GL name to G&A Overhea…" at bounding box center [225, 359] width 88 height 16
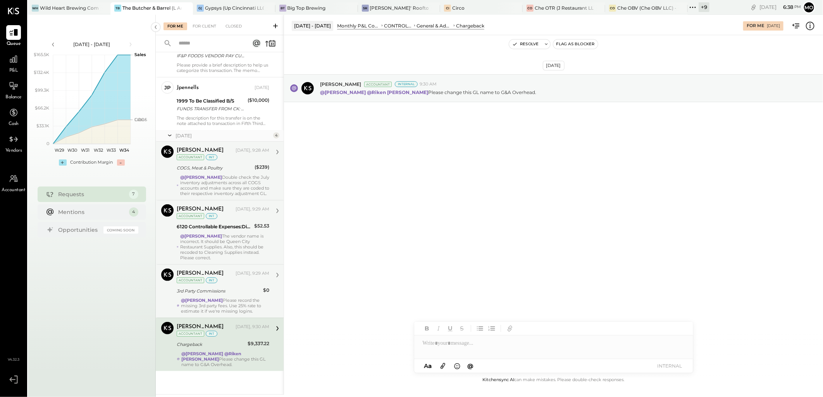
click at [238, 175] on div "@Mohammadsalkin Ansari Double check the July inventory adjustments across all C…" at bounding box center [224, 186] width 89 height 22
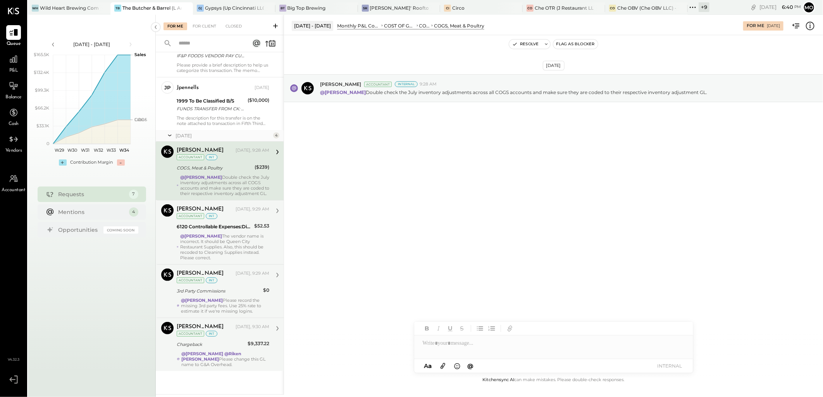
click at [221, 234] on div "@[PERSON_NAME] The vendor name is incorrect. It should be Queen City Restaurant…" at bounding box center [224, 247] width 89 height 27
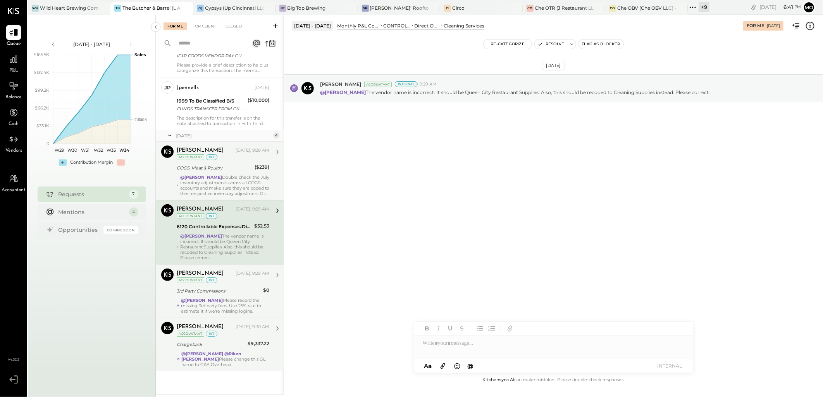
click at [234, 287] on div "3rd Party Commissions" at bounding box center [219, 291] width 84 height 8
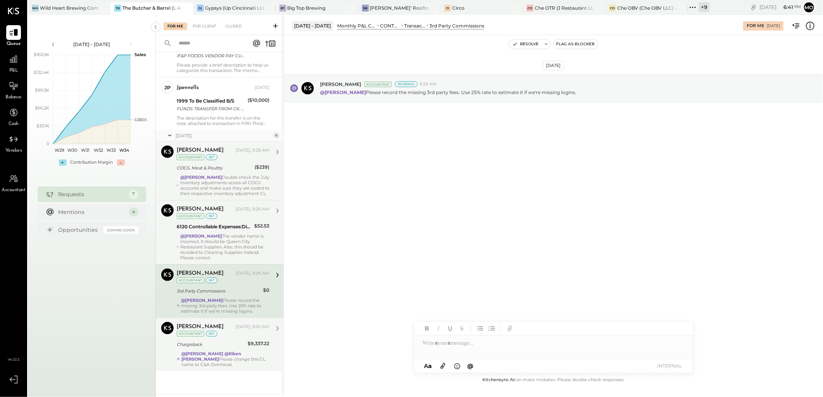
click at [233, 182] on div "@Mohammadsalkin Ansari Double check the July inventory adjustments across all C…" at bounding box center [224, 186] width 89 height 22
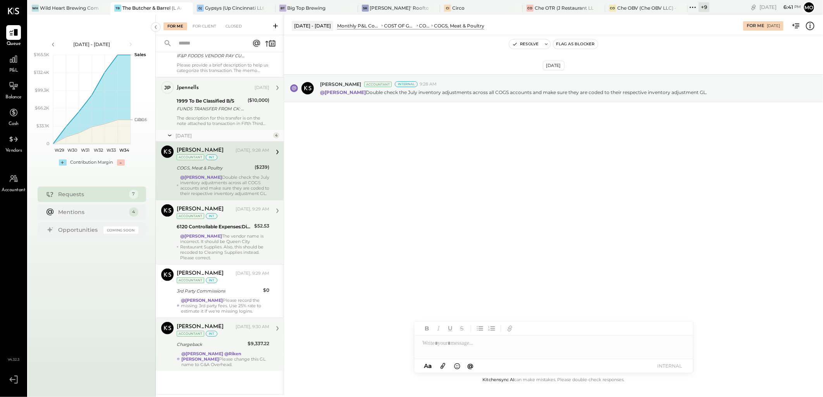
click at [220, 103] on div "jpennells [DATE] 1999 To Be Classified B/S FUNDS TRANSFER FROM CK: XXXXXX7993 R…" at bounding box center [223, 103] width 93 height 45
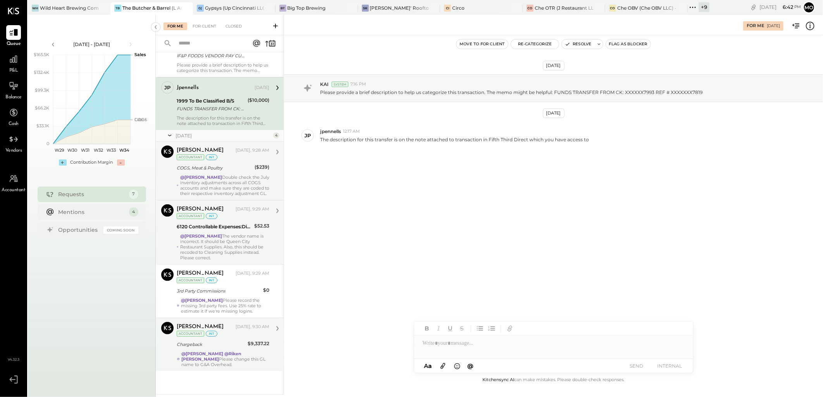
click at [223, 355] on strong "@[PERSON_NAME]" at bounding box center [202, 353] width 42 height 5
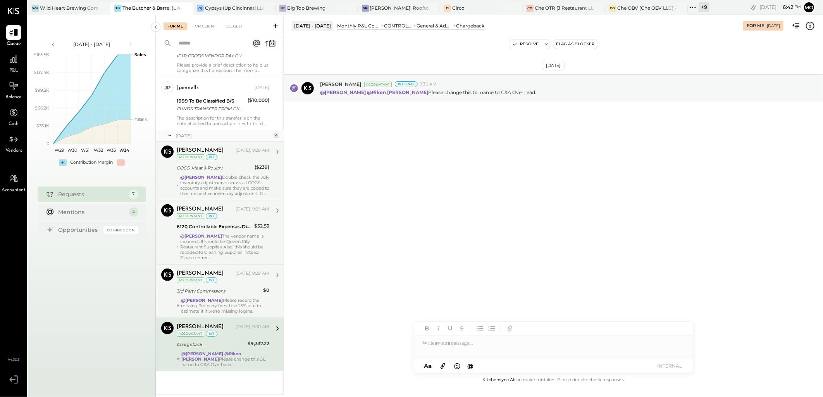
click at [223, 298] on strong "@[PERSON_NAME]" at bounding box center [202, 300] width 42 height 5
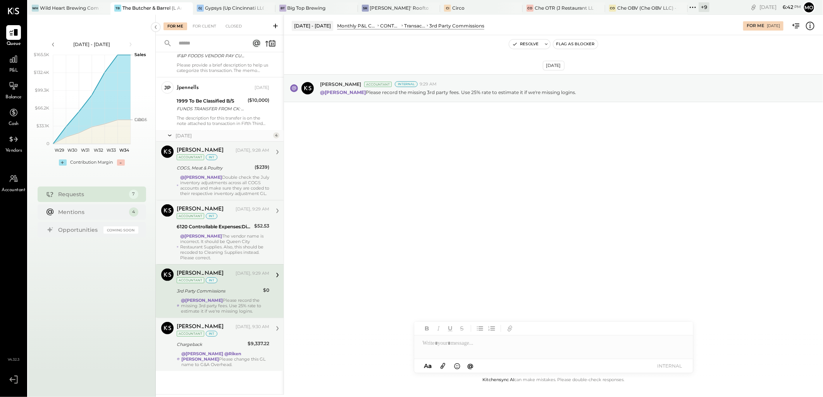
click at [239, 245] on div "@[PERSON_NAME] The vendor name is incorrect. It should be Queen City Restaurant…" at bounding box center [224, 247] width 89 height 27
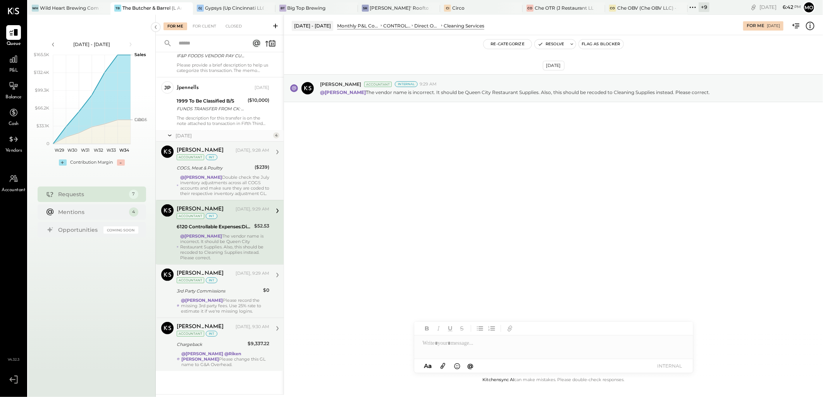
click at [234, 341] on div "Chargeback" at bounding box center [211, 345] width 69 height 8
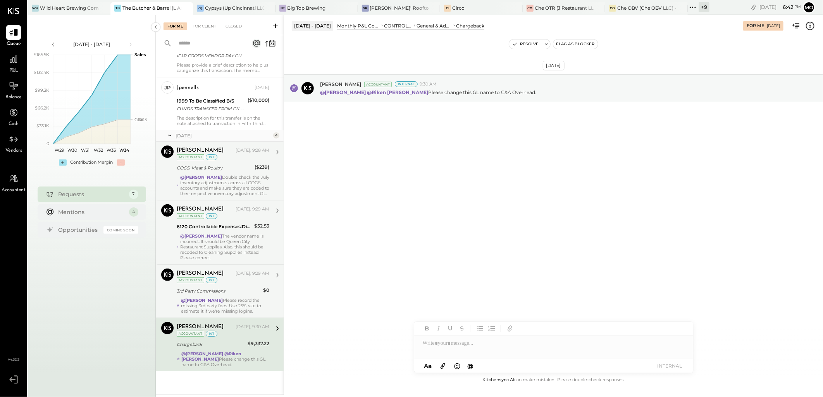
click at [227, 237] on div "@[PERSON_NAME] The vendor name is incorrect. It should be Queen City Restaurant…" at bounding box center [224, 247] width 89 height 27
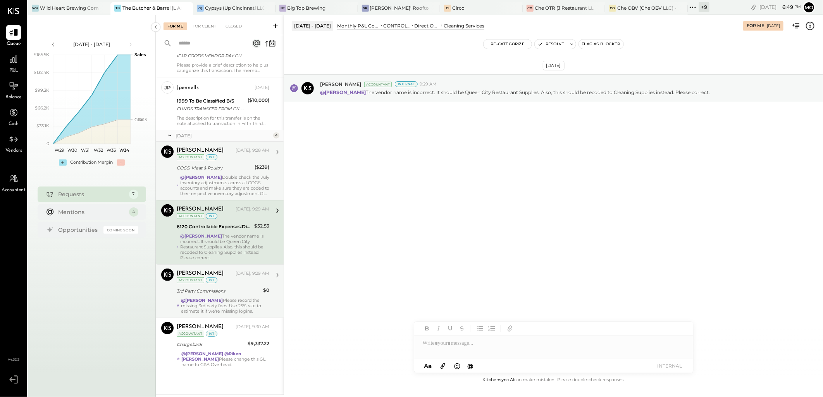
click at [448, 346] on div at bounding box center [553, 343] width 279 height 15
click at [492, 324] on div "JS [PERSON_NAME]" at bounding box center [477, 319] width 89 height 15
click at [595, 343] on div "**********" at bounding box center [553, 343] width 279 height 15
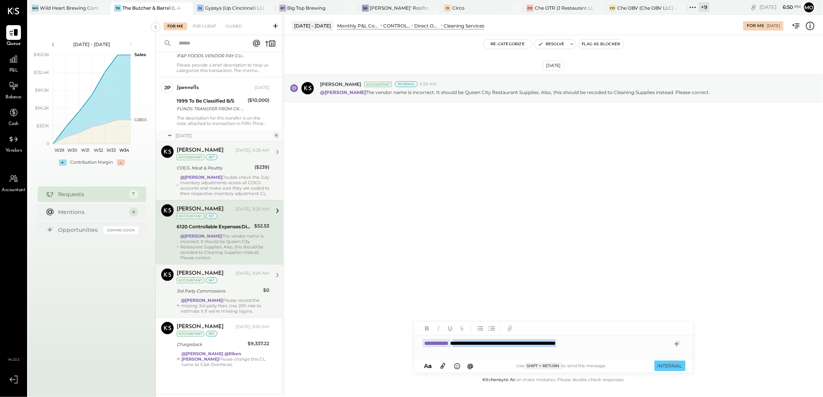
drag, startPoint x: 626, startPoint y: 343, endPoint x: 469, endPoint y: 341, distance: 156.5
click at [469, 341] on div "**********" at bounding box center [553, 343] width 279 height 15
click at [677, 345] on icon at bounding box center [676, 344] width 5 height 5
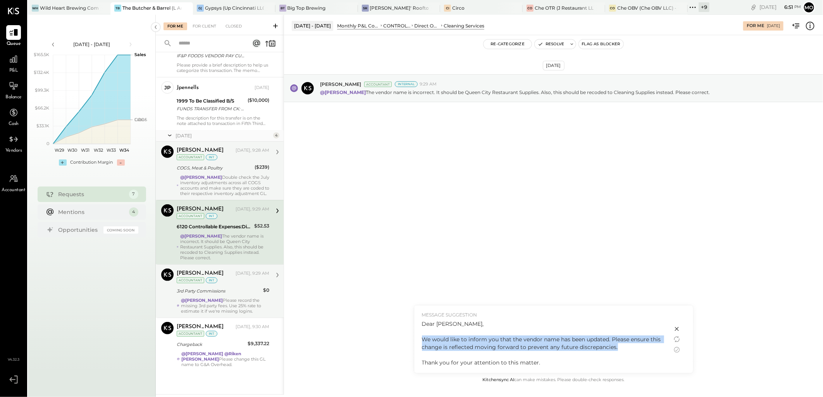
drag, startPoint x: 423, startPoint y: 339, endPoint x: 624, endPoint y: 351, distance: 201.8
click at [624, 351] on div "Dear [PERSON_NAME], We would like to inform you that the vendor name has been u…" at bounding box center [543, 343] width 242 height 46
copy div "We would like to inform you that the vendor name has been updated. Please ensur…"
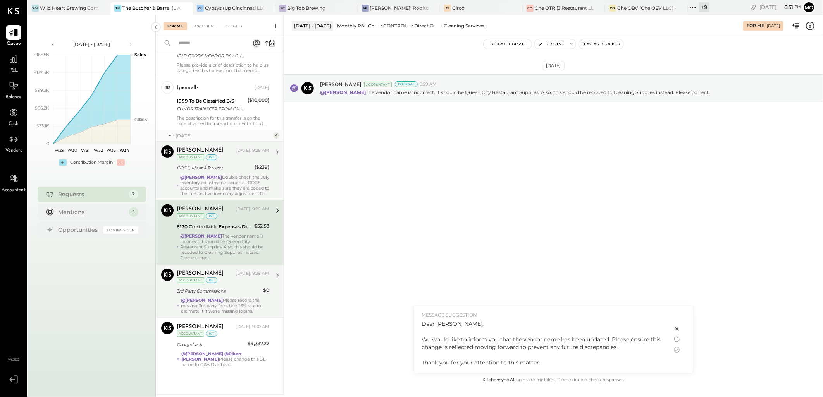
click at [675, 327] on icon at bounding box center [676, 329] width 9 height 9
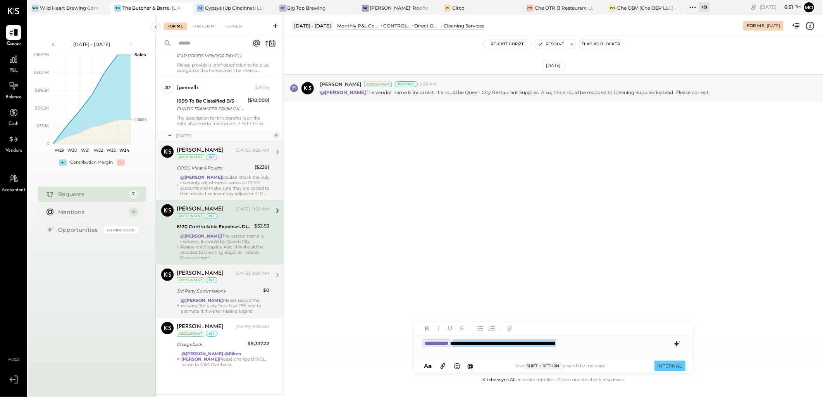
drag, startPoint x: 469, startPoint y: 343, endPoint x: 636, endPoint y: 340, distance: 167.0
click at [636, 340] on div "**********" at bounding box center [553, 343] width 279 height 15
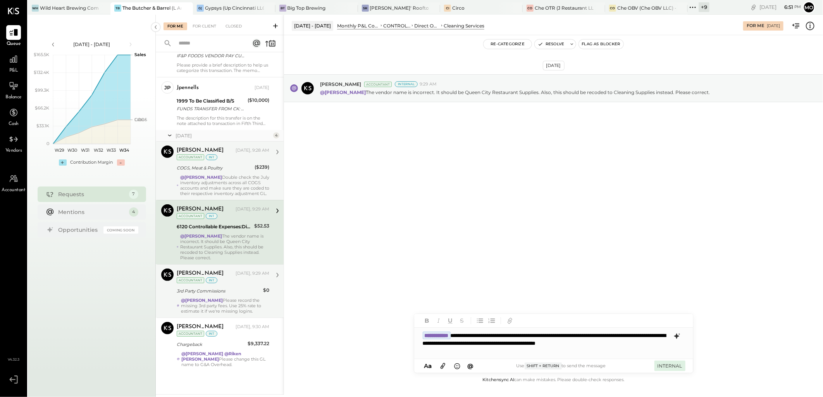
click at [674, 367] on button "INTERNAL" at bounding box center [669, 366] width 31 height 10
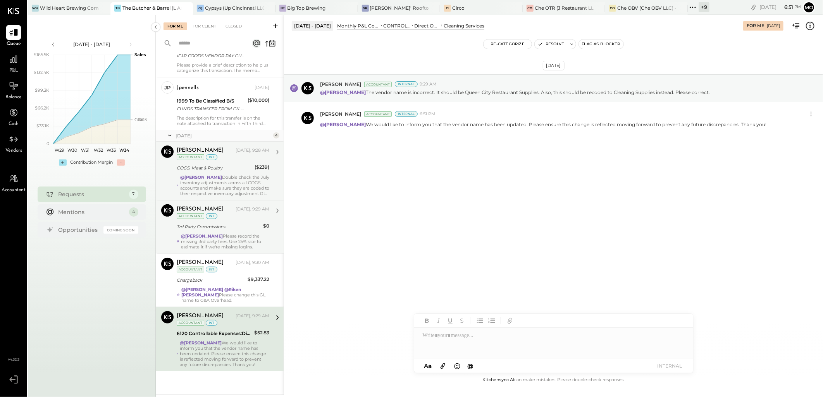
click at [222, 175] on strong "@[PERSON_NAME]" at bounding box center [201, 177] width 42 height 5
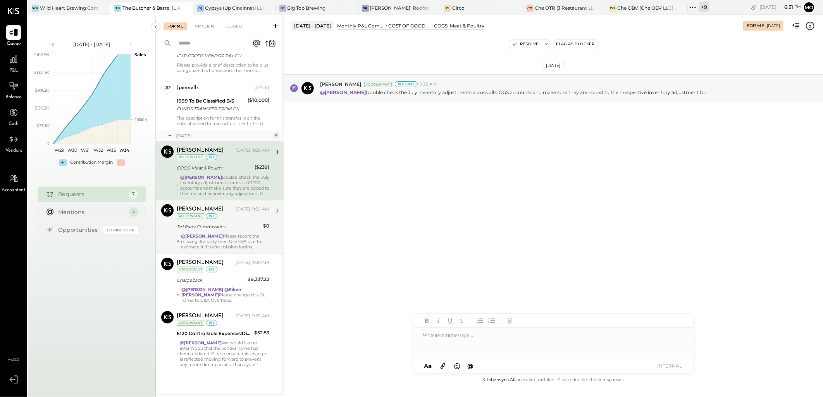
click at [465, 342] on div at bounding box center [553, 343] width 279 height 31
click at [216, 222] on div "3rd Party Commissions" at bounding box center [219, 226] width 84 height 9
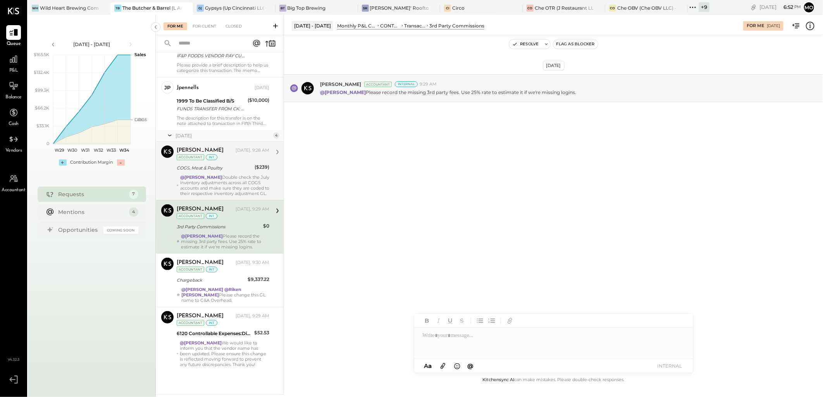
click at [187, 180] on div "@Mohammadsalkin Ansari Double check the July inventory adjustments across all C…" at bounding box center [224, 186] width 89 height 22
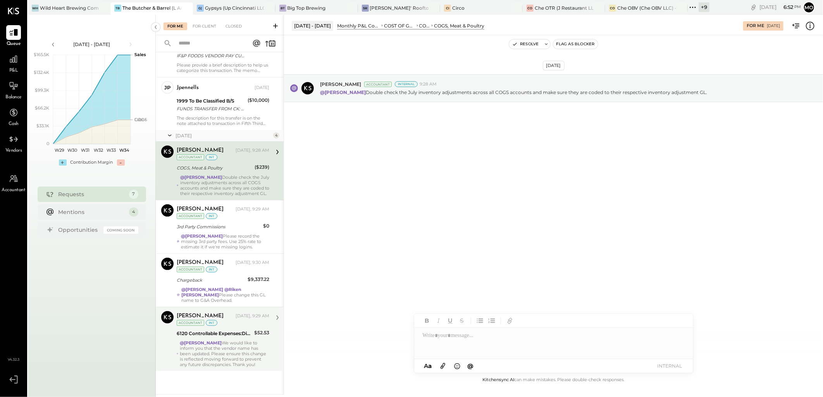
click at [212, 343] on div "@[PERSON_NAME] We would like to inform you that the vendor name has been update…" at bounding box center [224, 353] width 89 height 27
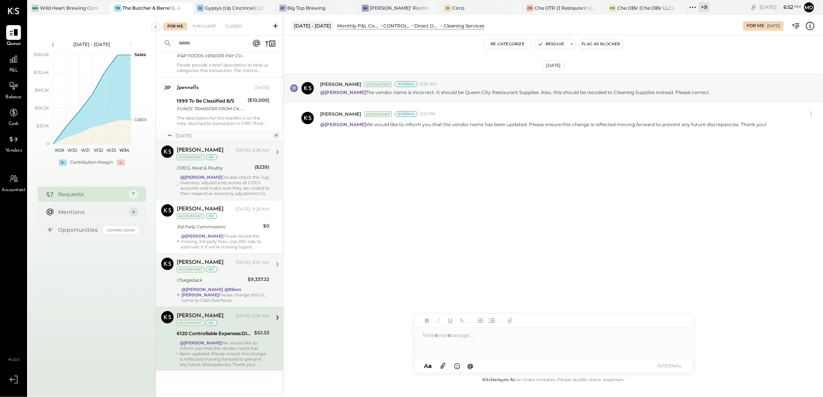
click at [215, 284] on div "Chargeback" at bounding box center [211, 280] width 69 height 9
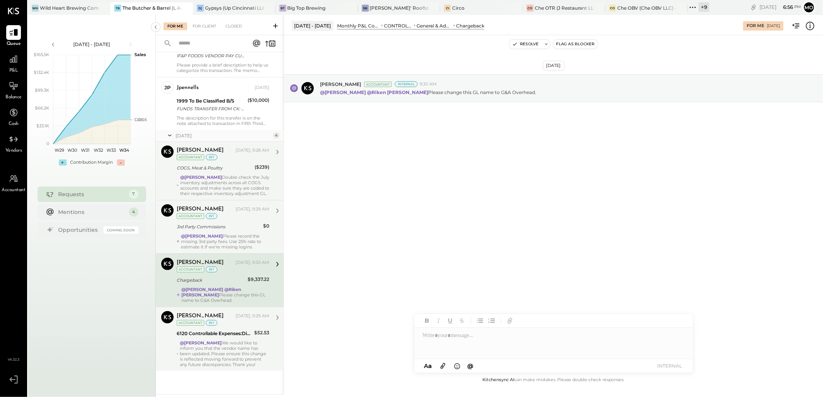
click at [215, 223] on div "3rd Party Commissions" at bounding box center [219, 227] width 84 height 8
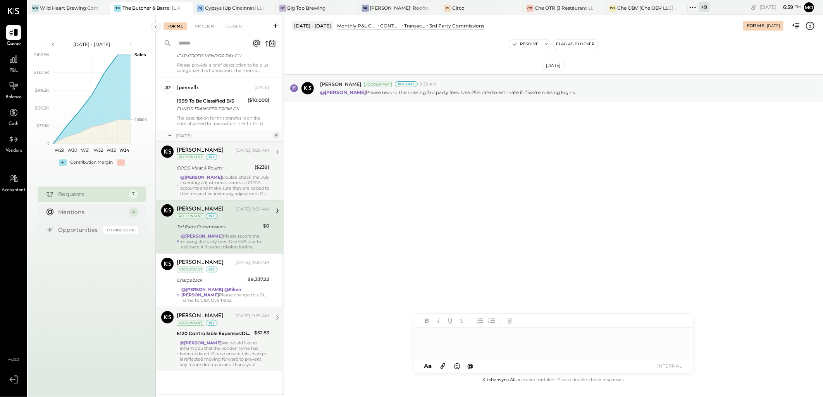
click at [453, 339] on div at bounding box center [553, 343] width 279 height 31
click at [496, 326] on span "[PERSON_NAME]" at bounding box center [488, 326] width 61 height 7
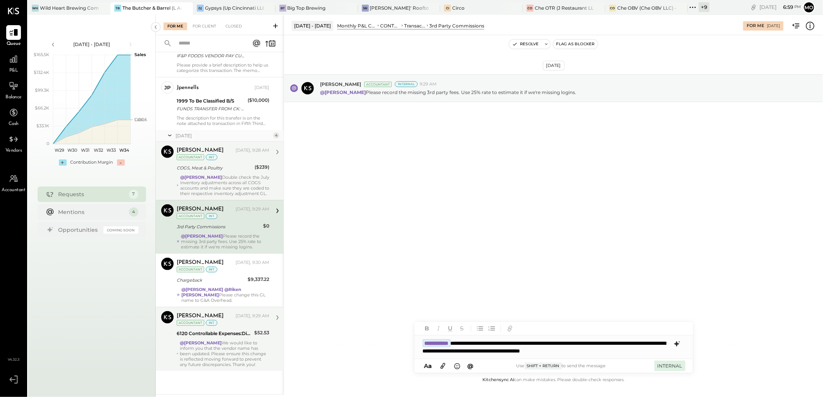
click at [672, 370] on button "INTERNAL" at bounding box center [669, 366] width 31 height 10
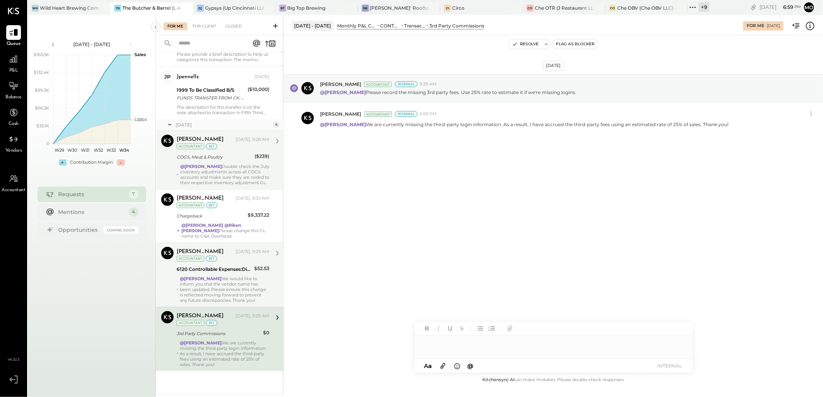
scroll to position [119, 0]
click at [231, 145] on div "[PERSON_NAME] [DATE], 9:28 AM Accountant int" at bounding box center [223, 143] width 93 height 16
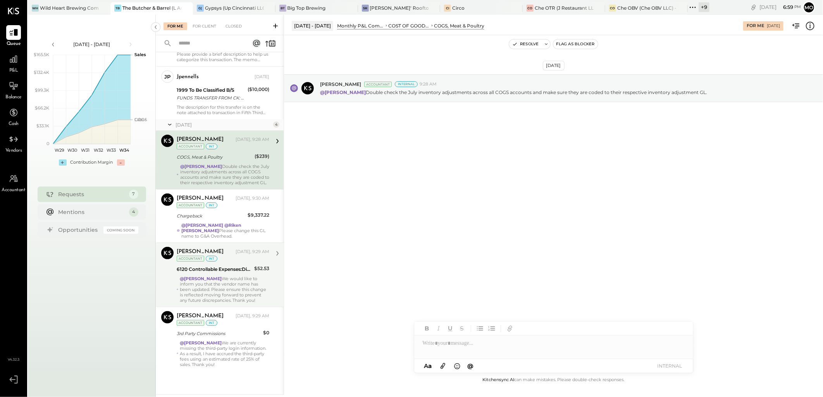
click at [437, 342] on div at bounding box center [553, 347] width 279 height 23
drag, startPoint x: 467, startPoint y: 314, endPoint x: 491, endPoint y: 316, distance: 23.3
click at [468, 314] on span "[PERSON_NAME]" at bounding box center [488, 311] width 61 height 7
click at [576, 343] on div "**********" at bounding box center [553, 347] width 279 height 23
click at [467, 354] on div "**********" at bounding box center [553, 347] width 279 height 23
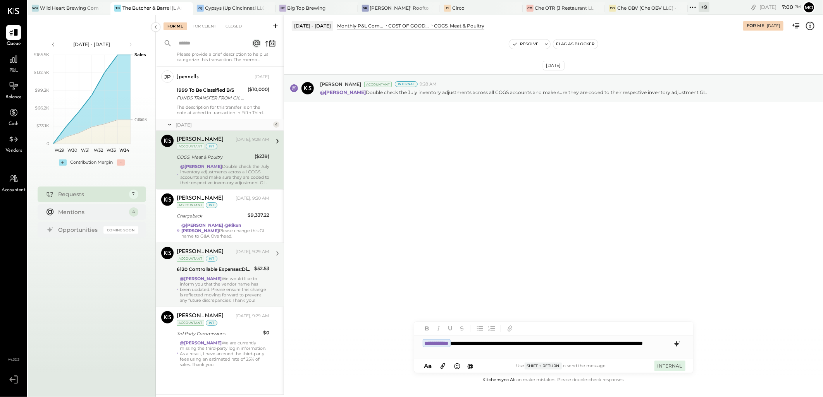
click at [658, 366] on button "INTERNAL" at bounding box center [669, 366] width 31 height 10
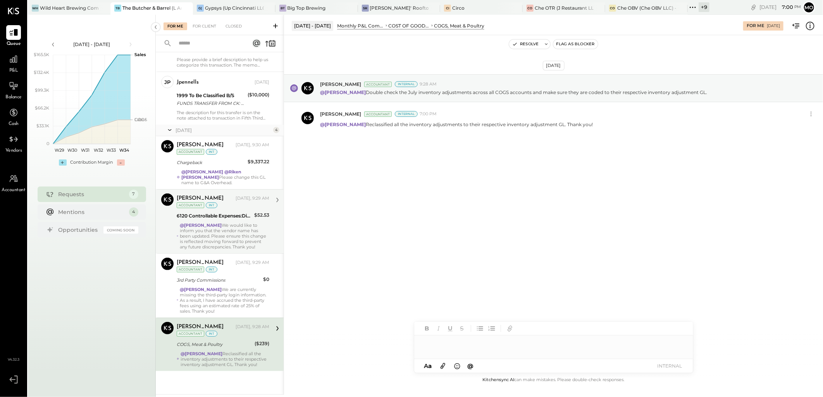
scroll to position [114, 0]
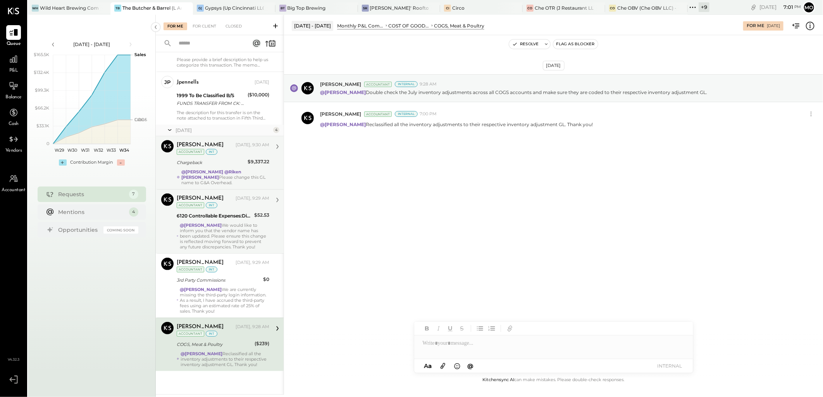
click at [219, 163] on div "[PERSON_NAME] [DATE], 9:30 AM Accountant int Chargeback $9,337.22 @[PERSON_NAME…" at bounding box center [223, 162] width 93 height 45
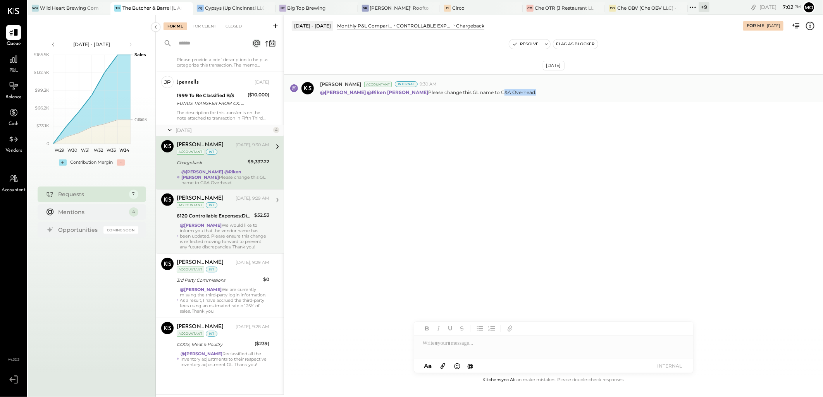
drag, startPoint x: 502, startPoint y: 91, endPoint x: 536, endPoint y: 91, distance: 33.7
click at [536, 91] on p "@Mohammadsalkin Ansari @[PERSON_NAME] Please change this GL name to G&A Overhea…" at bounding box center [428, 92] width 216 height 7
click at [452, 346] on div at bounding box center [553, 347] width 279 height 23
type input "***"
click at [468, 314] on span "[PERSON_NAME]" at bounding box center [488, 311] width 61 height 7
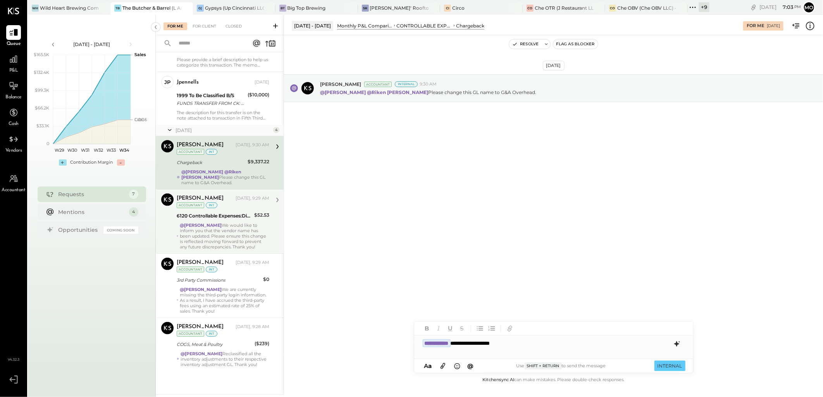
click at [495, 341] on div "**********" at bounding box center [553, 343] width 279 height 15
click at [658, 368] on button "INTERNAL" at bounding box center [669, 366] width 31 height 10
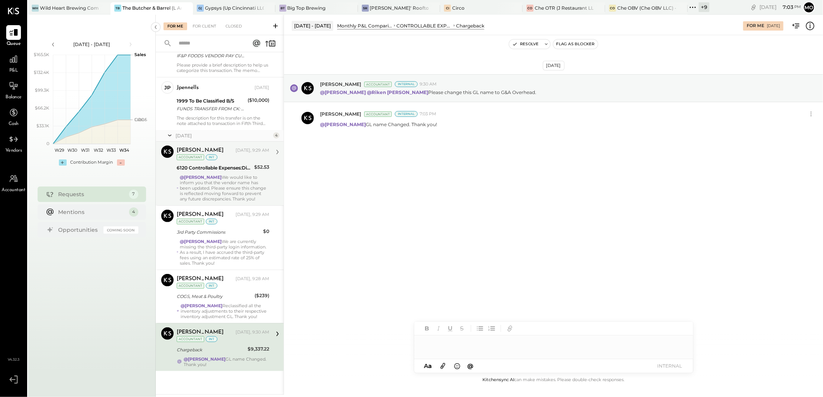
scroll to position [109, 0]
click at [82, 210] on div "Mentions" at bounding box center [91, 212] width 67 height 8
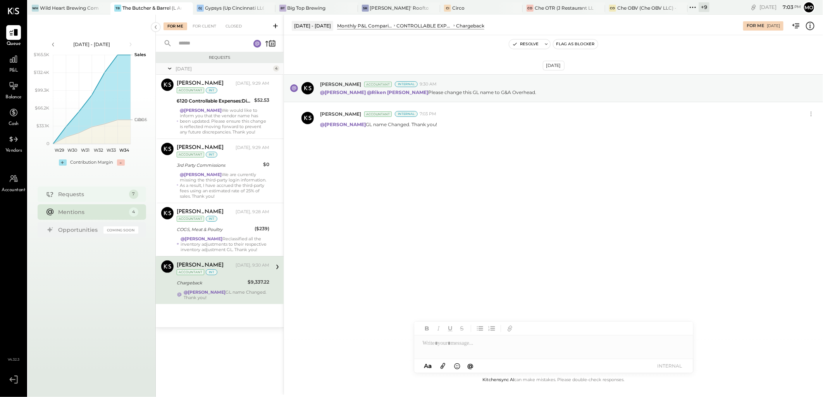
click at [108, 199] on div "Requests 7" at bounding box center [92, 194] width 108 height 15
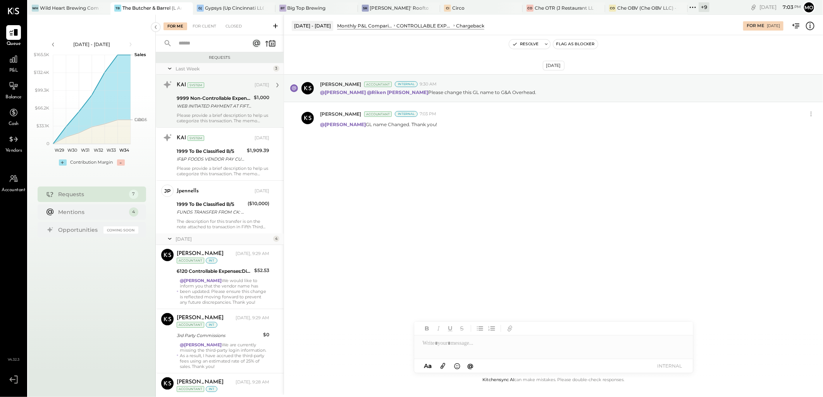
click at [223, 106] on div "WEB INITIATED PAYMENT AT FIFTH THIRD BANK WEB PAY XXXXXXXXXXXXXXX2125" at bounding box center [214, 106] width 75 height 8
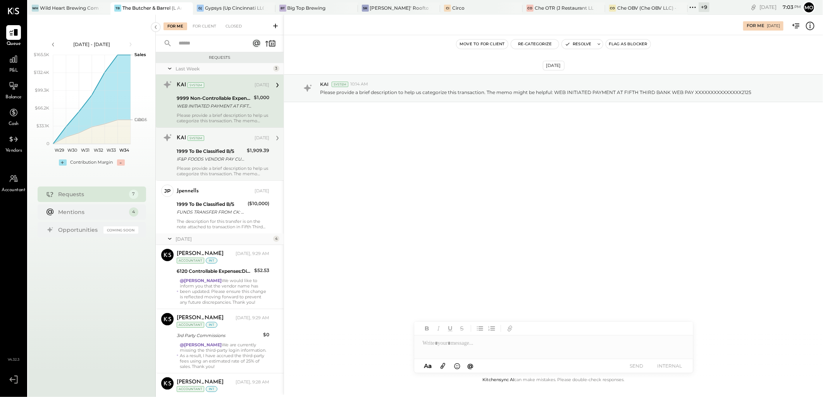
click at [223, 157] on div "IF&P FOODS VENDOR PAY CUST BBCIN THE BUTCHER & BARREL 070725" at bounding box center [211, 159] width 68 height 8
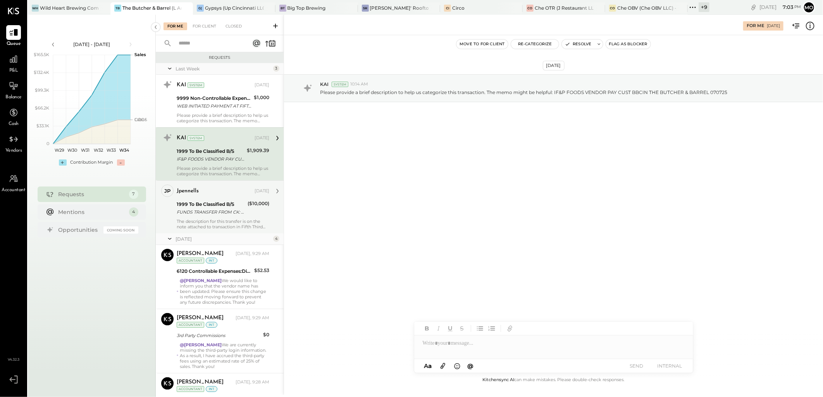
click at [208, 211] on div "FUNDS TRANSFER FROM CK: XXXXXX7993 REF # XXXXXXX7819" at bounding box center [211, 212] width 69 height 8
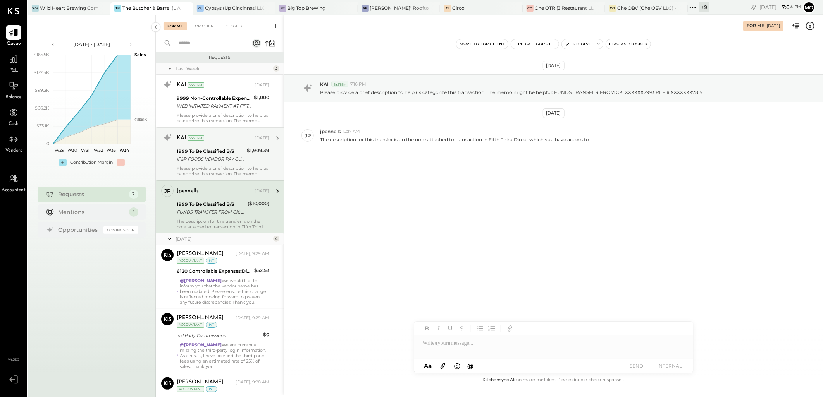
click at [250, 160] on div "$1,909.39" at bounding box center [258, 155] width 22 height 17
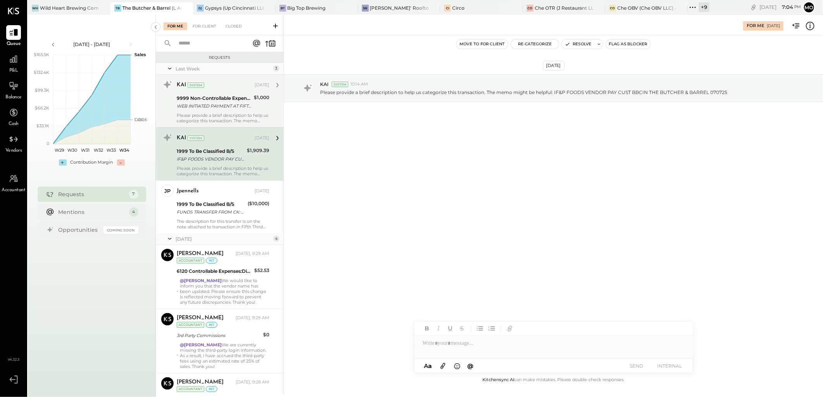
click at [223, 102] on div "WEB INITIATED PAYMENT AT FIFTH THIRD BANK WEB PAY XXXXXXXXXXXXXXX2125" at bounding box center [214, 106] width 75 height 8
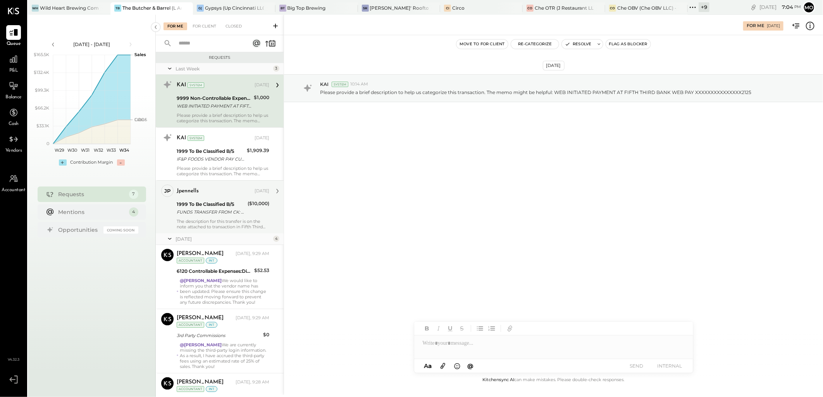
click at [220, 223] on div "The description for this transfer is on the note attached to transaction in Fif…" at bounding box center [223, 224] width 93 height 11
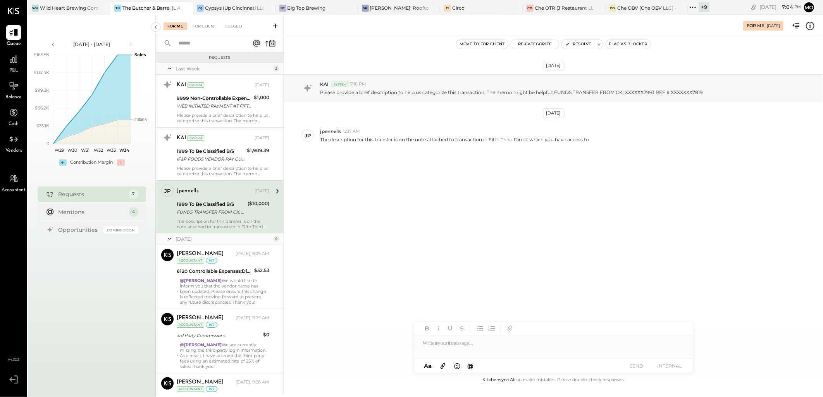
click at [170, 239] on icon at bounding box center [169, 239] width 3 height 2
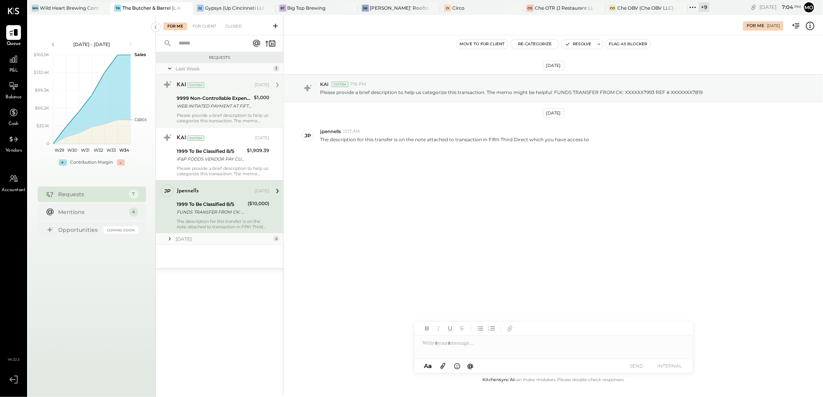
click at [231, 107] on div "WEB INITIATED PAYMENT AT FIFTH THIRD BANK WEB PAY XXXXXXXXXXXXXXX2125" at bounding box center [214, 106] width 75 height 8
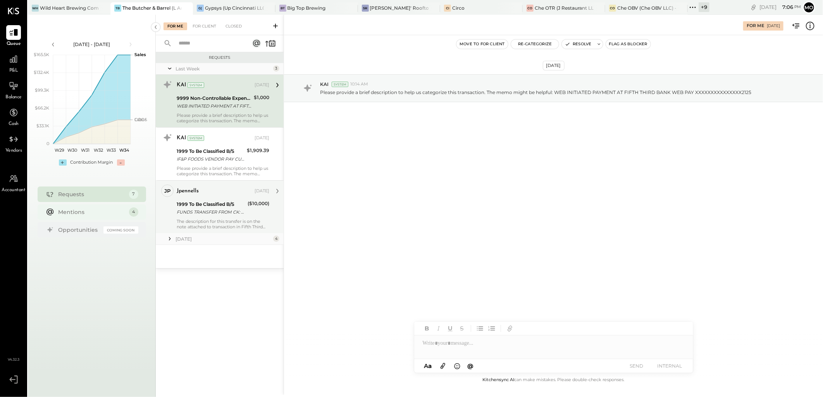
click at [81, 213] on div "Mentions" at bounding box center [91, 212] width 67 height 8
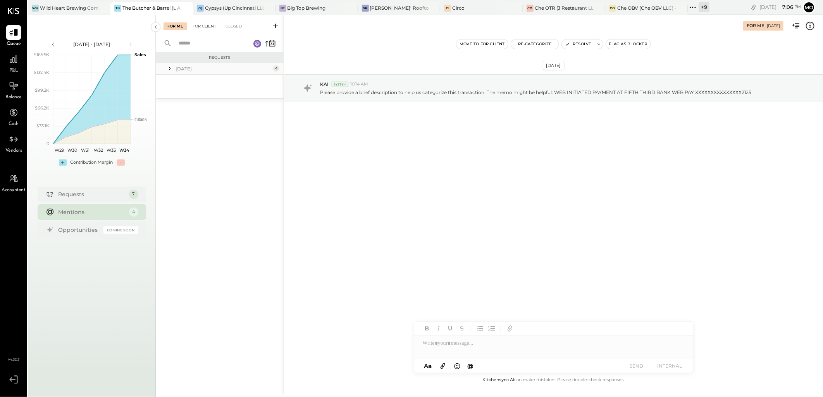
click at [204, 28] on div "For Client" at bounding box center [204, 26] width 31 height 8
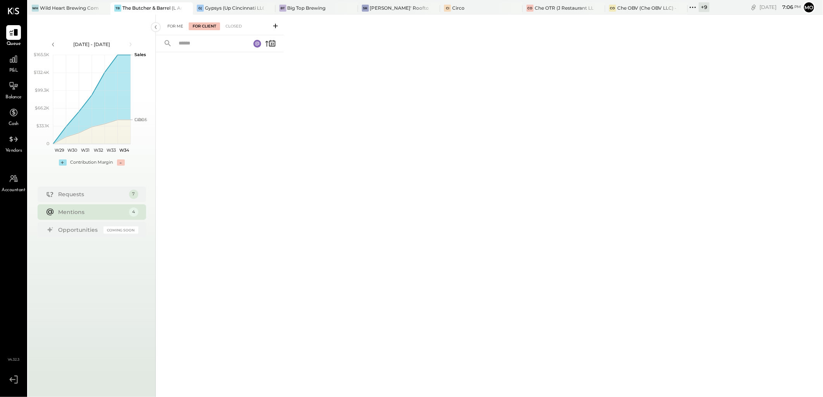
click at [172, 23] on div "For Me" at bounding box center [175, 26] width 24 height 8
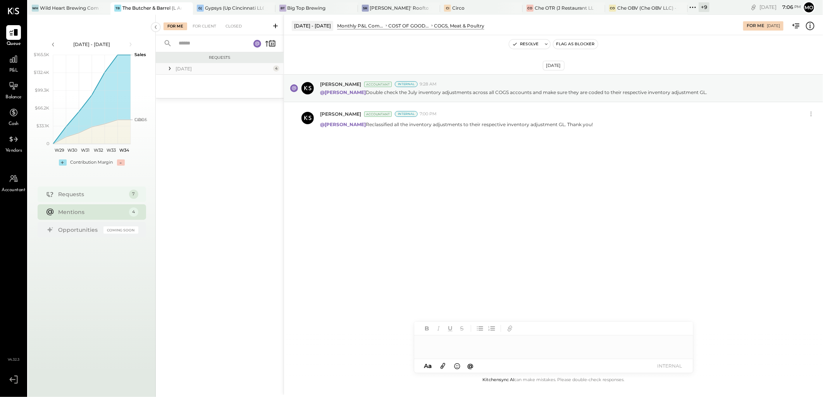
click at [84, 191] on div "Requests" at bounding box center [91, 195] width 67 height 8
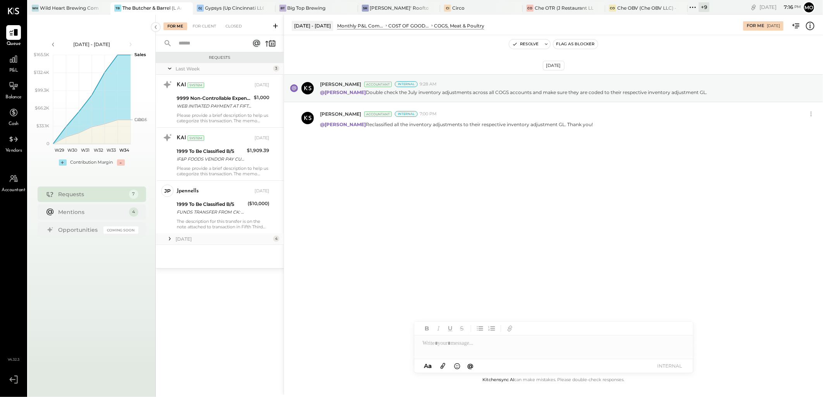
click at [695, 5] on icon at bounding box center [692, 7] width 10 height 10
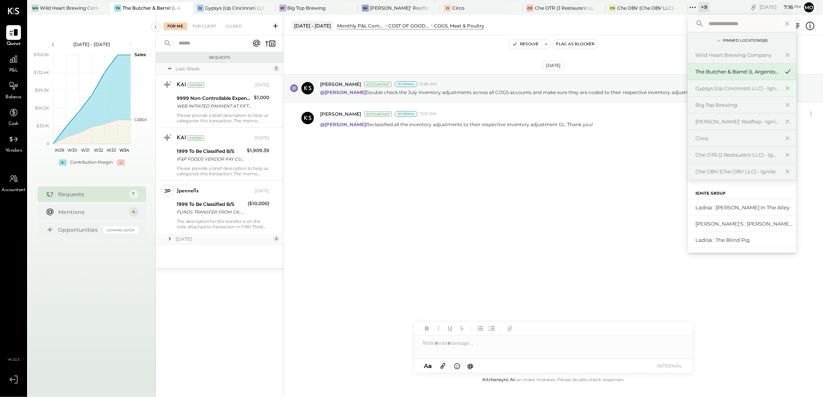
click at [730, 86] on div "Gypsys (Up Cincinnati LLC) - Ignite" at bounding box center [737, 88] width 84 height 7
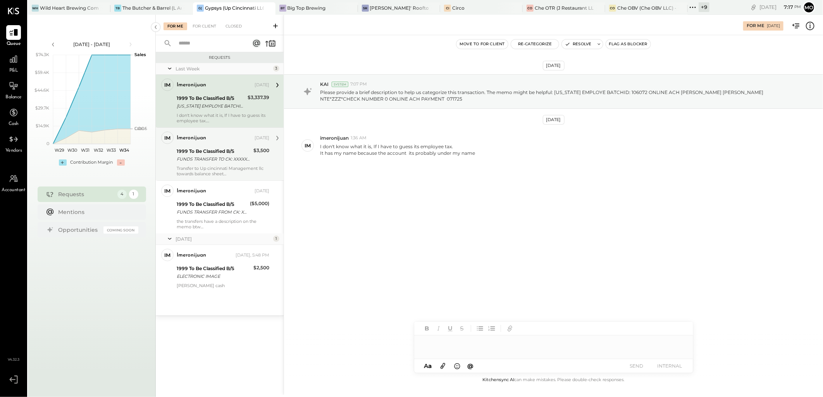
click at [231, 155] on div "FUNDS TRANSFER TO CK: XXXXXX4617 REF # XXXXXXX7915" at bounding box center [214, 159] width 74 height 8
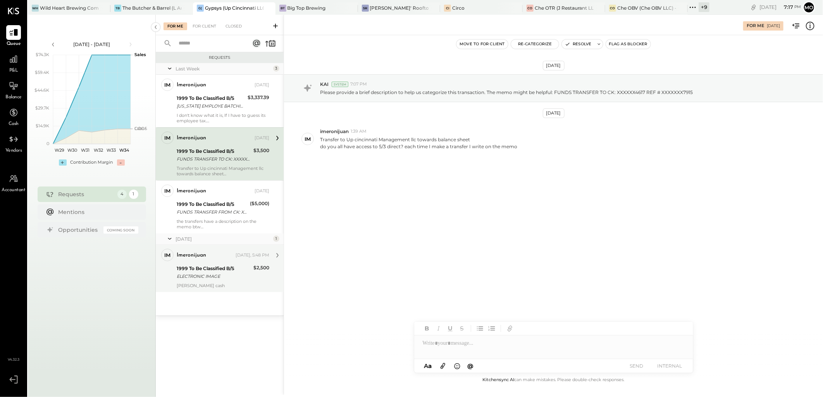
click at [227, 275] on div "ELECTRONIC IMAGE" at bounding box center [214, 277] width 74 height 8
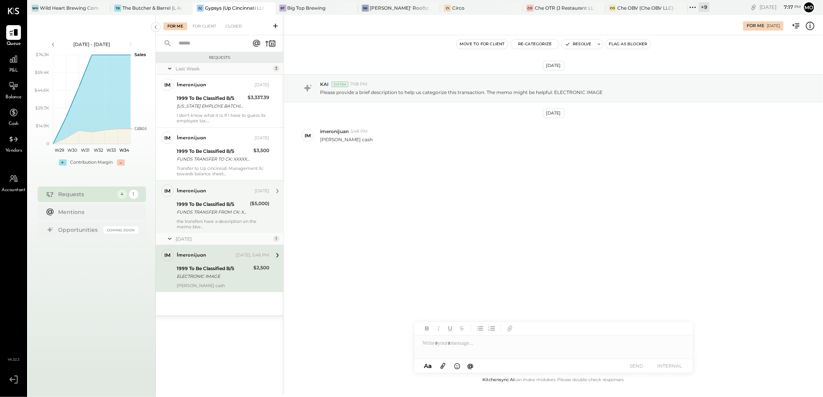
click at [229, 220] on div "the transfers have a description on the memo btw This is a transfer to Up cinci…" at bounding box center [223, 224] width 93 height 11
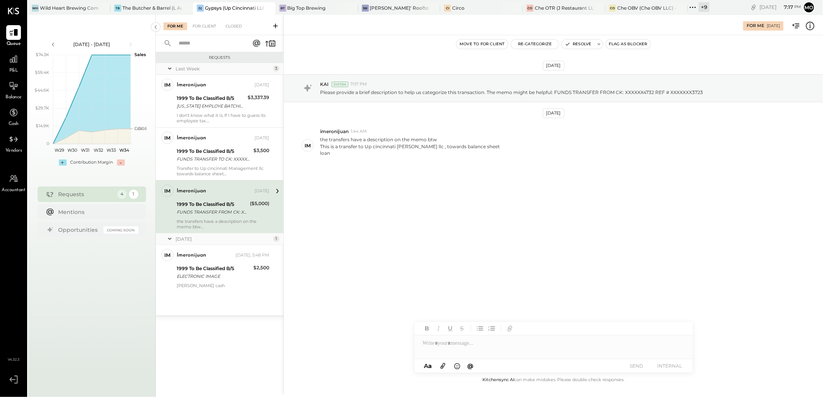
click at [206, 33] on div "For Me For Client Closed" at bounding box center [220, 25] width 128 height 21
click at [206, 21] on div "For Me For Client Closed" at bounding box center [220, 25] width 128 height 21
click at [206, 24] on div "For Client" at bounding box center [204, 26] width 31 height 8
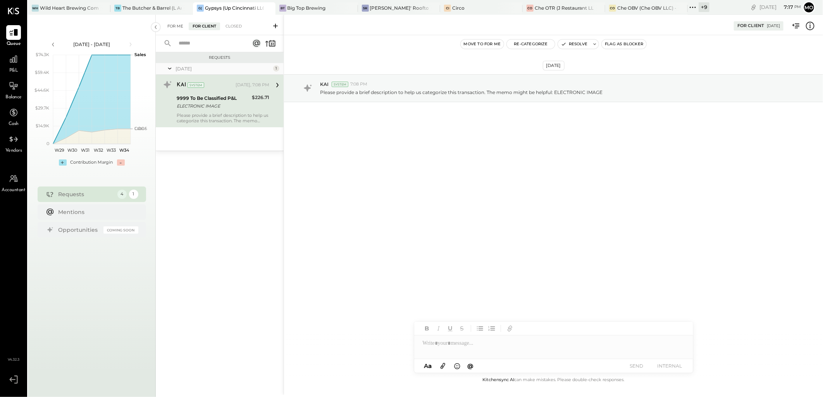
click at [174, 25] on div "For Me" at bounding box center [175, 26] width 24 height 8
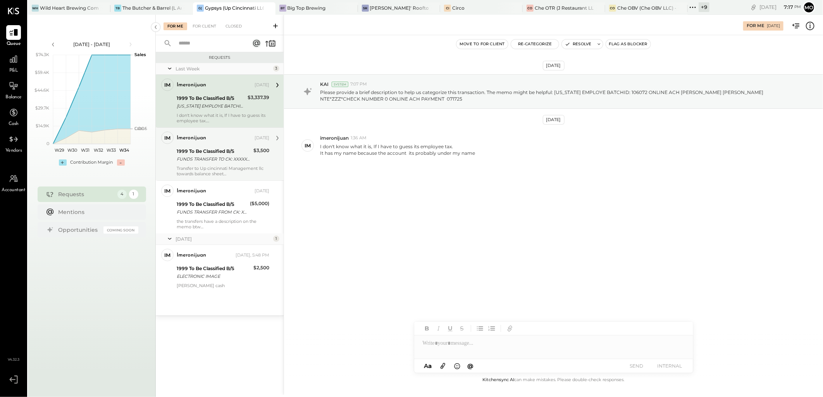
click at [226, 149] on div "1999 To Be Classified B/S" at bounding box center [214, 152] width 74 height 8
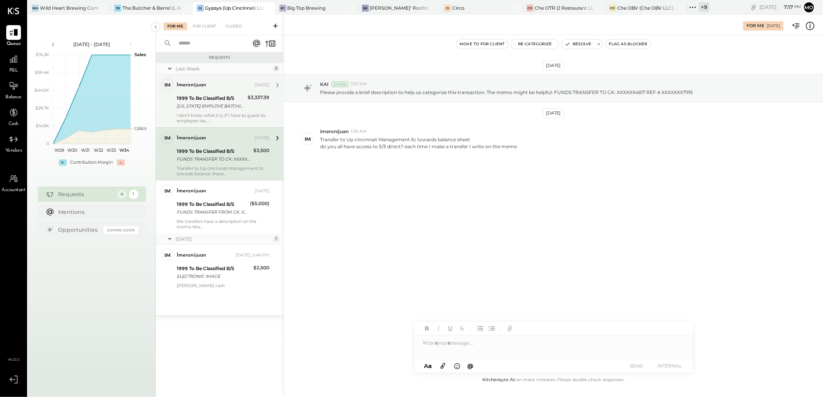
click at [245, 112] on div "imeronijuan [DATE] 1999 To Be Classified B/S [US_STATE] EMPLOYE BATCHID: 106072…" at bounding box center [223, 101] width 93 height 45
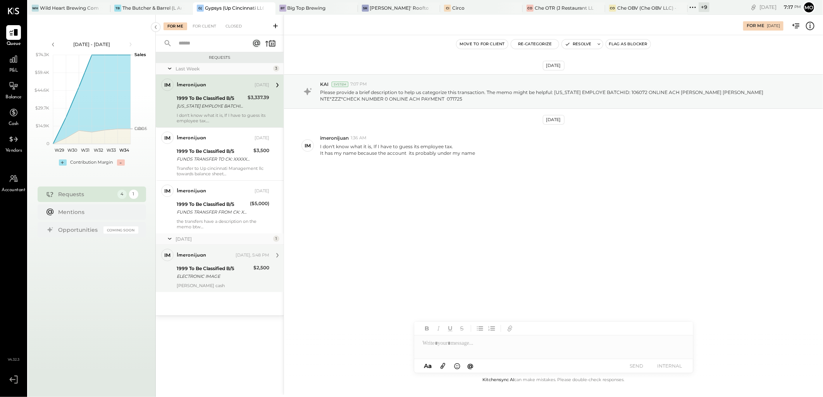
click at [223, 265] on div "1999 To Be Classified B/S" at bounding box center [214, 269] width 74 height 8
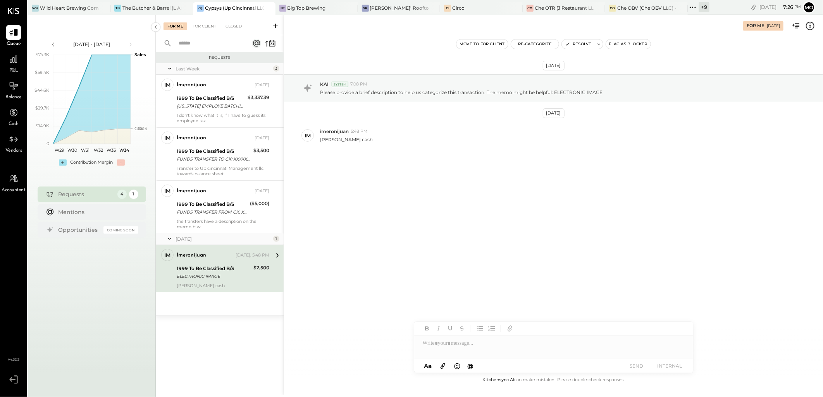
click at [470, 342] on div at bounding box center [553, 343] width 279 height 15
click at [629, 364] on button "SEND" at bounding box center [636, 366] width 31 height 10
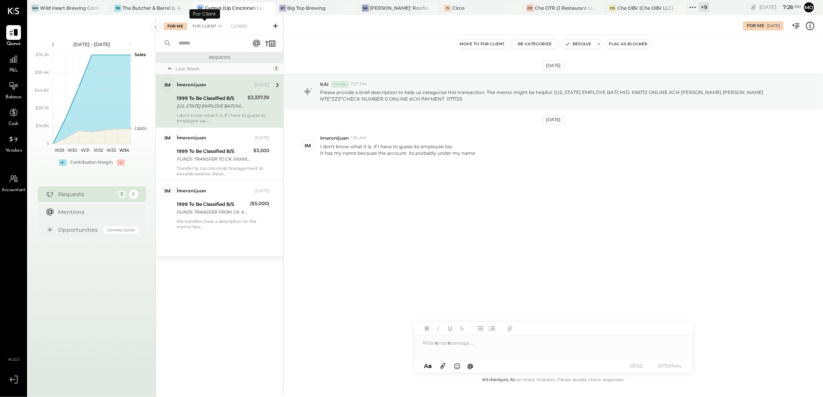
click at [205, 26] on div "For Client +1" at bounding box center [207, 26] width 37 height 8
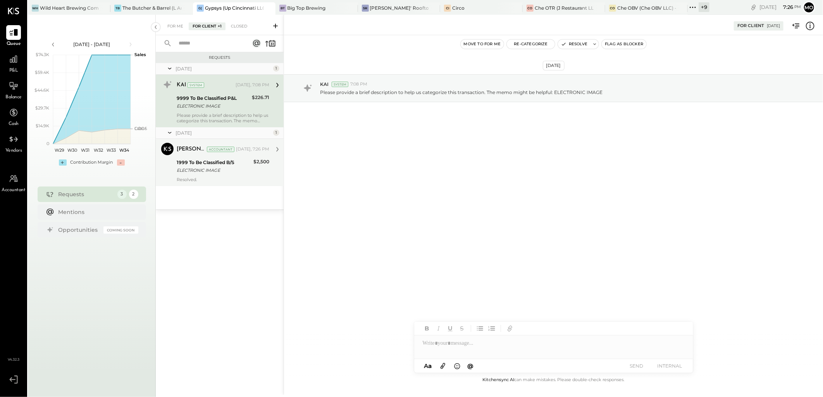
click at [235, 162] on div "1999 To Be Classified B/S" at bounding box center [214, 163] width 74 height 8
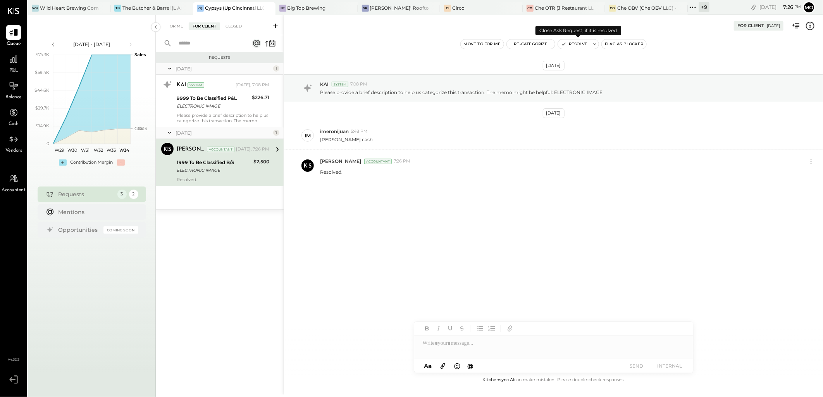
click at [579, 46] on button "Resolve" at bounding box center [574, 44] width 33 height 9
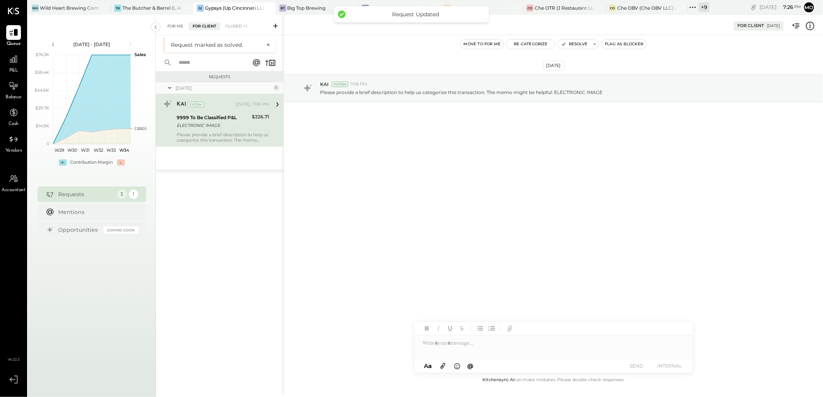
click at [175, 25] on div "For Me" at bounding box center [175, 26] width 24 height 8
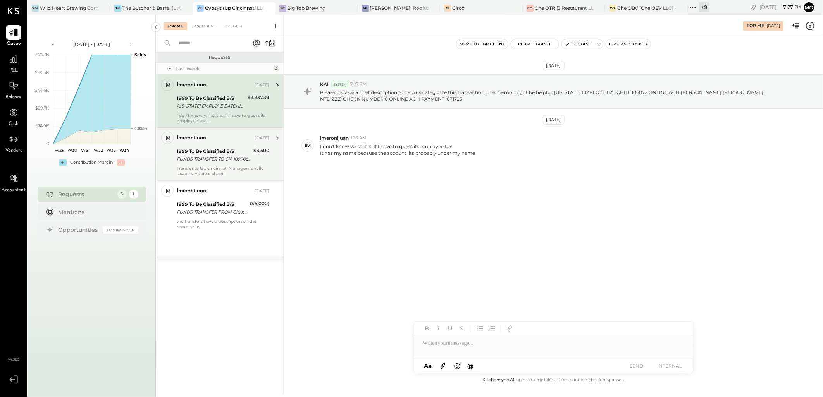
click at [227, 154] on div "1999 To Be Classified B/S" at bounding box center [214, 152] width 74 height 8
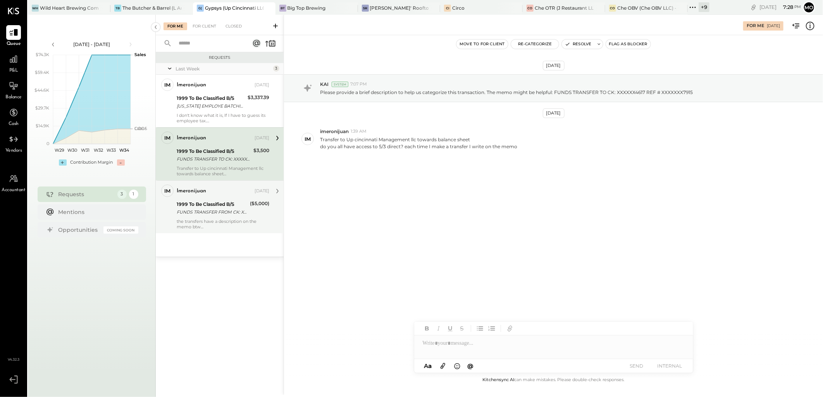
click at [238, 208] on div "FUNDS TRANSFER FROM CK: XXXXXX4732 REF # XXXXXXX3723" at bounding box center [212, 212] width 71 height 8
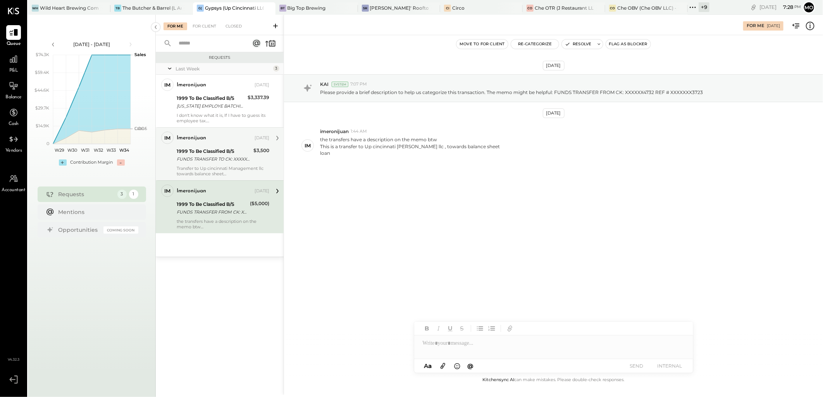
click at [229, 151] on div "1999 To Be Classified B/S" at bounding box center [214, 152] width 74 height 8
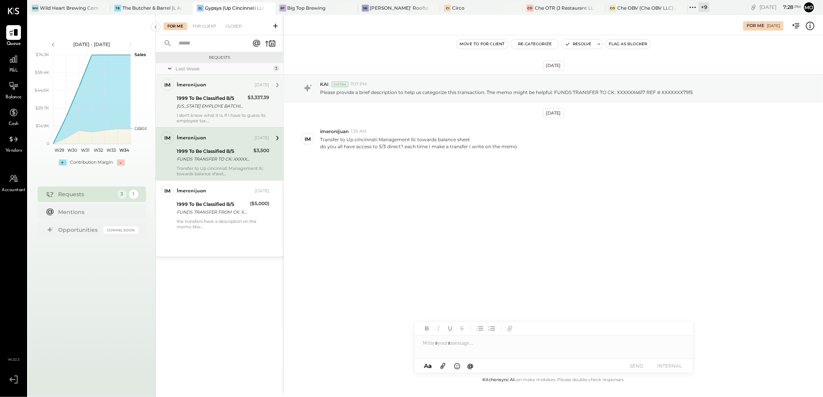
click at [229, 94] on div "1999 To Be Classified B/S [US_STATE] EMPLOYE BATCHID: 106072 ONLINE ACH [PERSON…" at bounding box center [211, 102] width 69 height 17
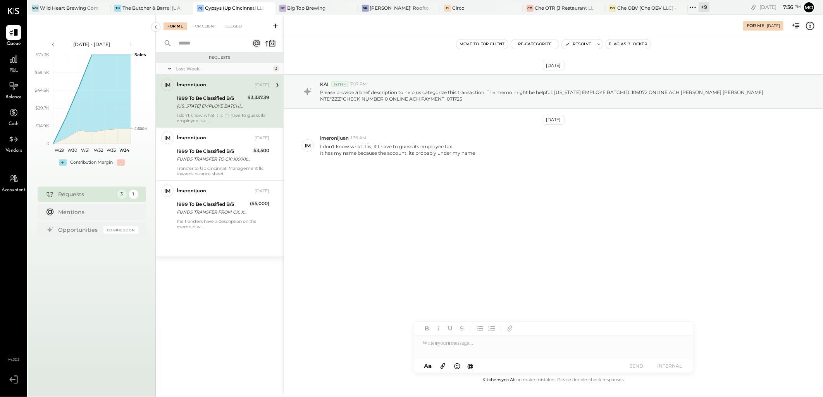
click at [693, 5] on icon at bounding box center [692, 7] width 10 height 10
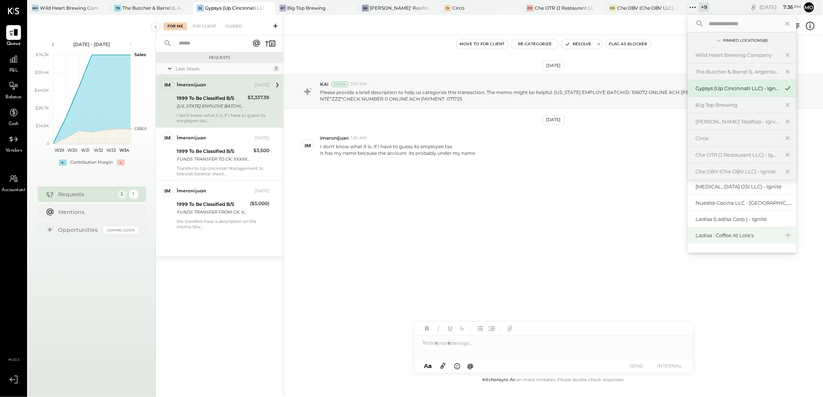
scroll to position [86, 0]
click at [749, 219] on div "Ladisa (Ladisa Corp.) - Ignite" at bounding box center [737, 219] width 84 height 7
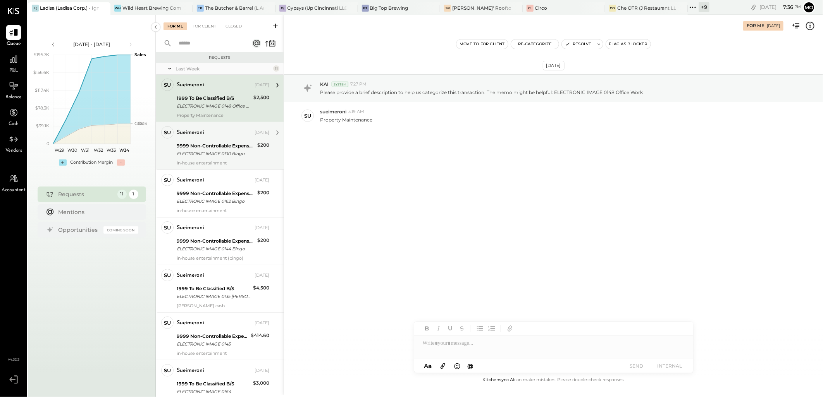
click at [235, 148] on div "9999 Non-Controllable Expenses:Other Income and Expenses:To Be Classified P&L" at bounding box center [216, 146] width 78 height 8
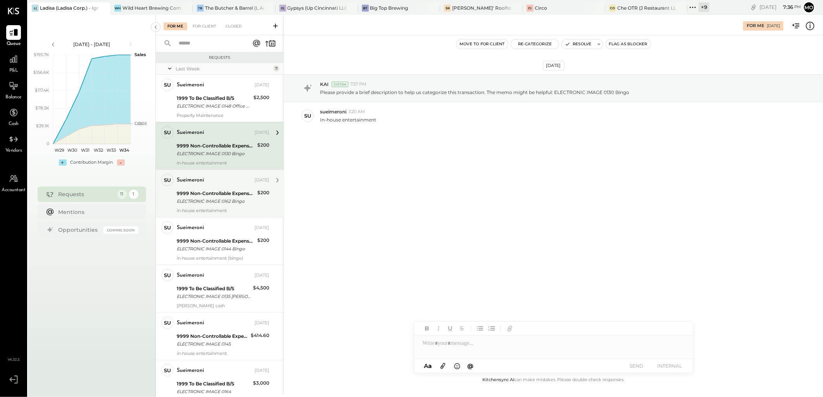
click at [227, 194] on div "9999 Non-Controllable Expenses:Other Income and Expenses:To Be Classified P&L" at bounding box center [216, 194] width 78 height 8
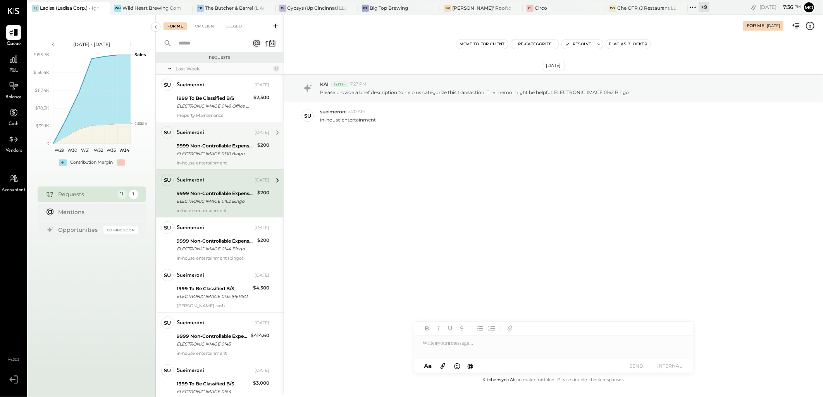
click at [223, 143] on div "9999 Non-Controllable Expenses:Other Income and Expenses:To Be Classified P&L" at bounding box center [216, 146] width 78 height 8
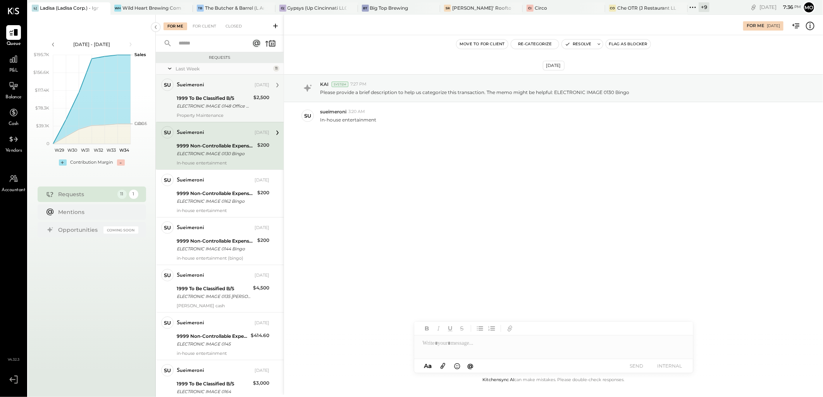
click at [222, 107] on div "ELECTRONIC IMAGE 0148 Office Work" at bounding box center [214, 106] width 74 height 8
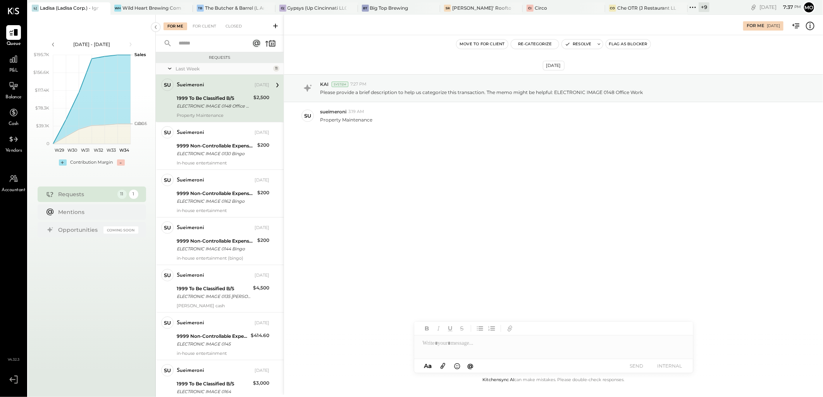
click at [462, 345] on div at bounding box center [553, 343] width 279 height 15
click at [640, 366] on button "SEND" at bounding box center [636, 366] width 31 height 10
click at [204, 26] on div "For Client +1" at bounding box center [207, 26] width 37 height 8
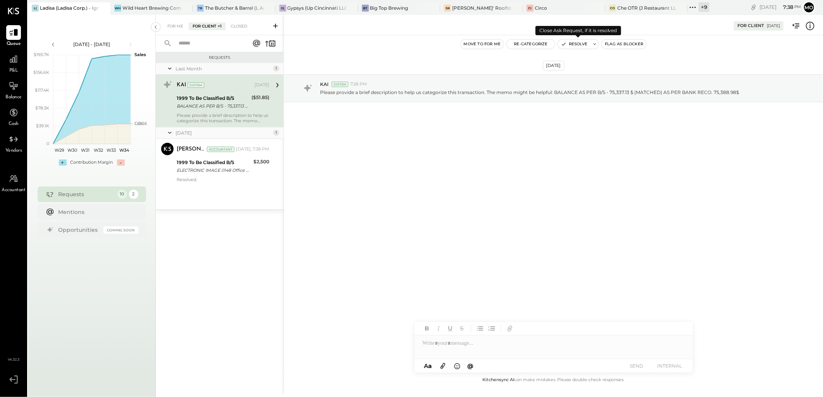
click at [574, 47] on button "Resolve" at bounding box center [574, 44] width 33 height 9
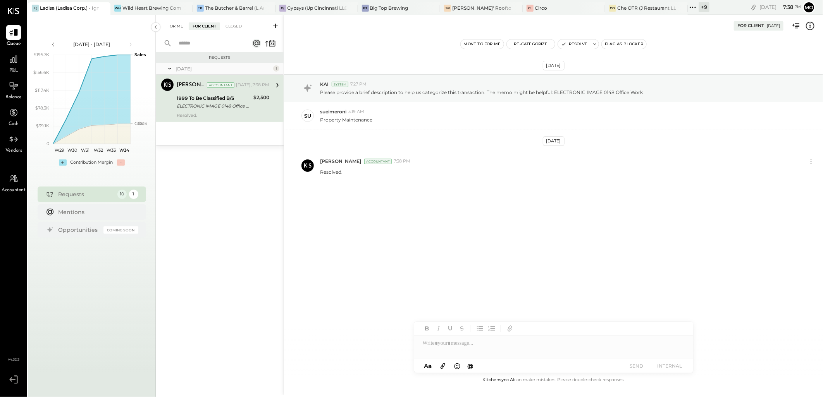
click at [177, 25] on div "For Me" at bounding box center [175, 26] width 24 height 8
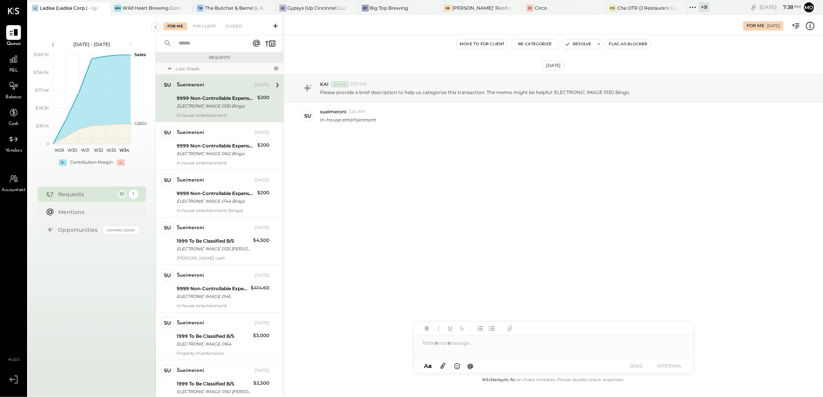
click at [227, 103] on div "ELECTRONIC IMAGE 0130 Bingo" at bounding box center [216, 106] width 78 height 8
click at [527, 45] on button "Re-Categorize" at bounding box center [535, 44] width 48 height 9
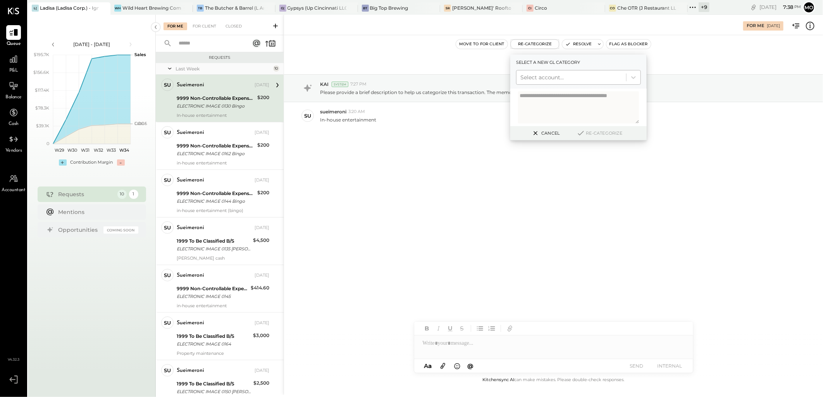
click at [551, 78] on div at bounding box center [571, 77] width 102 height 9
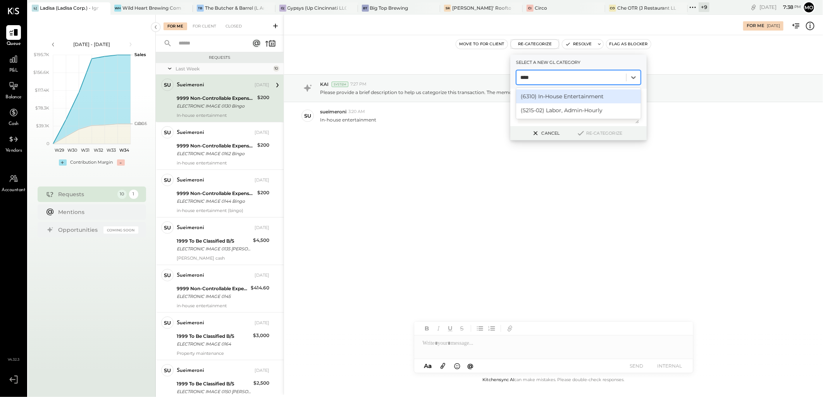
type input "*****"
click at [559, 96] on div "(6310) In-House Entertainment" at bounding box center [578, 96] width 125 height 14
click at [603, 134] on button "Re-Categorize" at bounding box center [599, 133] width 51 height 9
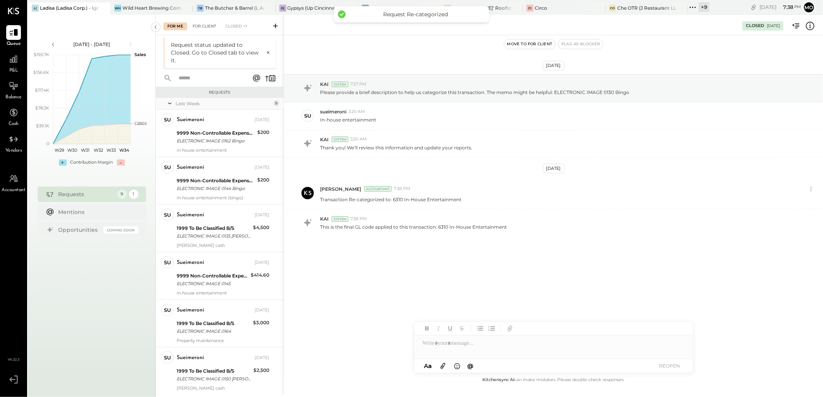
click at [205, 26] on div "For Client" at bounding box center [204, 26] width 31 height 8
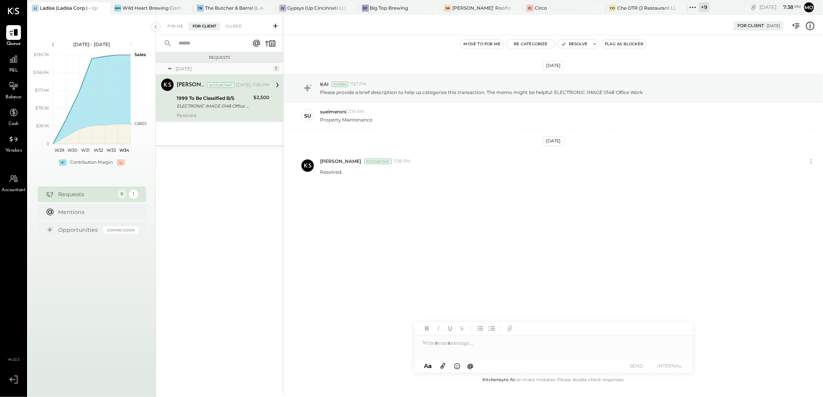
click at [208, 102] on div "ELECTRONIC IMAGE 0148 Office Work" at bounding box center [214, 106] width 74 height 8
click at [578, 44] on button "Resolve" at bounding box center [574, 44] width 33 height 9
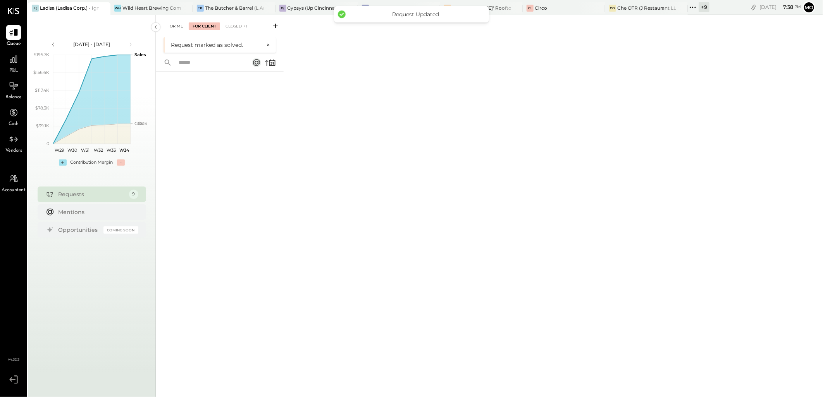
click at [173, 28] on div "For Me" at bounding box center [175, 26] width 24 height 8
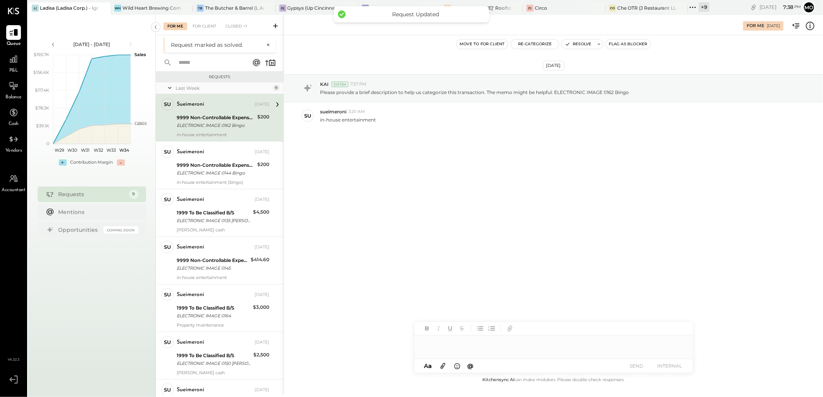
click at [223, 126] on div "ELECTRONIC IMAGE 0162 Bingo" at bounding box center [216, 126] width 78 height 8
click at [534, 43] on button "Re-Categorize" at bounding box center [535, 44] width 48 height 9
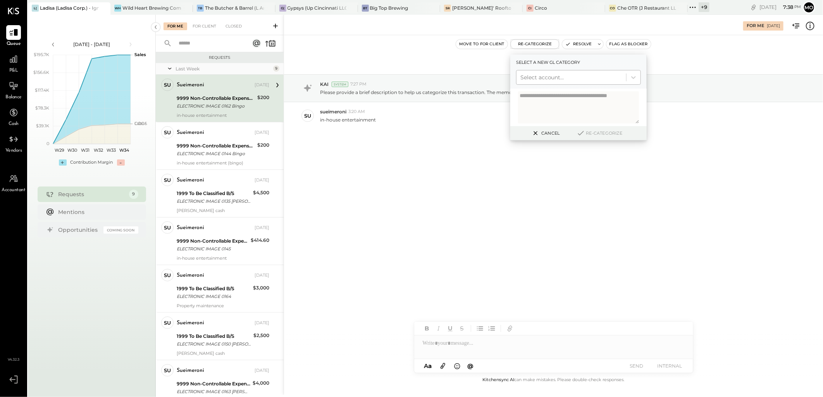
click at [552, 82] on div at bounding box center [571, 77] width 102 height 9
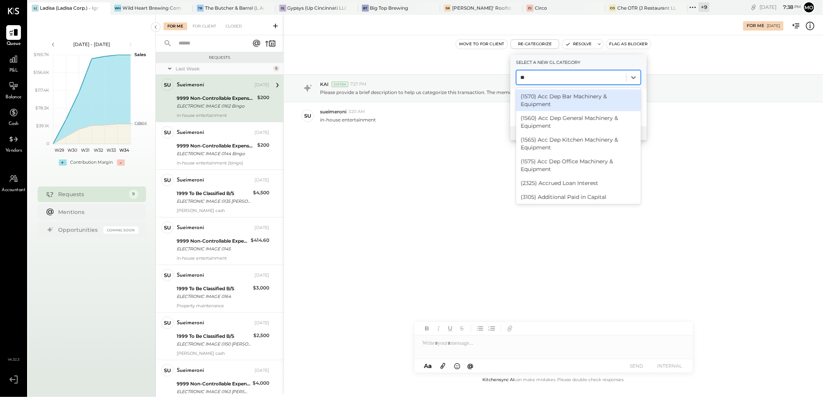
type input "***"
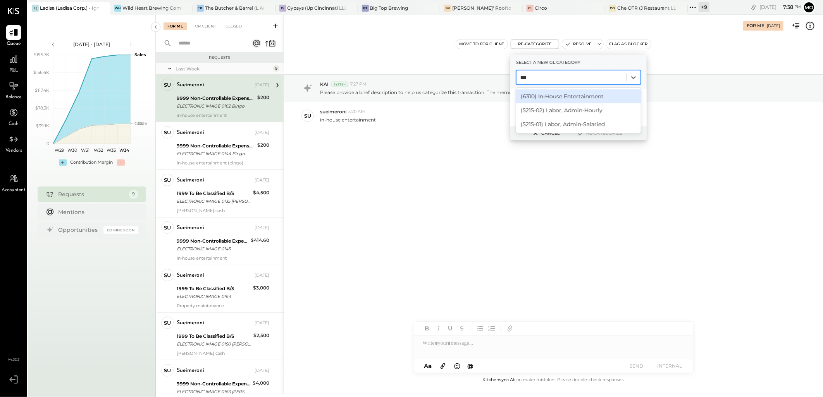
click at [571, 98] on div "(6310) In-House Entertainment" at bounding box center [578, 96] width 125 height 14
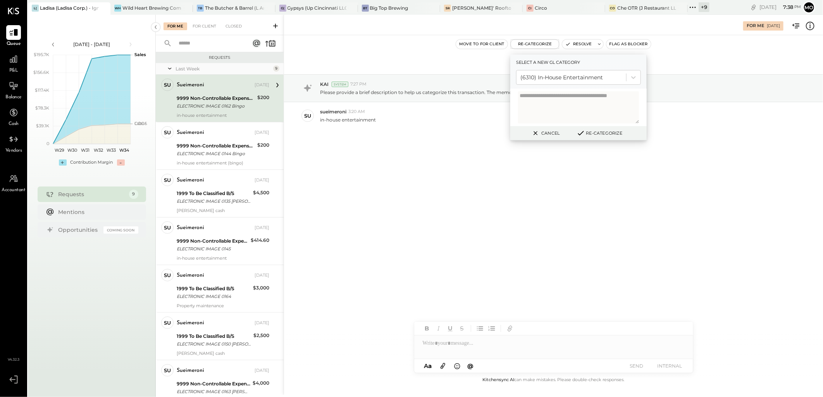
click at [598, 134] on button "Re-Categorize" at bounding box center [599, 133] width 51 height 9
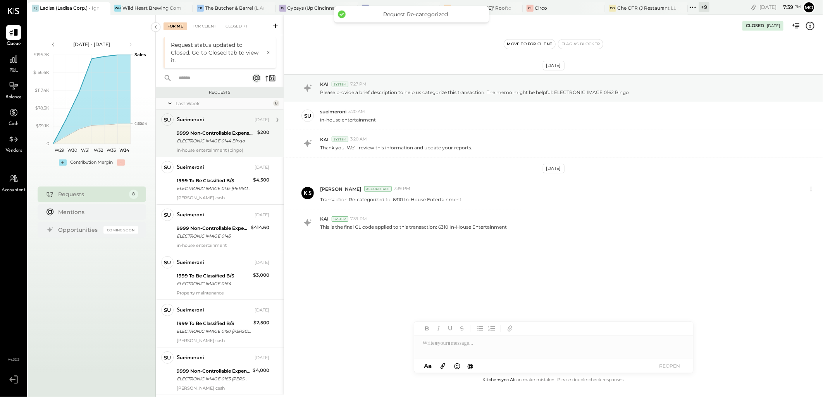
click at [222, 127] on div "sueimeroni [DATE] 9999 Non-Controllable Expenses:Other Income and Expenses:To B…" at bounding box center [223, 133] width 93 height 40
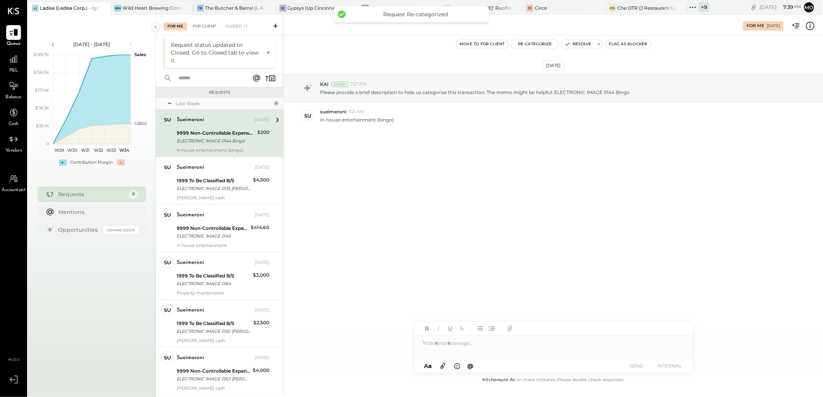
click at [202, 28] on div "For Client" at bounding box center [204, 26] width 31 height 8
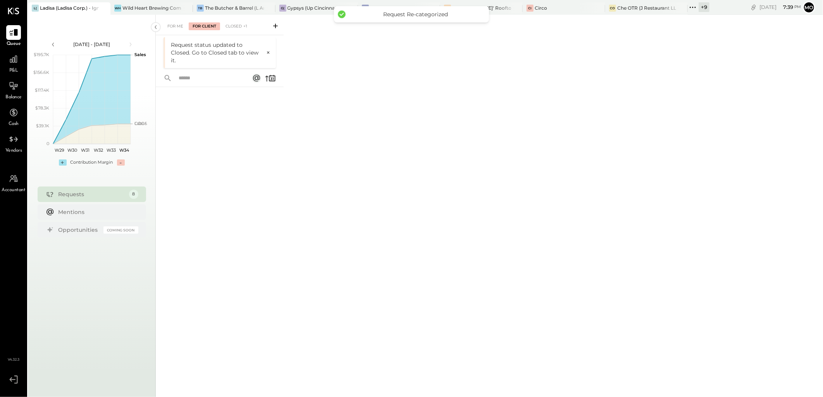
drag, startPoint x: 176, startPoint y: 24, endPoint x: 206, endPoint y: 51, distance: 40.1
click at [176, 24] on div "For Me" at bounding box center [175, 26] width 24 height 8
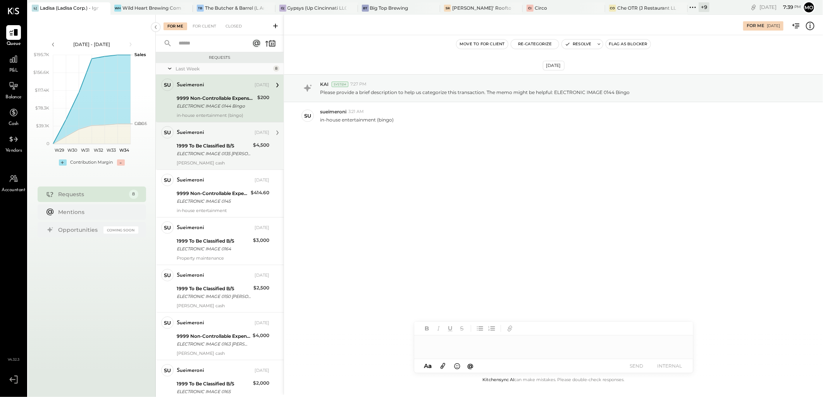
click at [219, 141] on div "1999 To Be Classified B/S ELECTRONIC IMAGE 0135 [PERSON_NAME]" at bounding box center [214, 149] width 74 height 17
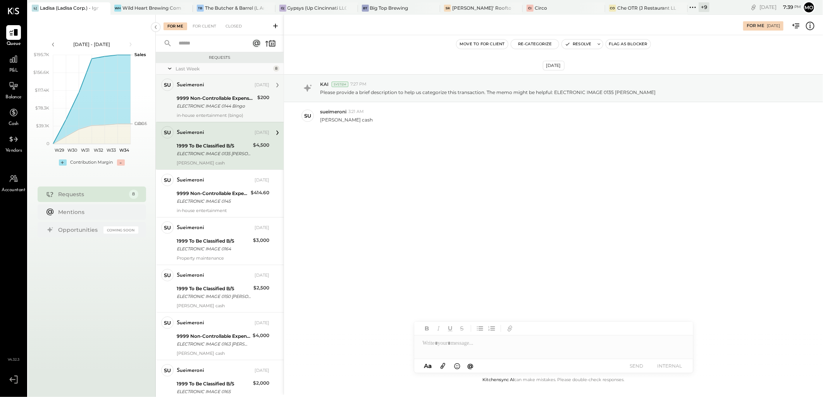
click at [221, 102] on div "ELECTRONIC IMAGE 0144 Bingo" at bounding box center [216, 106] width 78 height 8
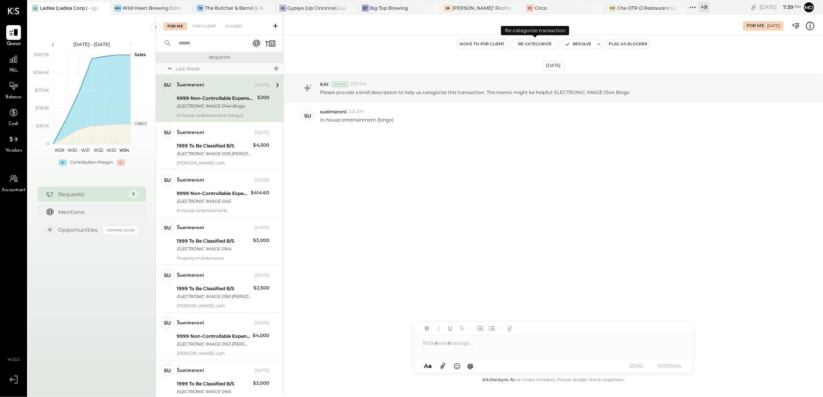
click at [522, 44] on button "Re-Categorize" at bounding box center [535, 44] width 48 height 9
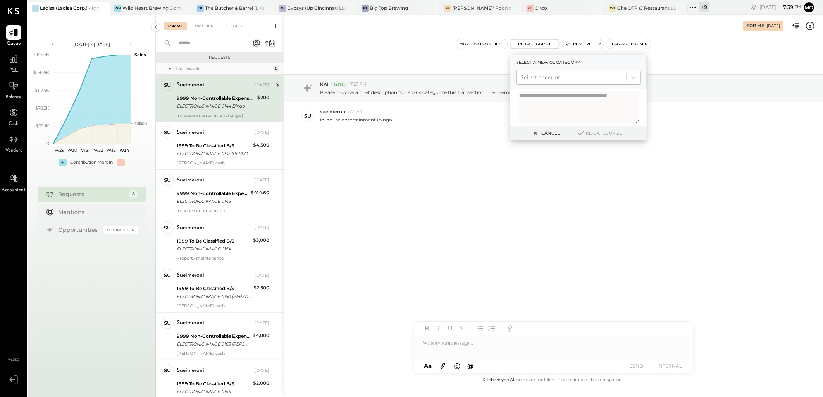
click at [541, 76] on div at bounding box center [571, 77] width 102 height 9
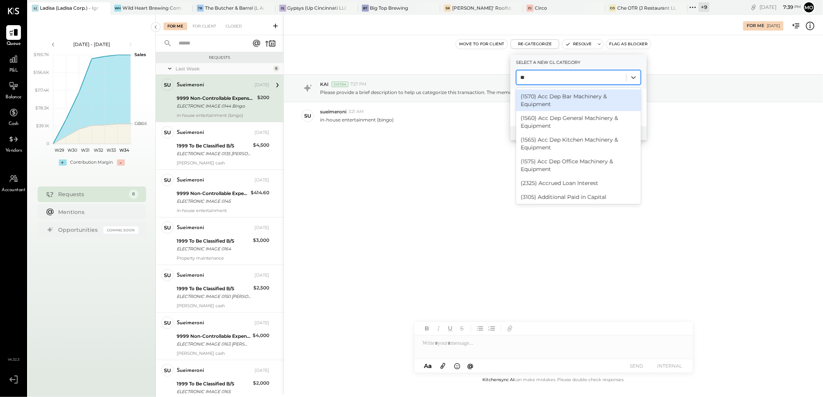
type input "***"
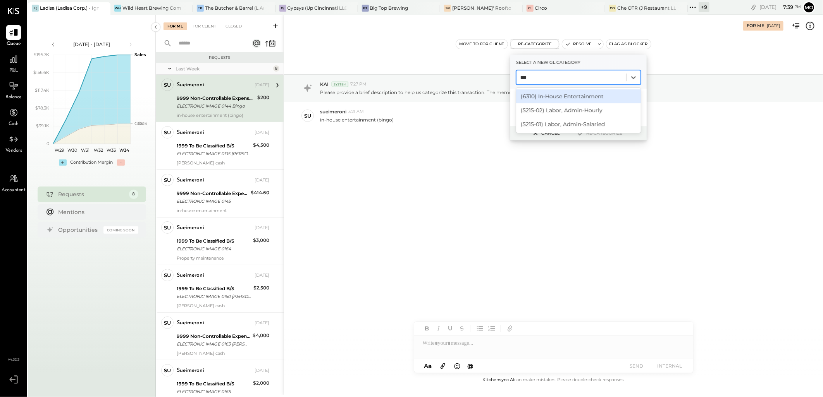
click at [563, 98] on div "(6310) In-House Entertainment" at bounding box center [578, 96] width 125 height 14
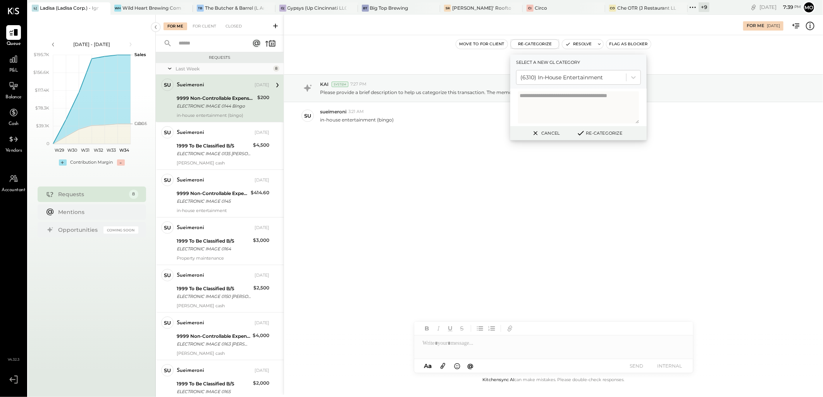
click at [586, 133] on button "Re-Categorize" at bounding box center [599, 133] width 51 height 9
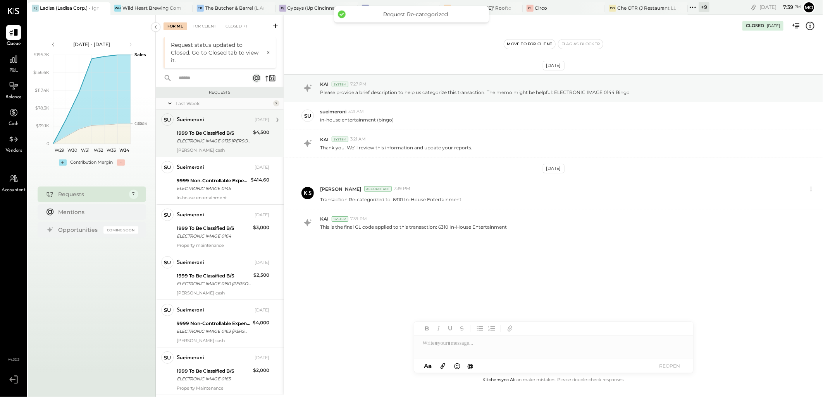
click at [237, 137] on div "ELECTRONIC IMAGE 0135 [PERSON_NAME]" at bounding box center [214, 141] width 74 height 8
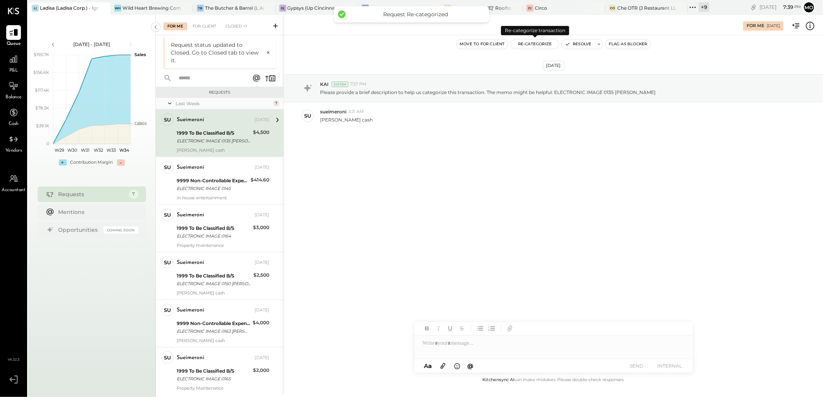
click at [524, 43] on button "Re-Categorize" at bounding box center [535, 44] width 48 height 9
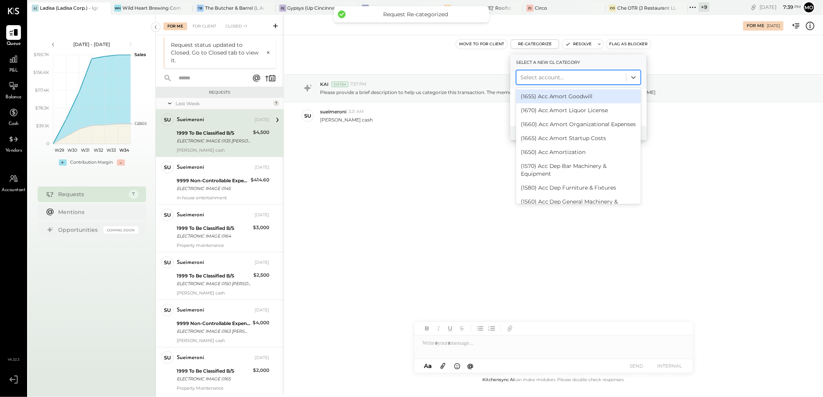
click at [550, 80] on div at bounding box center [571, 77] width 102 height 9
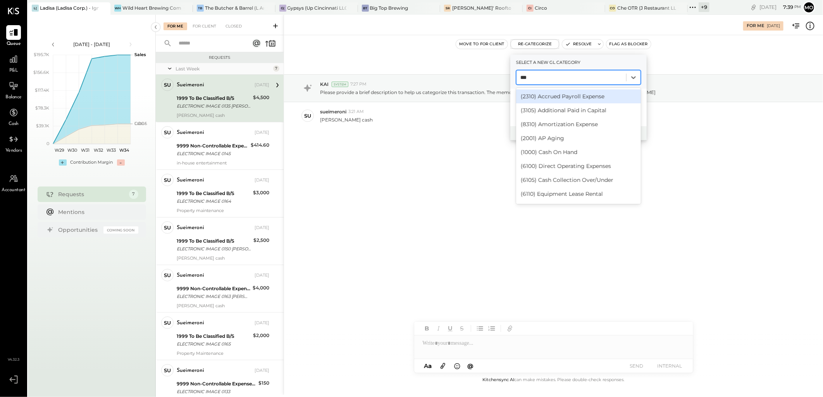
type input "****"
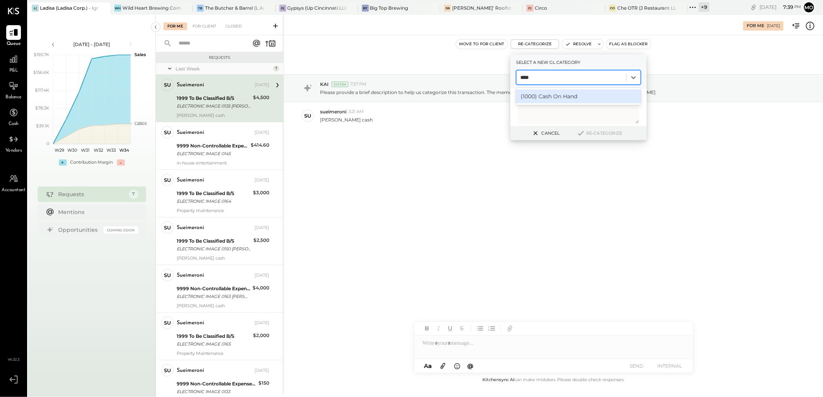
click at [553, 97] on div "(1000) Cash On Hand" at bounding box center [578, 96] width 125 height 14
click at [601, 134] on button "Re-Categorize" at bounding box center [599, 133] width 51 height 9
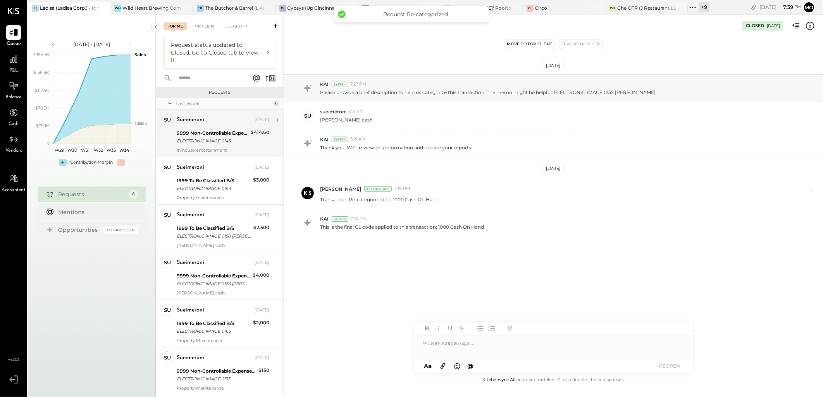
click at [214, 134] on div "9999 Non-Controllable Expenses:Other Income and Expenses:To Be Classified P&L" at bounding box center [213, 133] width 72 height 8
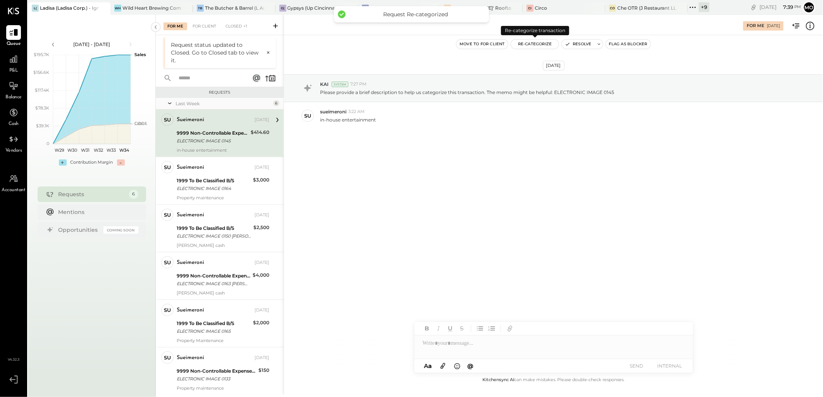
click at [528, 45] on button "Re-Categorize" at bounding box center [535, 44] width 48 height 9
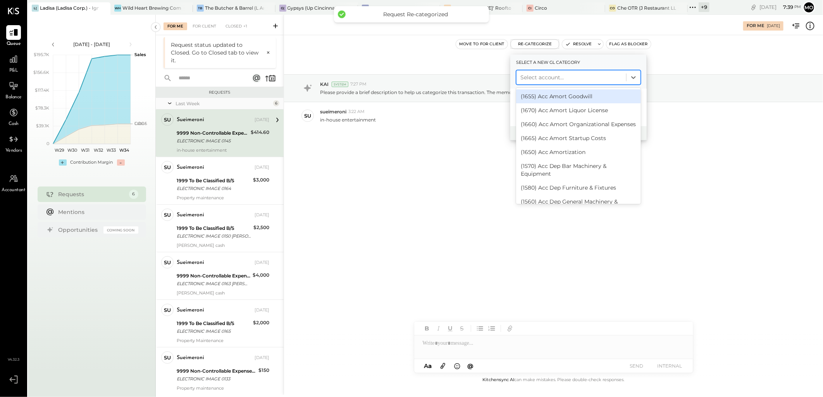
click at [557, 76] on div at bounding box center [571, 77] width 102 height 9
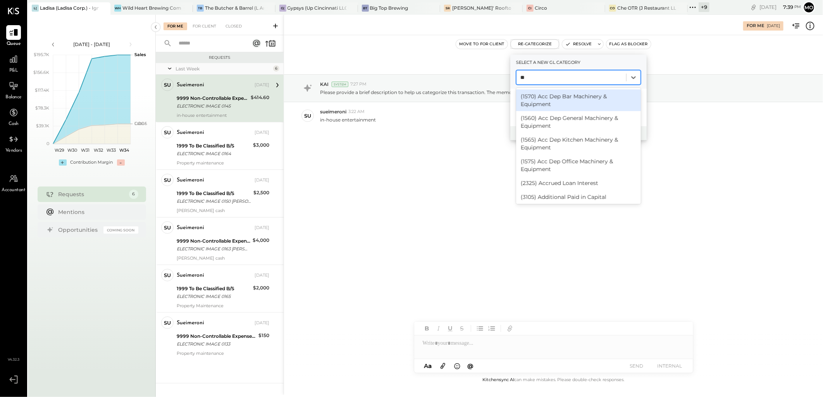
type input "***"
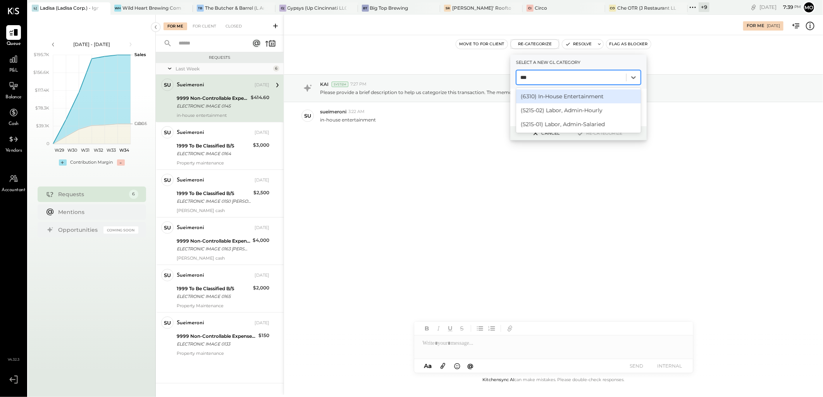
click at [559, 98] on div "(6310) In-House Entertainment" at bounding box center [578, 96] width 125 height 14
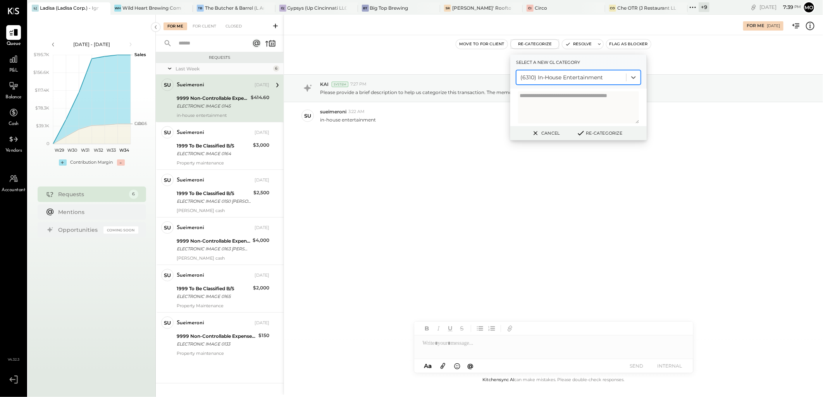
click at [590, 134] on button "Re-Categorize" at bounding box center [599, 133] width 51 height 9
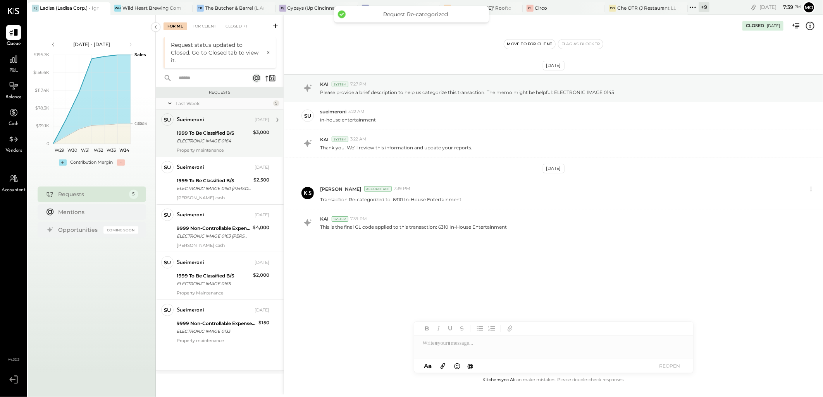
click at [209, 139] on div "ELECTRONIC IMAGE 0164" at bounding box center [214, 141] width 74 height 8
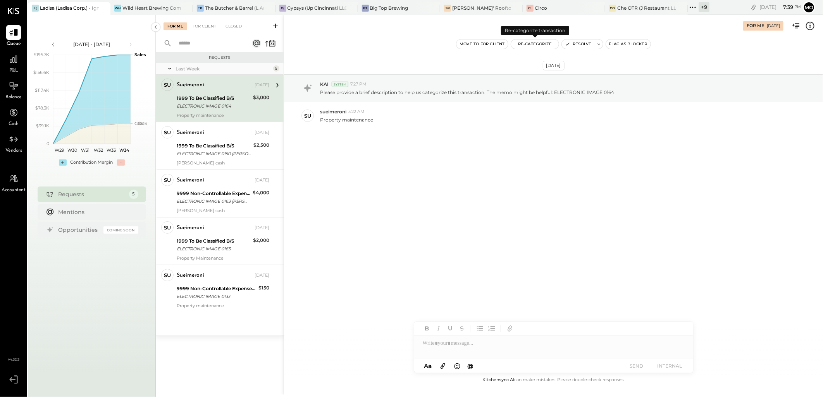
click at [529, 44] on button "Re-Categorize" at bounding box center [535, 44] width 48 height 9
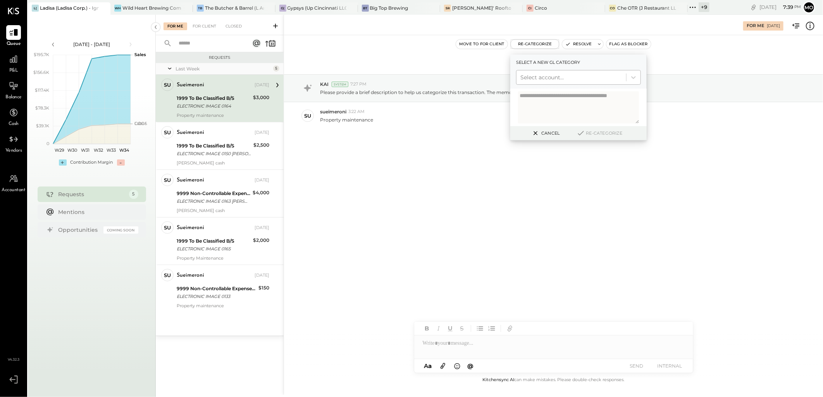
click at [548, 76] on div at bounding box center [571, 77] width 102 height 9
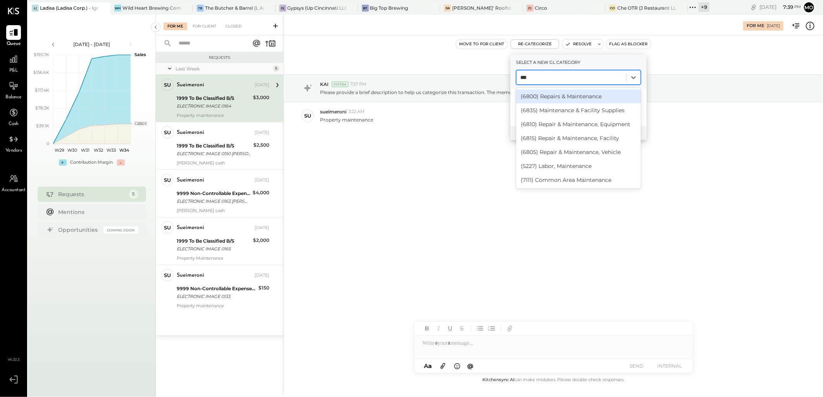
type input "****"
click at [578, 138] on div "(6815) Repair & Maintenance, Facility" at bounding box center [578, 138] width 125 height 14
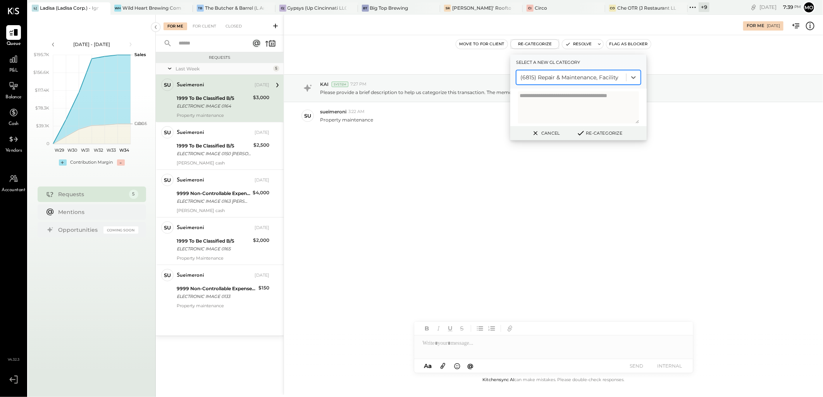
click at [600, 133] on button "Re-Categorize" at bounding box center [599, 133] width 51 height 9
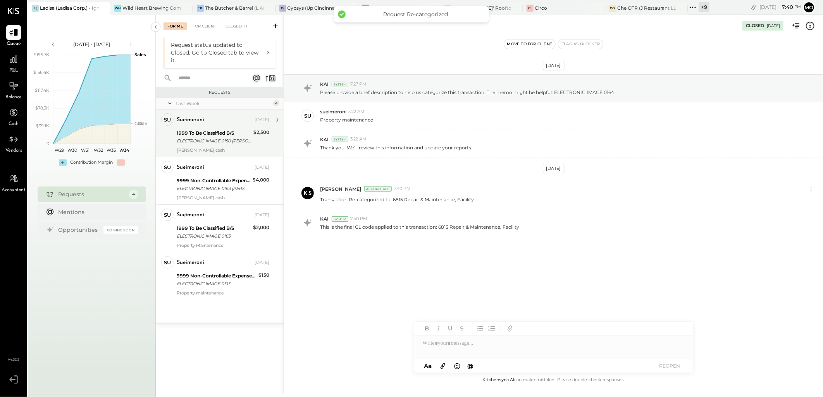
click at [237, 140] on div "ELECTRONIC IMAGE 0150 [PERSON_NAME]" at bounding box center [214, 141] width 74 height 8
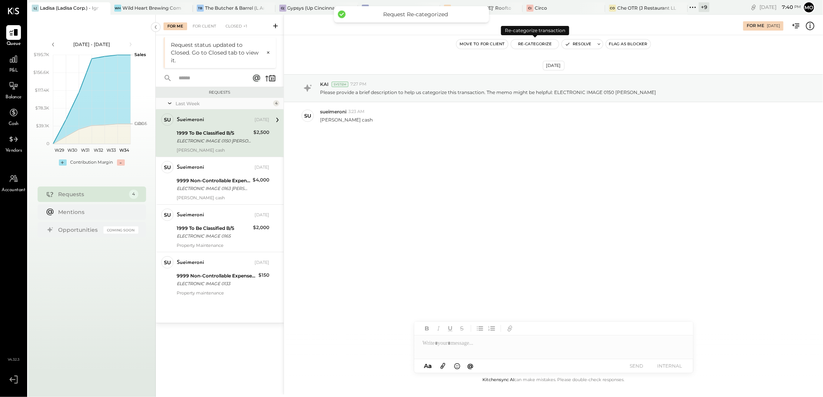
click at [534, 45] on button "Re-Categorize" at bounding box center [535, 44] width 48 height 9
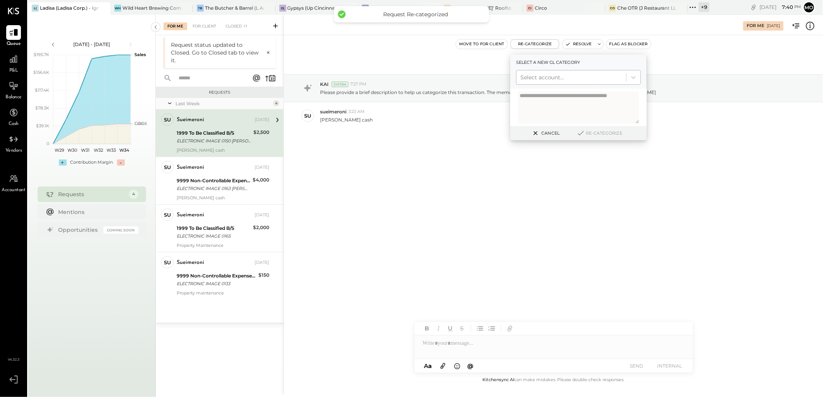
click at [559, 76] on div at bounding box center [571, 77] width 102 height 9
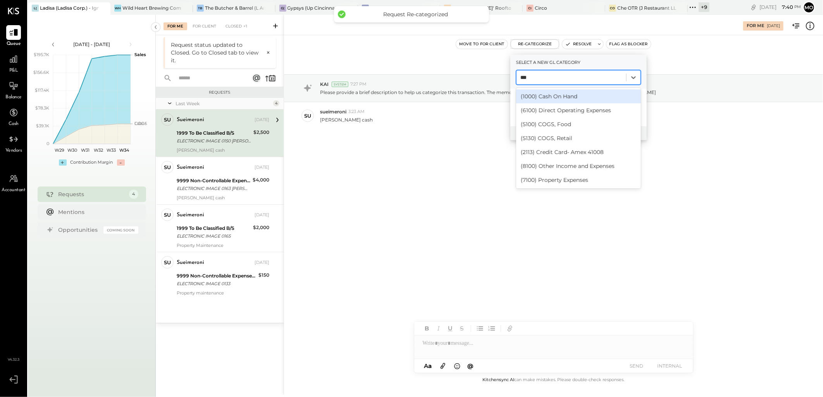
type input "****"
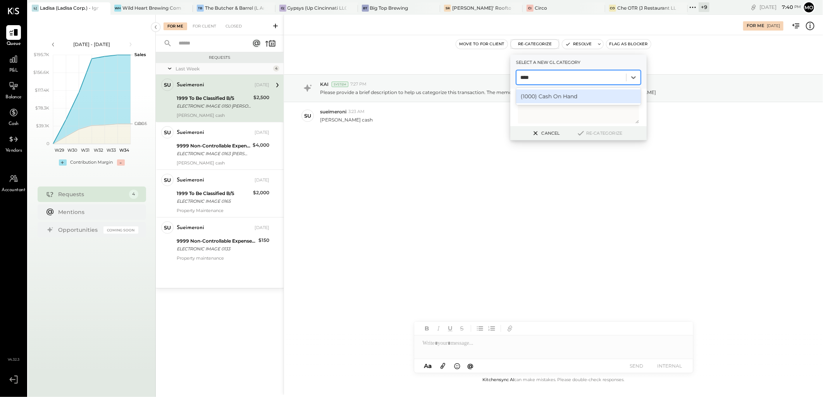
click at [558, 97] on div "(1000) Cash On Hand" at bounding box center [578, 96] width 125 height 14
click at [599, 136] on button "Re-Categorize" at bounding box center [599, 133] width 51 height 9
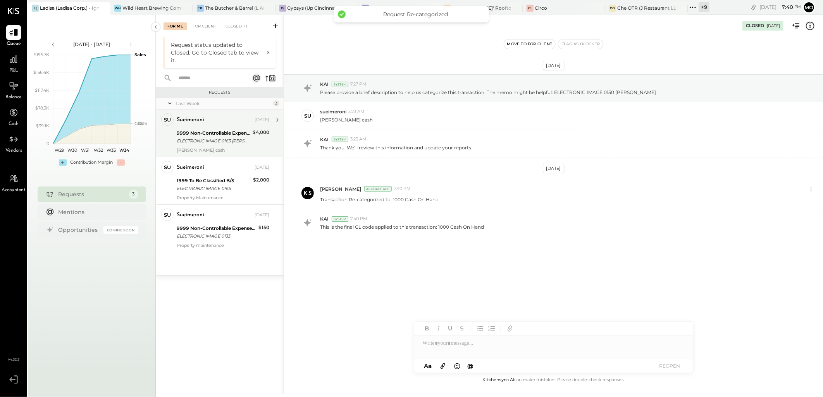
click at [222, 127] on div "sueimeroni [DATE] 9999 Non-Controllable Expenses:Other Income and Expenses:To B…" at bounding box center [223, 133] width 93 height 40
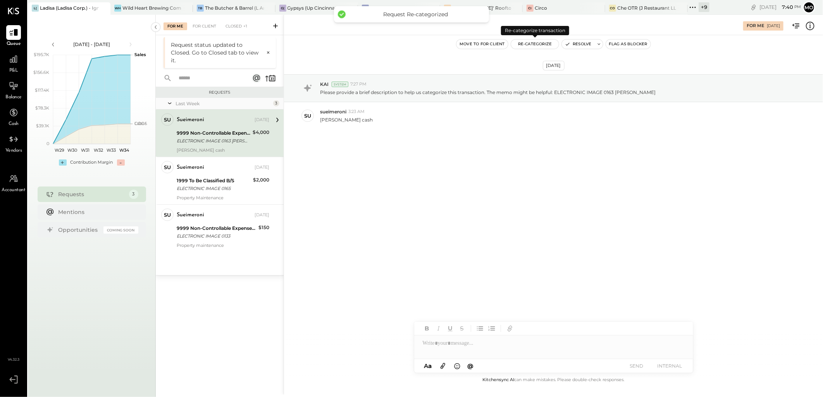
click at [535, 43] on button "Re-Categorize" at bounding box center [535, 44] width 48 height 9
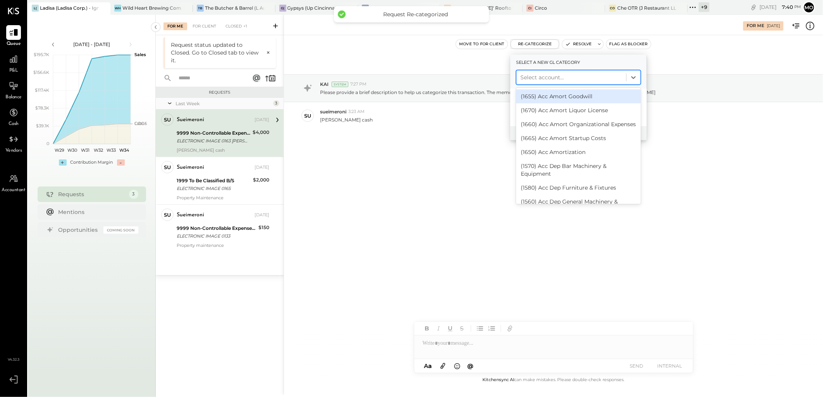
click at [543, 76] on div at bounding box center [571, 77] width 102 height 9
